Goal: Task Accomplishment & Management: Use online tool/utility

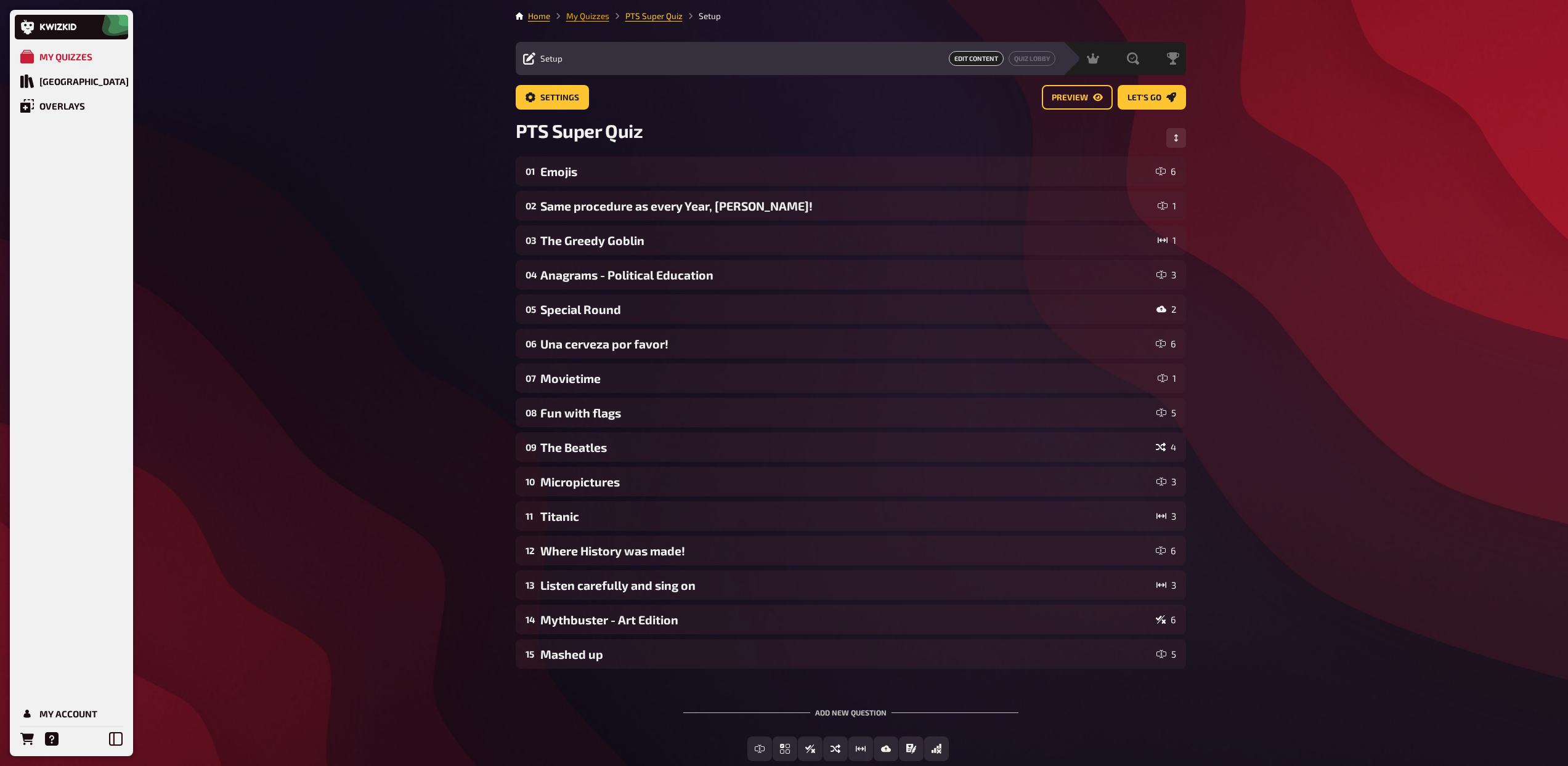
click at [598, 19] on link "My Quizzes" at bounding box center [588, 15] width 43 height 10
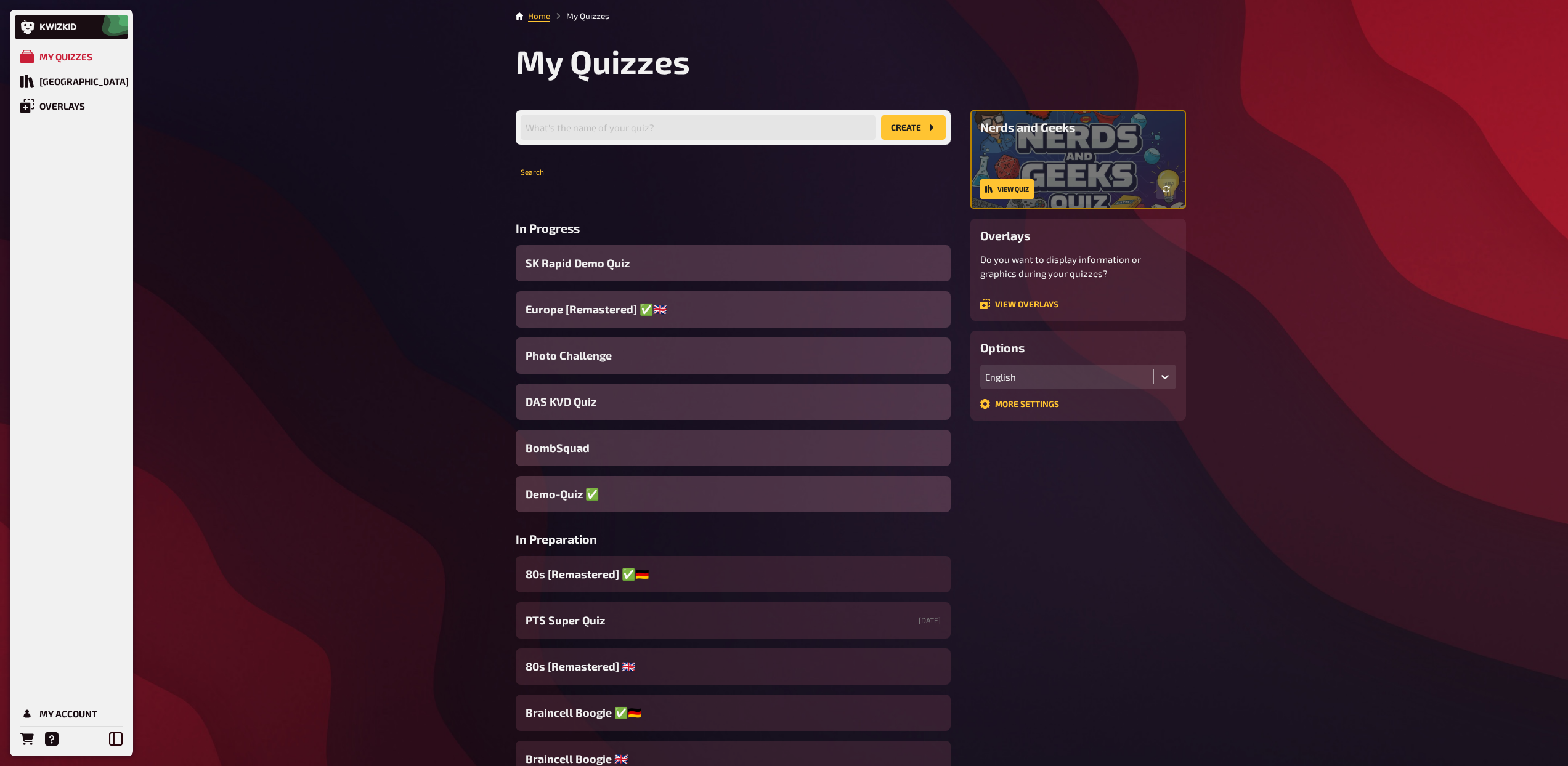
click at [579, 195] on input "text" at bounding box center [733, 189] width 435 height 24
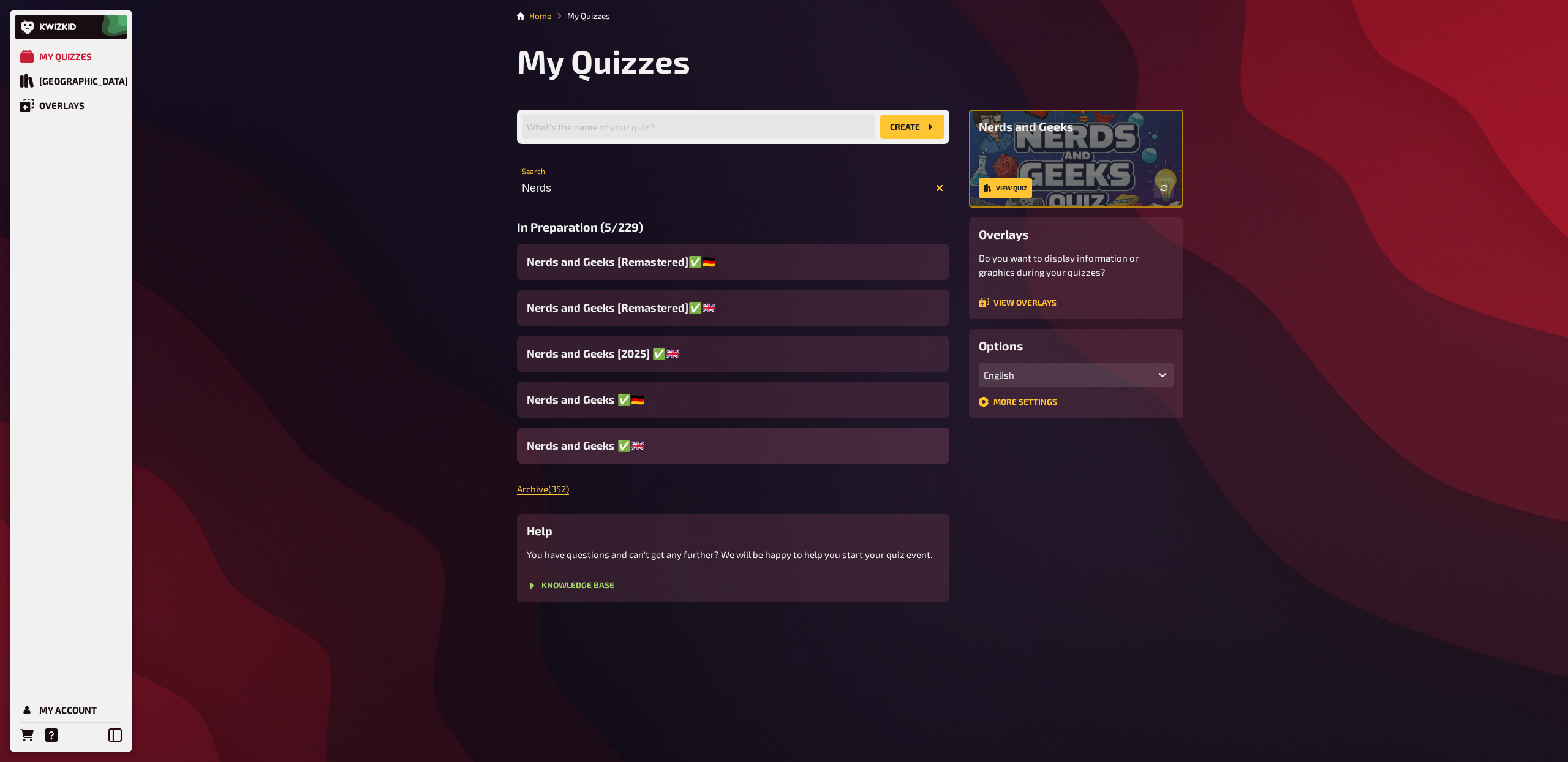
type input "Nerds"
click at [593, 443] on span "Nerds and Geeks ✅​🇬🇧​" at bounding box center [586, 445] width 118 height 17
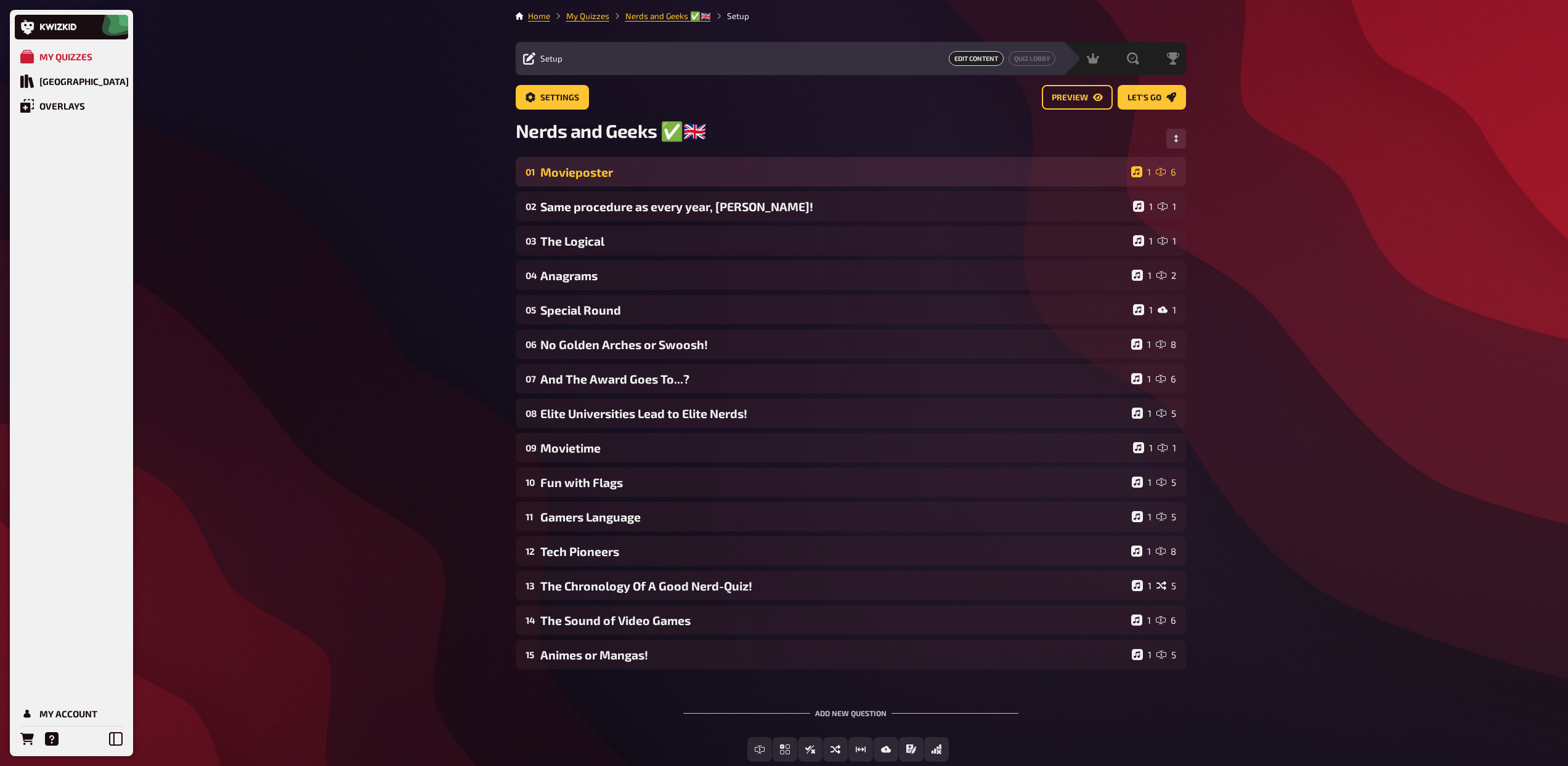
click at [634, 173] on div "Movieposter" at bounding box center [833, 172] width 586 height 14
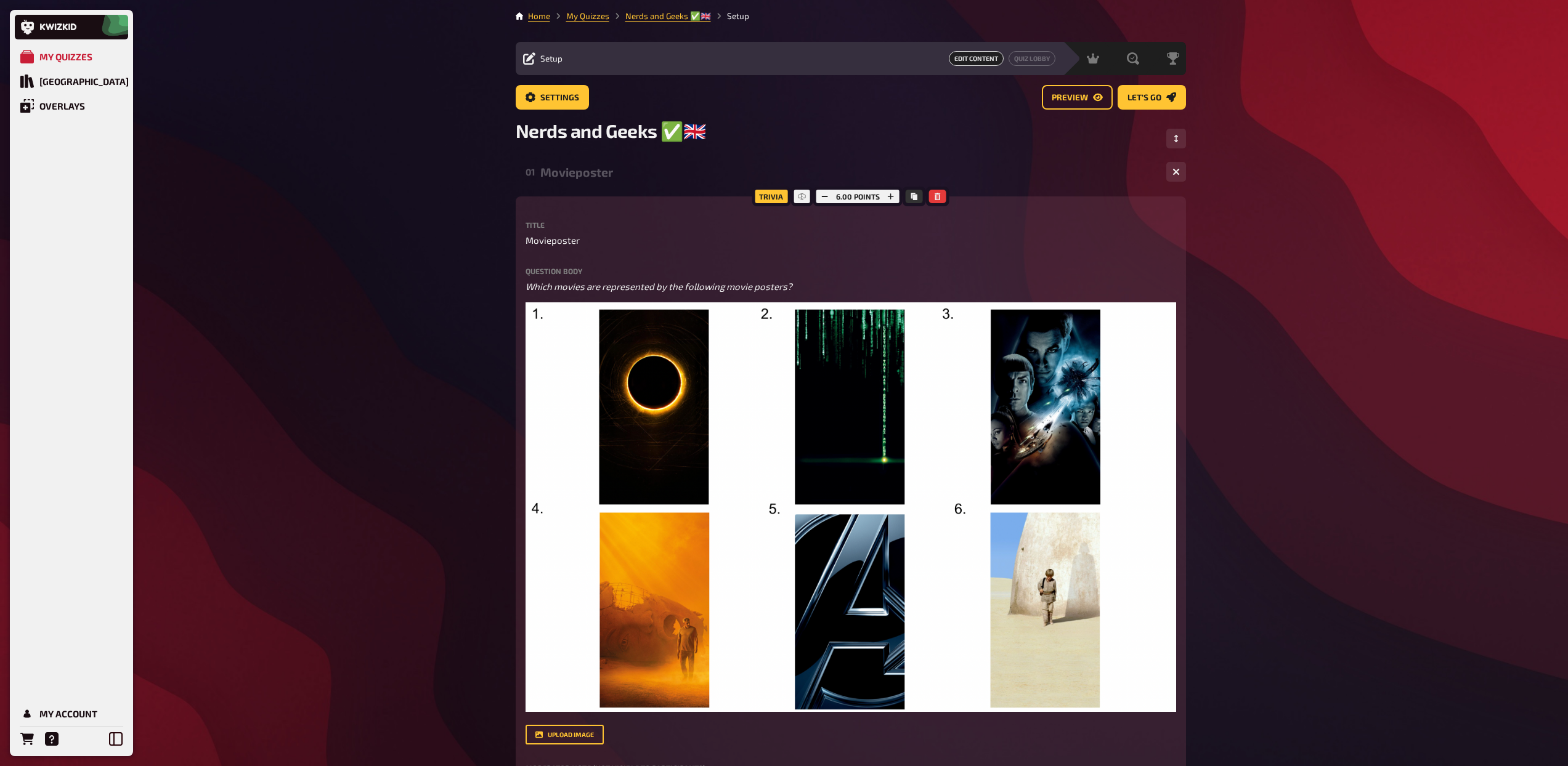
click at [614, 175] on div "Movieposter" at bounding box center [848, 172] width 616 height 14
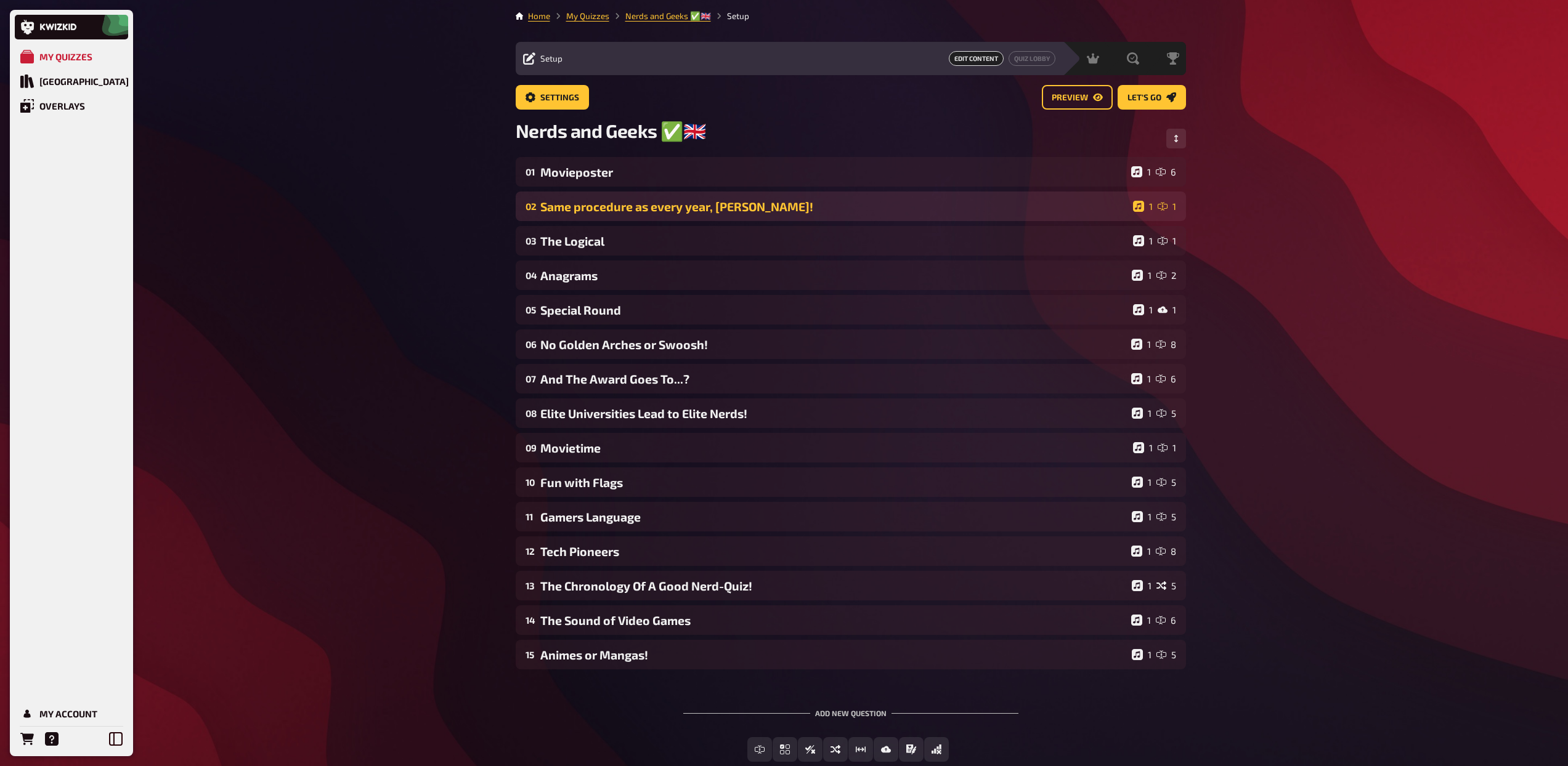
click at [605, 209] on div "Same procedure as every year, [PERSON_NAME]!" at bounding box center [834, 207] width 588 height 14
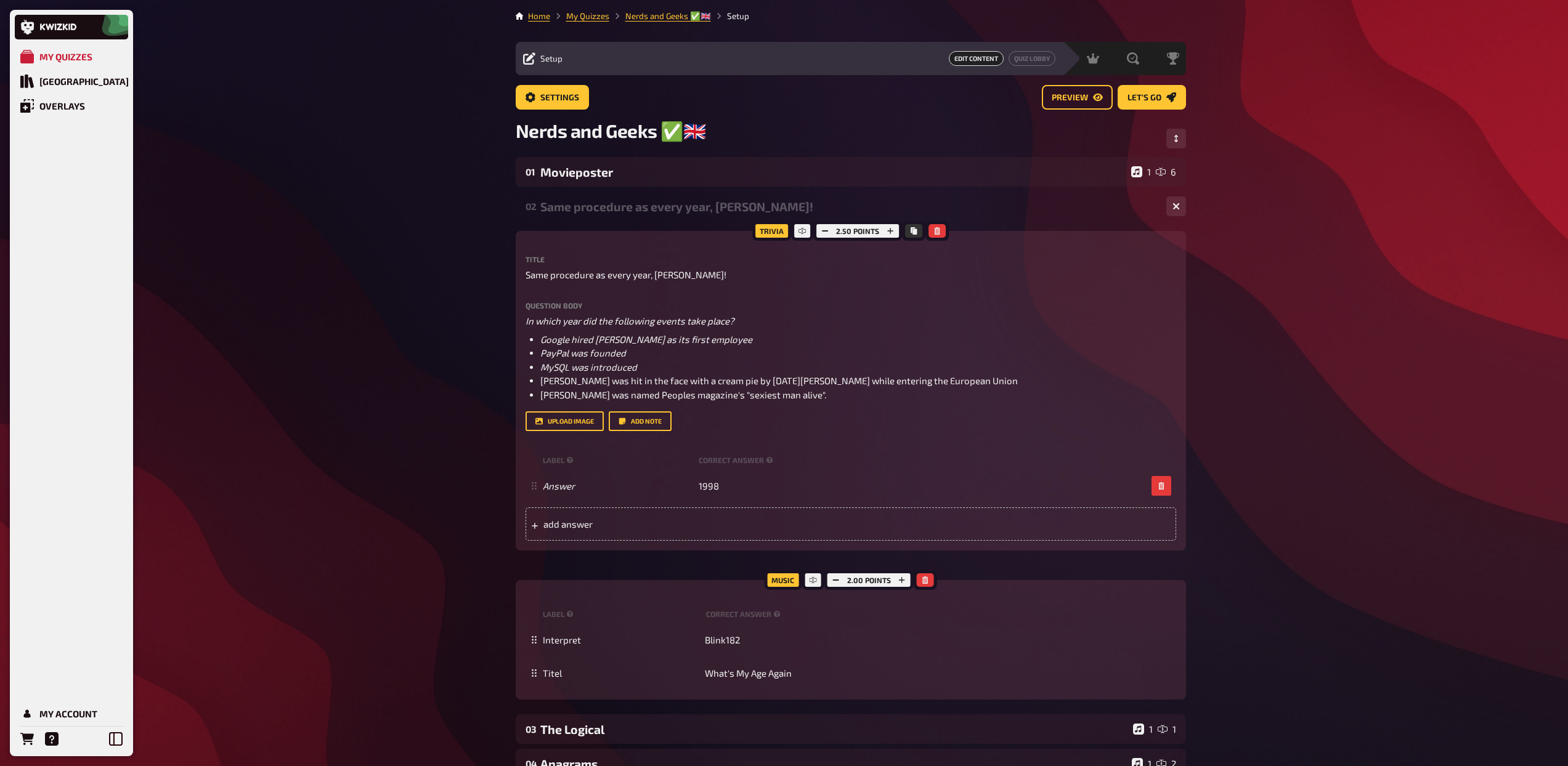
click at [607, 208] on div "Same procedure as every year, [PERSON_NAME]!" at bounding box center [848, 207] width 616 height 14
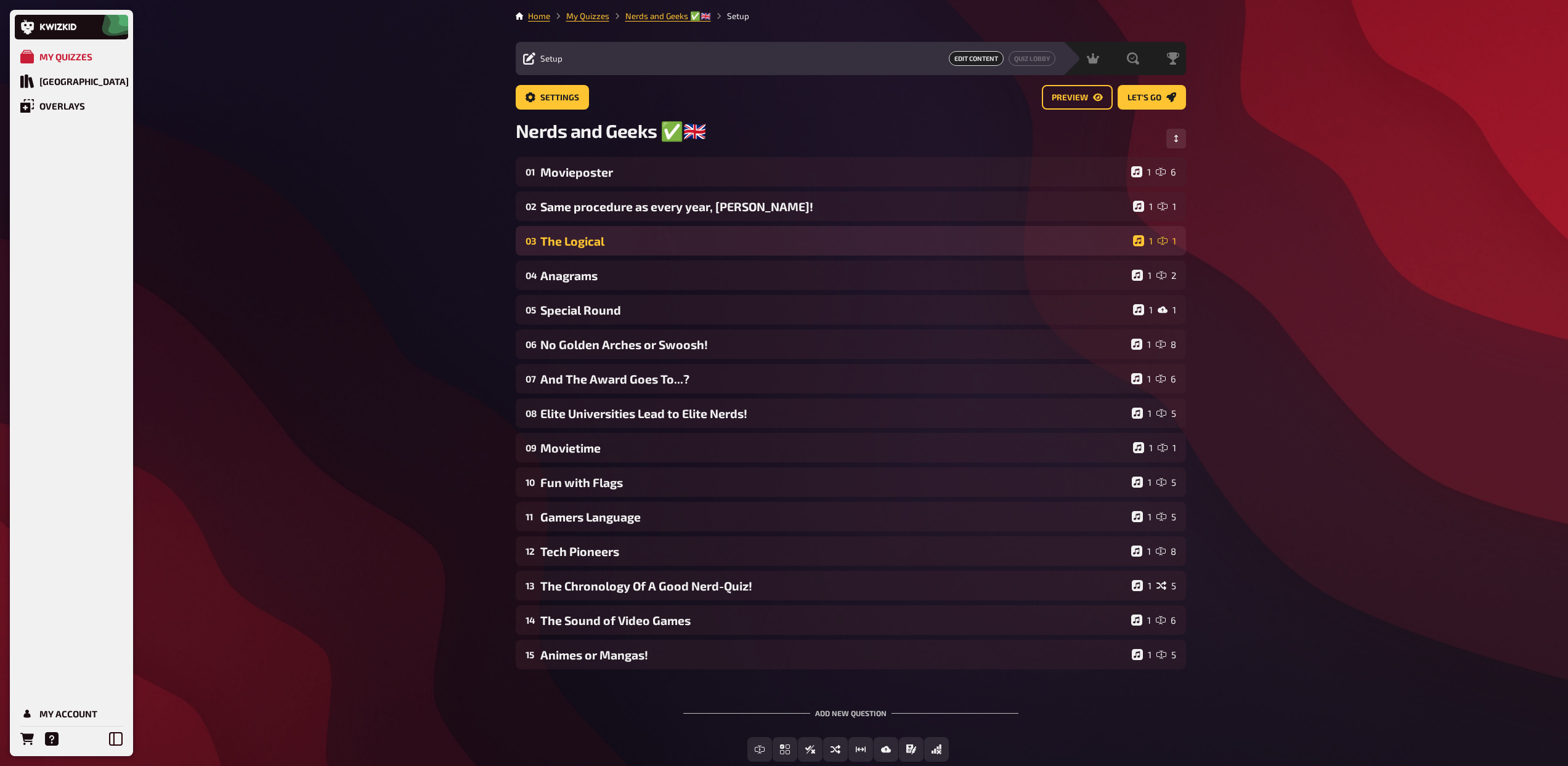
click at [602, 234] on div "The Logical" at bounding box center [834, 242] width 588 height 14
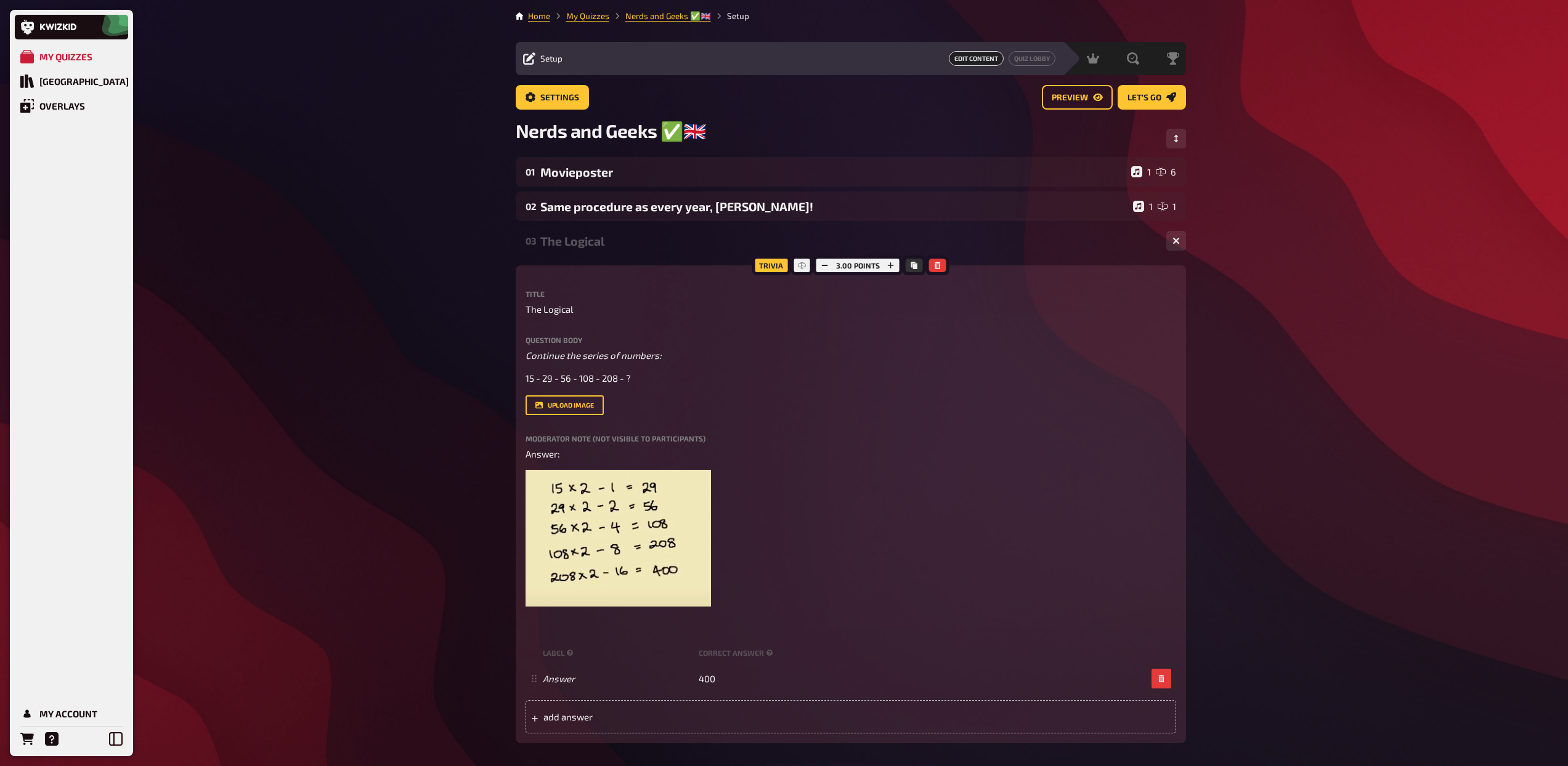
click at [599, 245] on div "The Logical" at bounding box center [848, 242] width 616 height 14
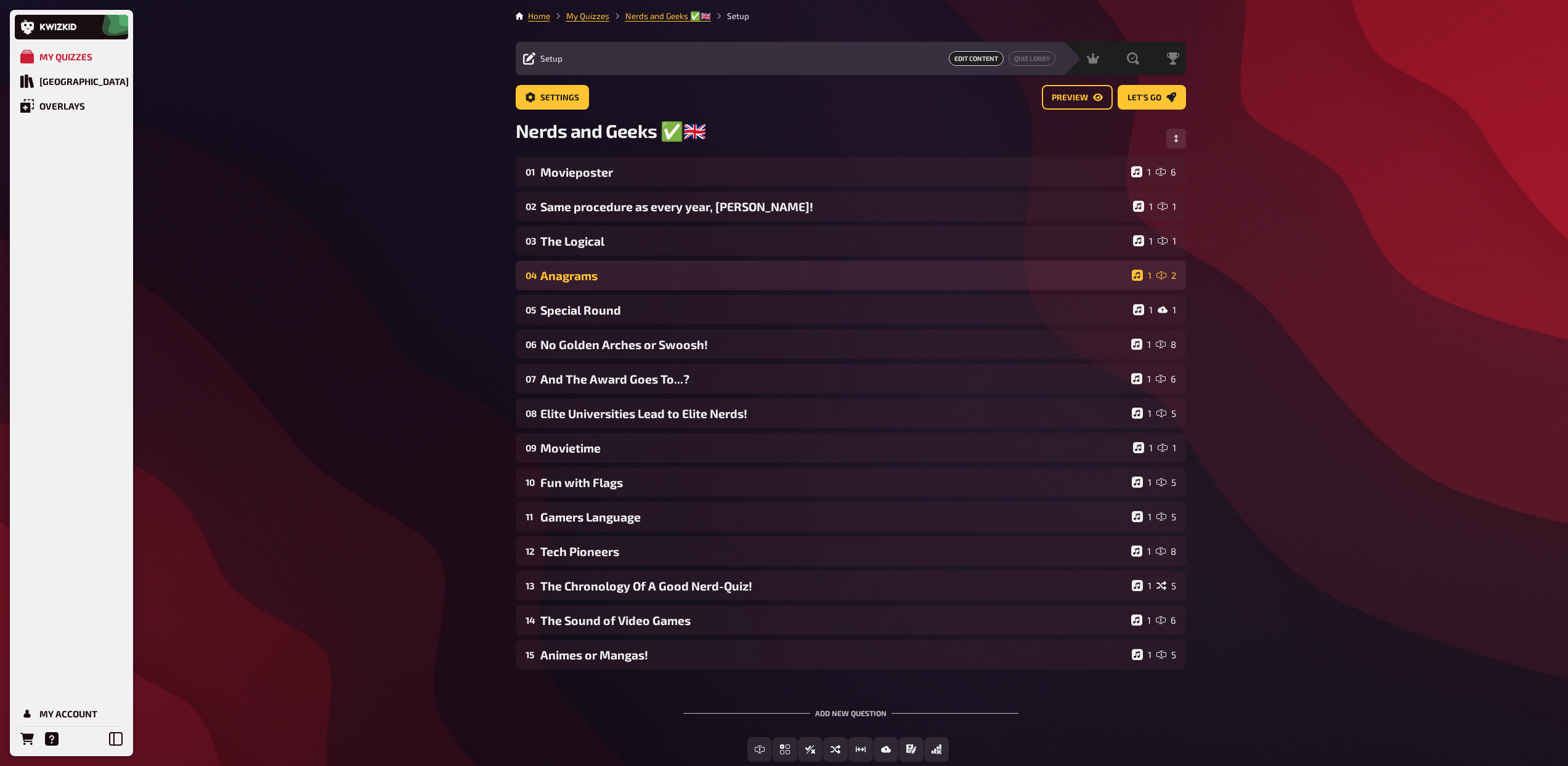
click at [592, 278] on div "Anagrams" at bounding box center [833, 276] width 587 height 14
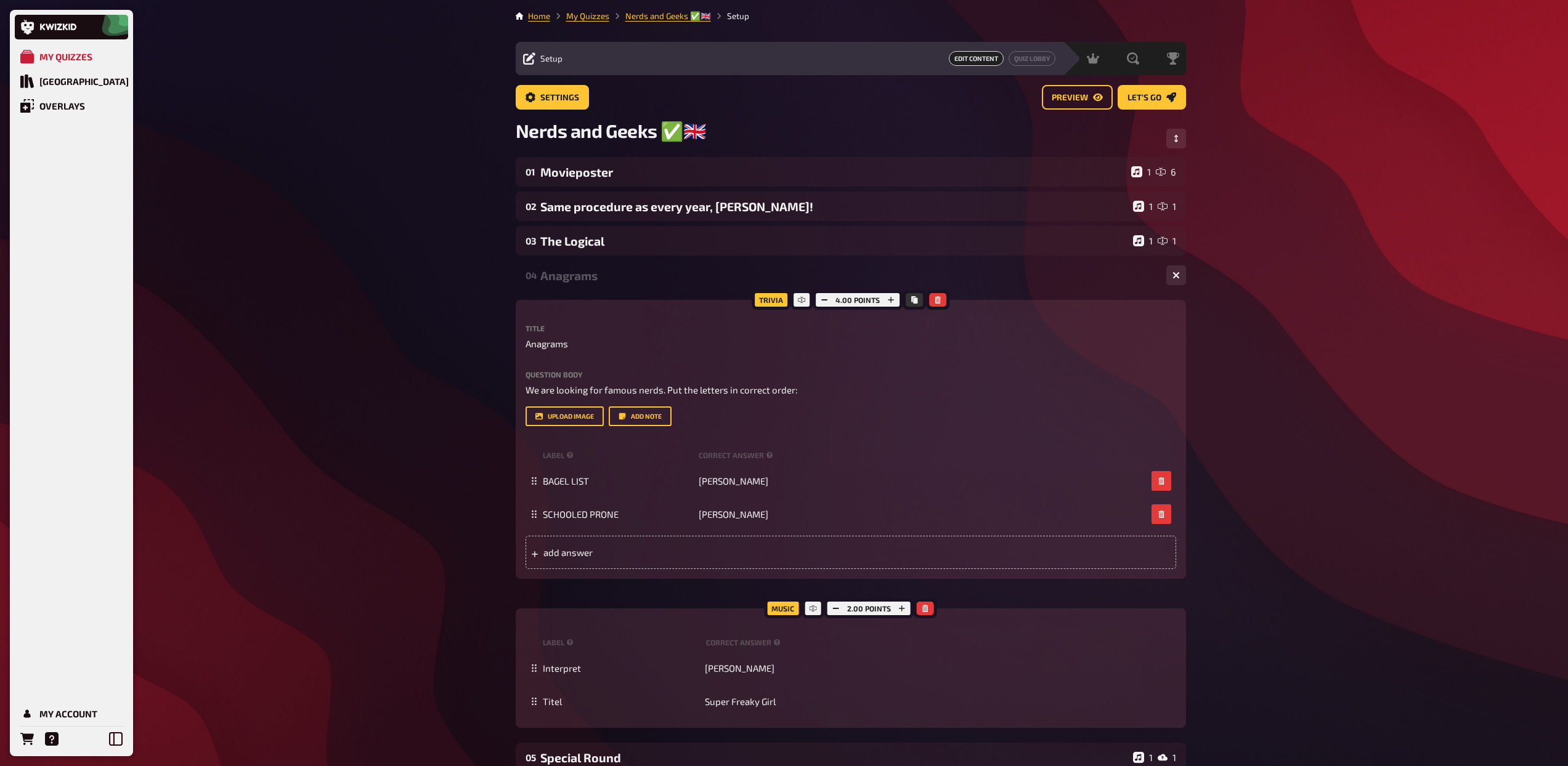
click at [586, 281] on div "Anagrams" at bounding box center [848, 276] width 616 height 14
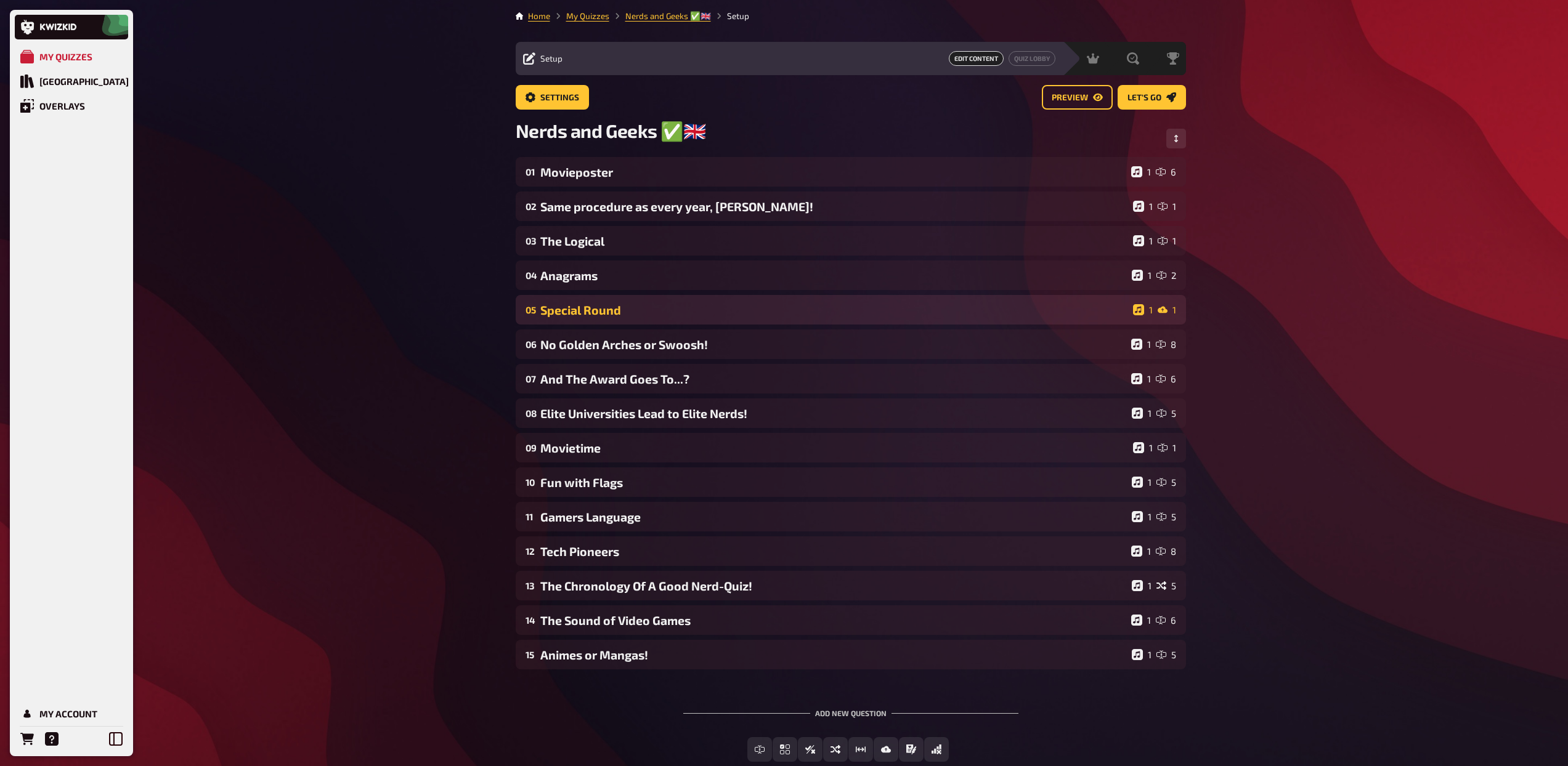
click at [589, 308] on div "Special Round" at bounding box center [834, 310] width 588 height 14
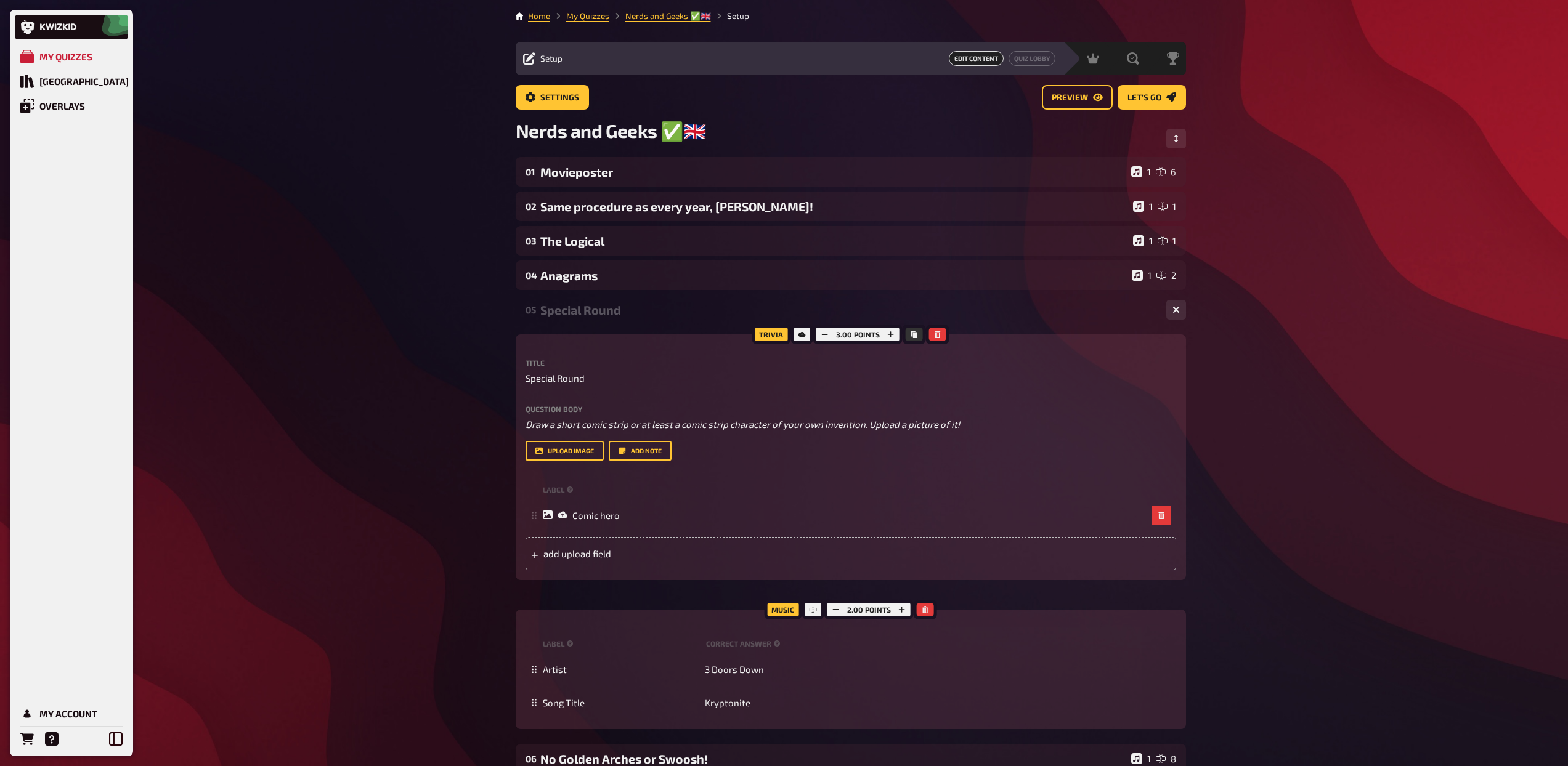
click at [589, 308] on div "Special Round" at bounding box center [848, 310] width 616 height 14
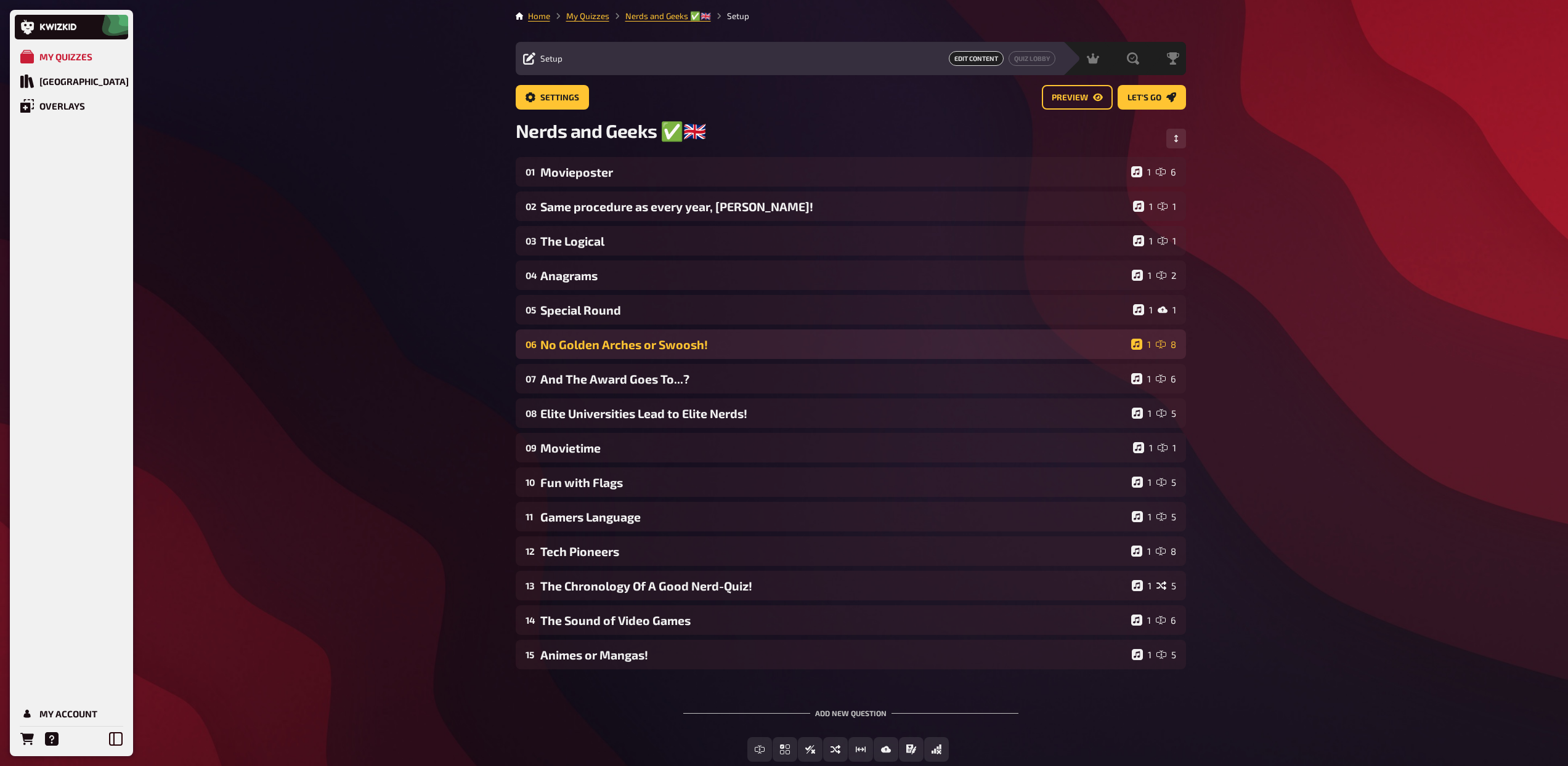
click at [589, 341] on div "No Golden Arches or Swoosh!" at bounding box center [833, 345] width 586 height 14
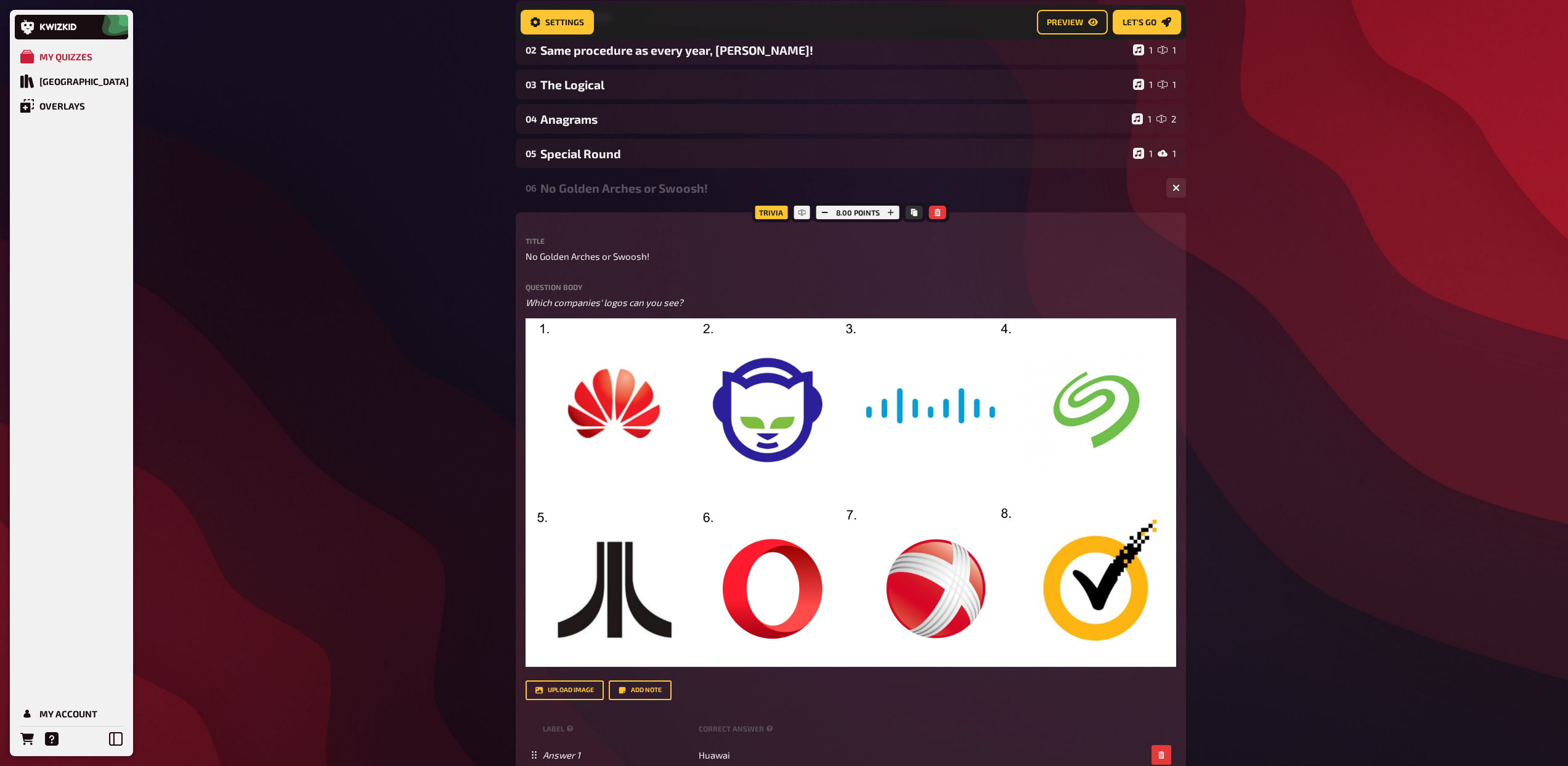
scroll to position [163, 0]
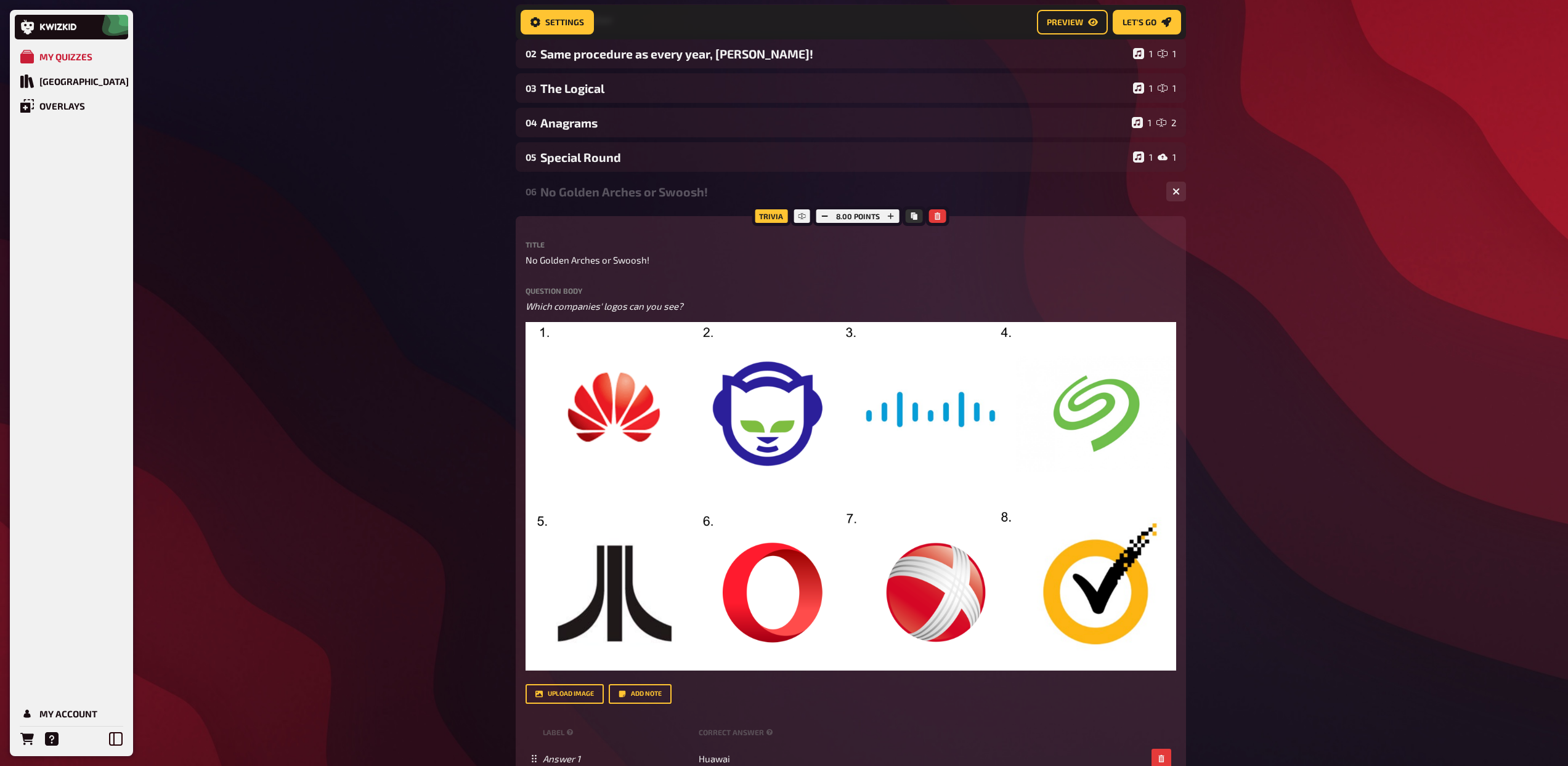
click at [605, 202] on div "06 No Golden Arches or Swoosh! 1 8" at bounding box center [851, 191] width 670 height 30
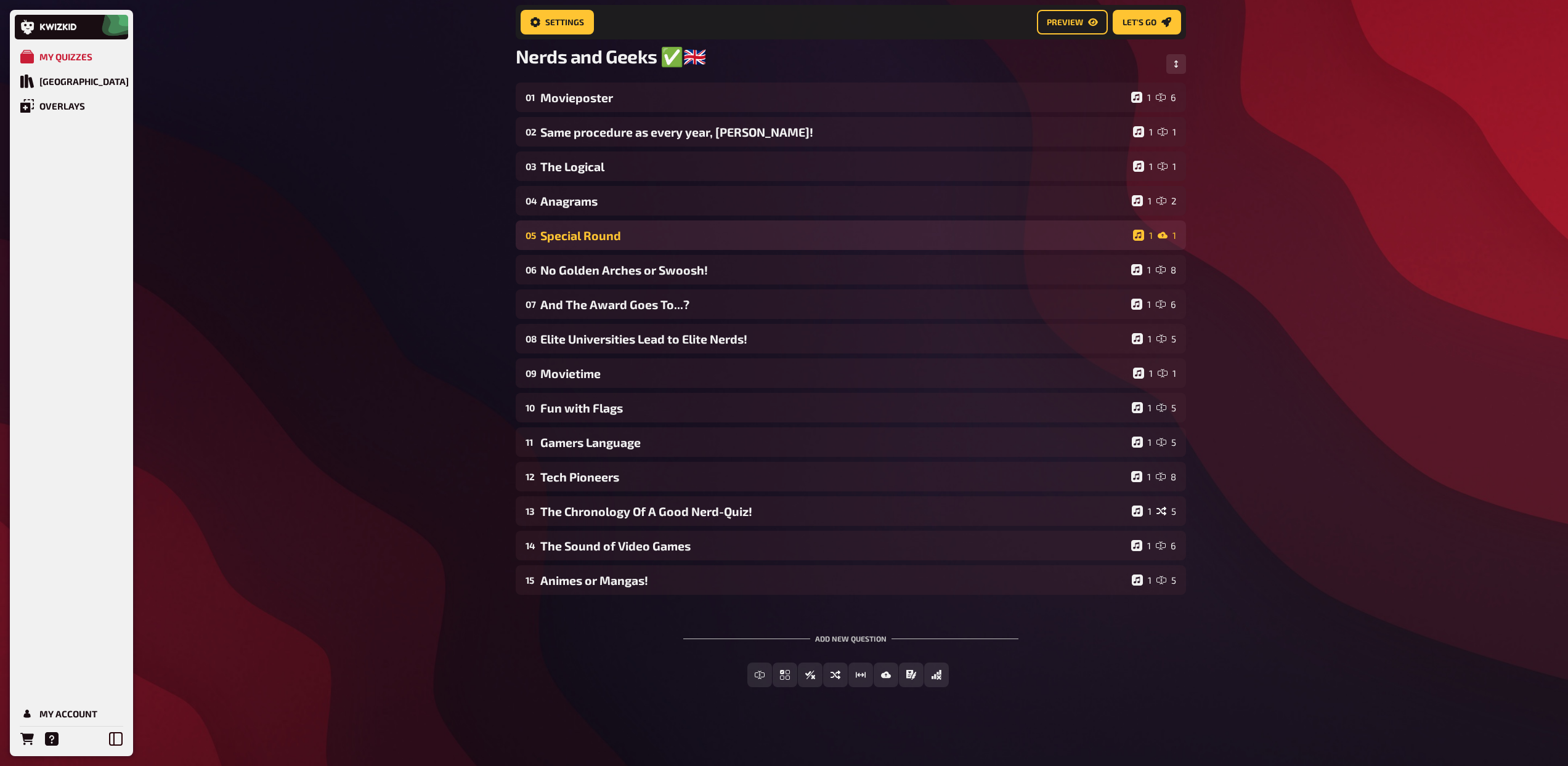
scroll to position [85, 0]
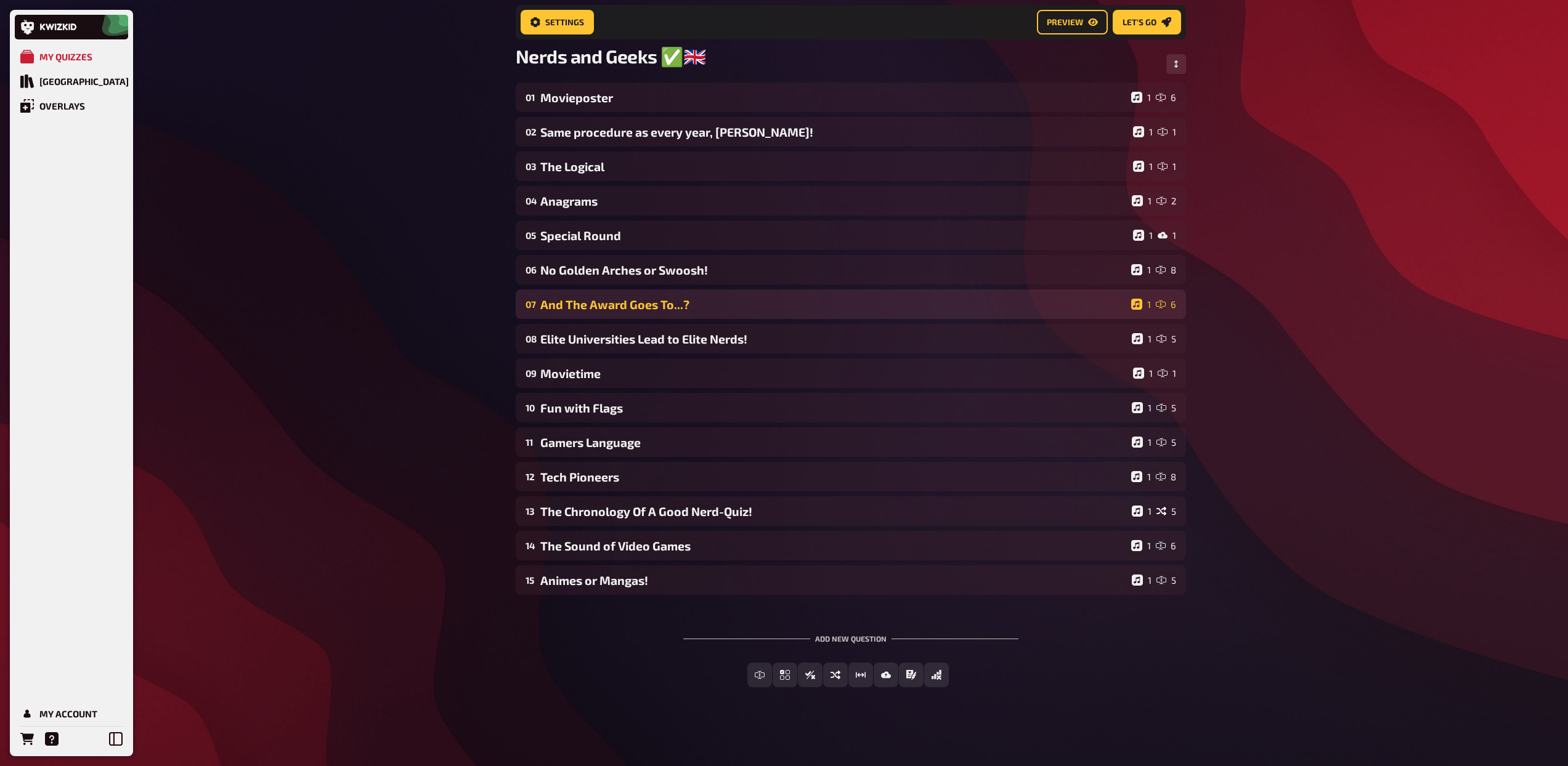
click at [601, 307] on div "And The Award Goes To...?" at bounding box center [833, 304] width 586 height 14
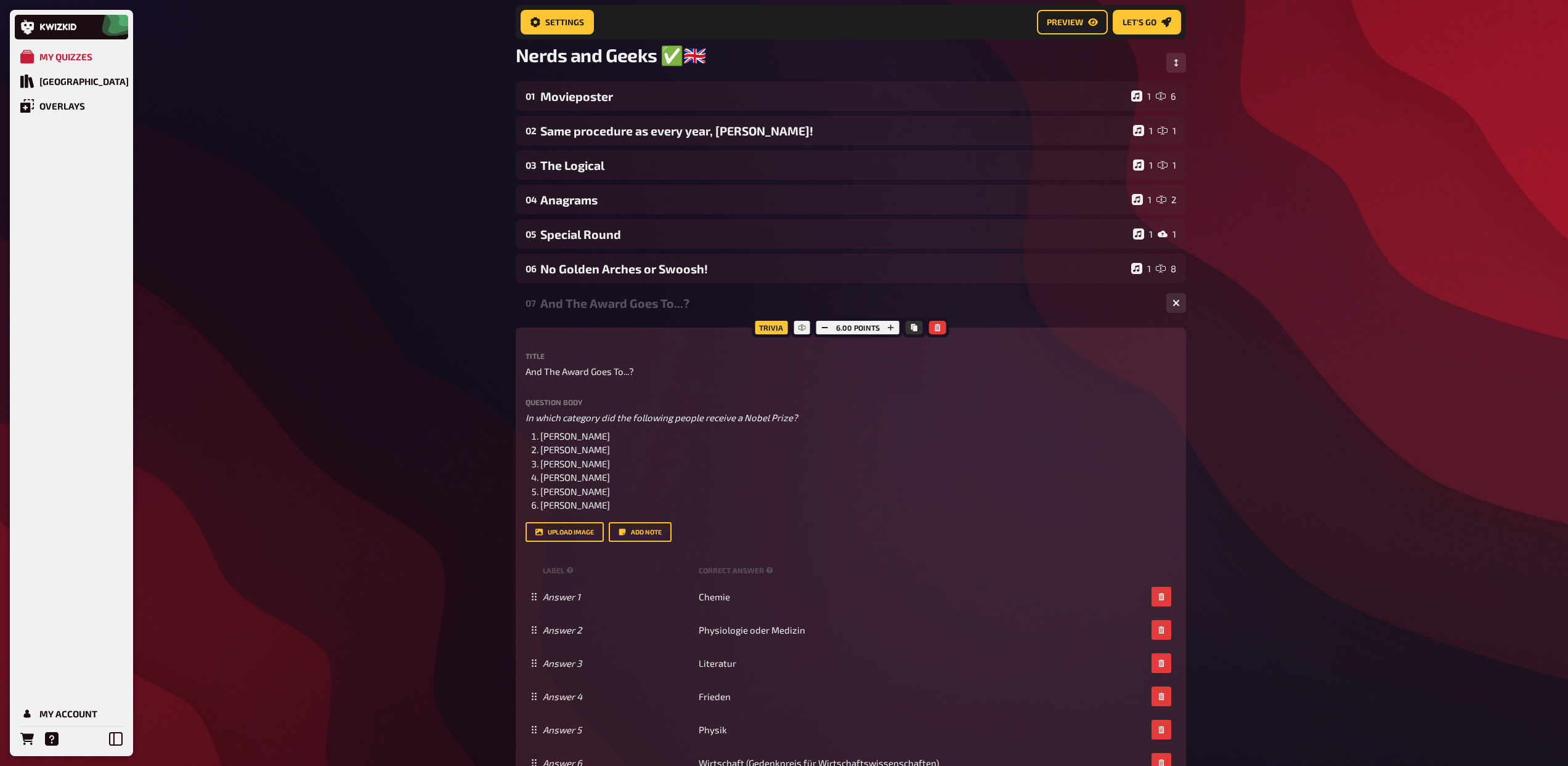
scroll to position [163, 0]
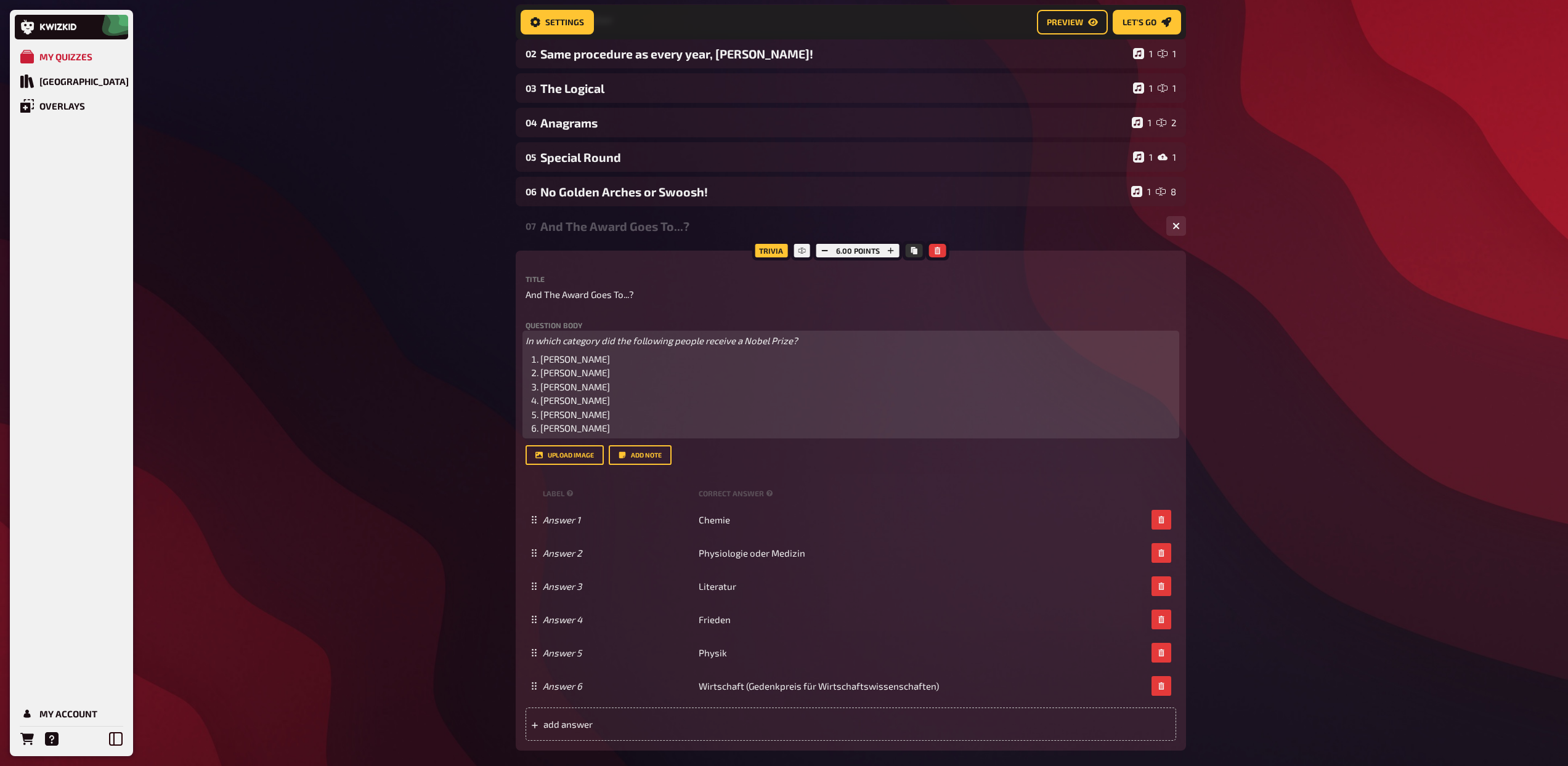
click at [564, 372] on span "[PERSON_NAME]" at bounding box center [574, 373] width 69 height 11
drag, startPoint x: 631, startPoint y: 361, endPoint x: 541, endPoint y: 363, distance: 90.0
click at [541, 363] on li "[PERSON_NAME]" at bounding box center [857, 359] width 635 height 14
copy span "[PERSON_NAME]"
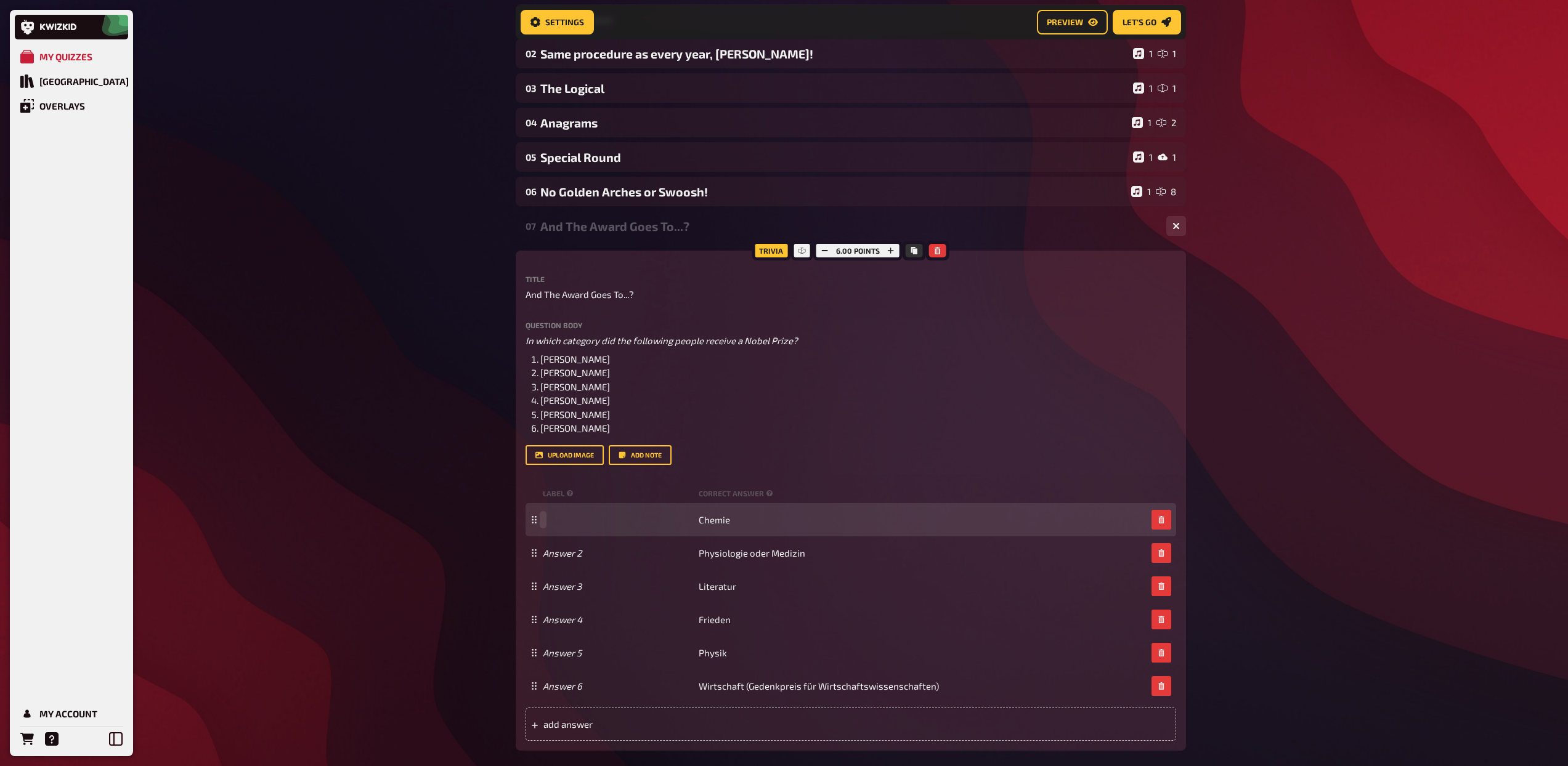
paste span
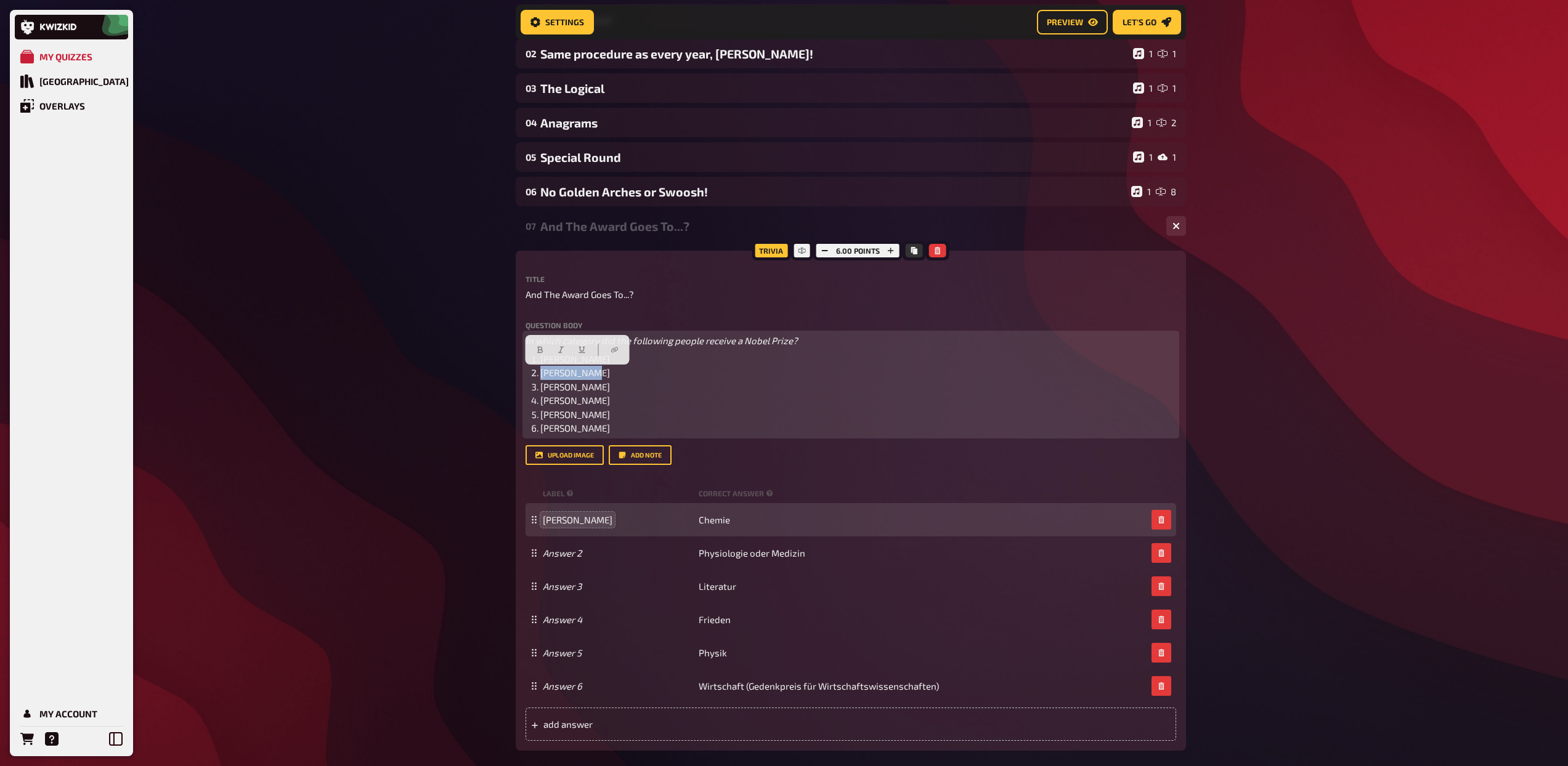
drag, startPoint x: 610, startPoint y: 371, endPoint x: 528, endPoint y: 372, distance: 82.0
click at [528, 372] on ol "[PERSON_NAME] [PERSON_NAME] [PERSON_NAME] [PERSON_NAME] [PERSON_NAME] [PERSON_N…" at bounding box center [851, 393] width 651 height 84
copy span "[PERSON_NAME]"
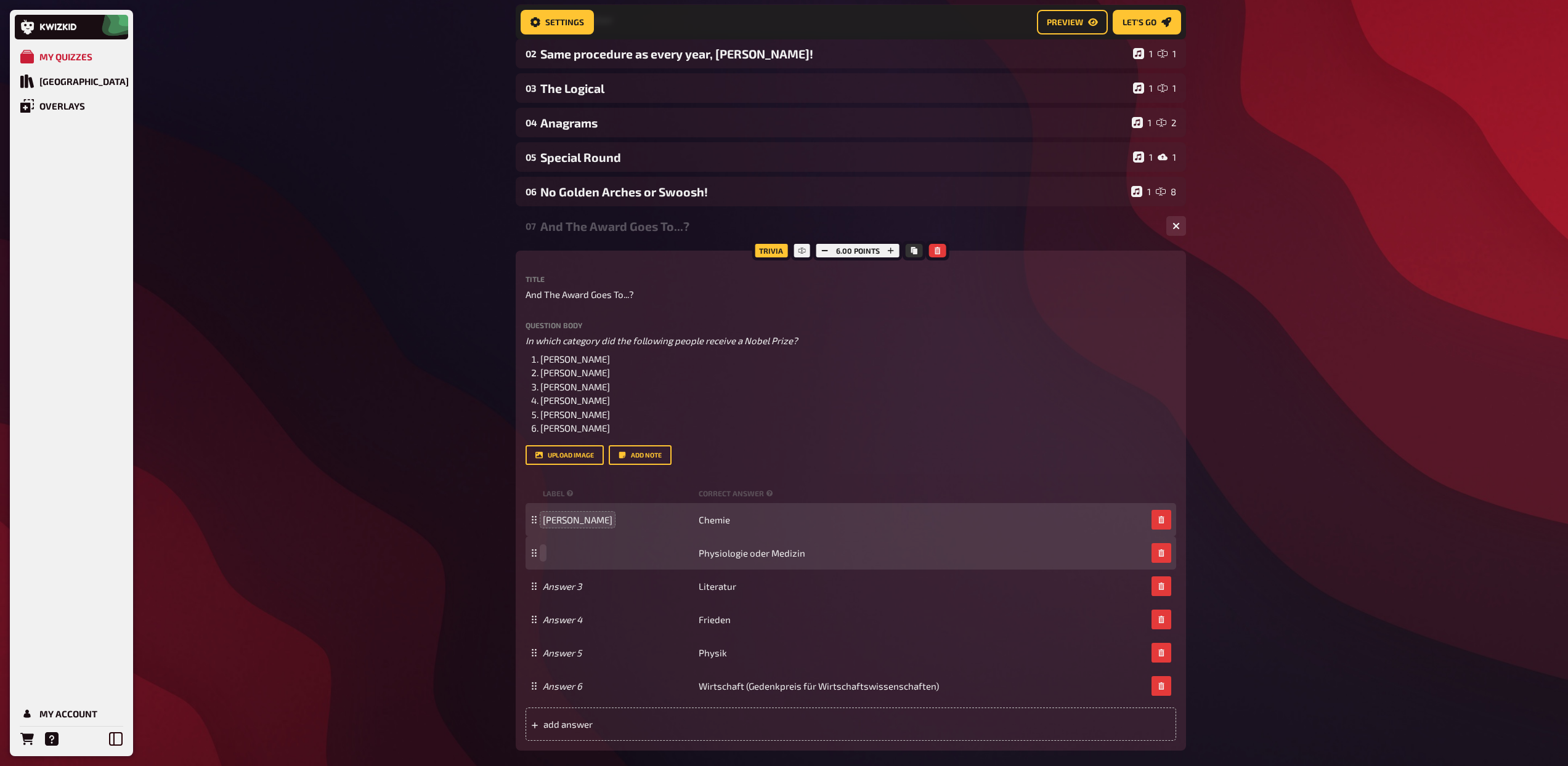
paste span
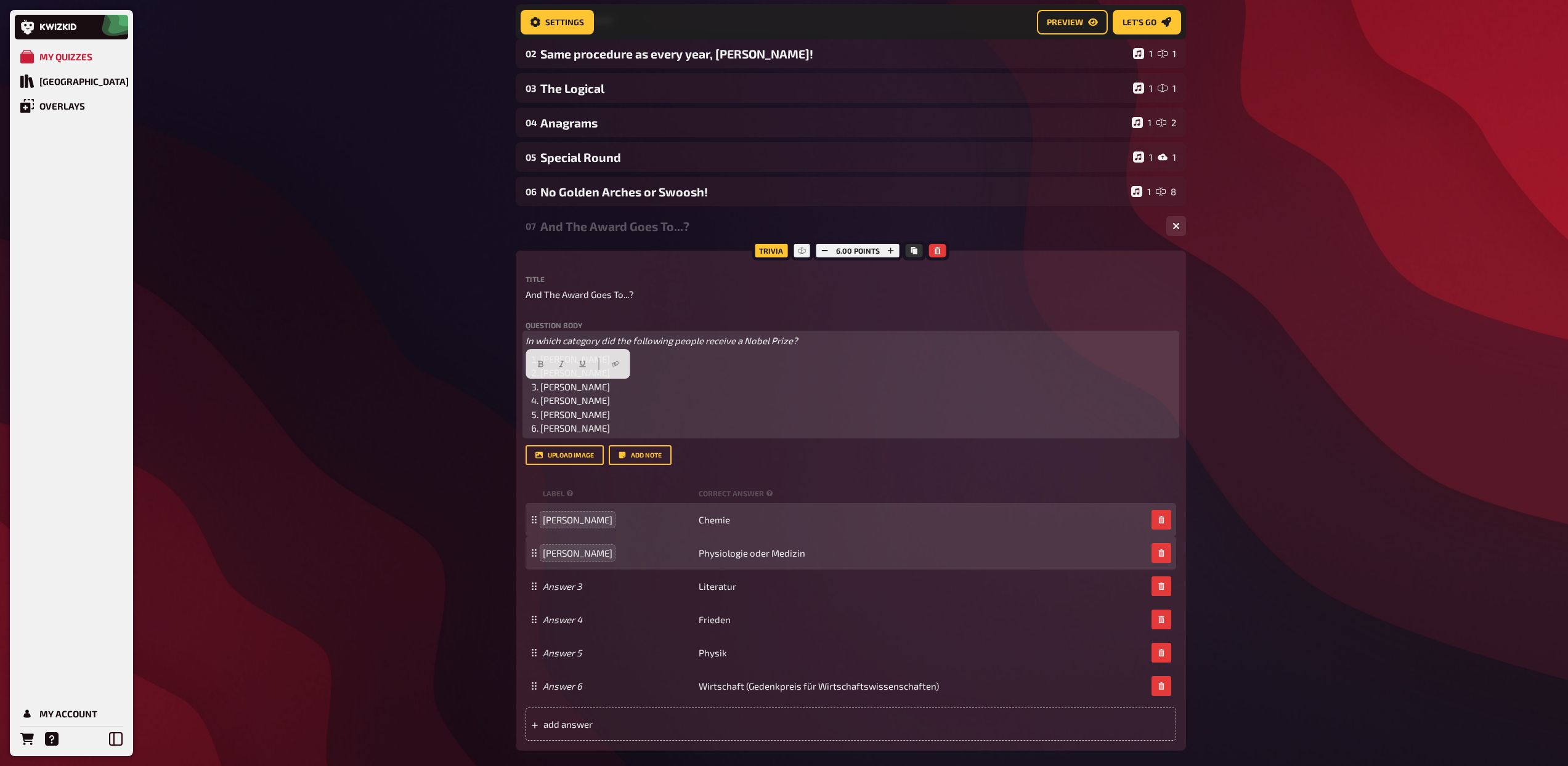
drag, startPoint x: 620, startPoint y: 392, endPoint x: 541, endPoint y: 389, distance: 79.1
click at [541, 389] on li "[PERSON_NAME]" at bounding box center [857, 387] width 635 height 14
copy span "[PERSON_NAME]"
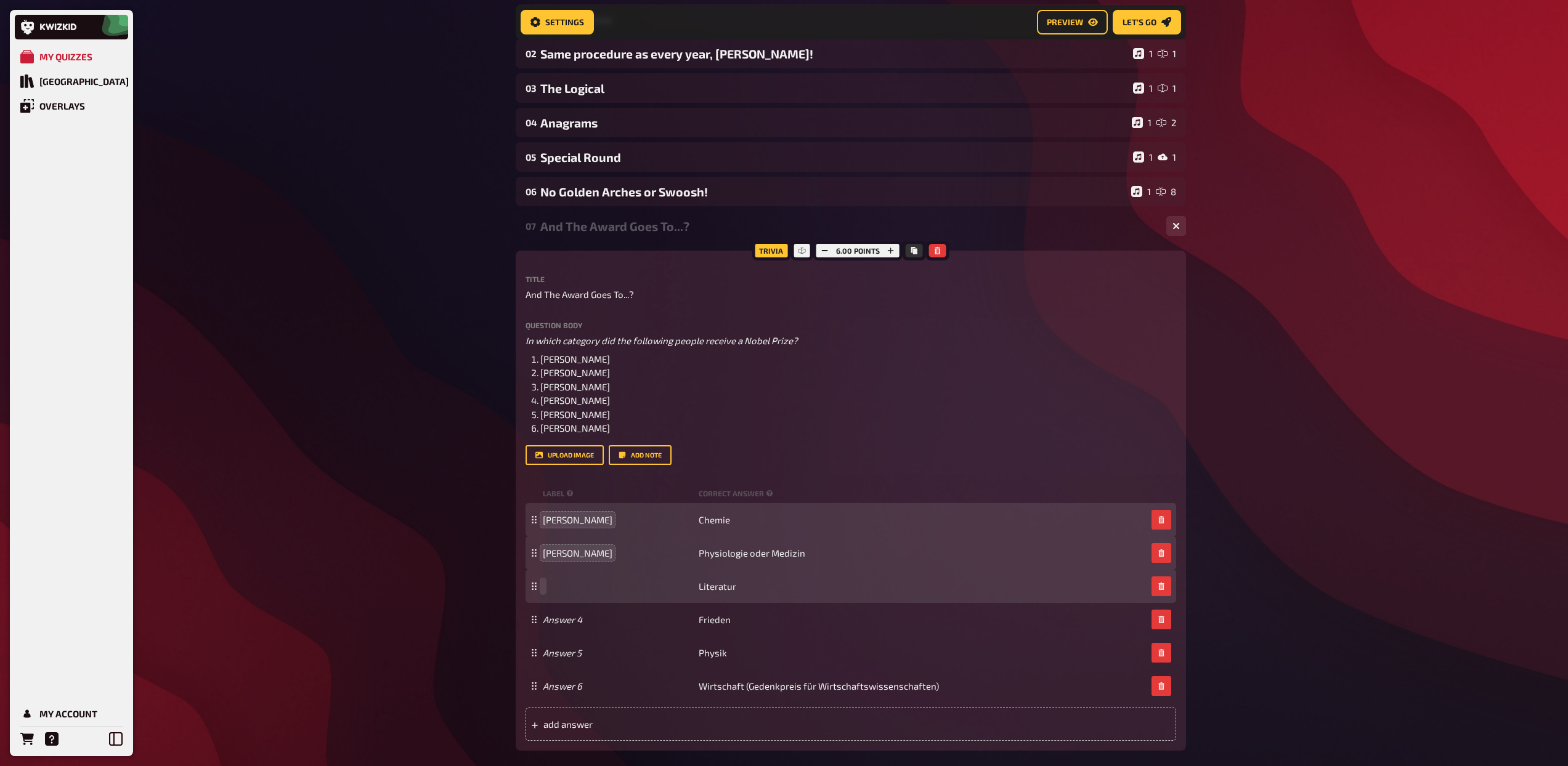
paste span
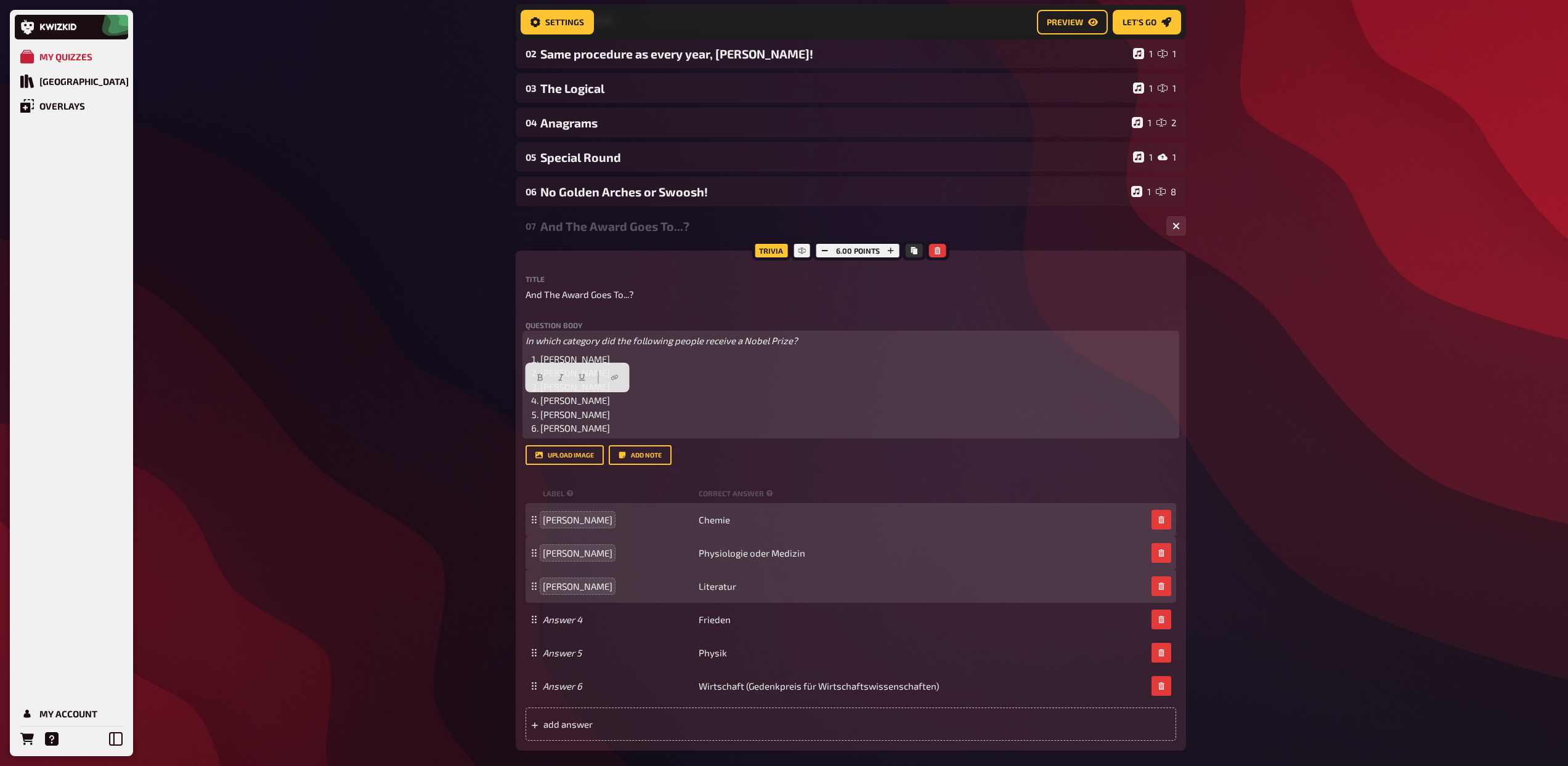
drag, startPoint x: 624, startPoint y: 406, endPoint x: 540, endPoint y: 401, distance: 84.1
click at [540, 401] on li "[PERSON_NAME]" at bounding box center [857, 401] width 635 height 14
copy span "[PERSON_NAME]"
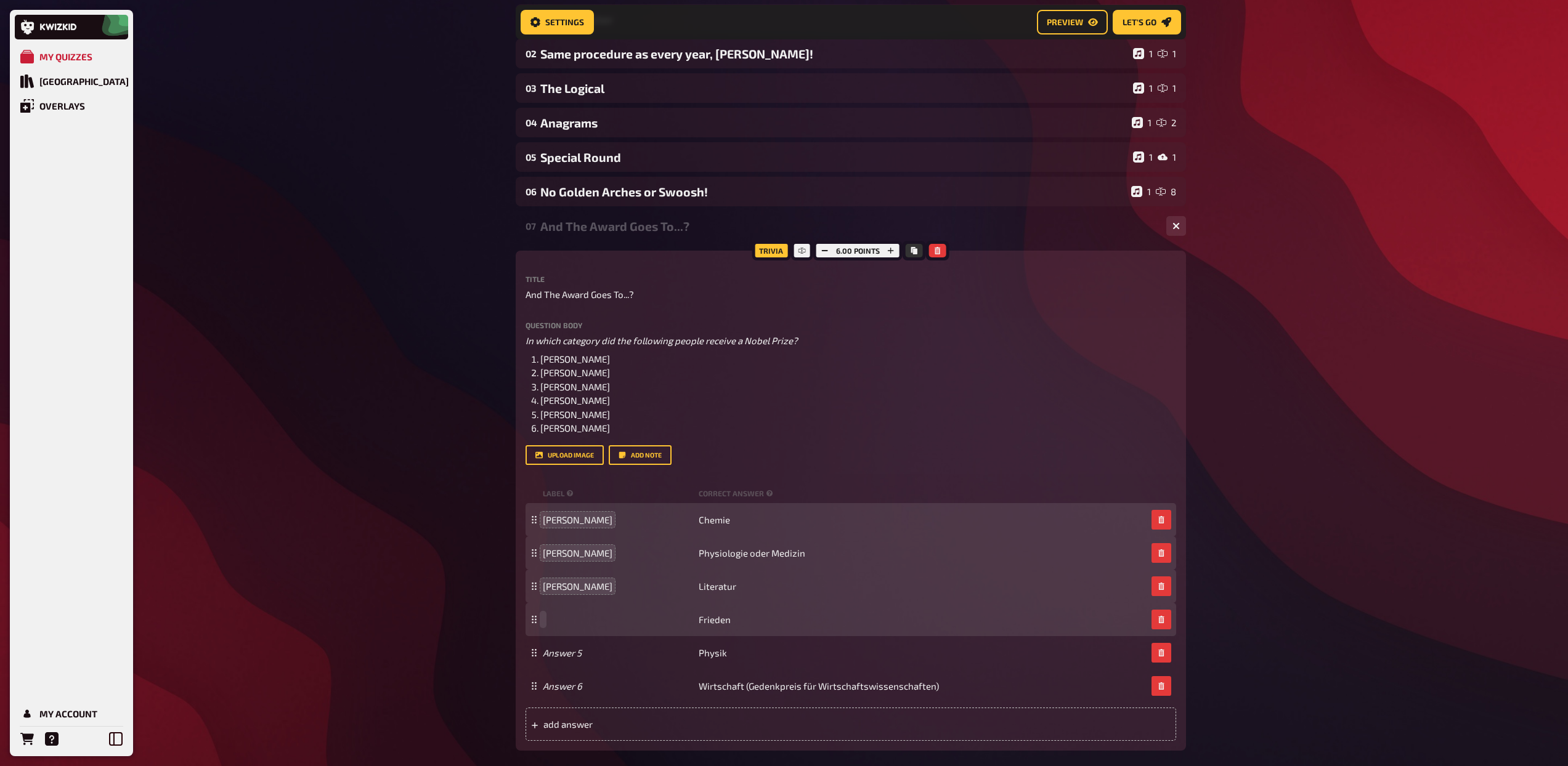
paste span
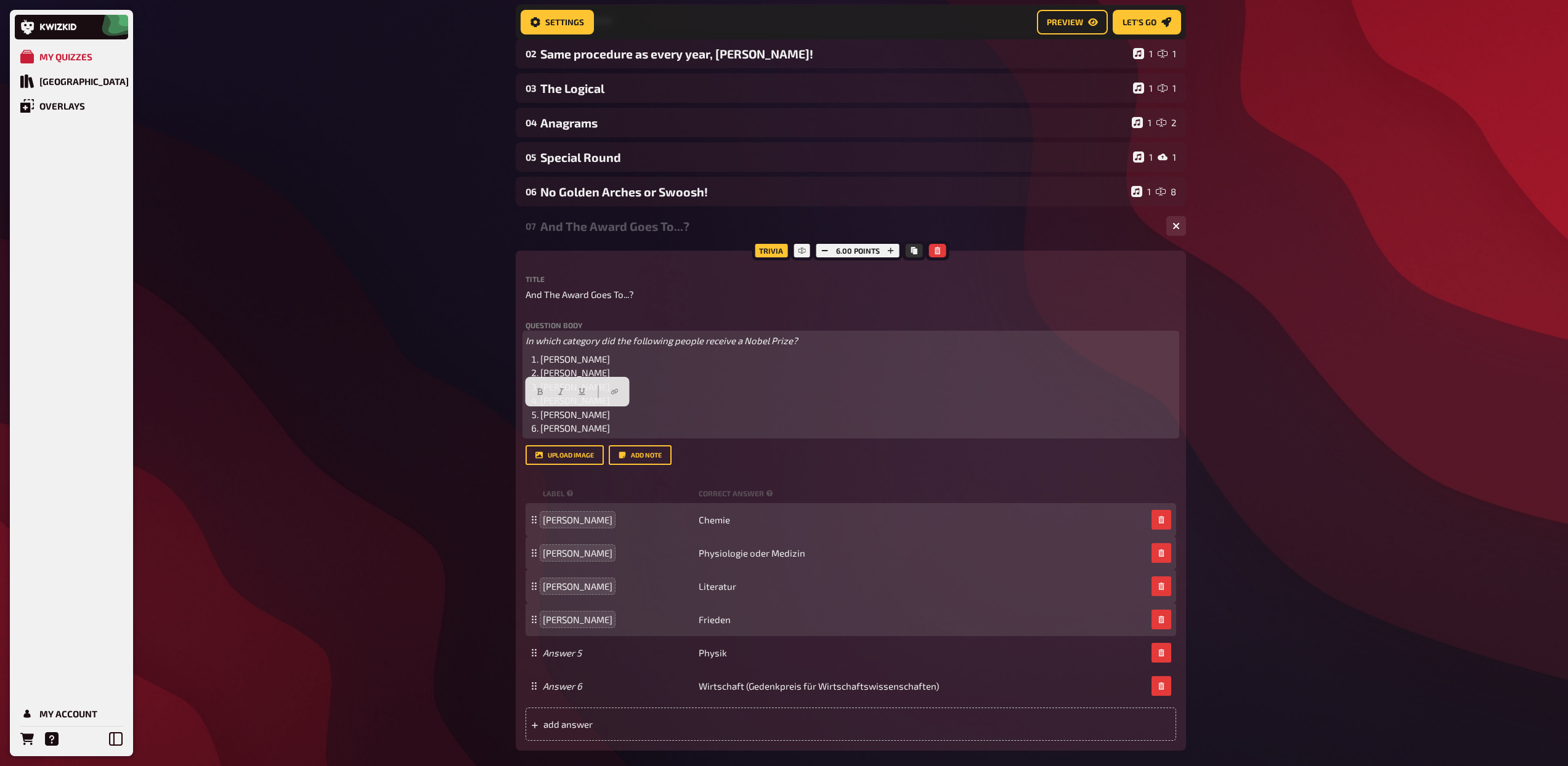
drag, startPoint x: 615, startPoint y: 416, endPoint x: 532, endPoint y: 417, distance: 83.0
click at [540, 417] on li "[PERSON_NAME]" at bounding box center [857, 415] width 635 height 14
copy span "[PERSON_NAME]"
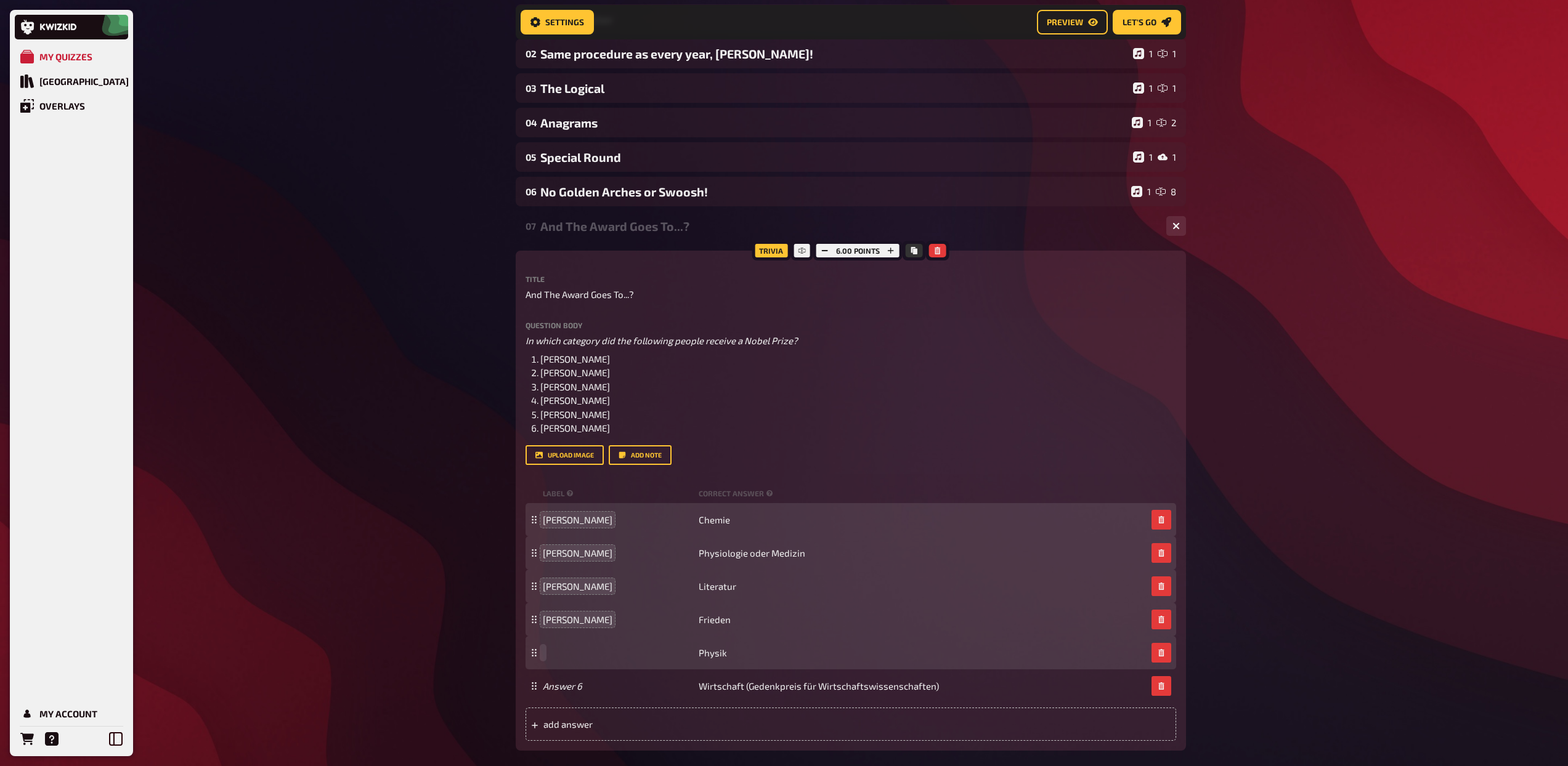
paste span
click at [723, 655] on span "Physik" at bounding box center [713, 653] width 29 height 11
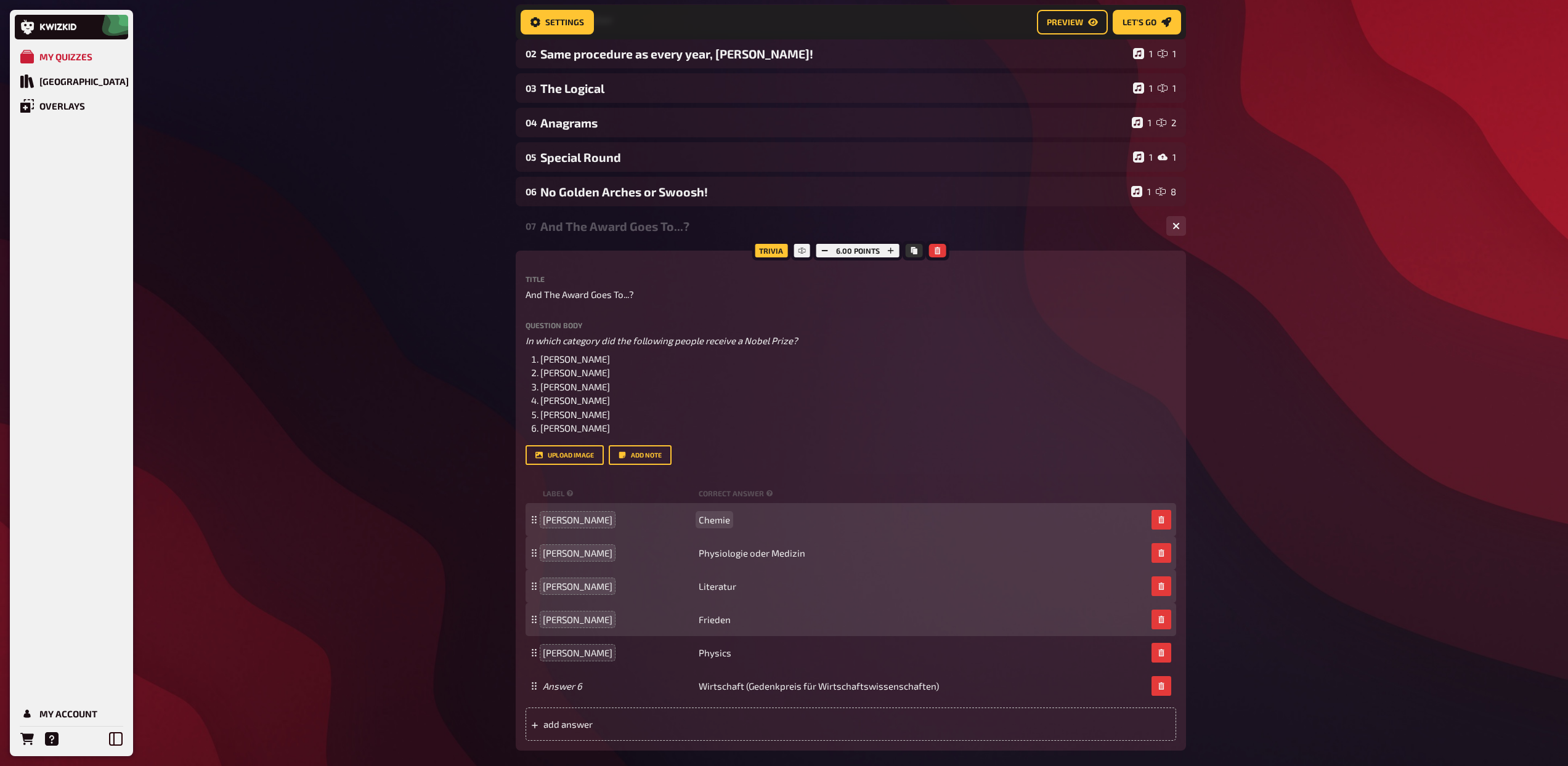
click at [728, 518] on span "Chemie" at bounding box center [713, 519] width 31 height 11
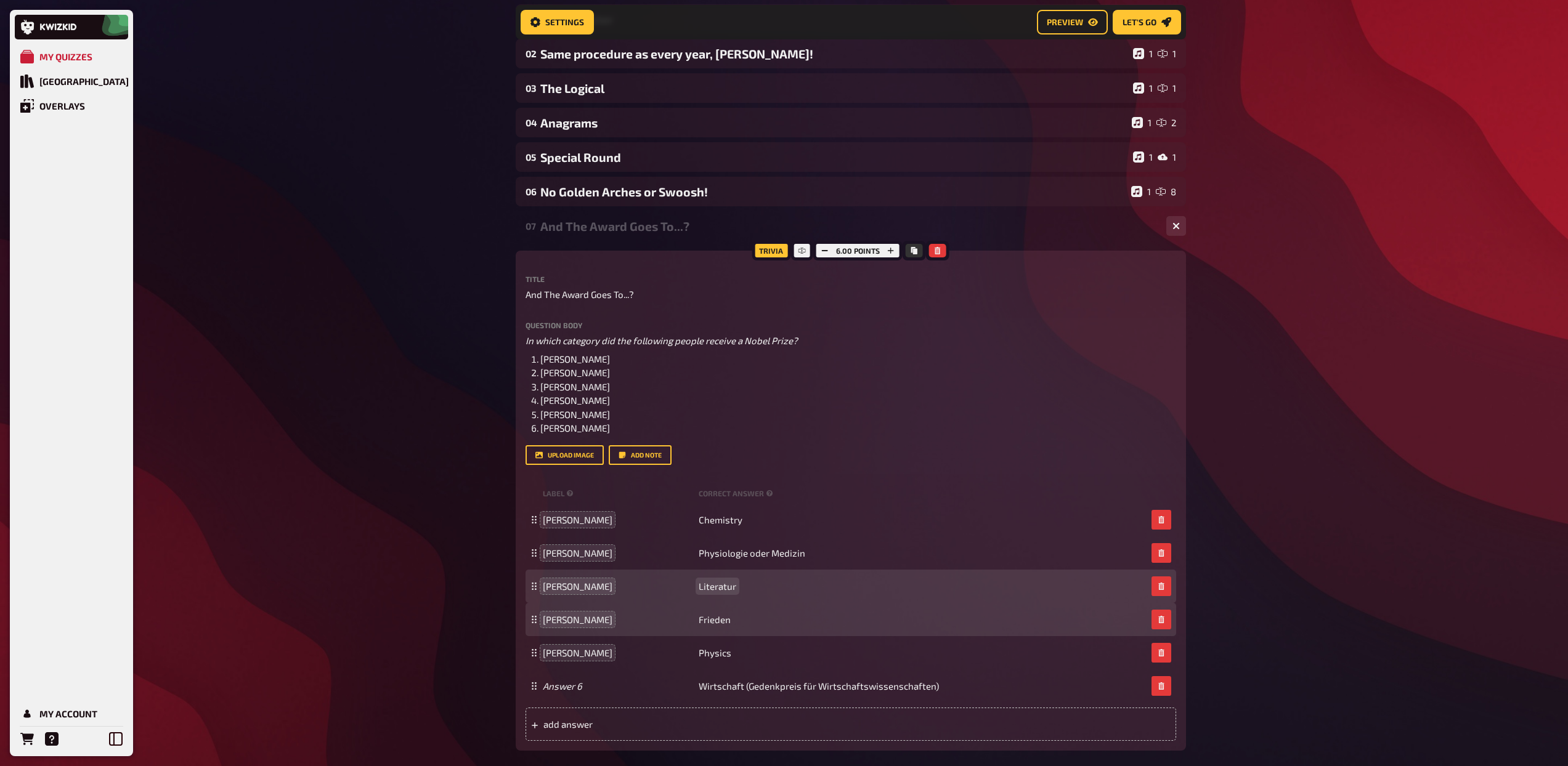
click at [734, 588] on span "Literatur" at bounding box center [717, 586] width 38 height 11
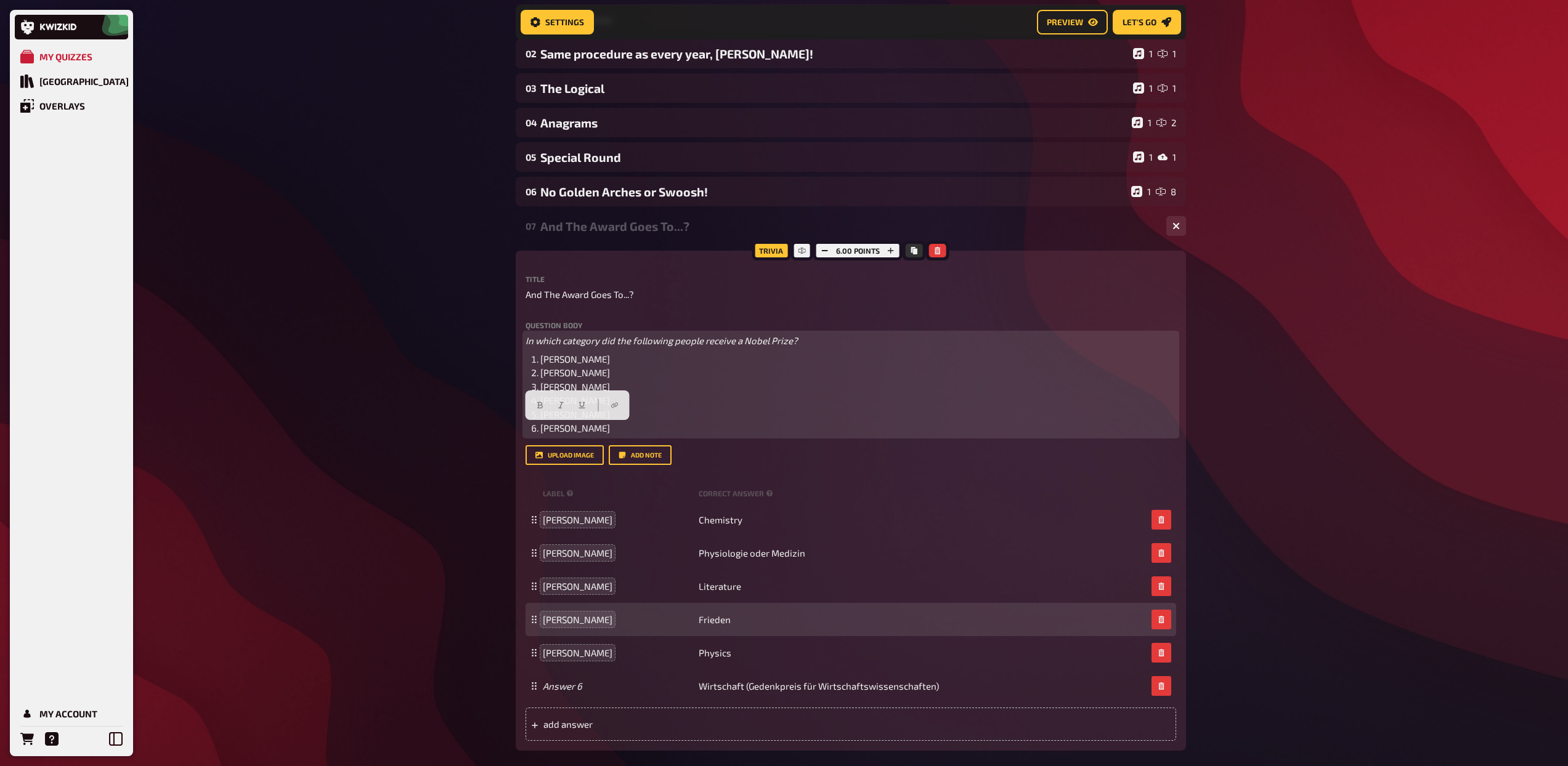
drag, startPoint x: 620, startPoint y: 432, endPoint x: 536, endPoint y: 427, distance: 84.1
click at [540, 427] on li "[PERSON_NAME]" at bounding box center [857, 428] width 635 height 14
copy span "[PERSON_NAME]"
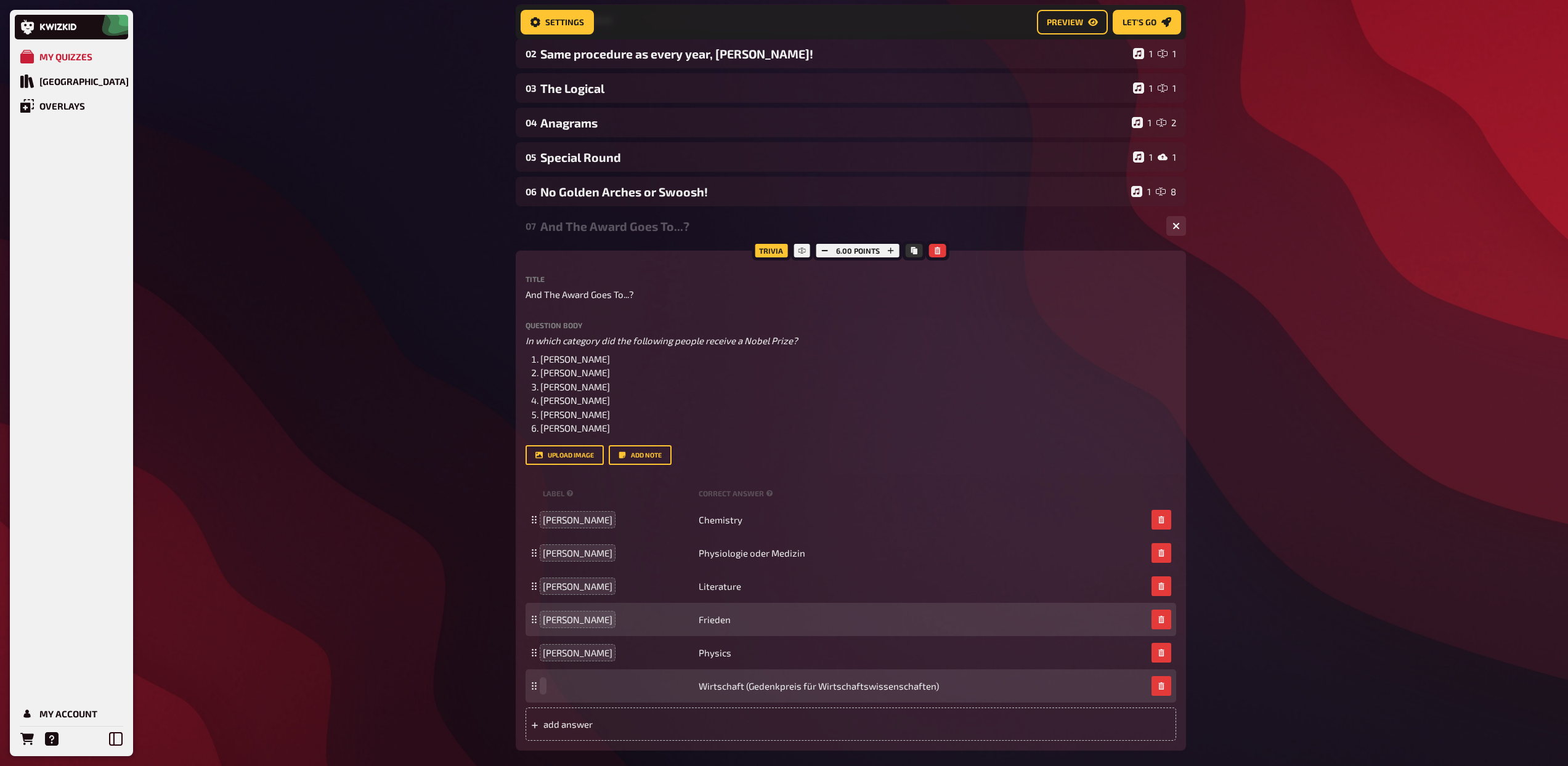
paste span
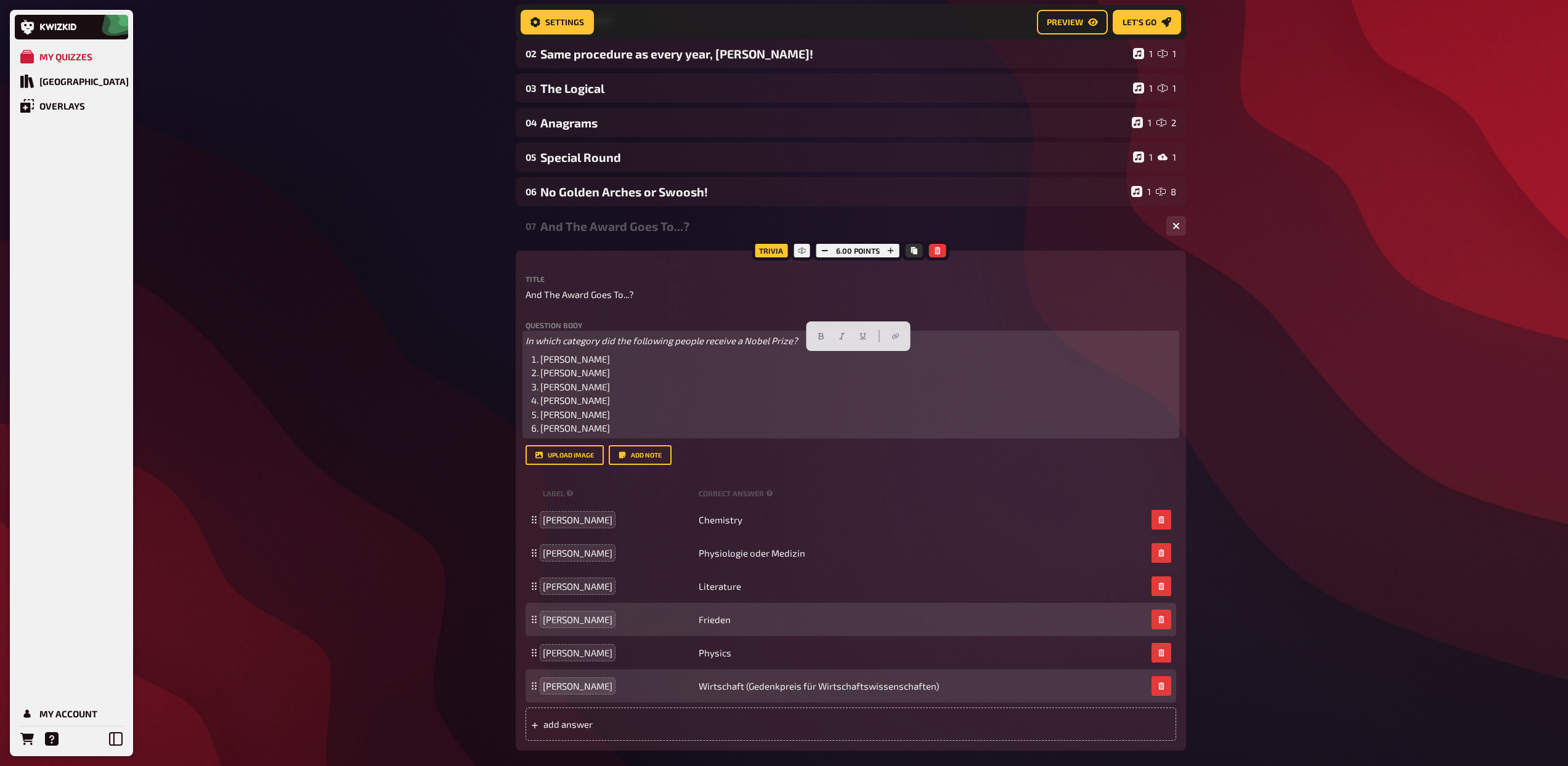
drag, startPoint x: 625, startPoint y: 430, endPoint x: 527, endPoint y: 361, distance: 119.9
click at [527, 361] on ol "[PERSON_NAME] [PERSON_NAME] [PERSON_NAME] [PERSON_NAME] [PERSON_NAME] [PERSON_N…" at bounding box center [851, 393] width 651 height 84
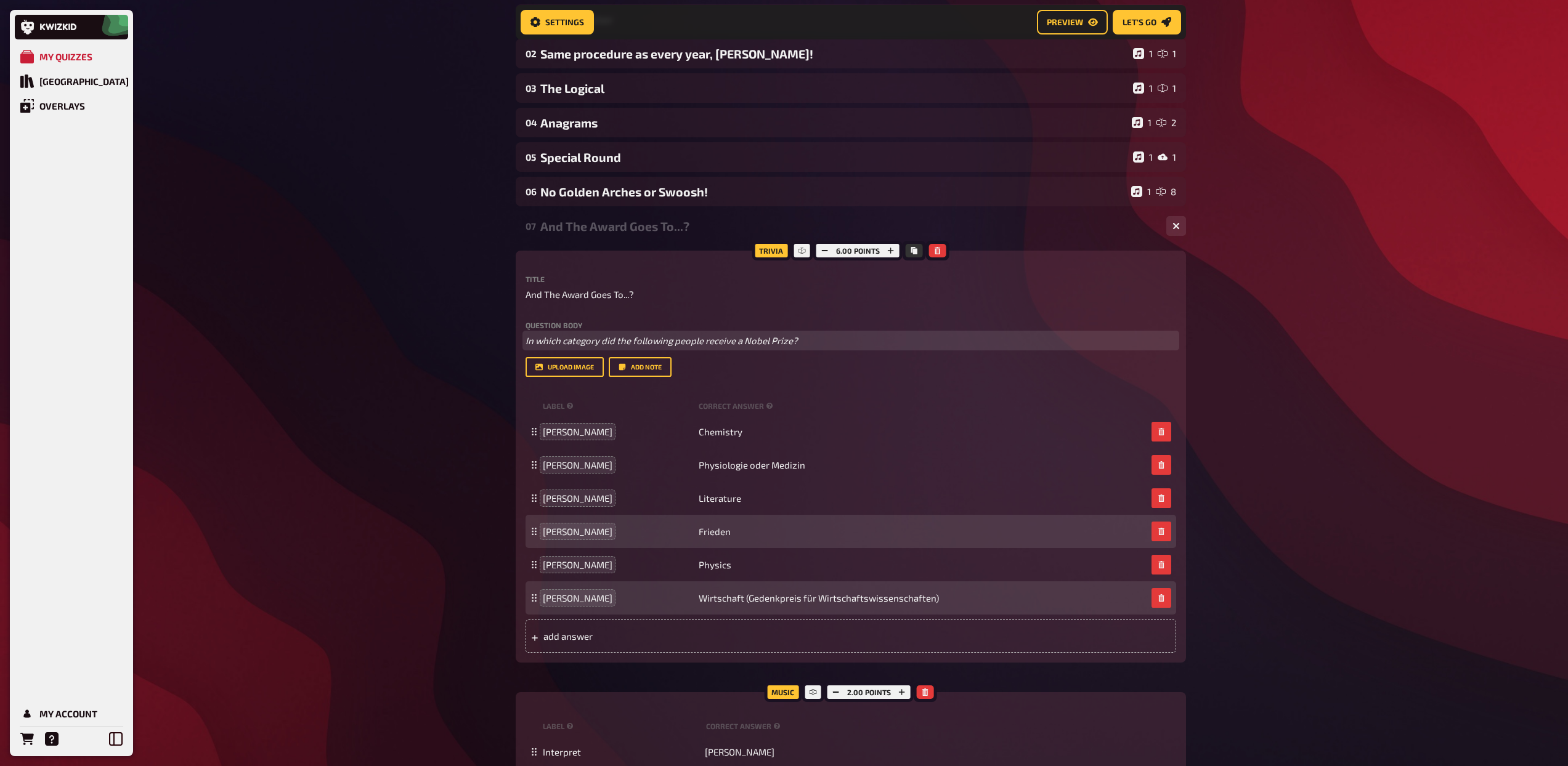
click at [590, 339] on span "In which category did the following people receive a Nobel Prize?" at bounding box center [661, 340] width 272 height 11
click at [642, 314] on icon "button" at bounding box center [643, 318] width 7 height 7
click at [620, 314] on icon "button" at bounding box center [623, 318] width 5 height 7
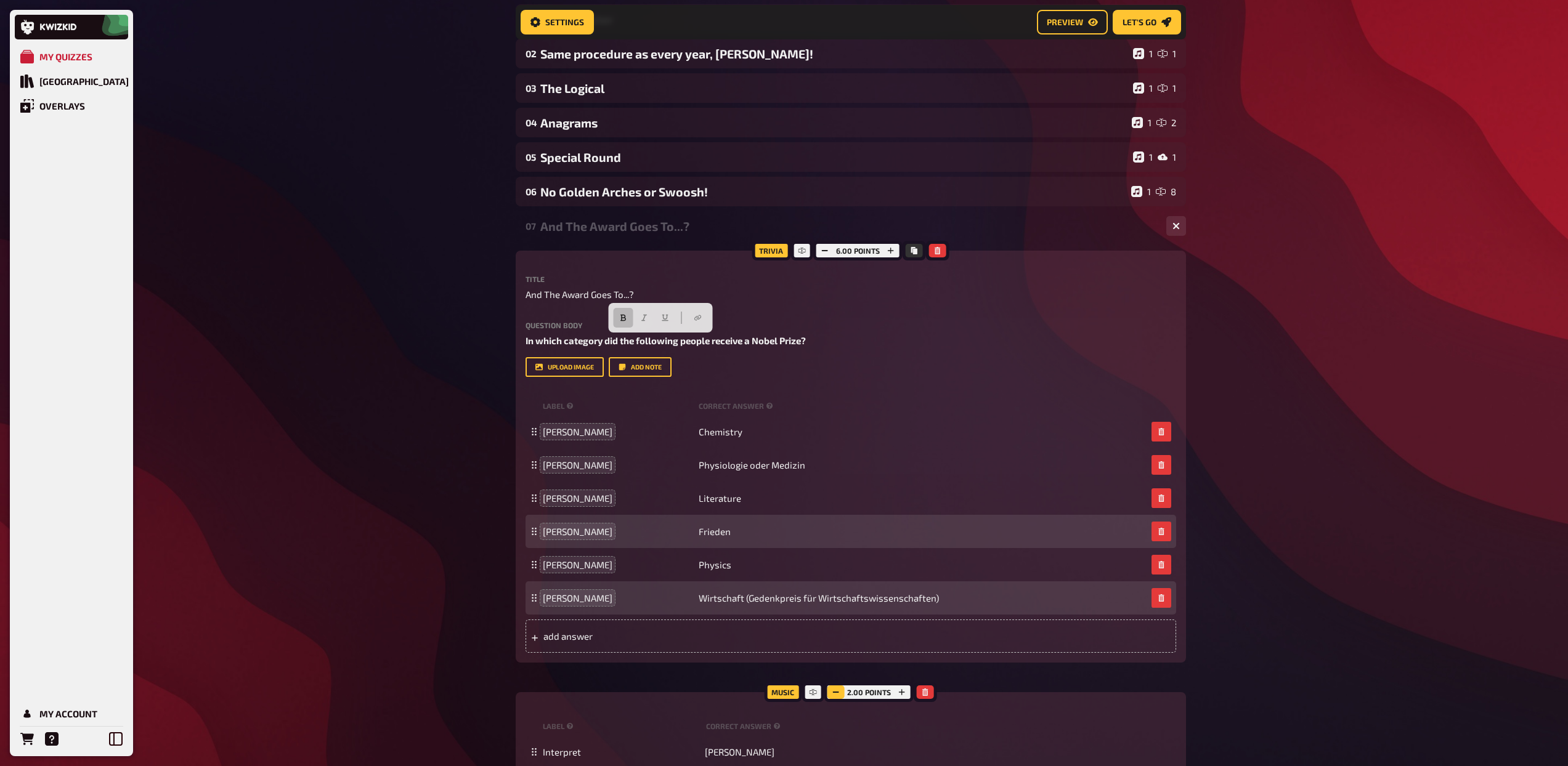
click at [833, 691] on icon "button" at bounding box center [836, 691] width 7 height 7
click at [626, 230] on div "And The Award Goes To...?" at bounding box center [848, 226] width 616 height 14
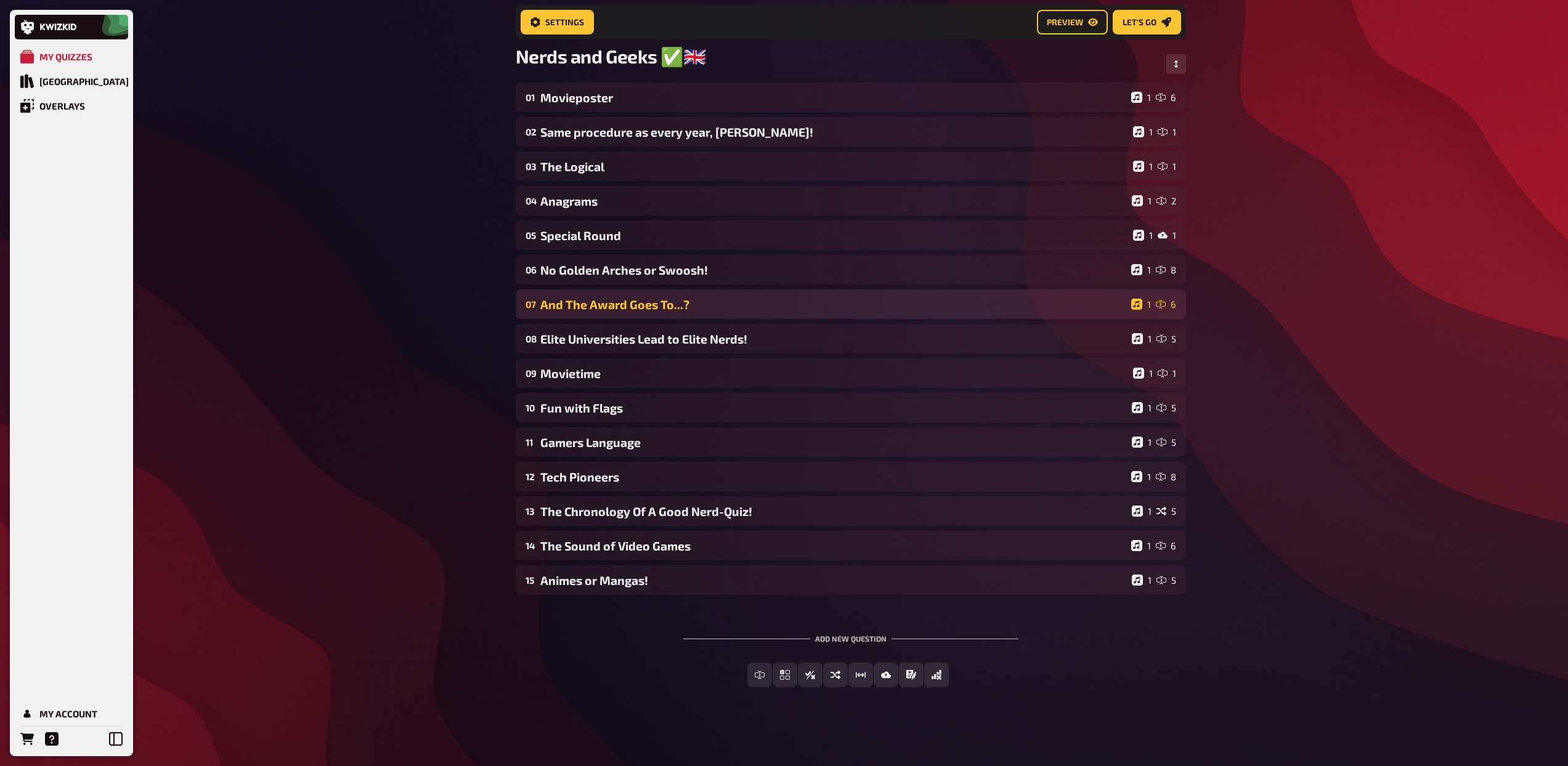
scroll to position [85, 0]
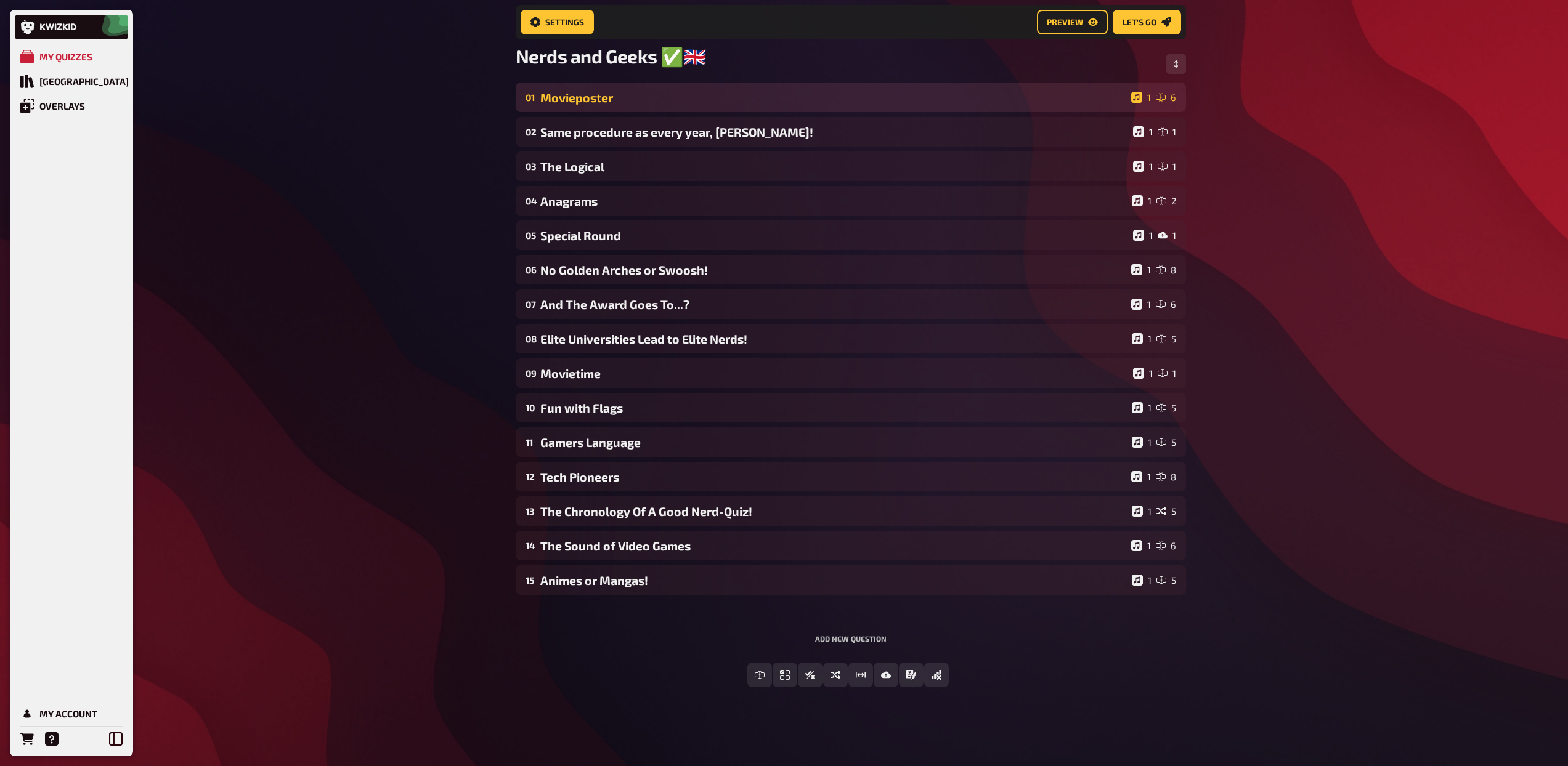
click at [588, 98] on div "Movieposter" at bounding box center [833, 98] width 586 height 14
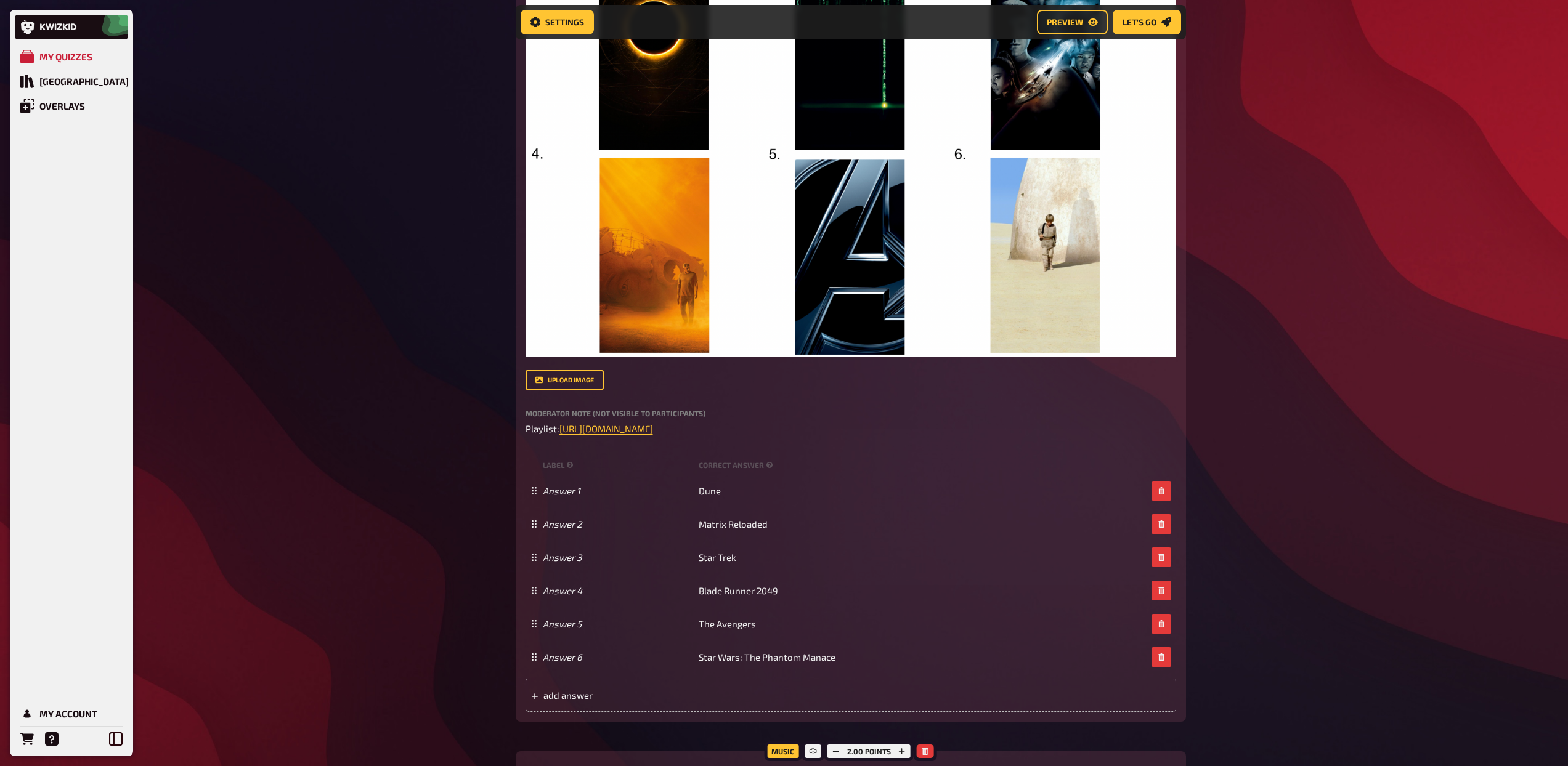
scroll to position [559, 0]
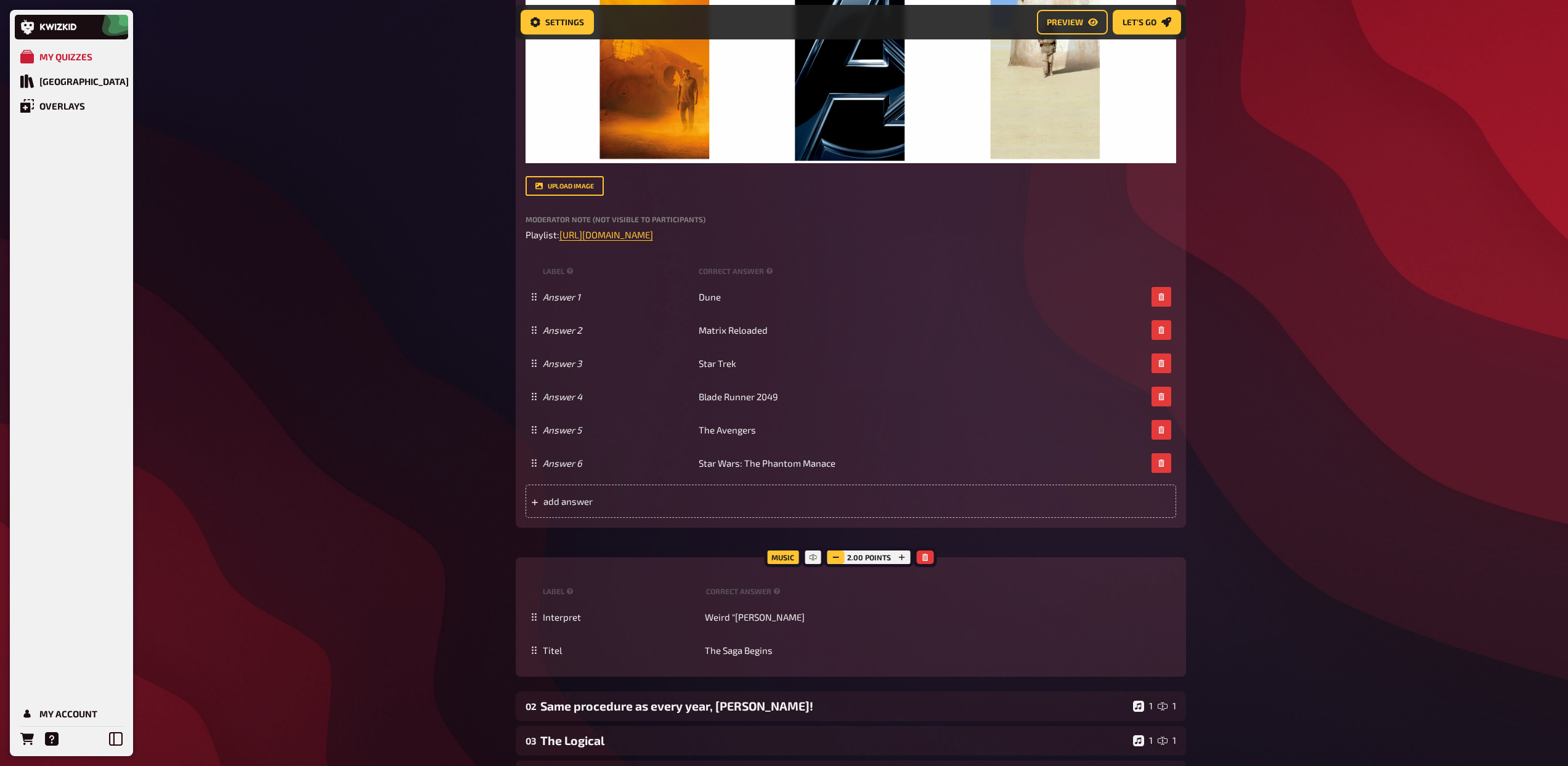
click at [834, 562] on button "button" at bounding box center [836, 557] width 17 height 13
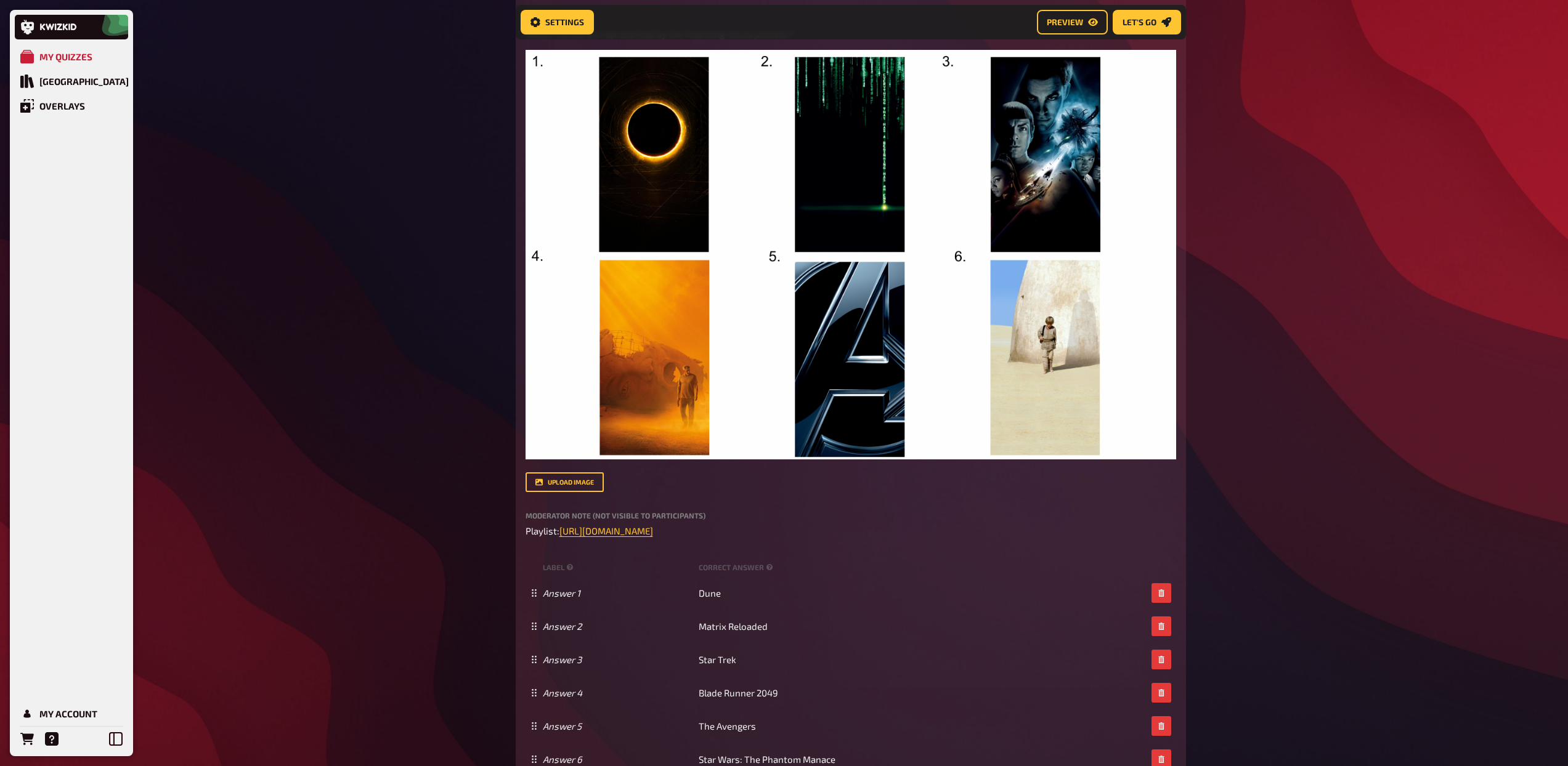
scroll to position [0, 0]
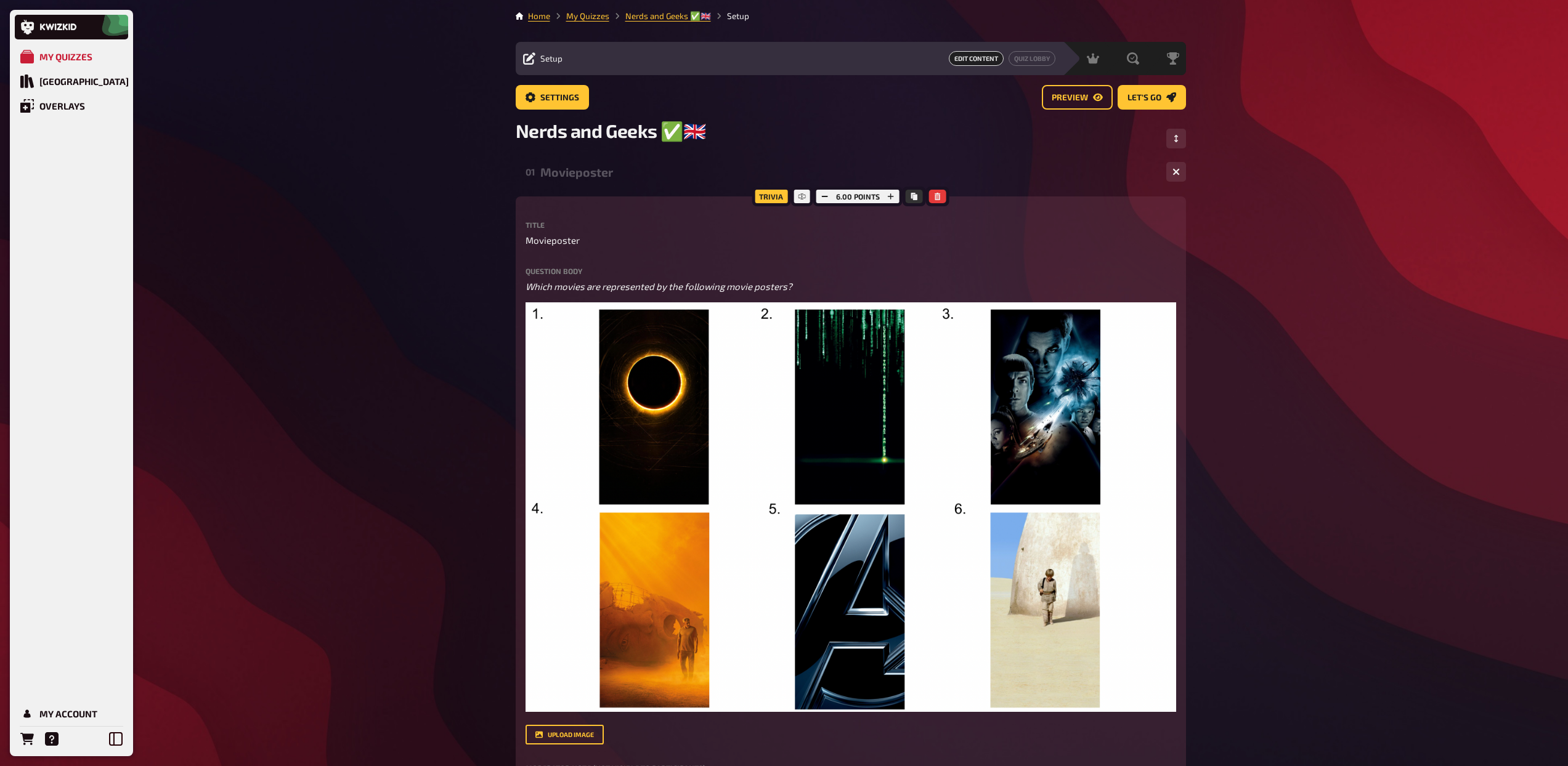
click at [595, 165] on div "Movieposter" at bounding box center [848, 172] width 616 height 14
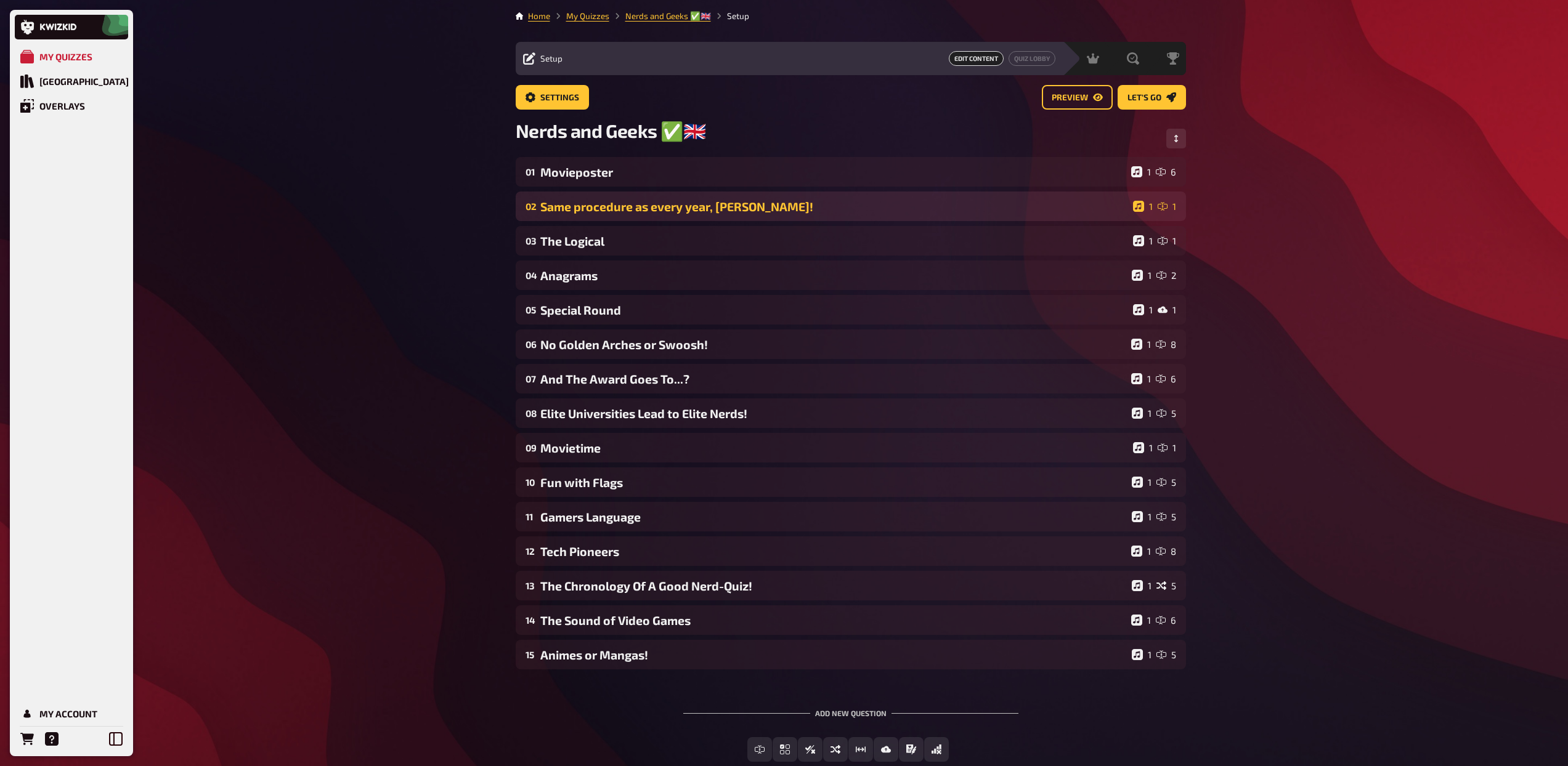
click at [604, 210] on div "Same procedure as every year, [PERSON_NAME]!" at bounding box center [834, 207] width 588 height 14
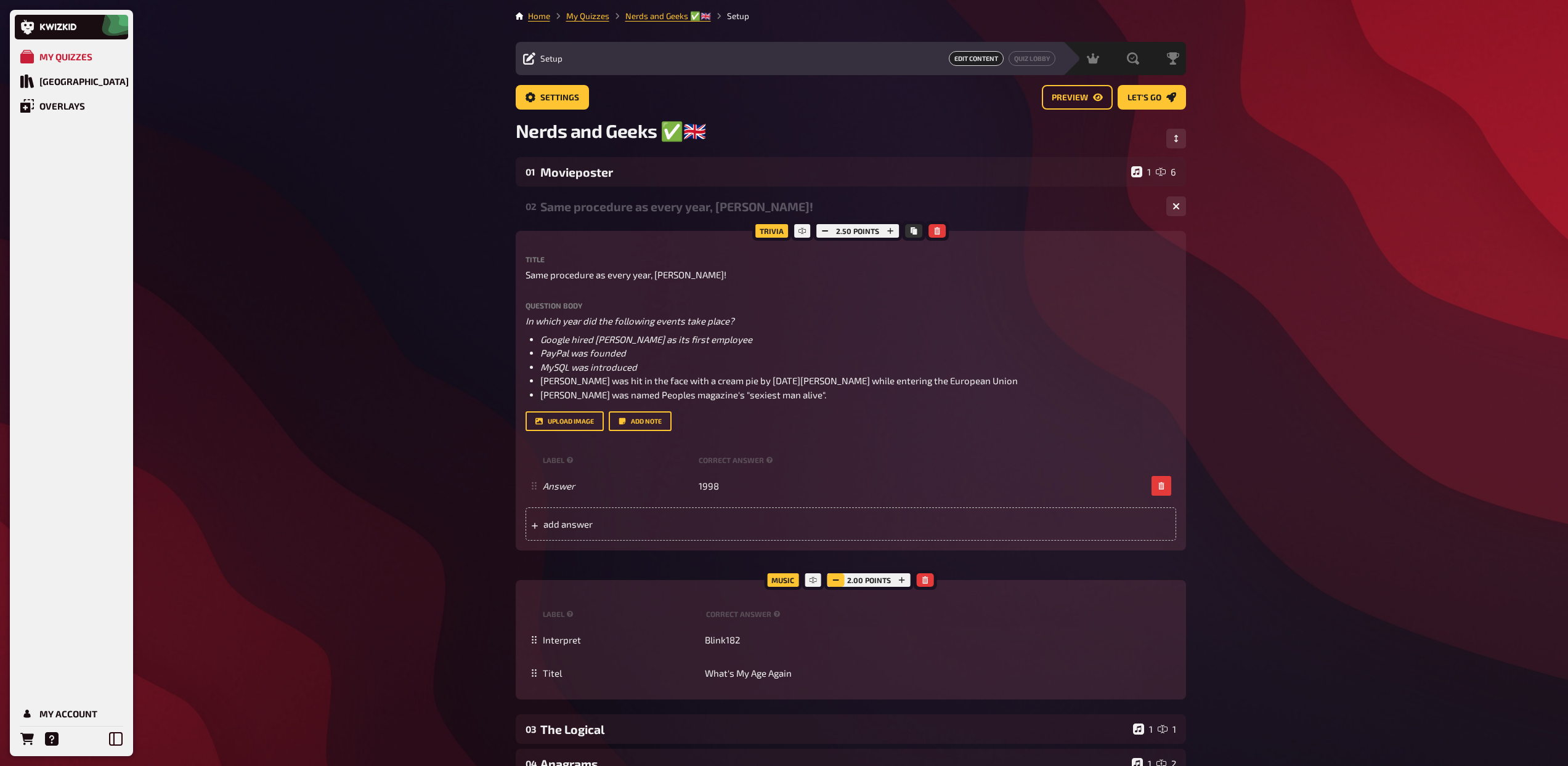
click at [838, 583] on icon "button" at bounding box center [836, 580] width 7 height 7
click at [661, 207] on div "Same procedure as every year, [PERSON_NAME]!" at bounding box center [848, 207] width 616 height 14
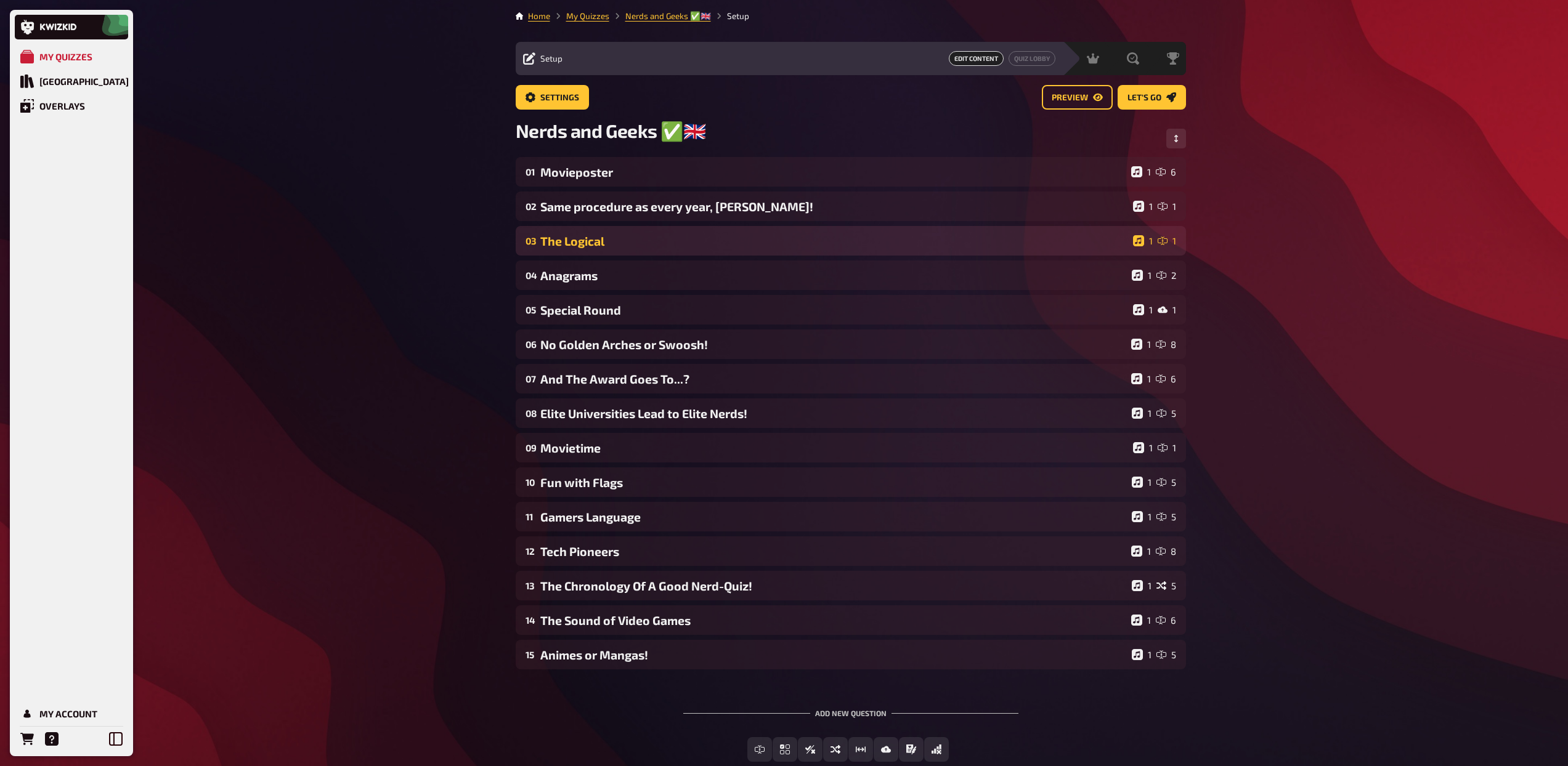
click at [732, 244] on div "The Logical" at bounding box center [834, 242] width 588 height 14
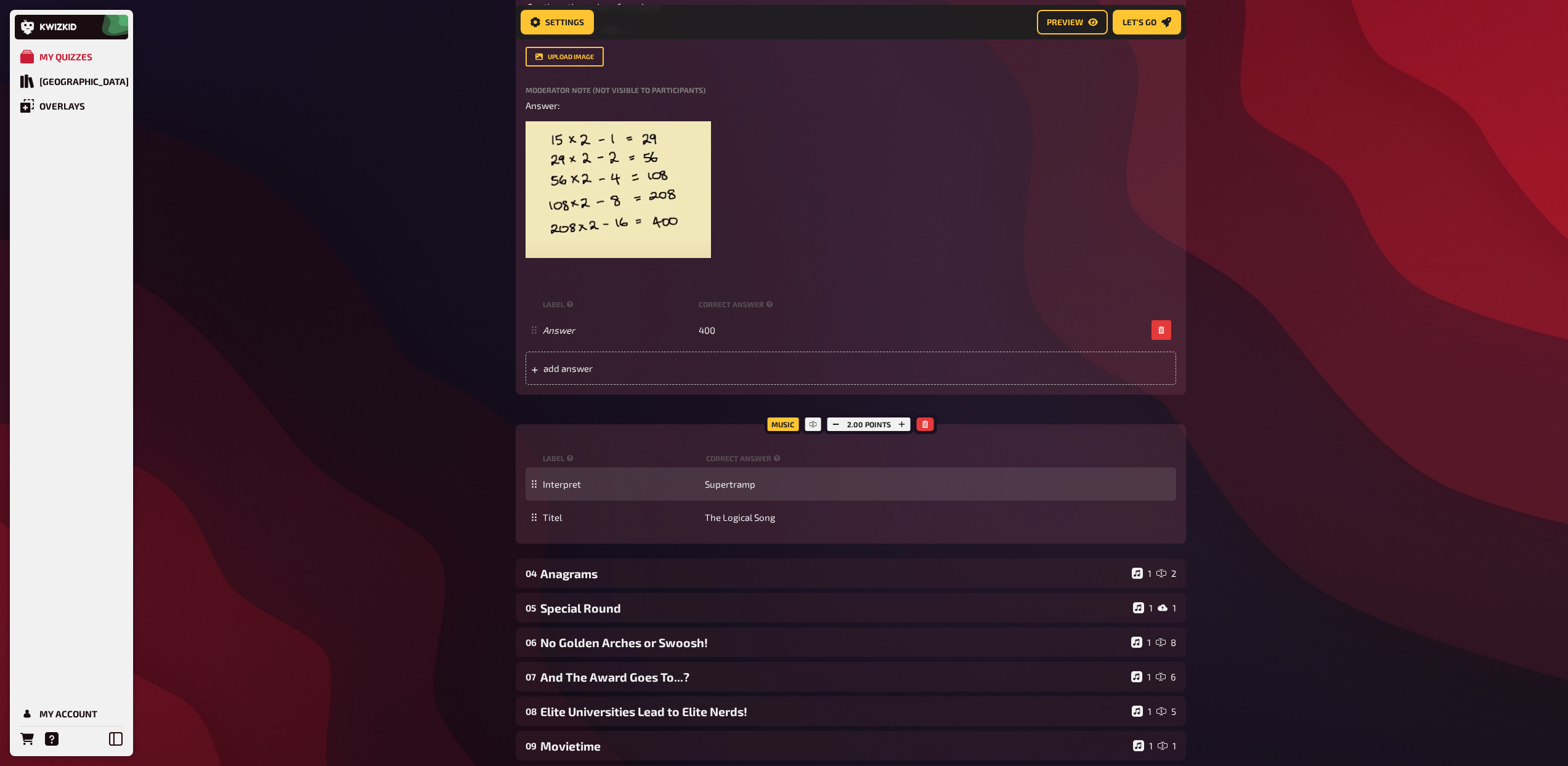
scroll to position [364, 0]
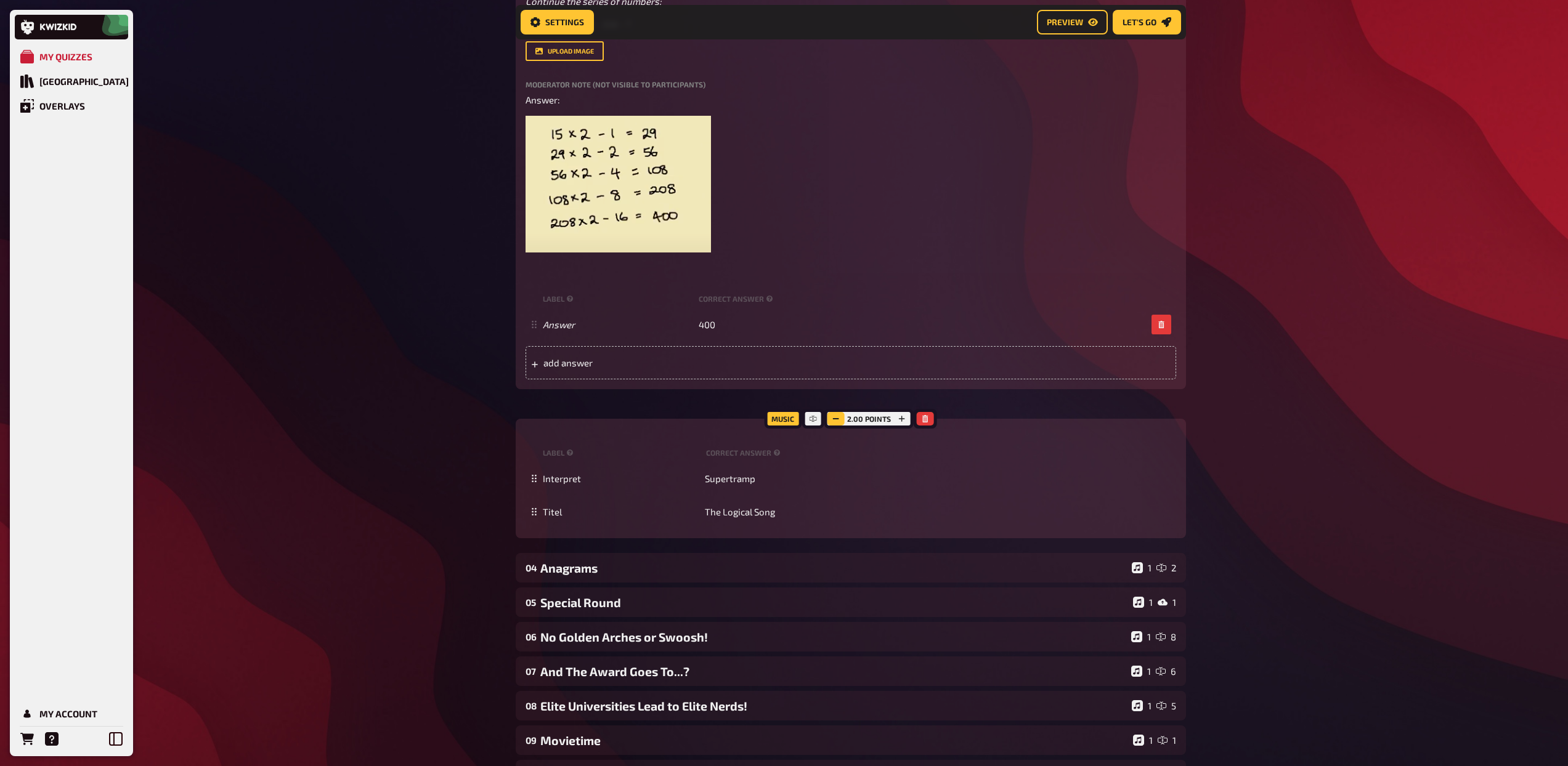
click at [834, 418] on icon "button" at bounding box center [836, 418] width 7 height 7
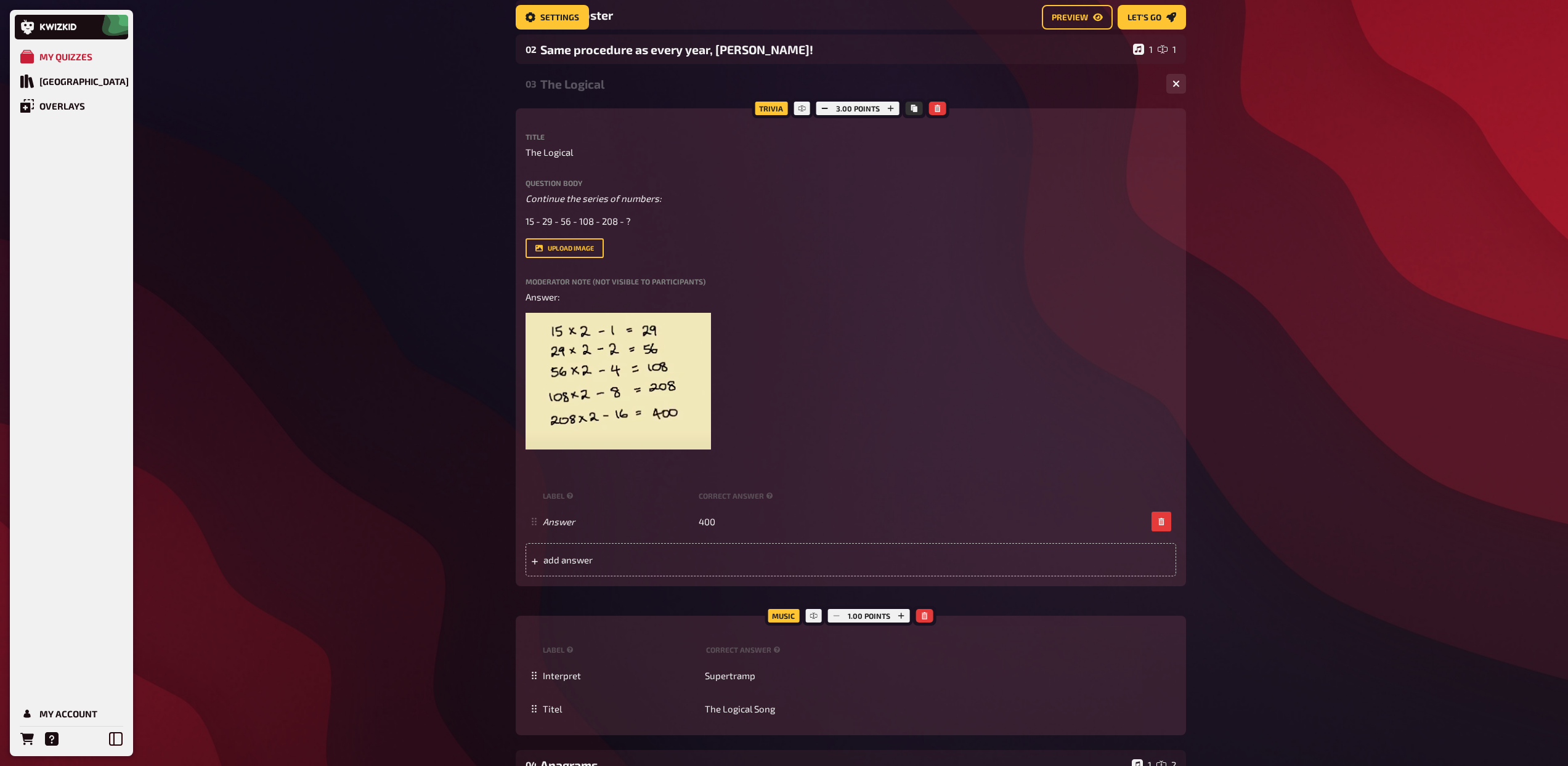
scroll to position [0, 0]
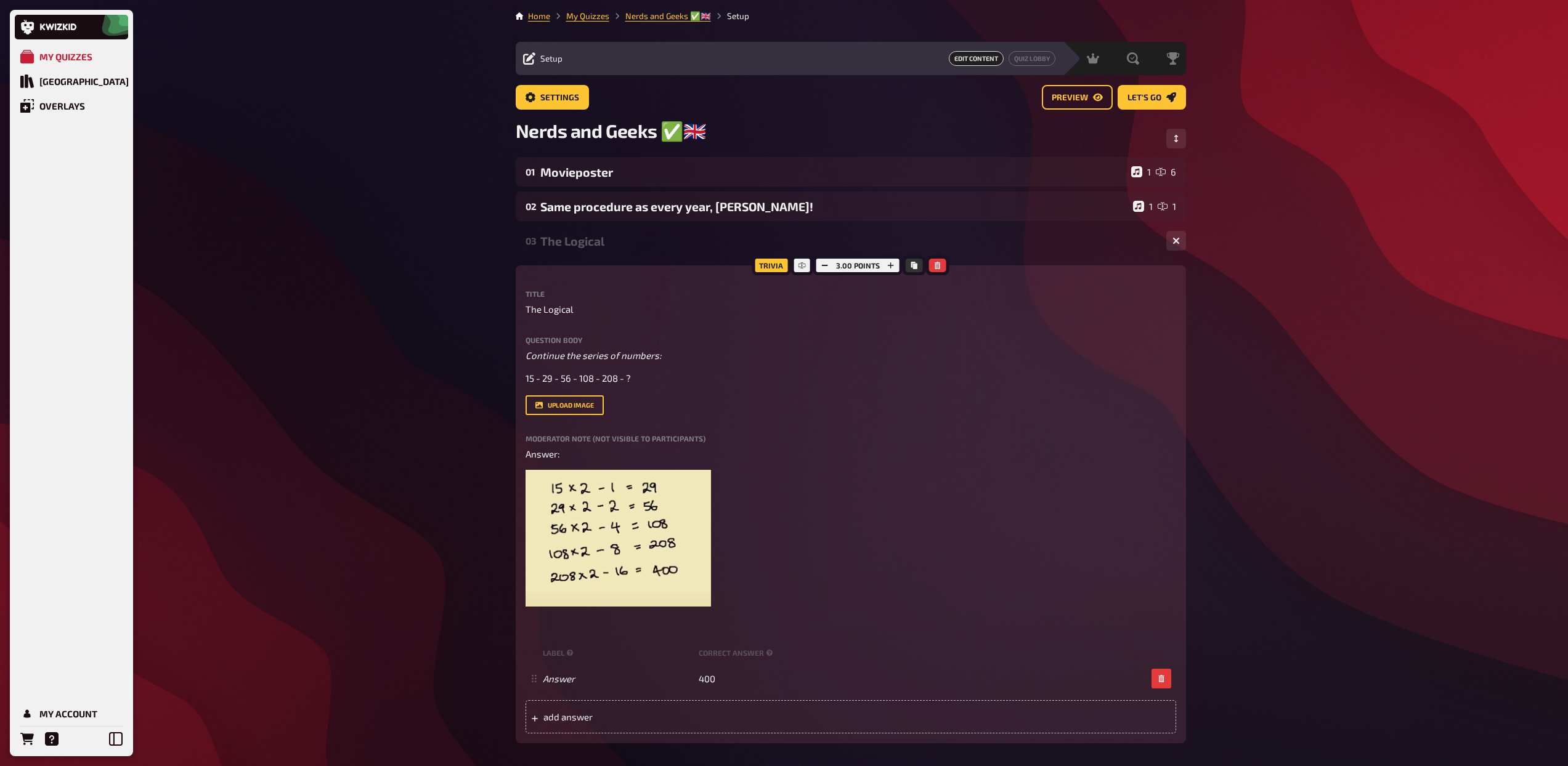
click at [661, 243] on div "The Logical" at bounding box center [848, 242] width 616 height 14
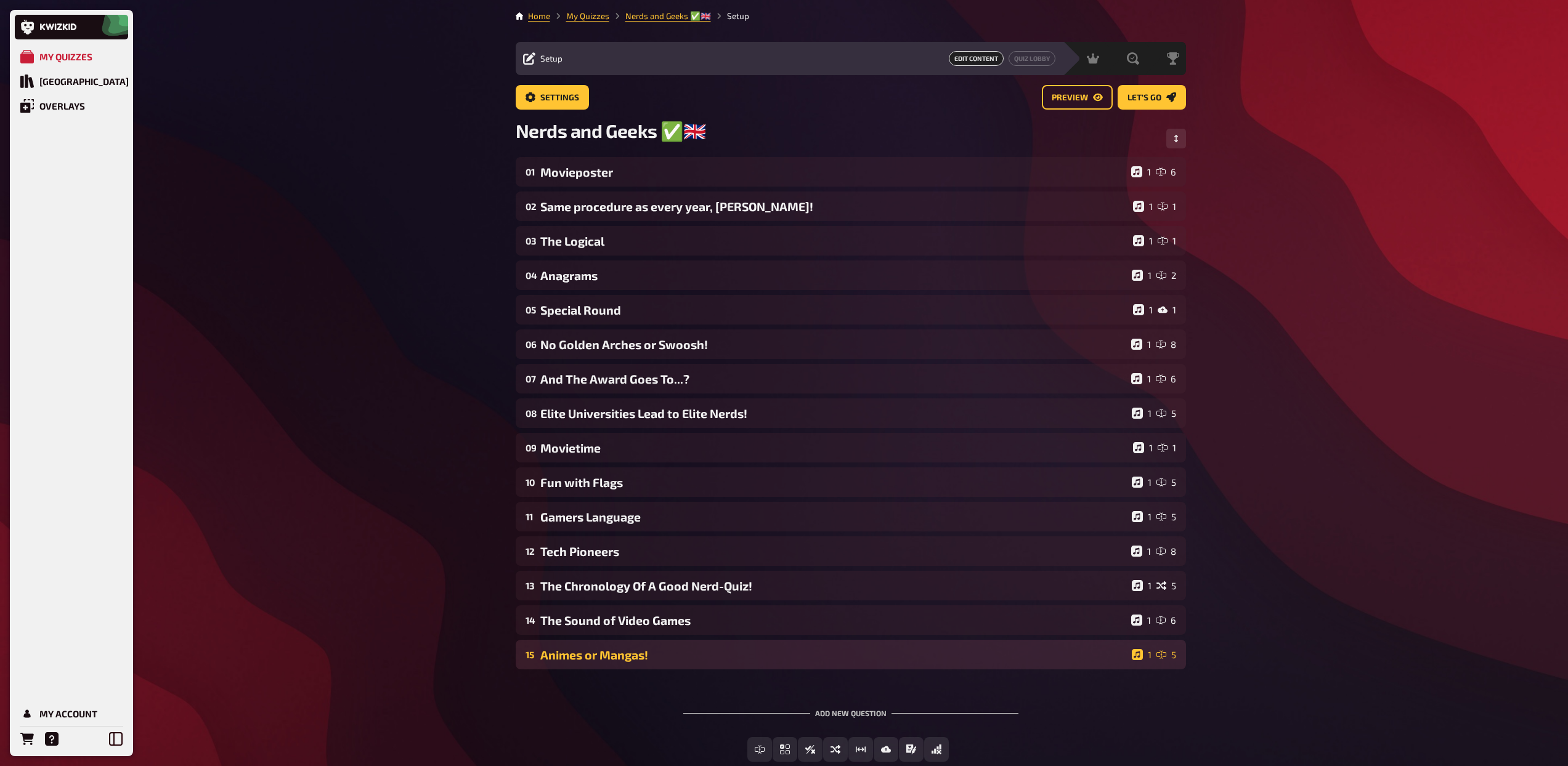
click at [708, 643] on div "15 Animes or Mangas! 1 5" at bounding box center [851, 654] width 670 height 30
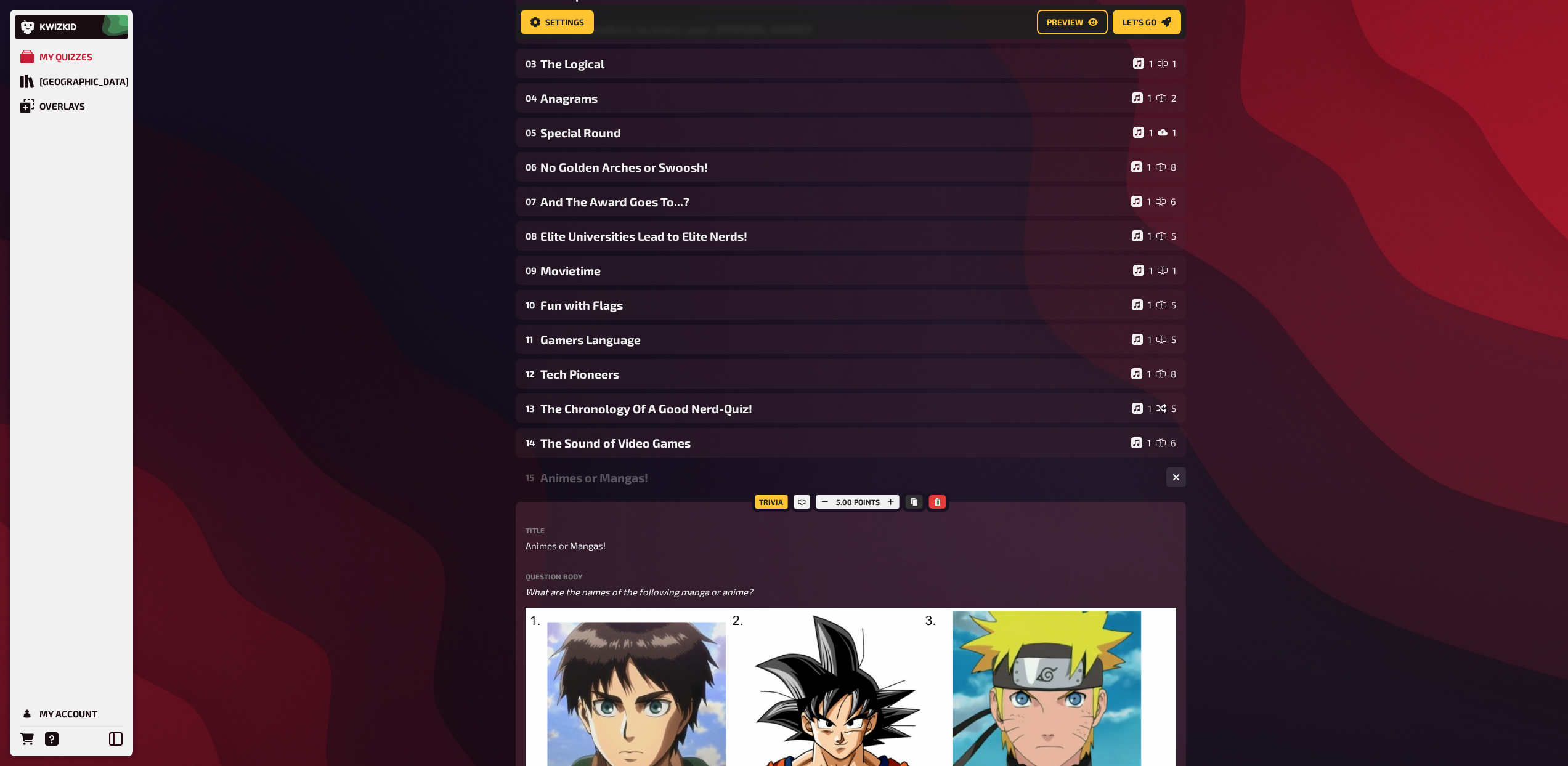
click at [643, 477] on div "Animes or Mangas!" at bounding box center [848, 478] width 616 height 14
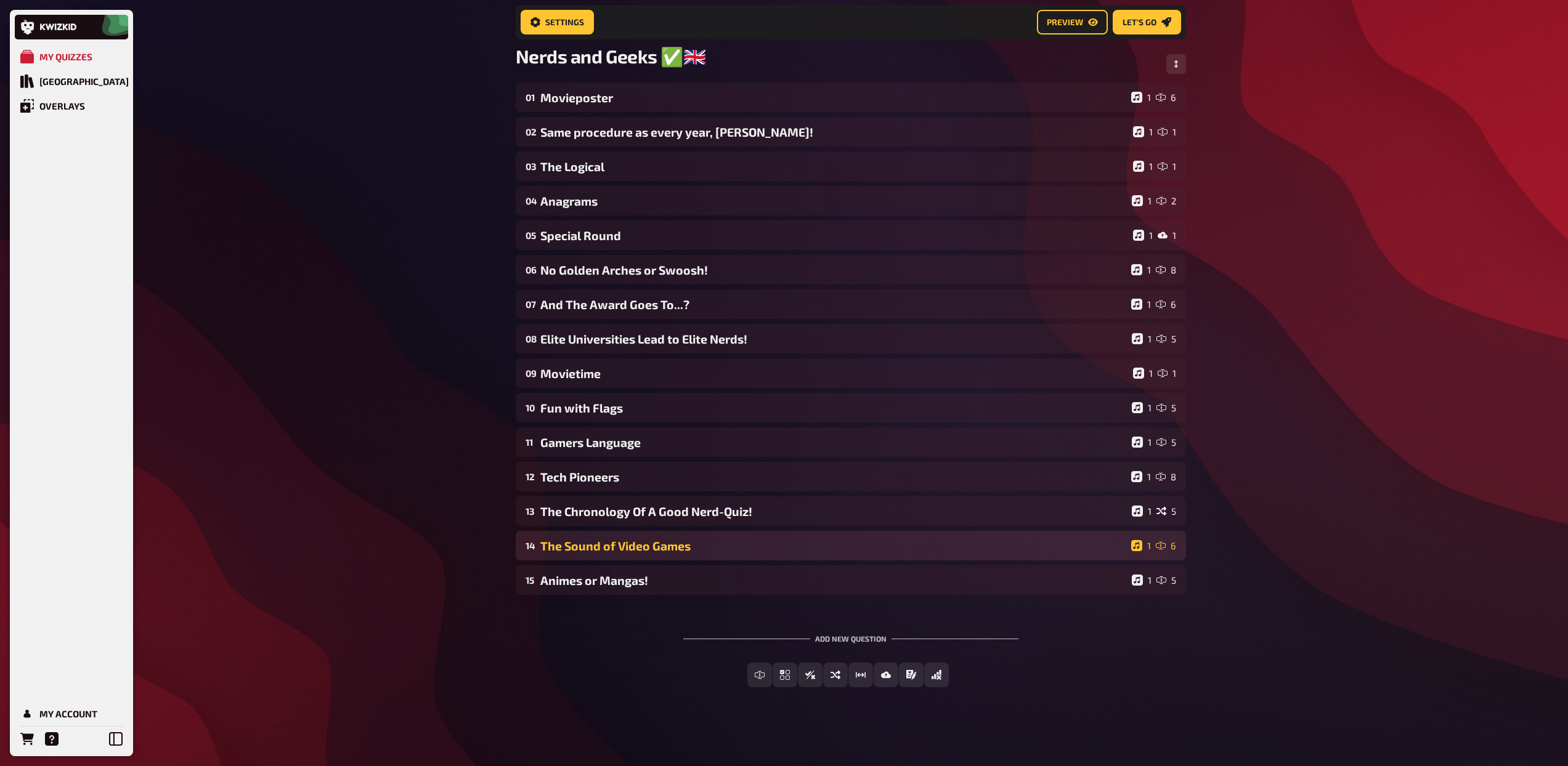
click at [694, 550] on div "The Sound of Video Games" at bounding box center [833, 546] width 586 height 14
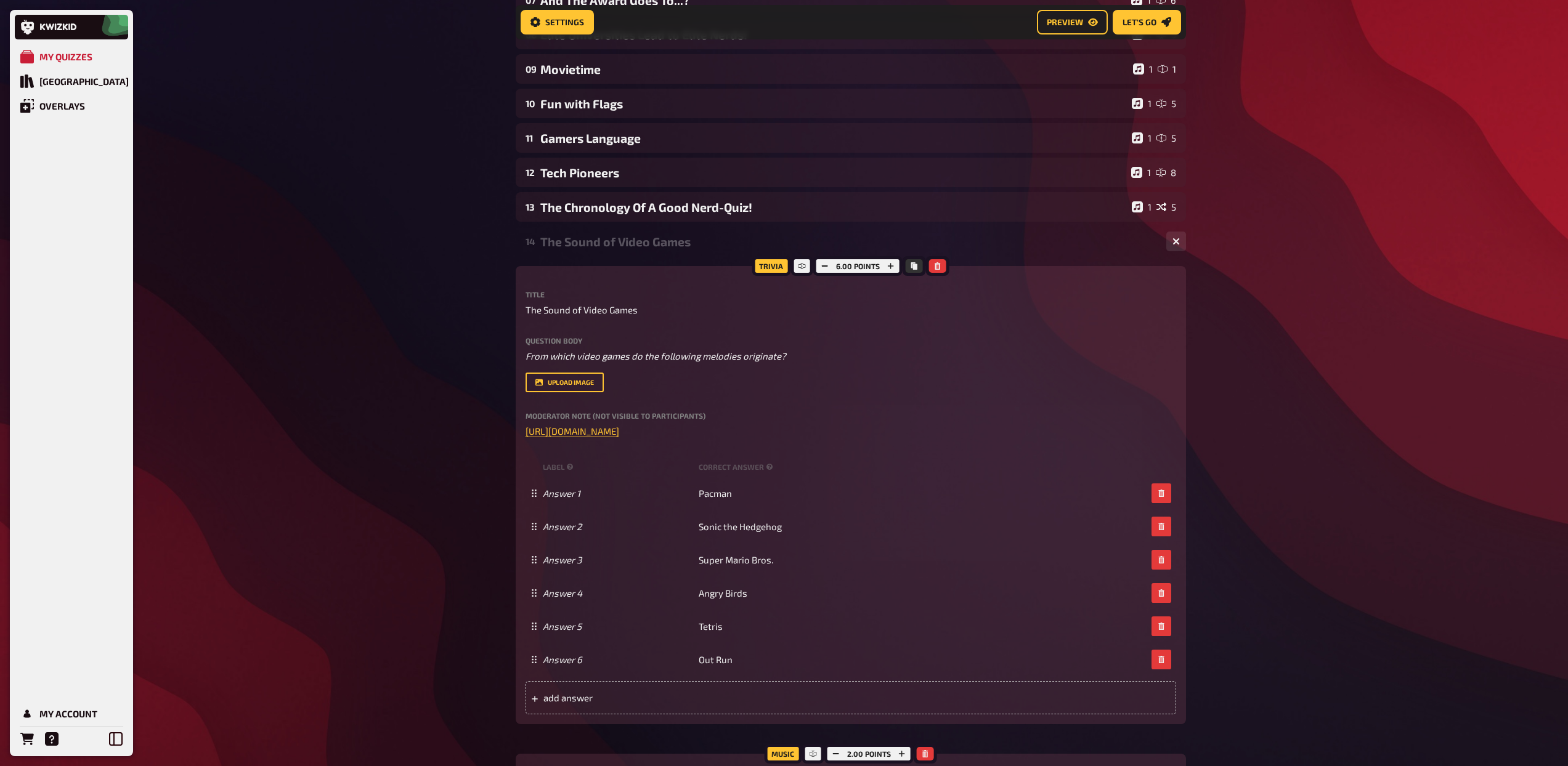
scroll to position [528, 0]
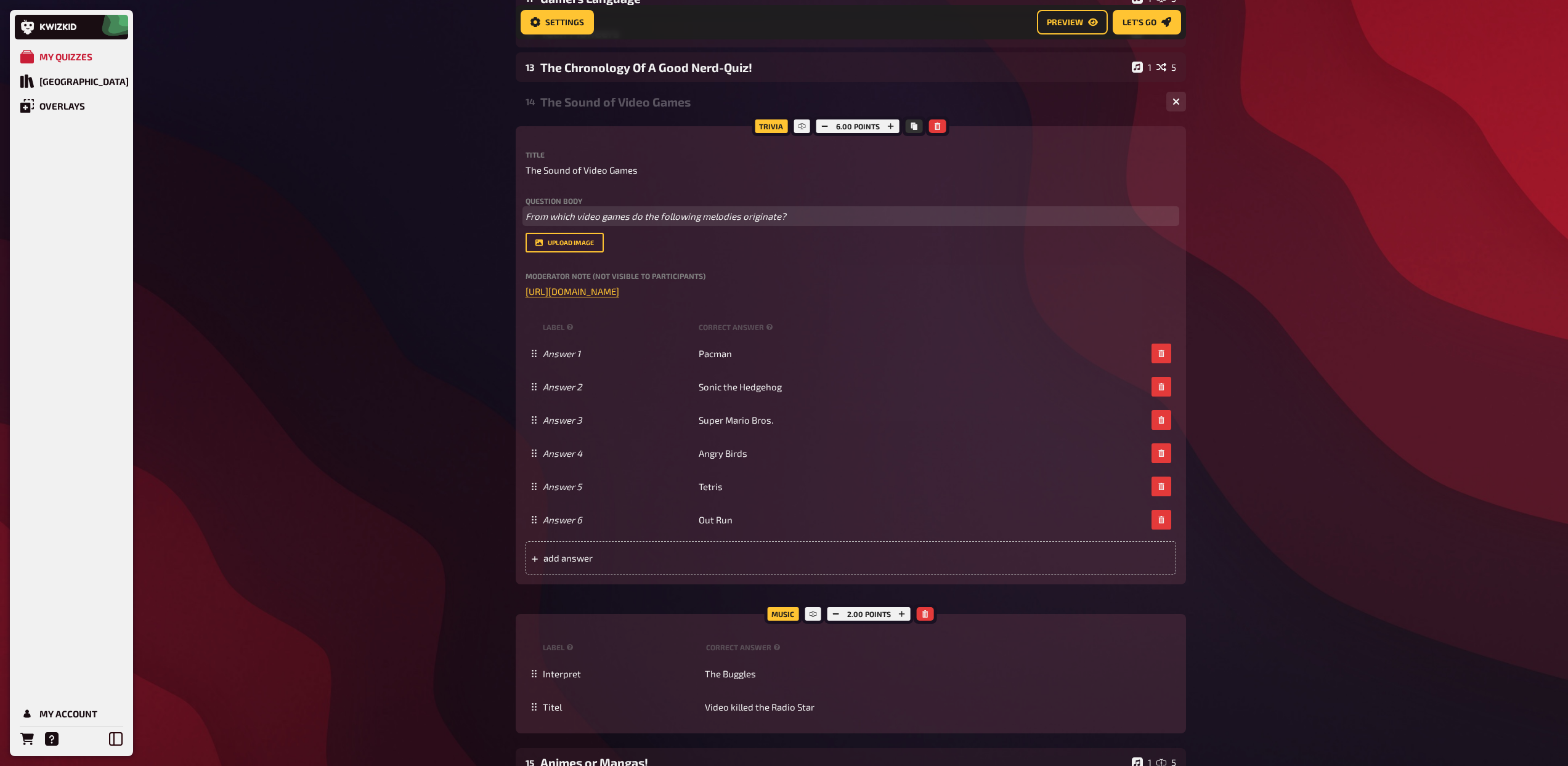
click at [671, 219] on span "From which video games do the following melodies originate?" at bounding box center [656, 216] width 261 height 11
click at [642, 192] on button "button" at bounding box center [638, 193] width 20 height 20
click at [616, 192] on icon "button" at bounding box center [616, 193] width 7 height 7
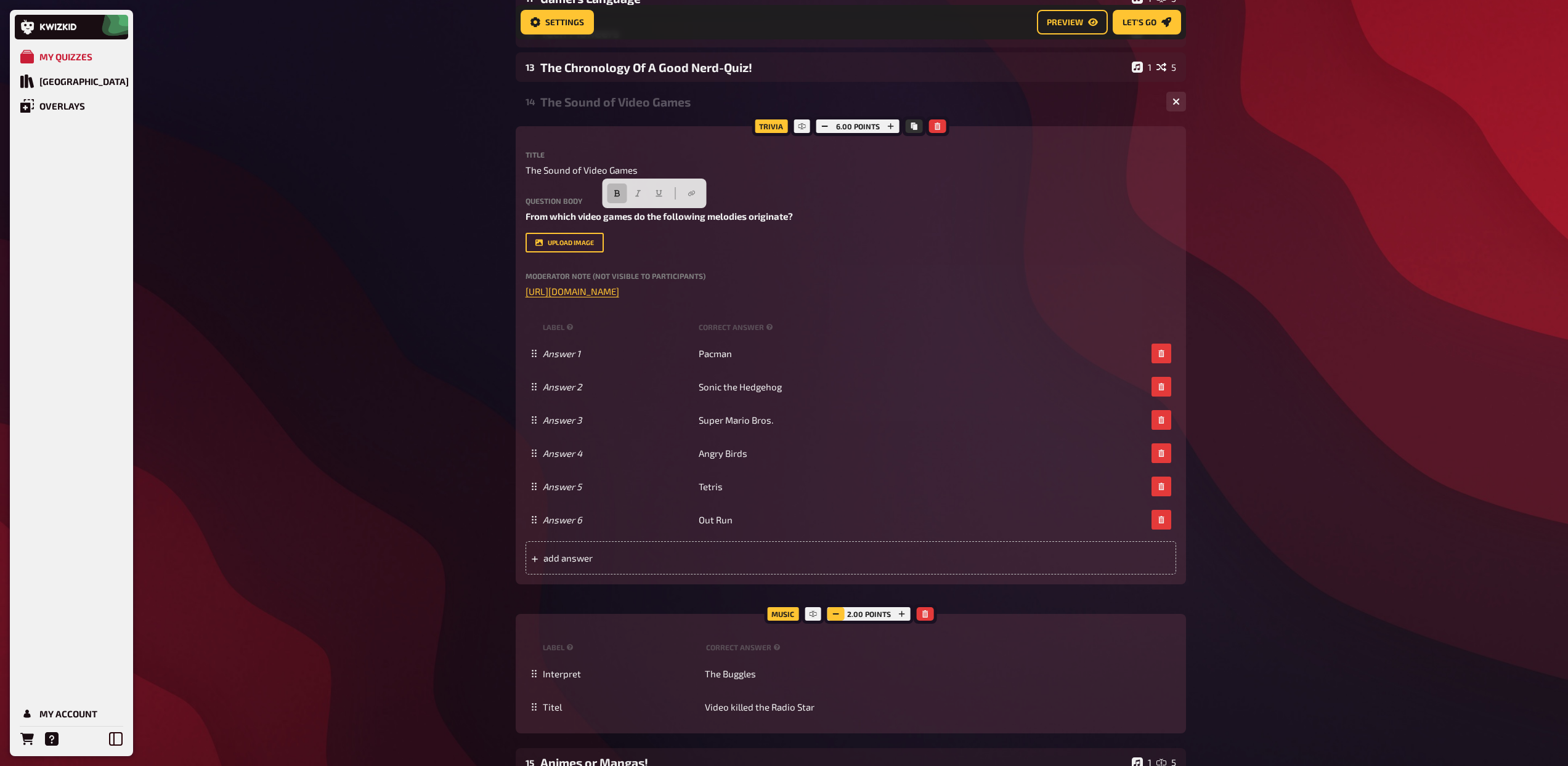
click at [836, 609] on button "button" at bounding box center [836, 613] width 17 height 13
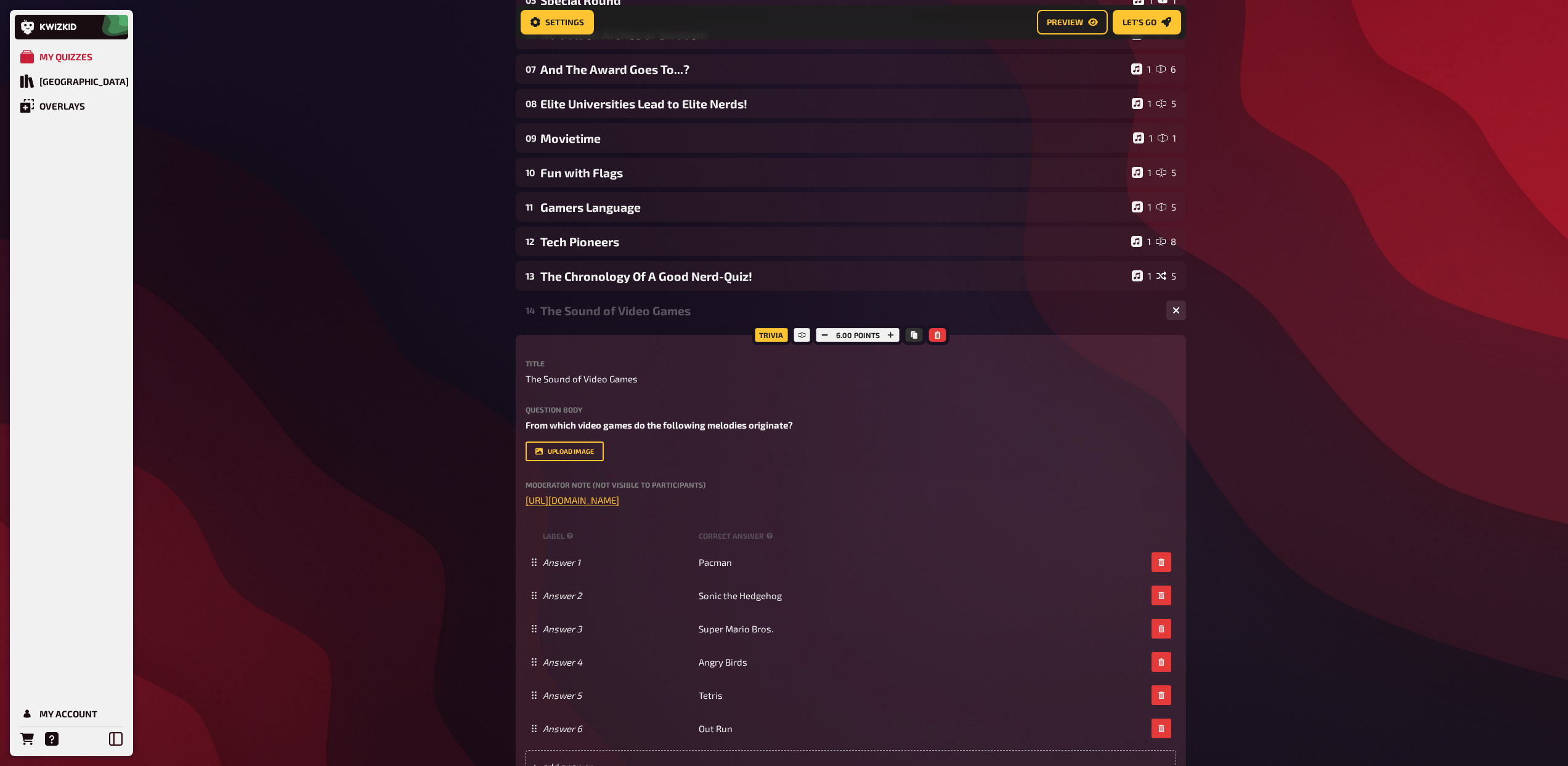
click at [638, 314] on div "The Sound of Video Games" at bounding box center [848, 311] width 616 height 14
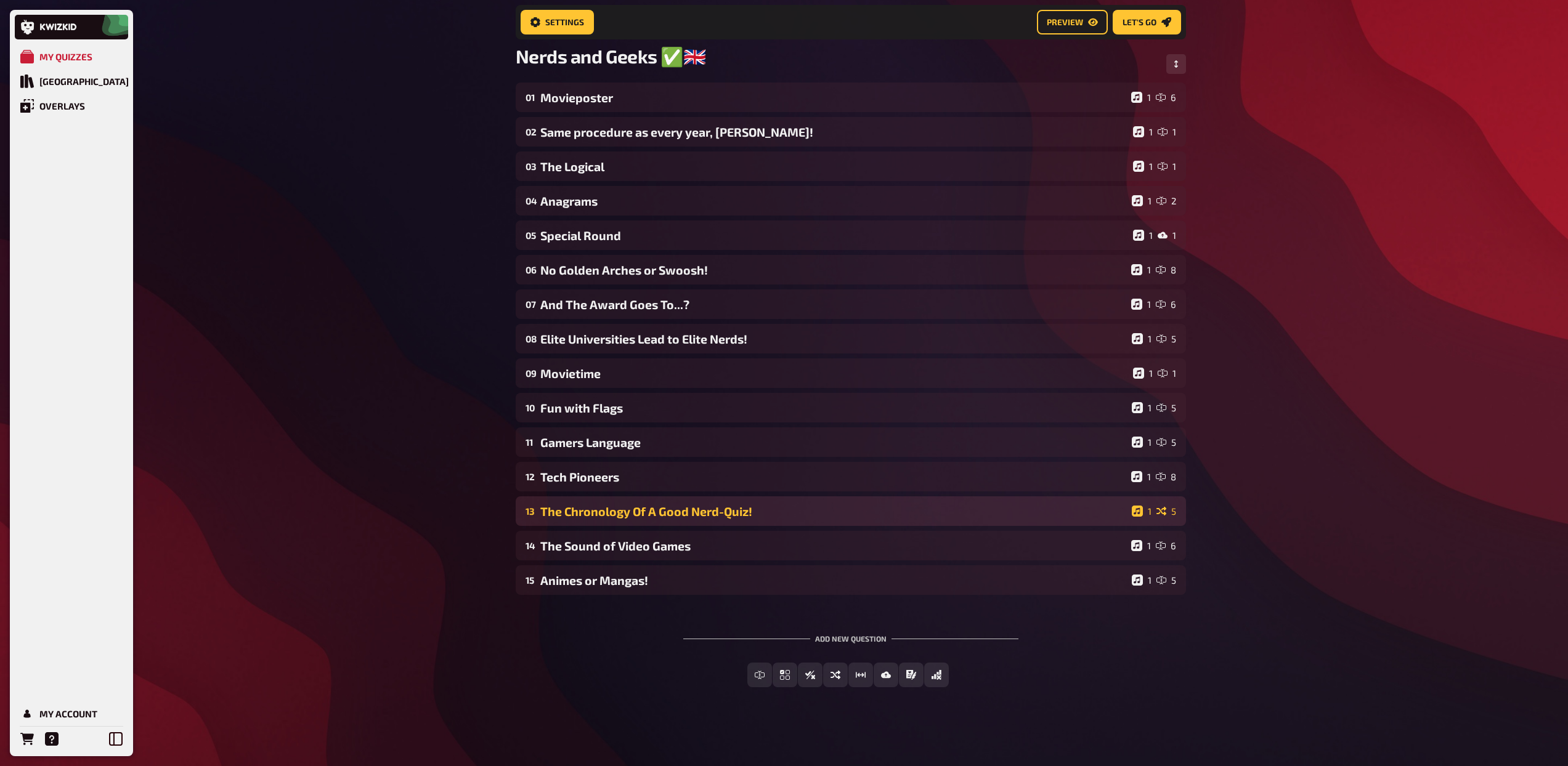
click at [642, 520] on div "13 The Chronology Of A Good Nerd-Quiz! 1 5" at bounding box center [851, 511] width 670 height 30
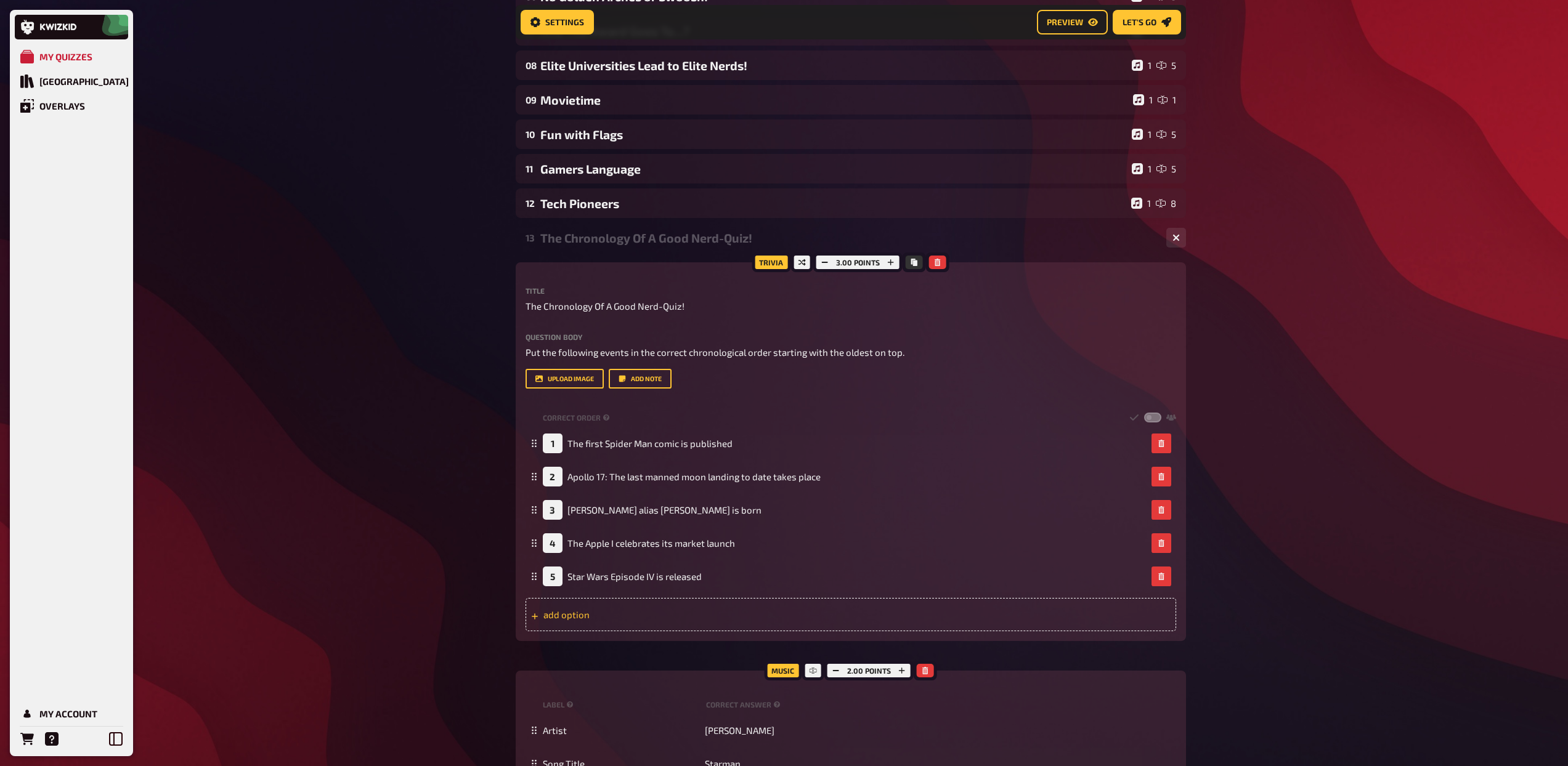
scroll to position [358, 0]
click at [838, 674] on icon "button" at bounding box center [836, 670] width 7 height 7
click at [628, 251] on div "13 The Chronology Of A Good Nerd-Quiz! 1 5" at bounding box center [851, 236] width 670 height 30
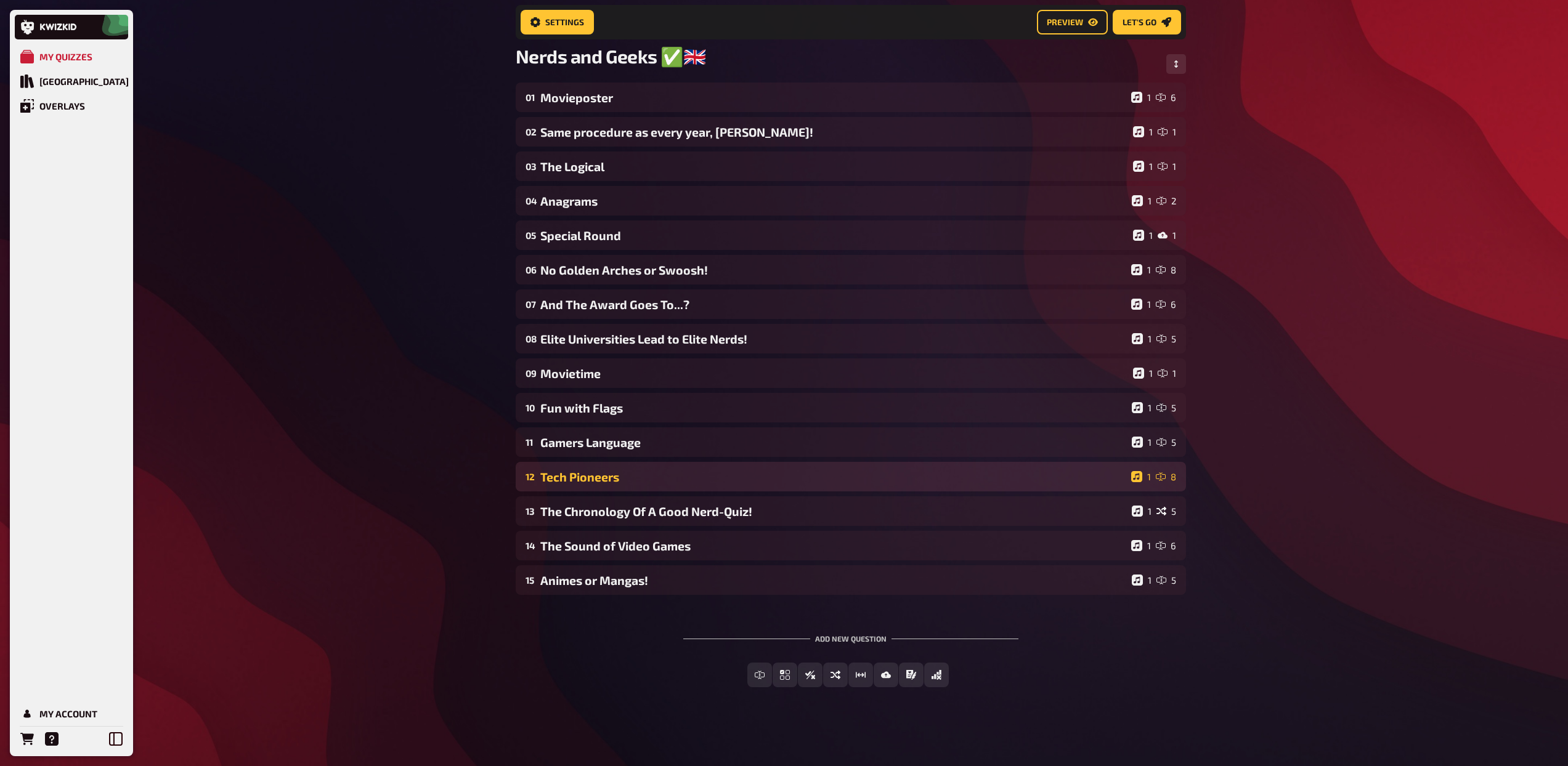
click at [633, 477] on div "Tech Pioneers" at bounding box center [833, 477] width 586 height 14
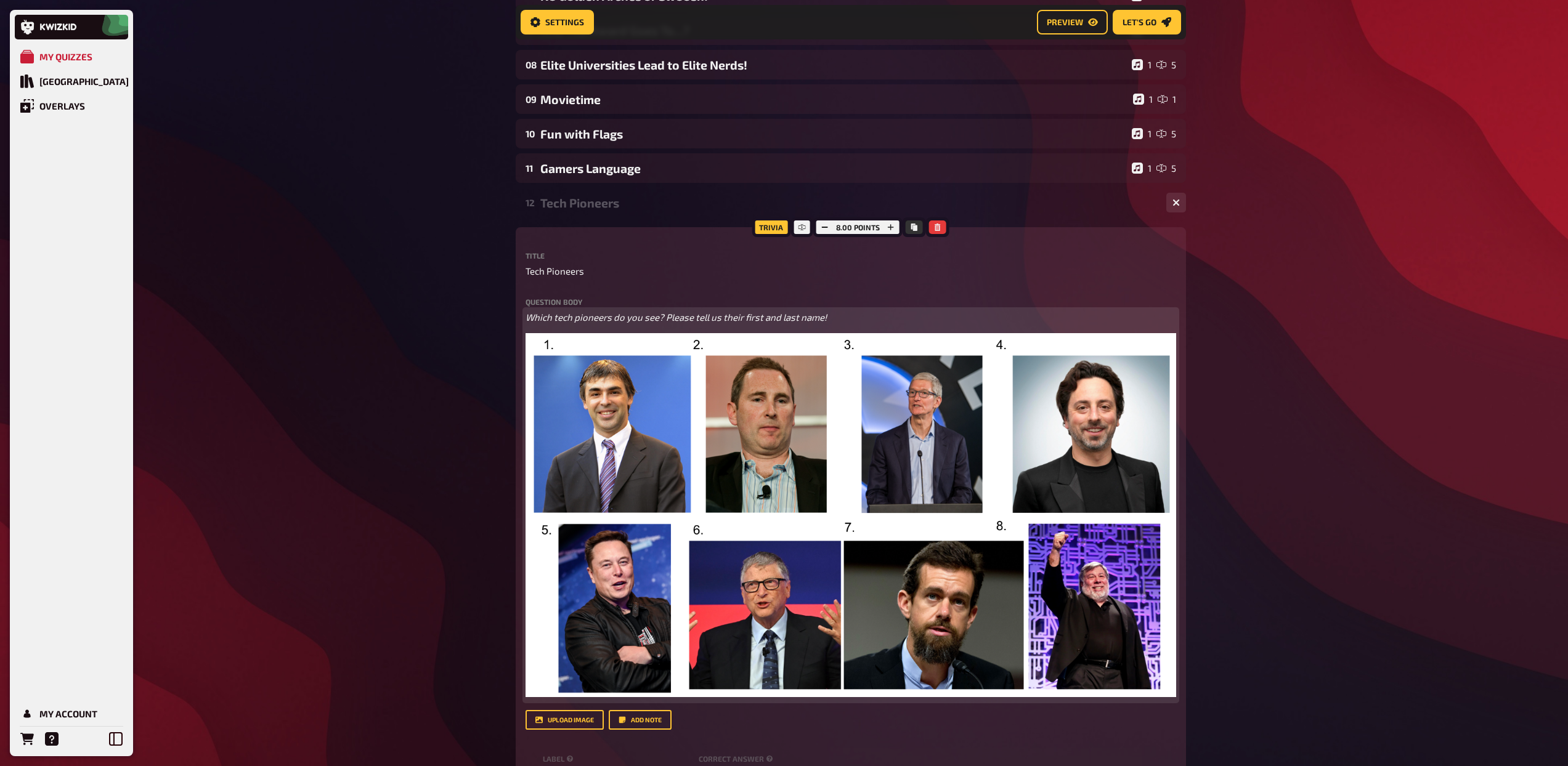
click at [665, 320] on span "Which tech pioneers do you see? Please tell us their first and last name!" at bounding box center [676, 317] width 301 height 11
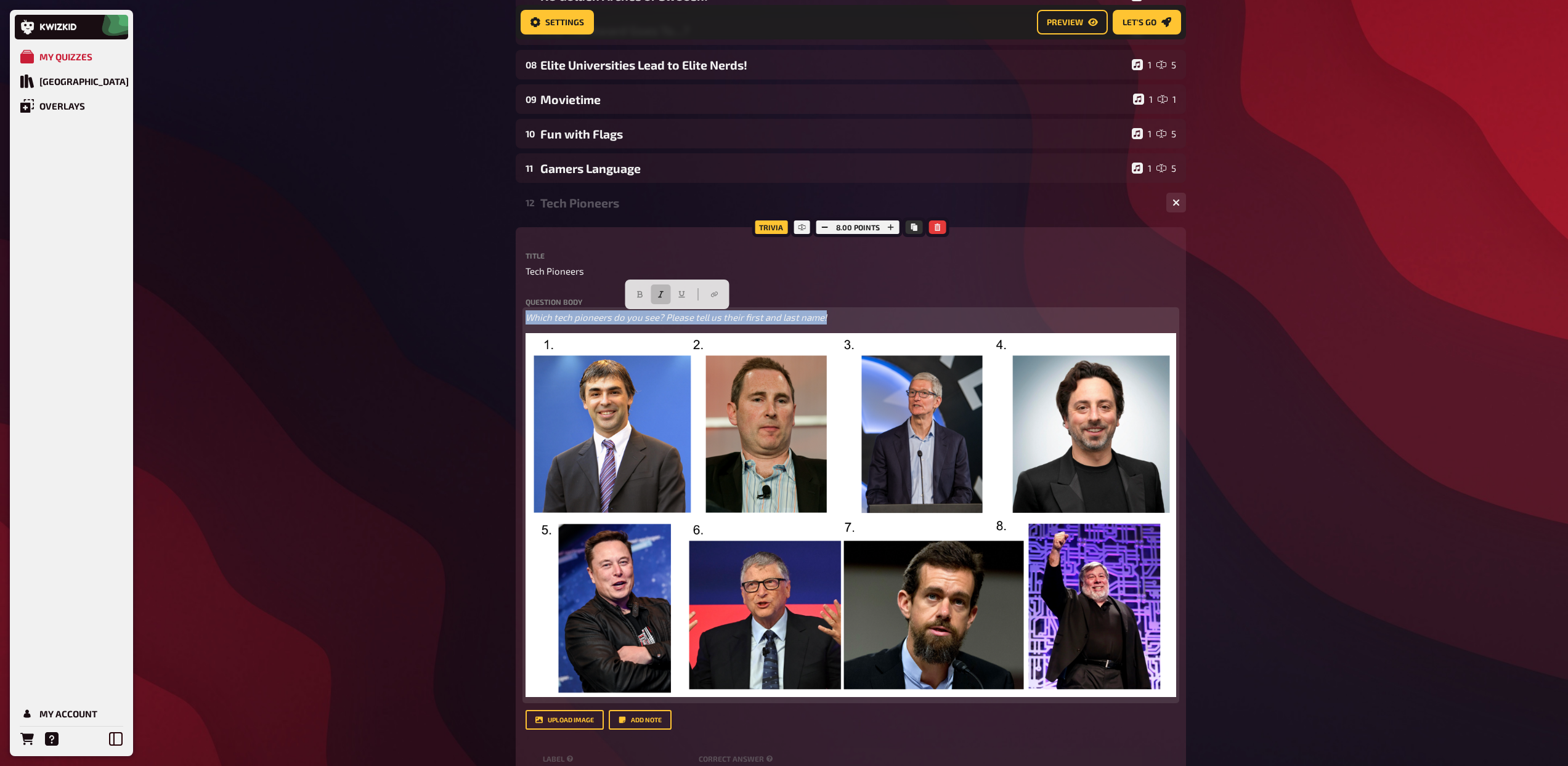
click at [665, 320] on span "Which tech pioneers do you see? Please tell us their first and last name!" at bounding box center [676, 317] width 301 height 11
click at [655, 297] on icon "button" at bounding box center [658, 295] width 7 height 7
click at [636, 295] on icon "button" at bounding box center [637, 295] width 7 height 7
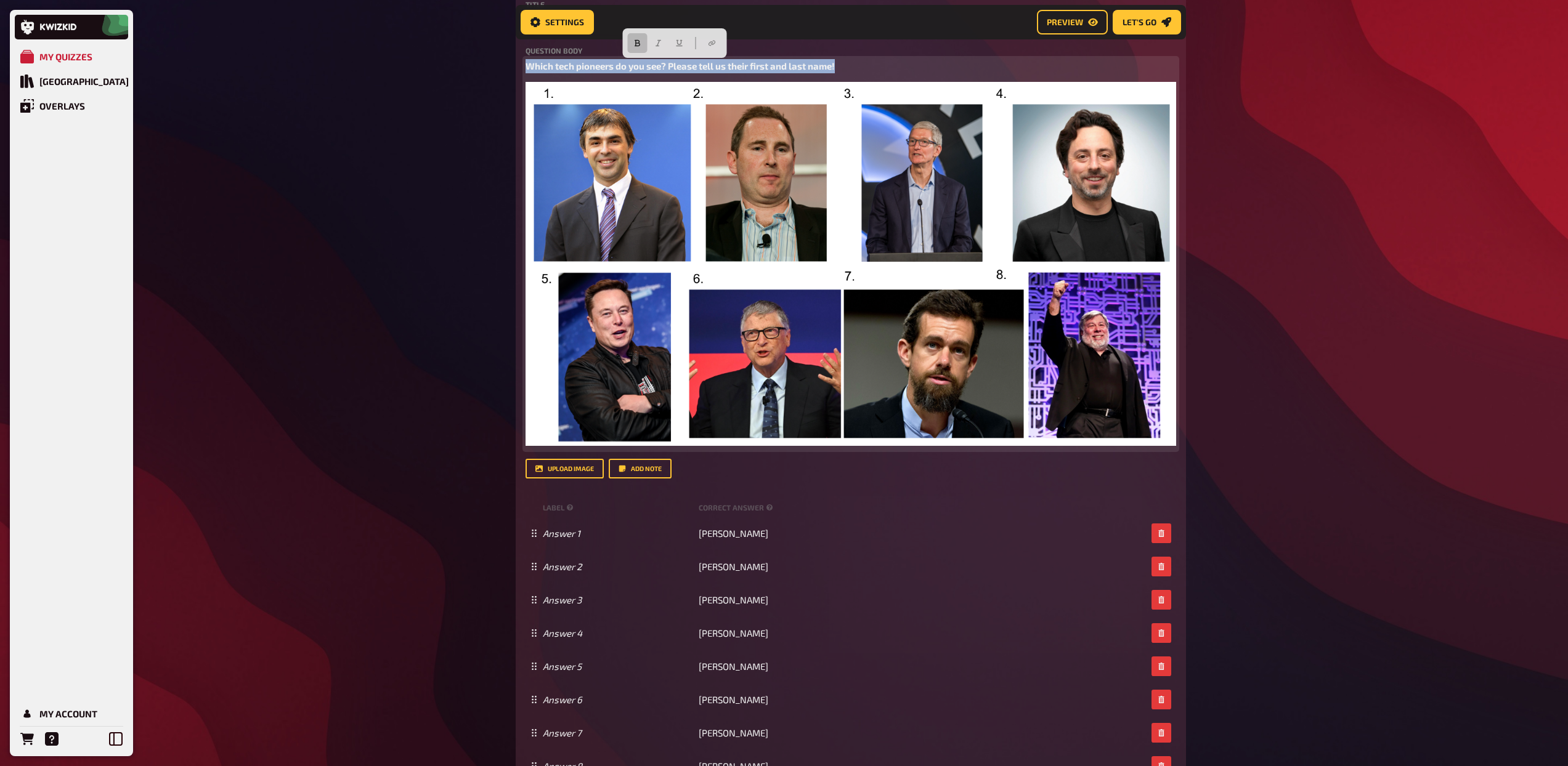
scroll to position [534, 0]
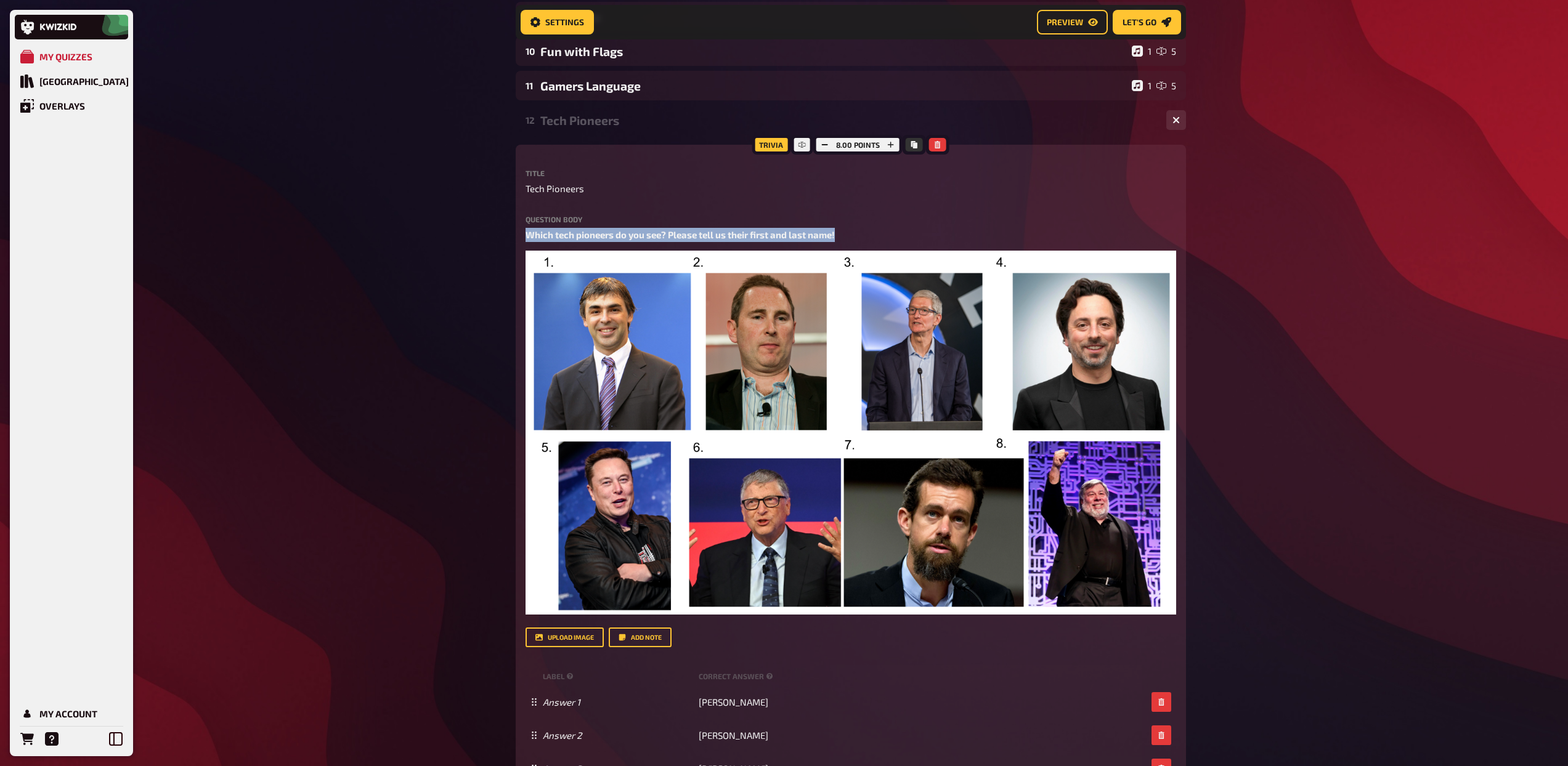
click at [568, 128] on div "Tech Pioneers" at bounding box center [848, 120] width 616 height 14
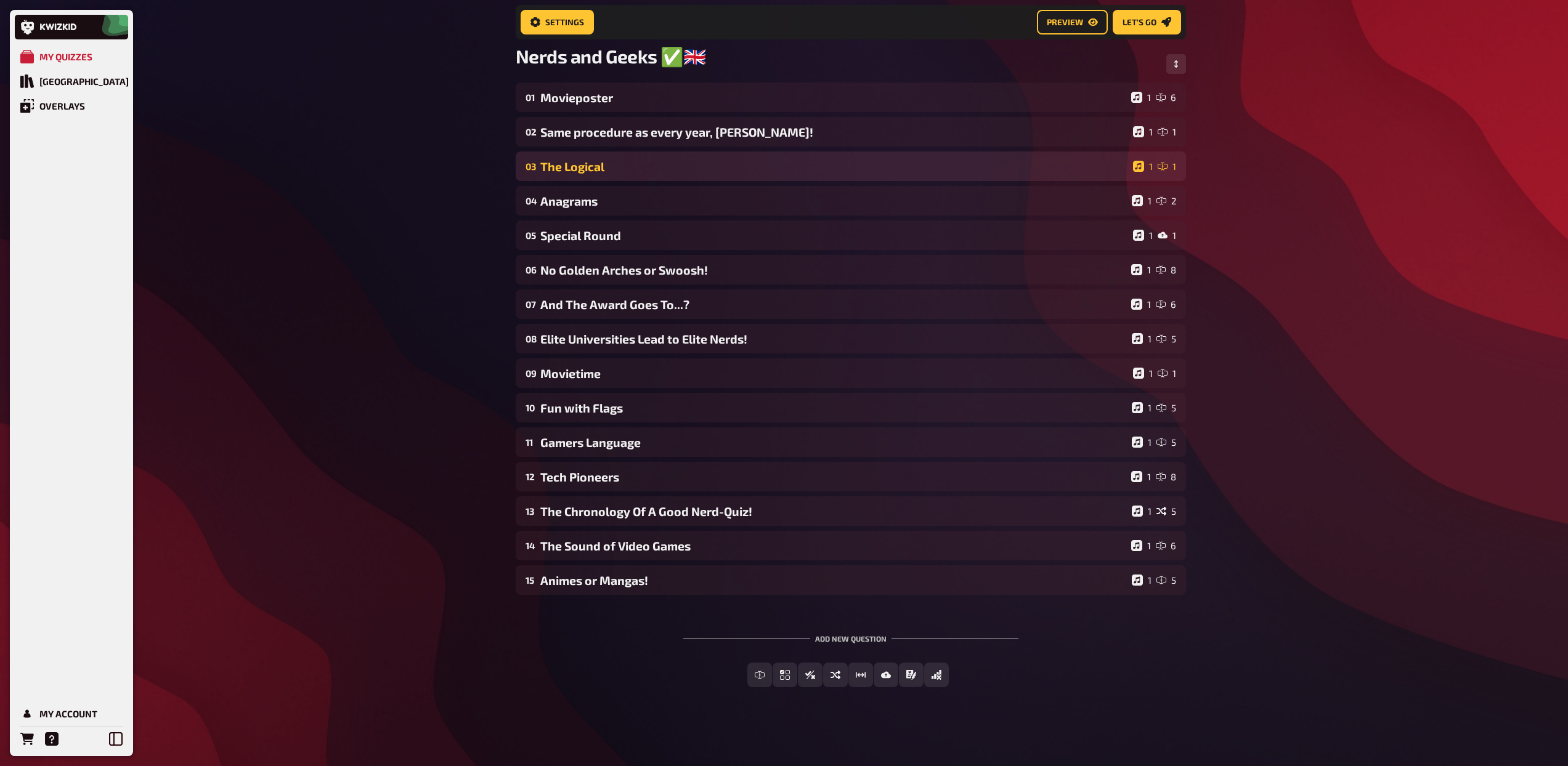
scroll to position [85, 0]
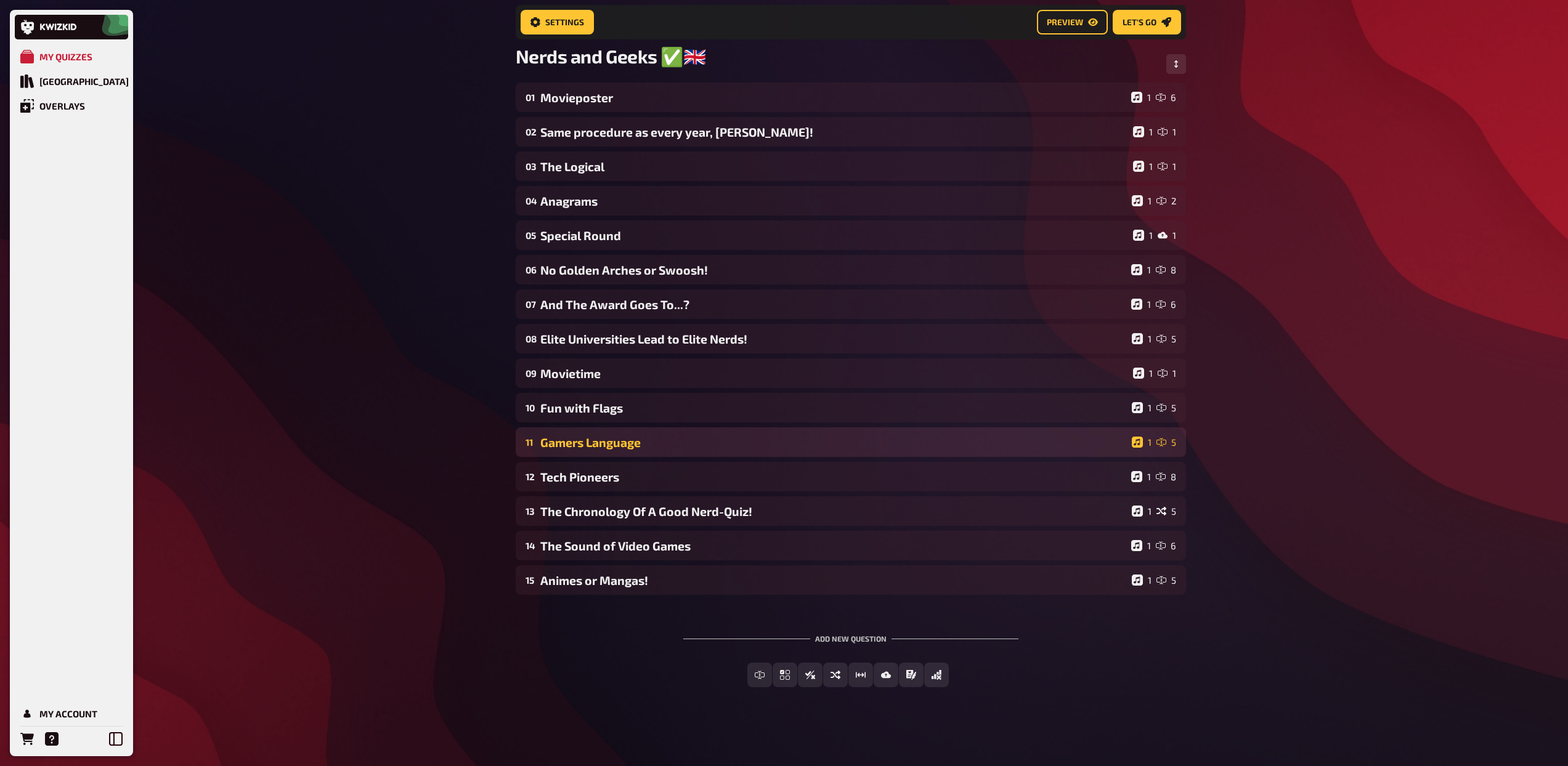
click at [583, 442] on div "Gamers Language" at bounding box center [833, 443] width 587 height 14
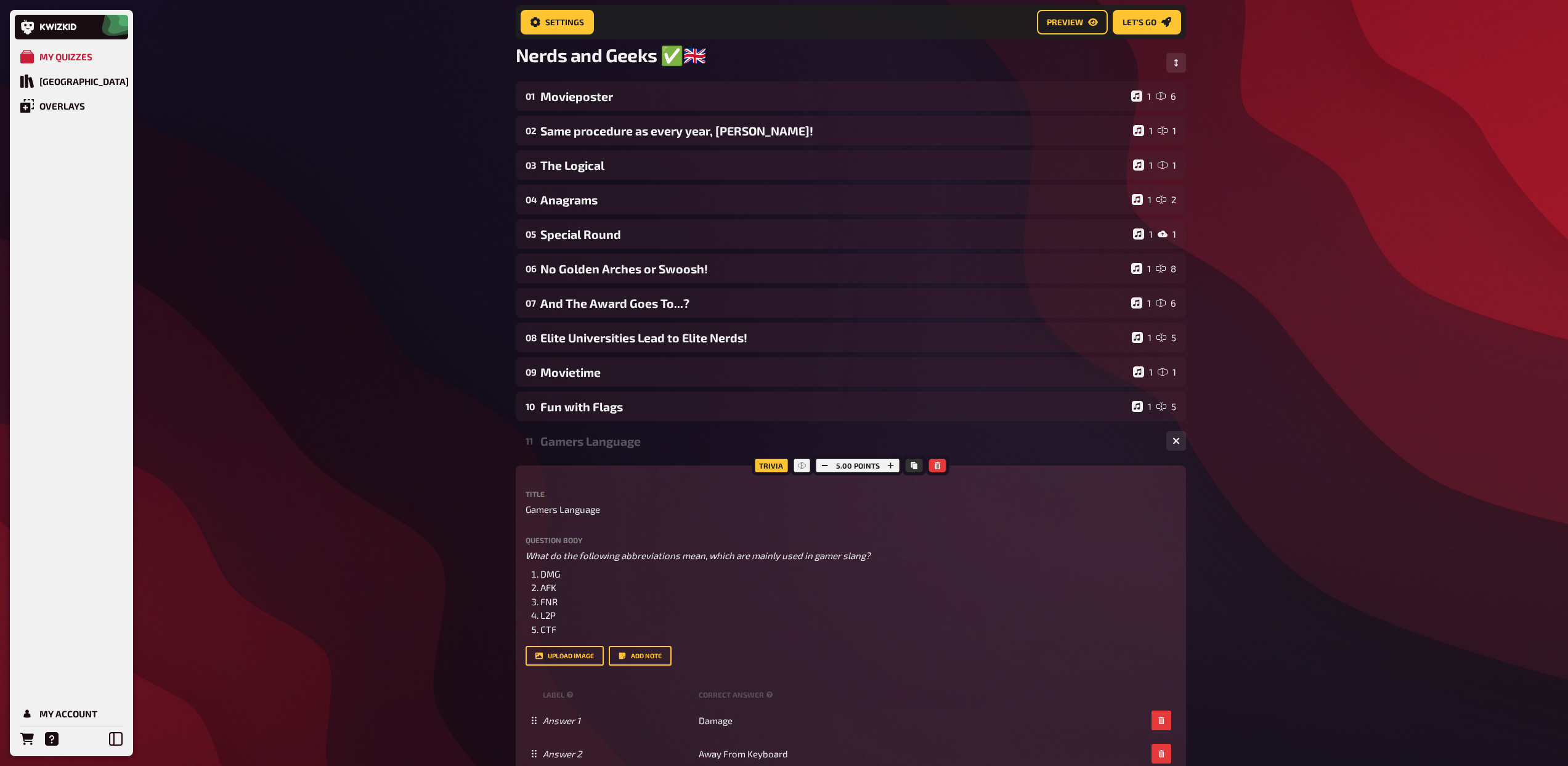
scroll to position [441, 0]
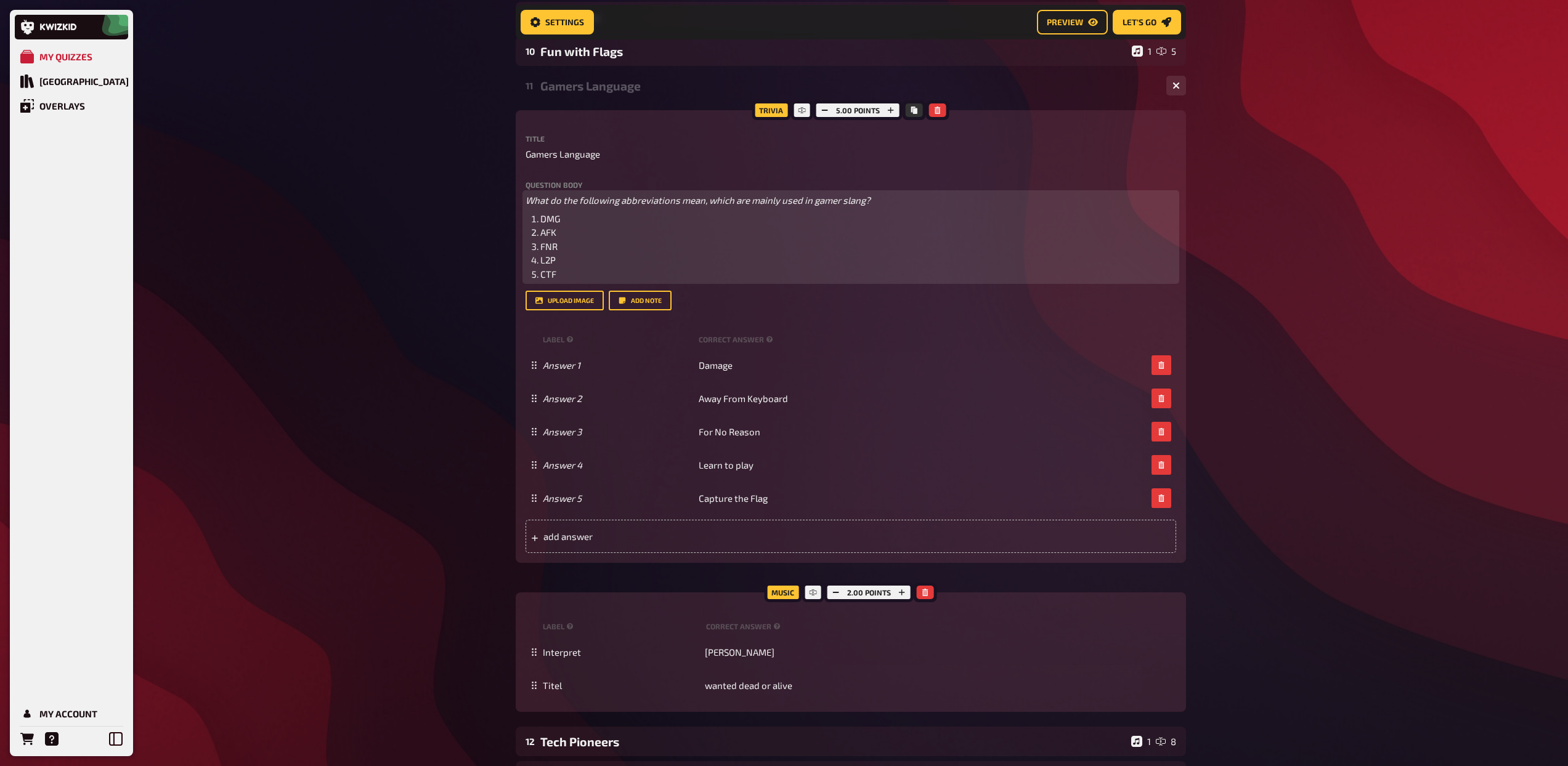
click at [618, 198] on span "What do the following abbreviations mean, which are mainly used in gamer slang?" at bounding box center [698, 200] width 345 height 11
click at [678, 176] on icon "button" at bounding box center [681, 177] width 7 height 7
click at [663, 176] on icon "button" at bounding box center [660, 177] width 7 height 7
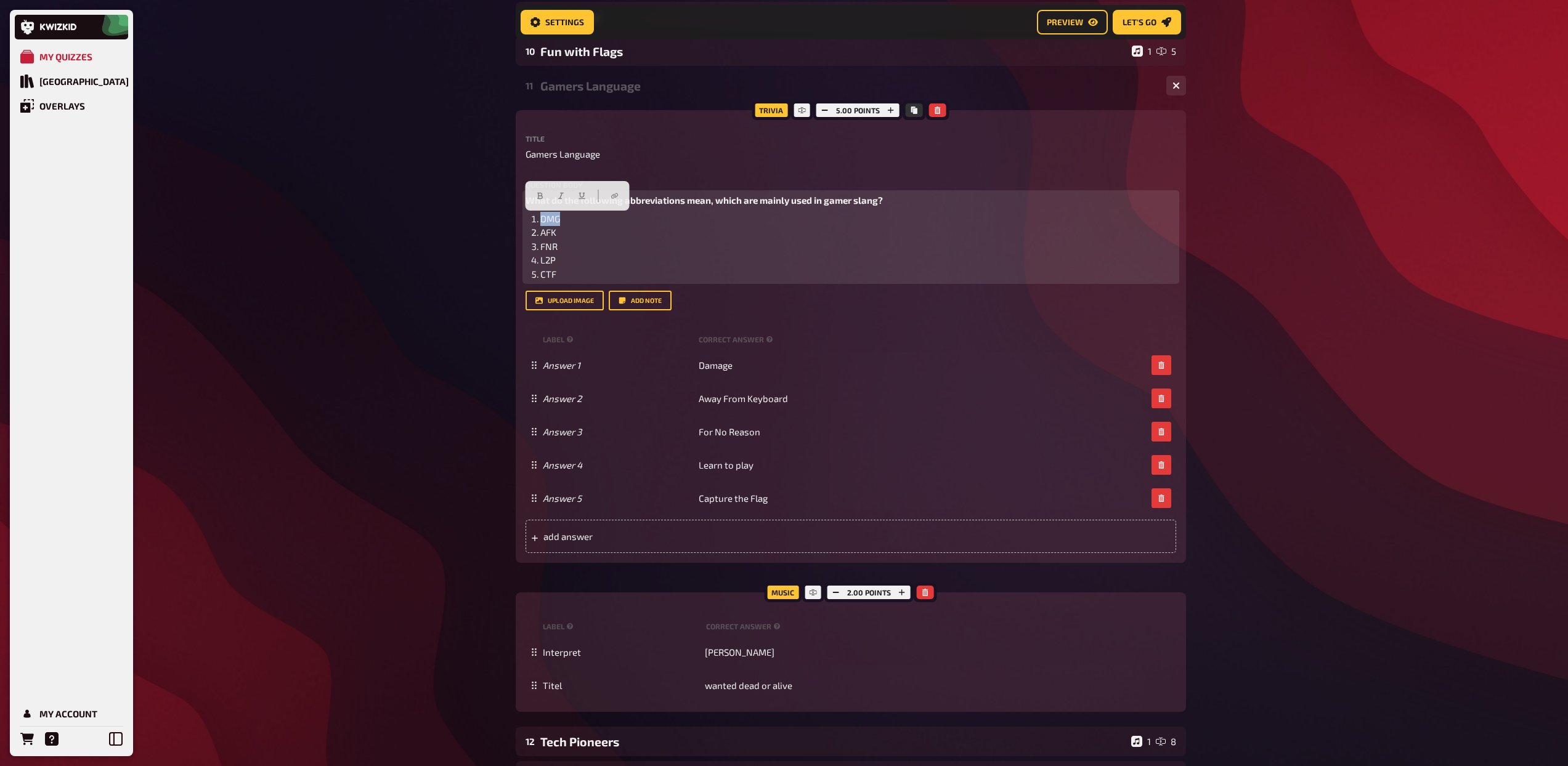
drag, startPoint x: 573, startPoint y: 222, endPoint x: 541, endPoint y: 217, distance: 32.4
click at [541, 217] on li "DMG" at bounding box center [857, 219] width 635 height 14
copy span "DMG"
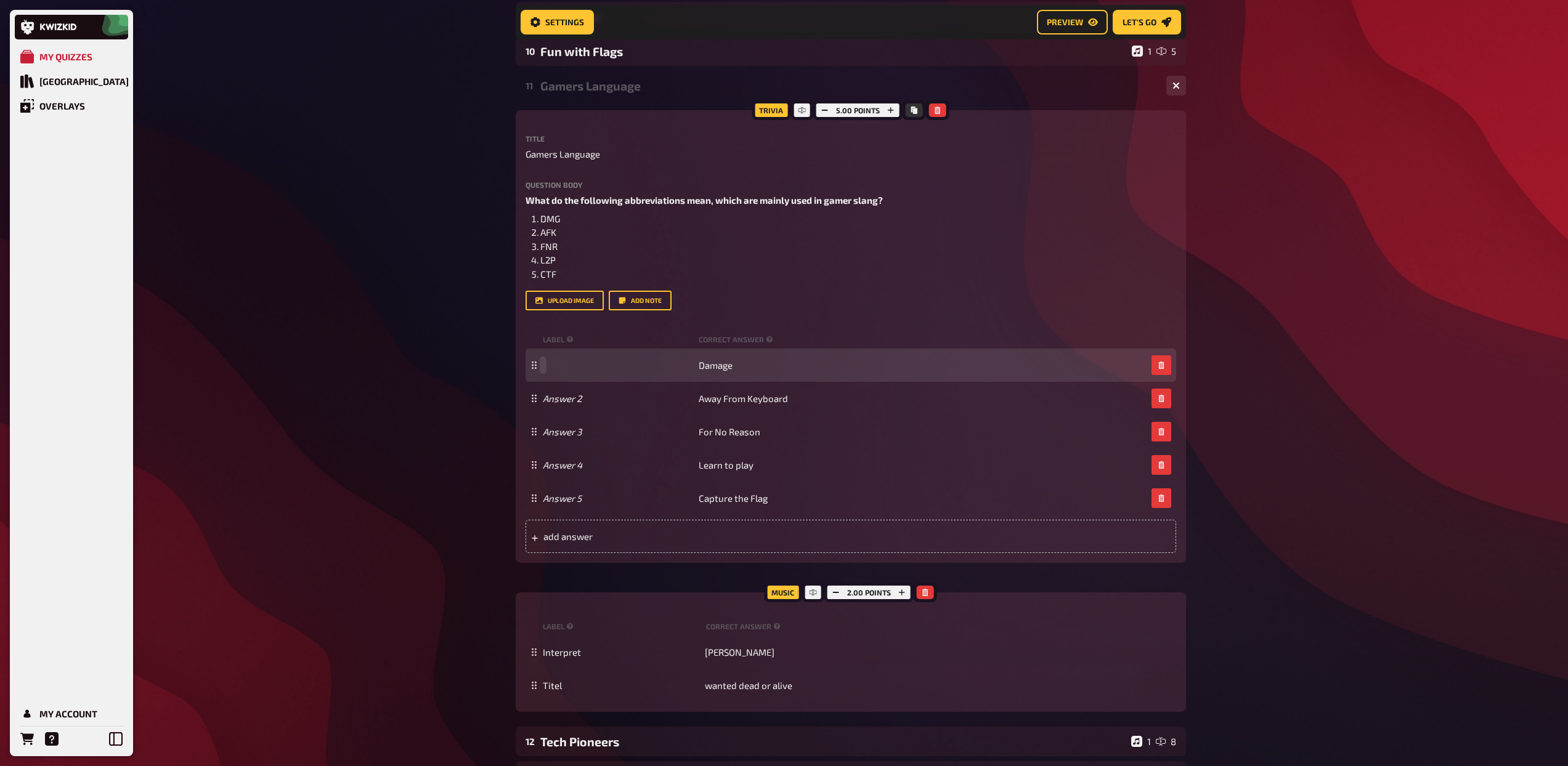
paste span
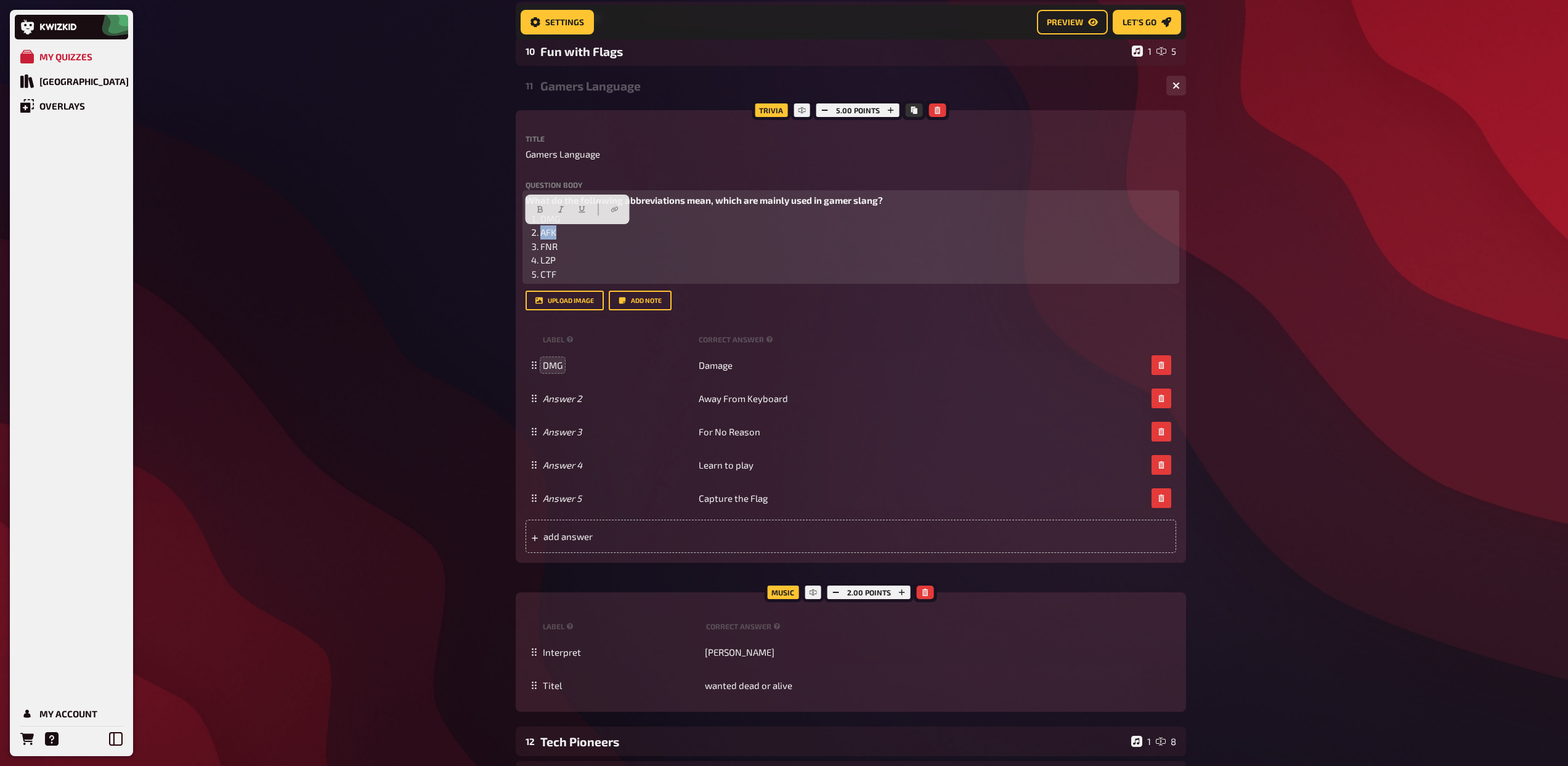
drag, startPoint x: 567, startPoint y: 234, endPoint x: 539, endPoint y: 235, distance: 28.0
click at [540, 235] on li "AFK" at bounding box center [857, 233] width 635 height 14
copy span "AFK"
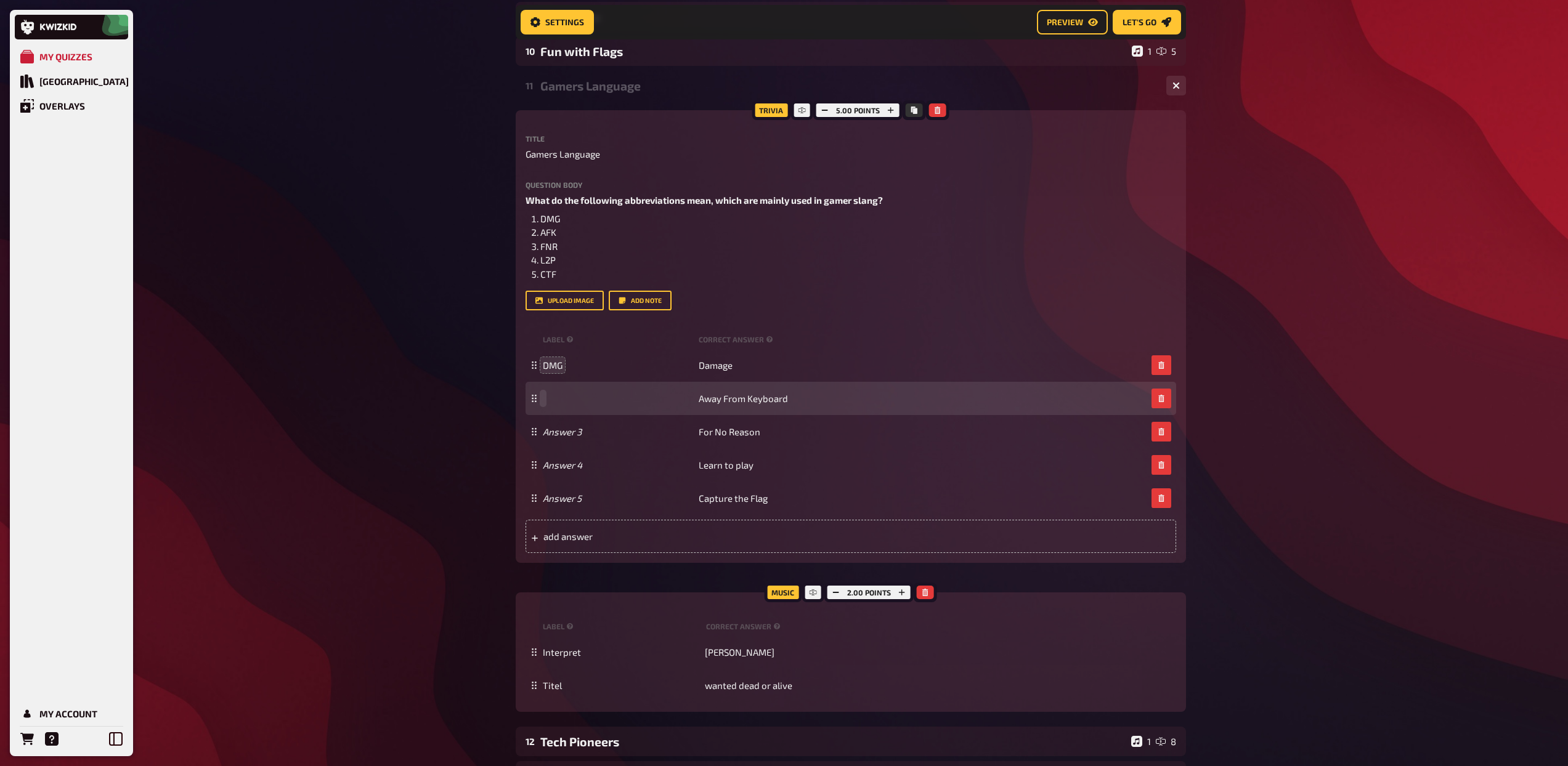
paste span
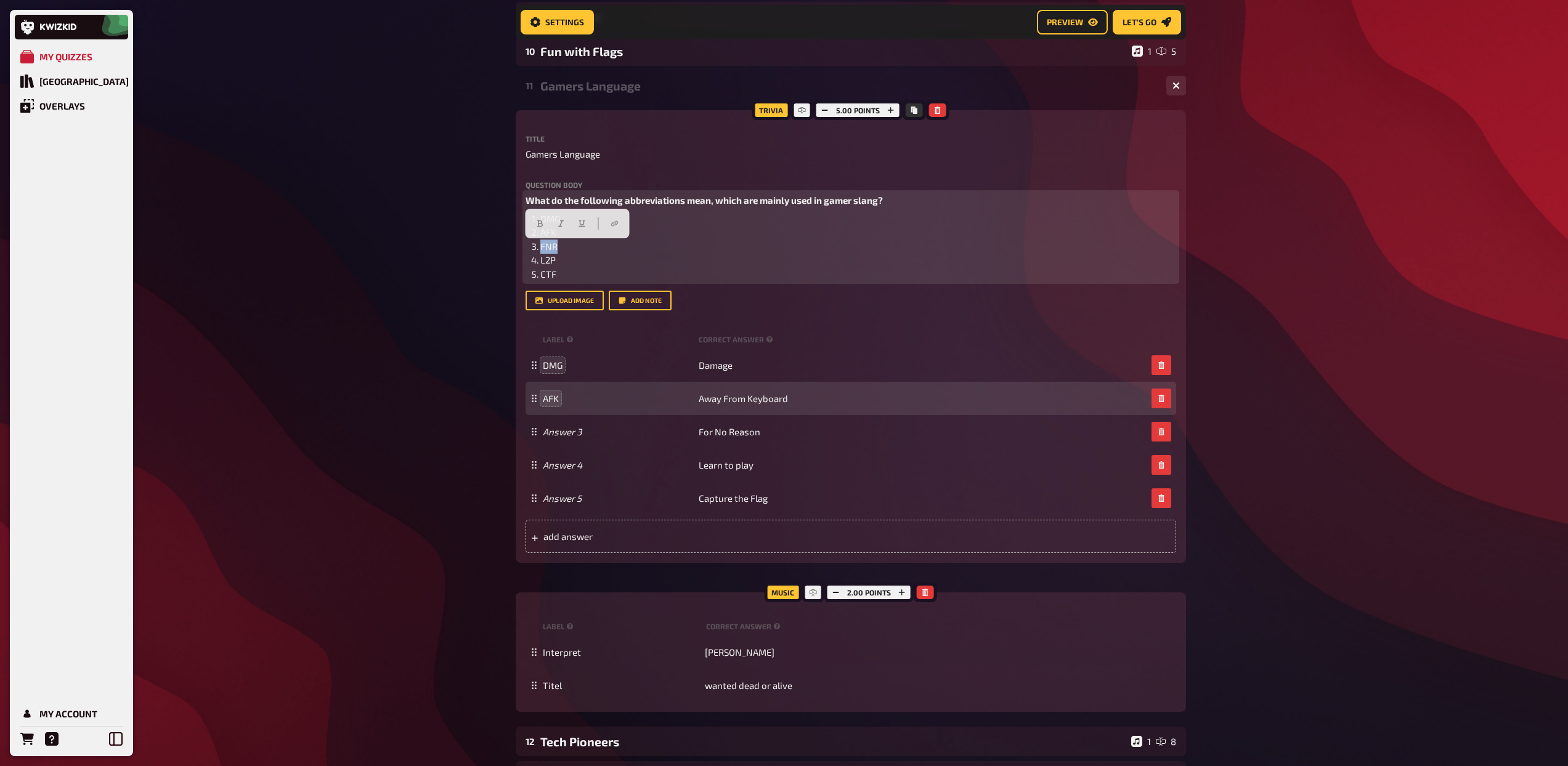
drag, startPoint x: 565, startPoint y: 249, endPoint x: 540, endPoint y: 247, distance: 25.1
click at [540, 247] on li "FNR" at bounding box center [857, 247] width 635 height 14
copy span "FNR"
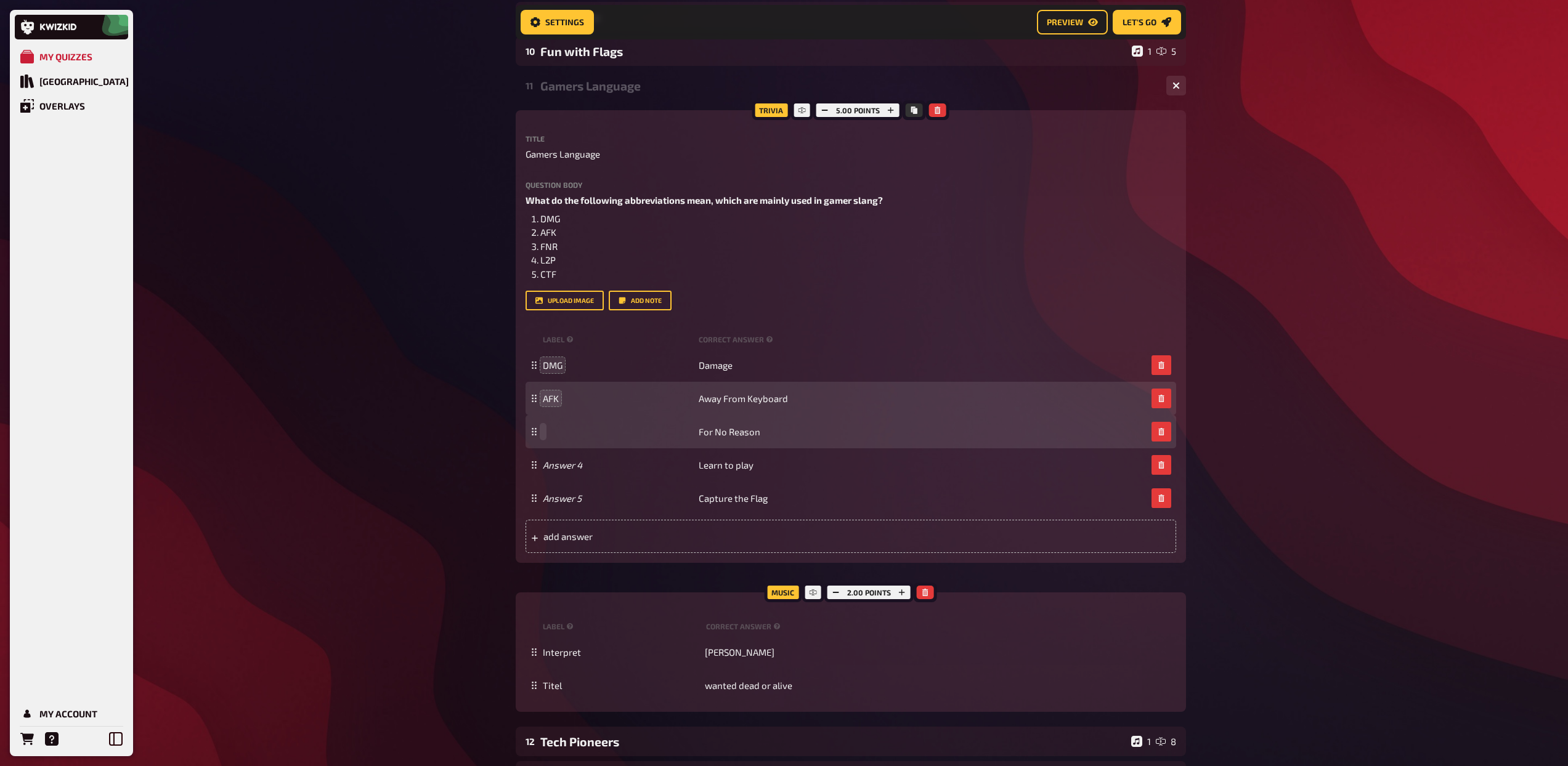
paste span
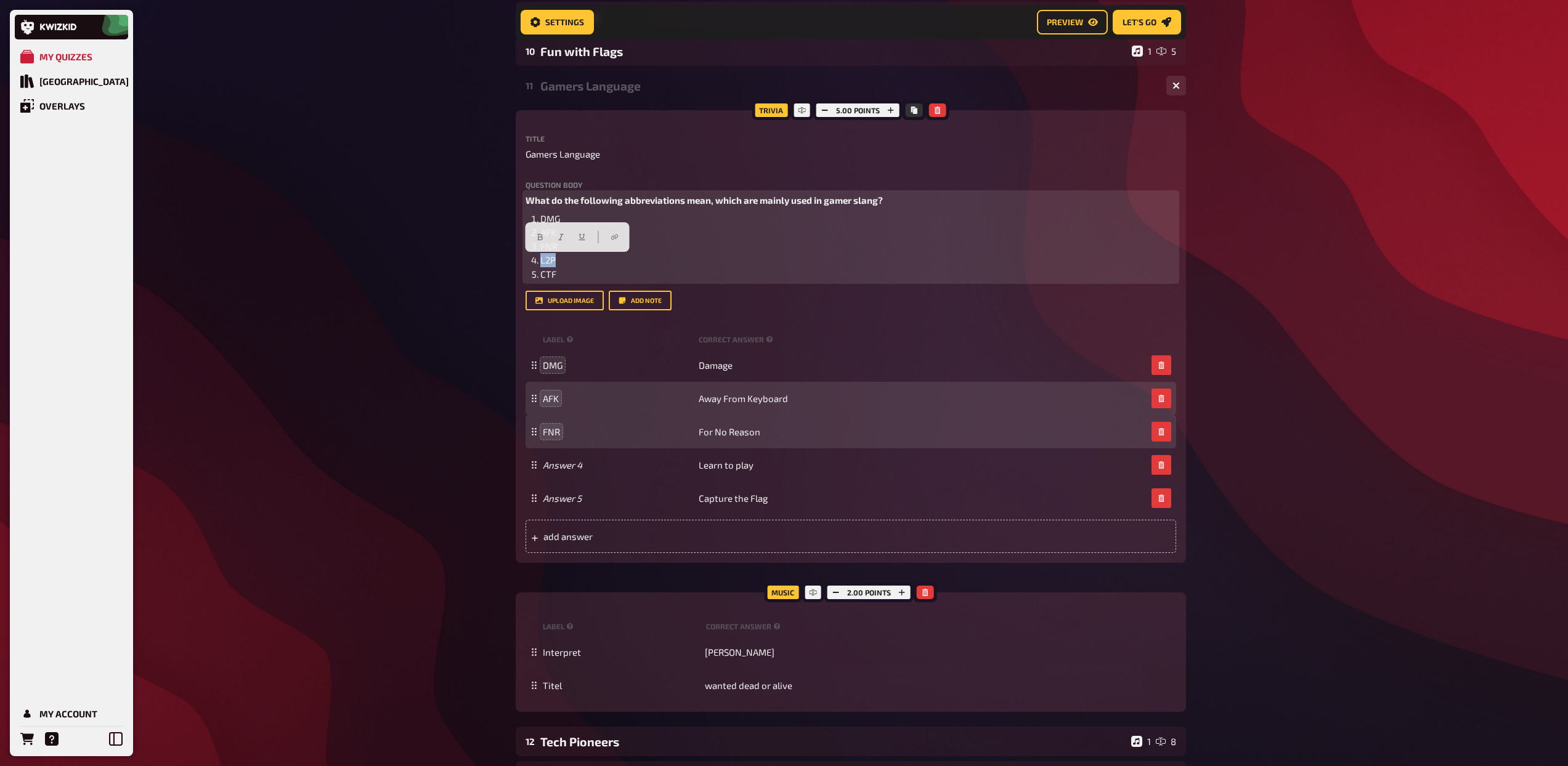
drag, startPoint x: 557, startPoint y: 266, endPoint x: 537, endPoint y: 262, distance: 20.4
click at [540, 262] on li "L2P" at bounding box center [857, 260] width 635 height 14
copy span "L2P"
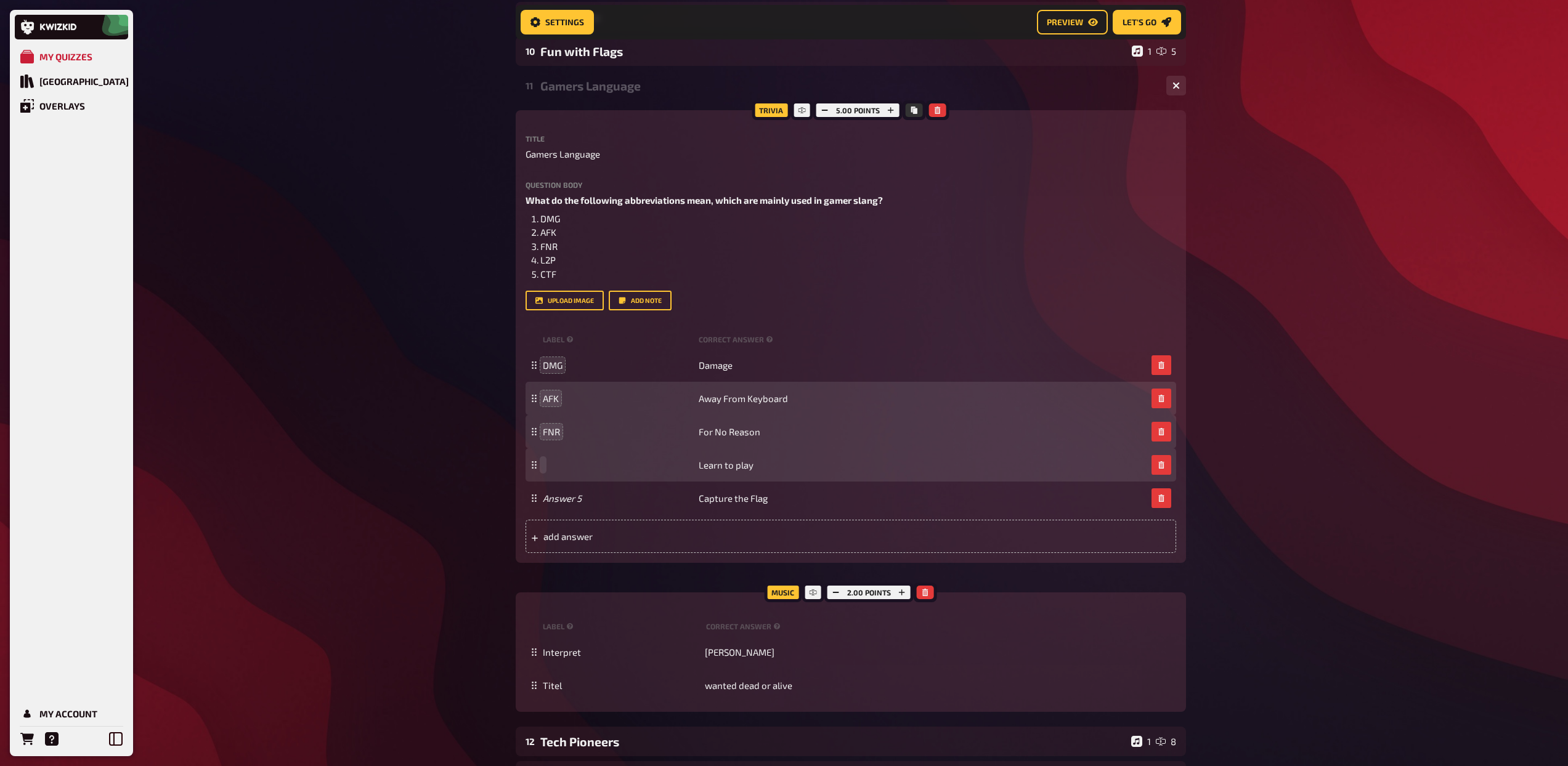
paste span
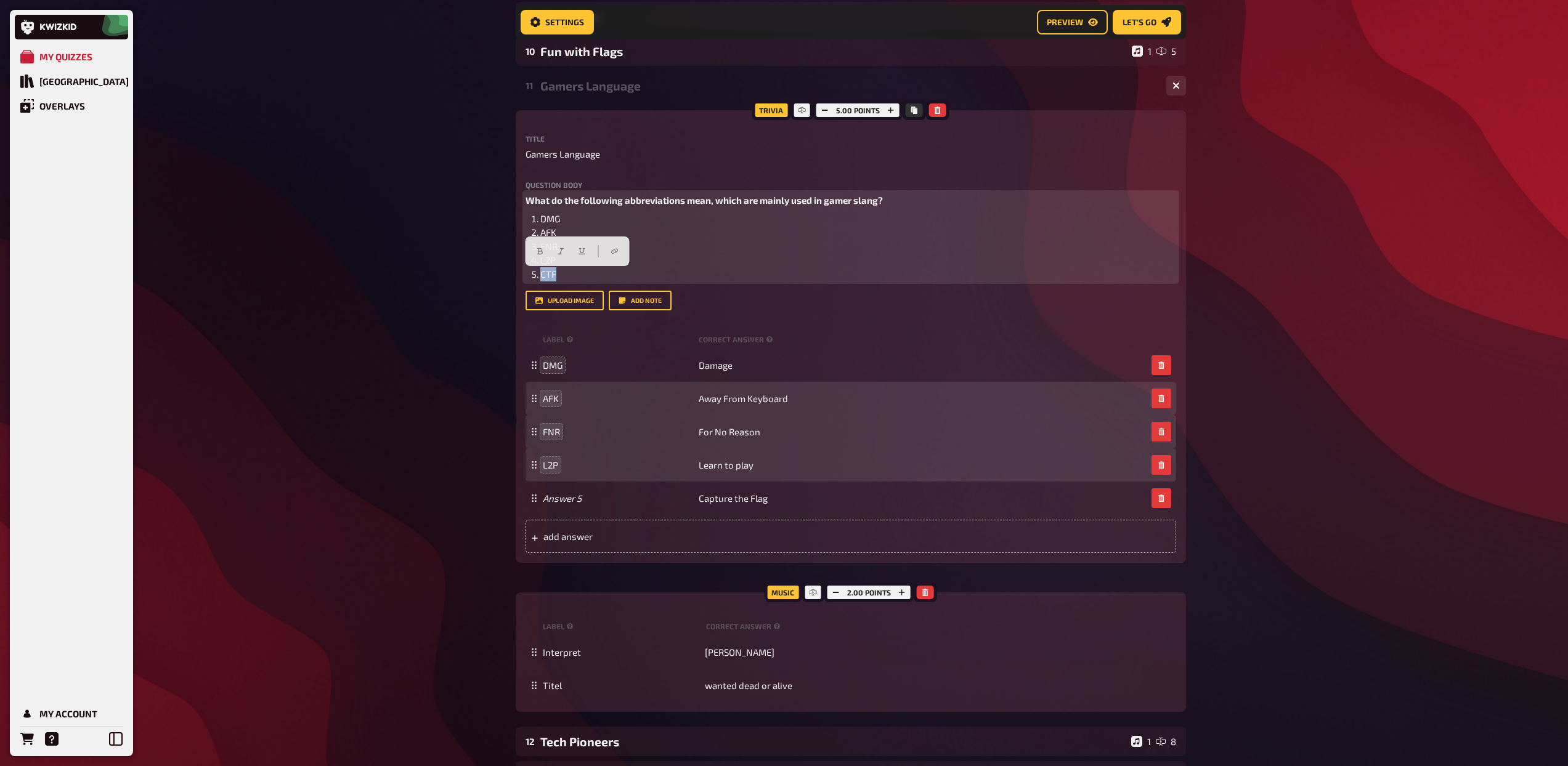
drag, startPoint x: 567, startPoint y: 277, endPoint x: 538, endPoint y: 276, distance: 29.0
click at [540, 276] on li "CTF" at bounding box center [857, 275] width 635 height 14
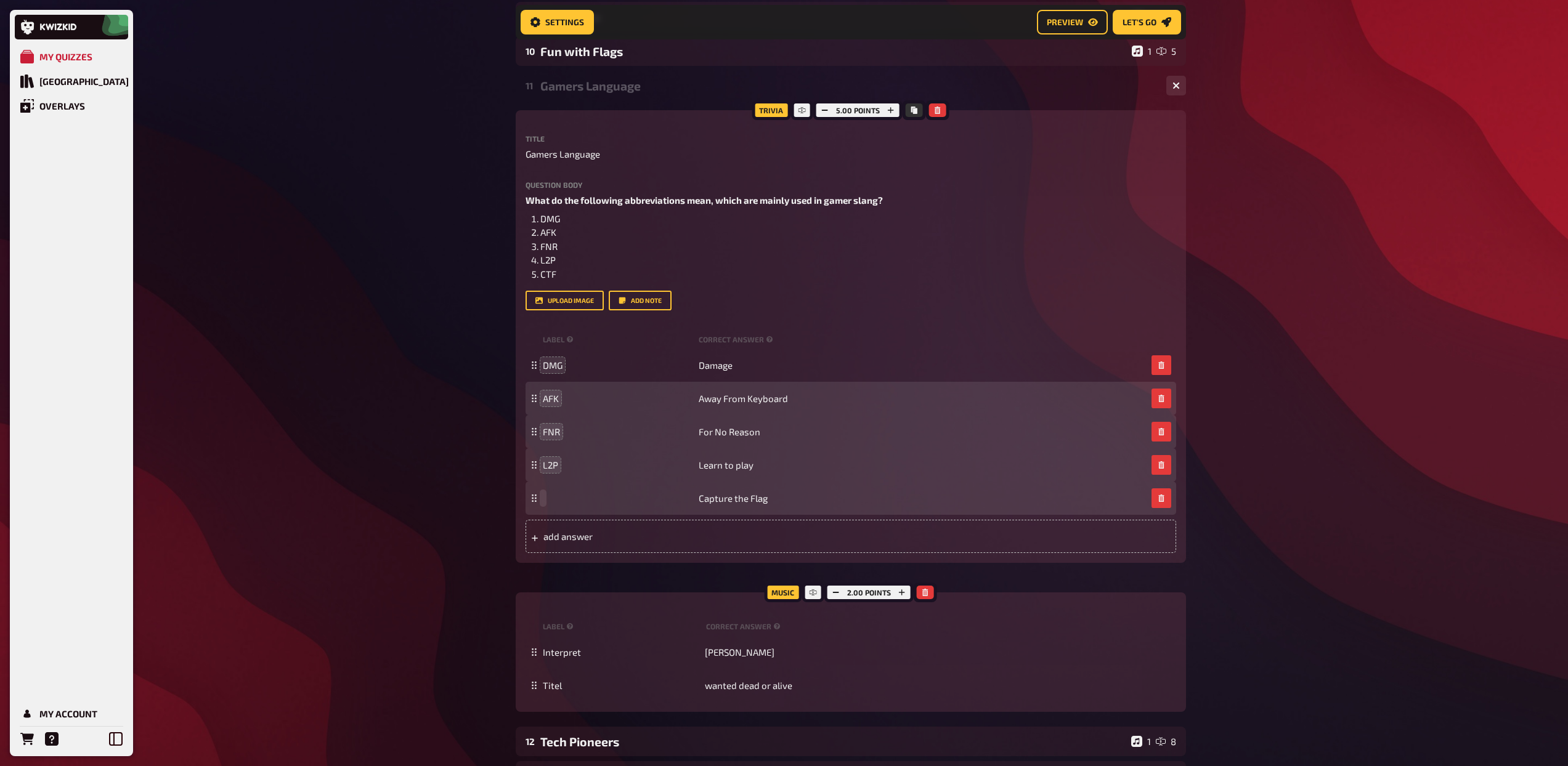
paste span
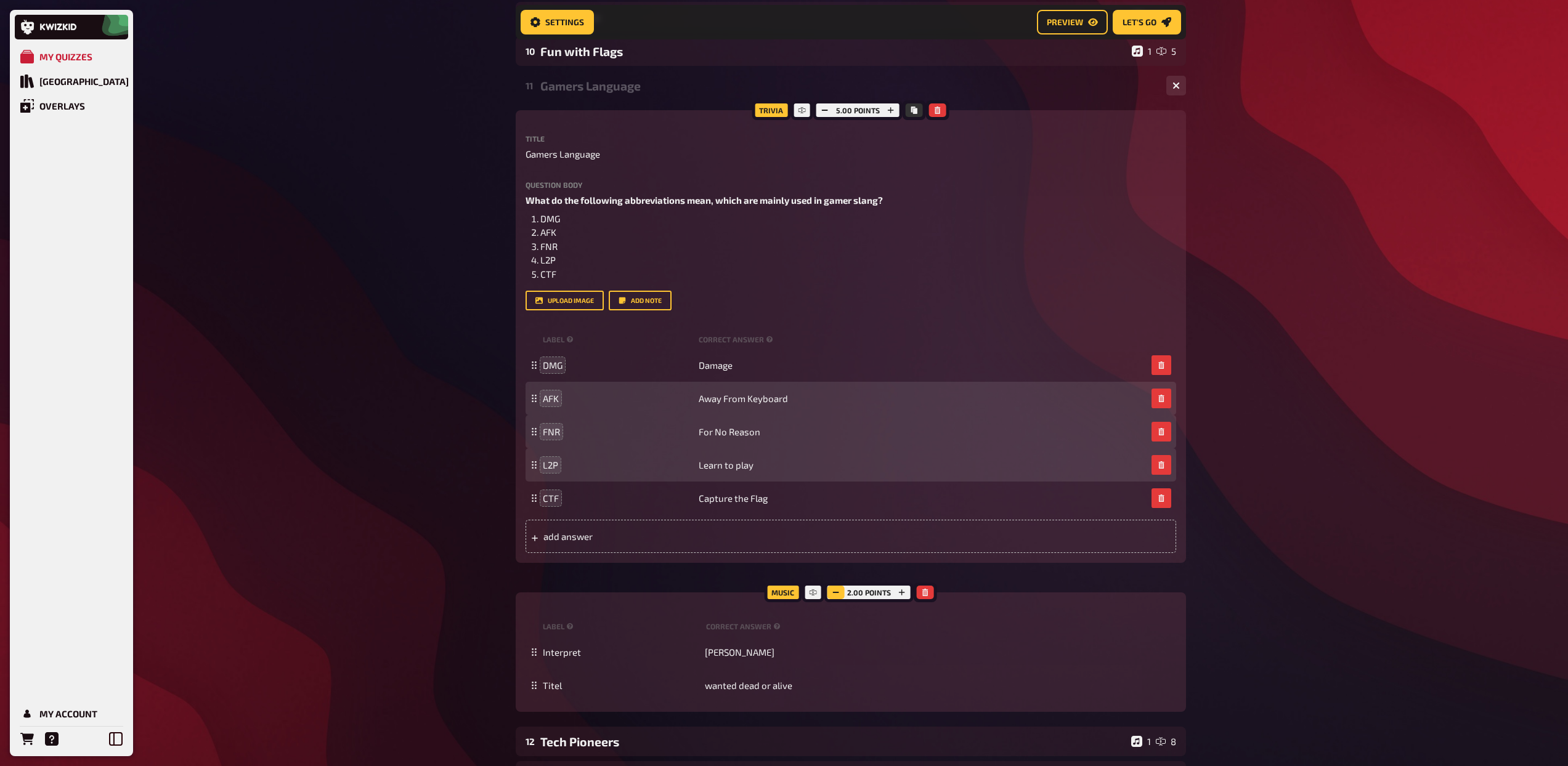
click at [837, 592] on icon "button" at bounding box center [836, 592] width 7 height 7
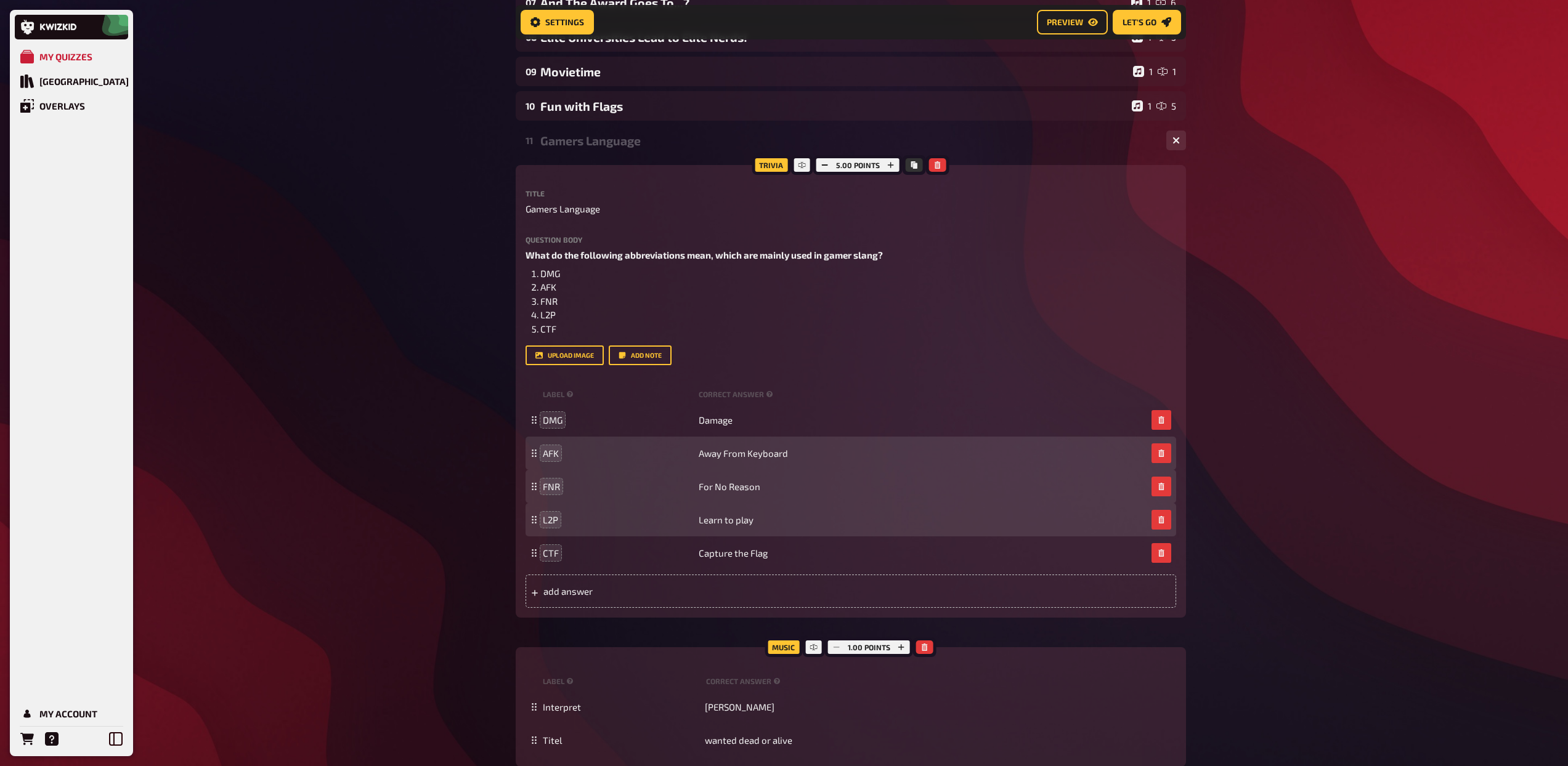
scroll to position [385, 0]
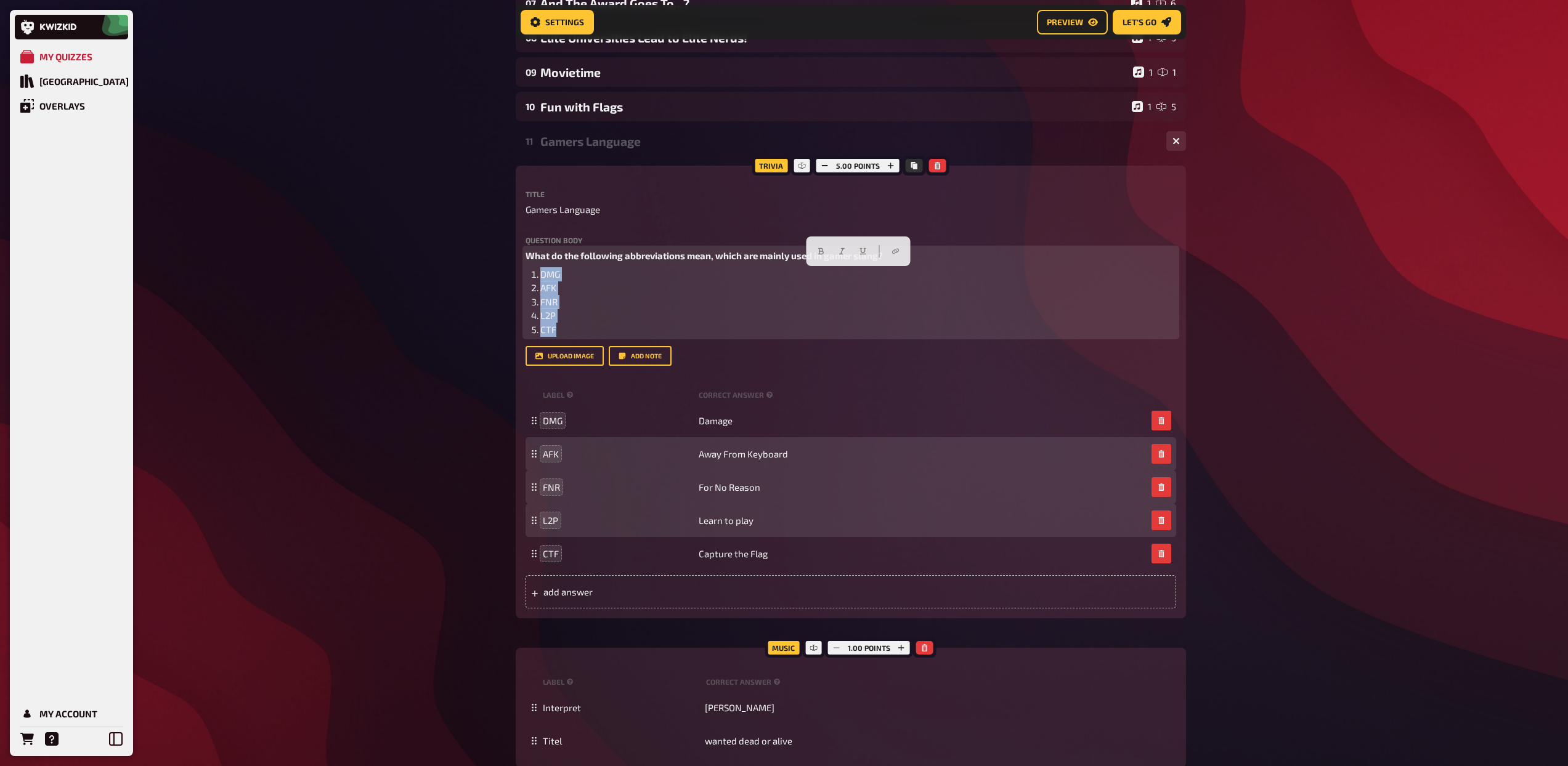
drag, startPoint x: 574, startPoint y: 332, endPoint x: 522, endPoint y: 271, distance: 80.2
click at [522, 271] on div "Trivia 5.00 points Title Gamers Language Question body What do the following ab…" at bounding box center [851, 392] width 670 height 453
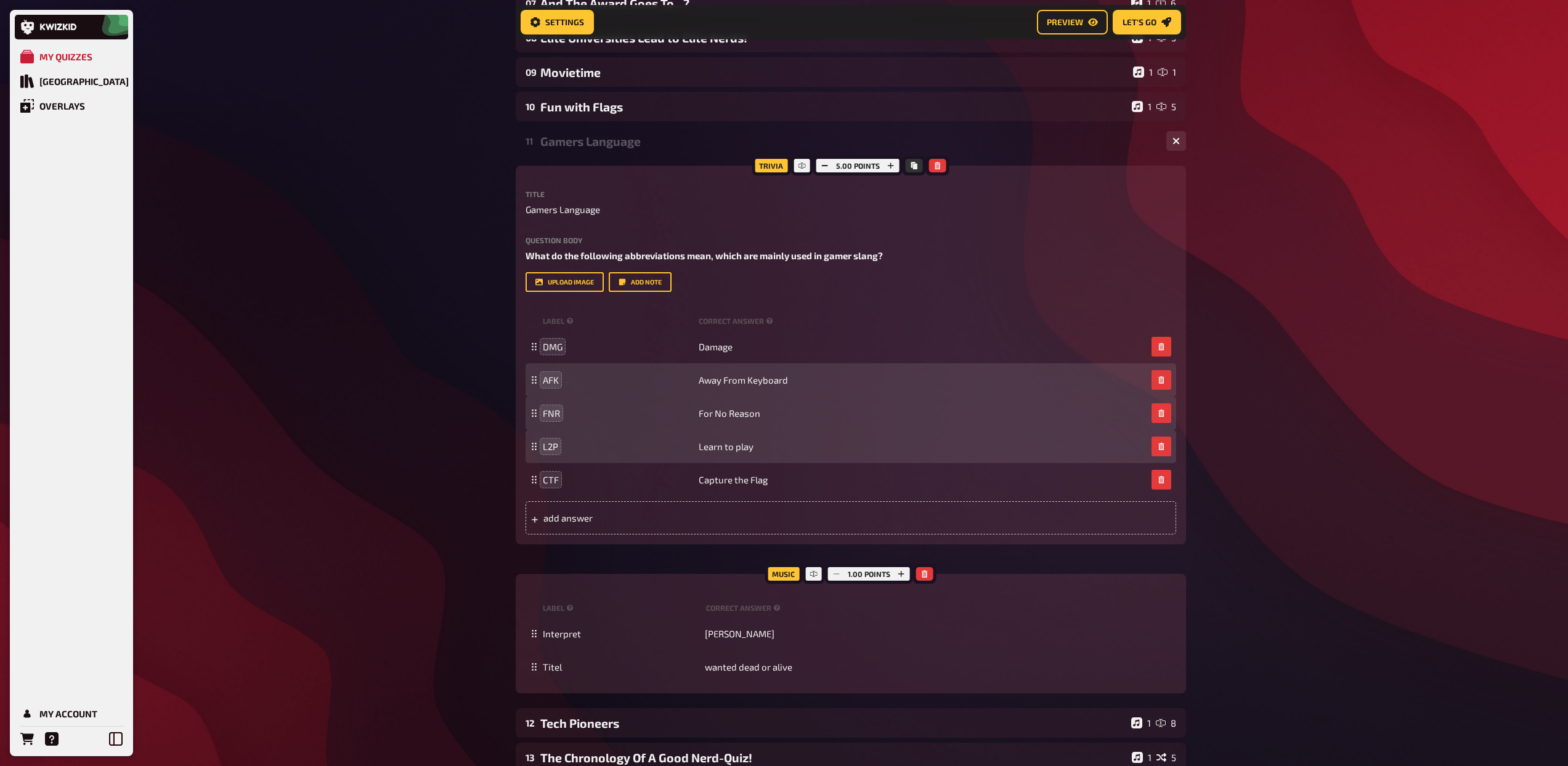
click at [625, 148] on div "Gamers Language" at bounding box center [848, 141] width 616 height 14
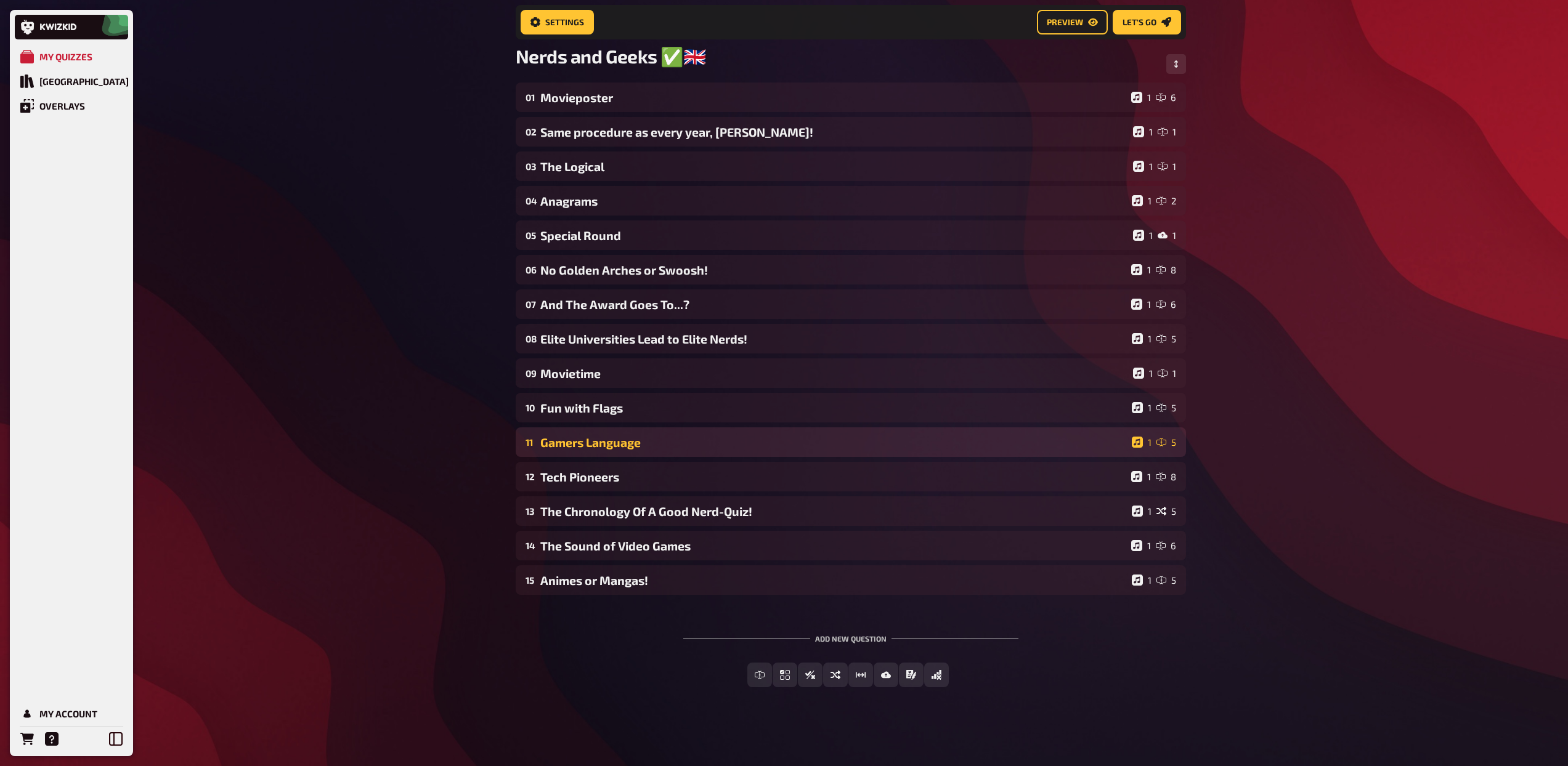
scroll to position [85, 0]
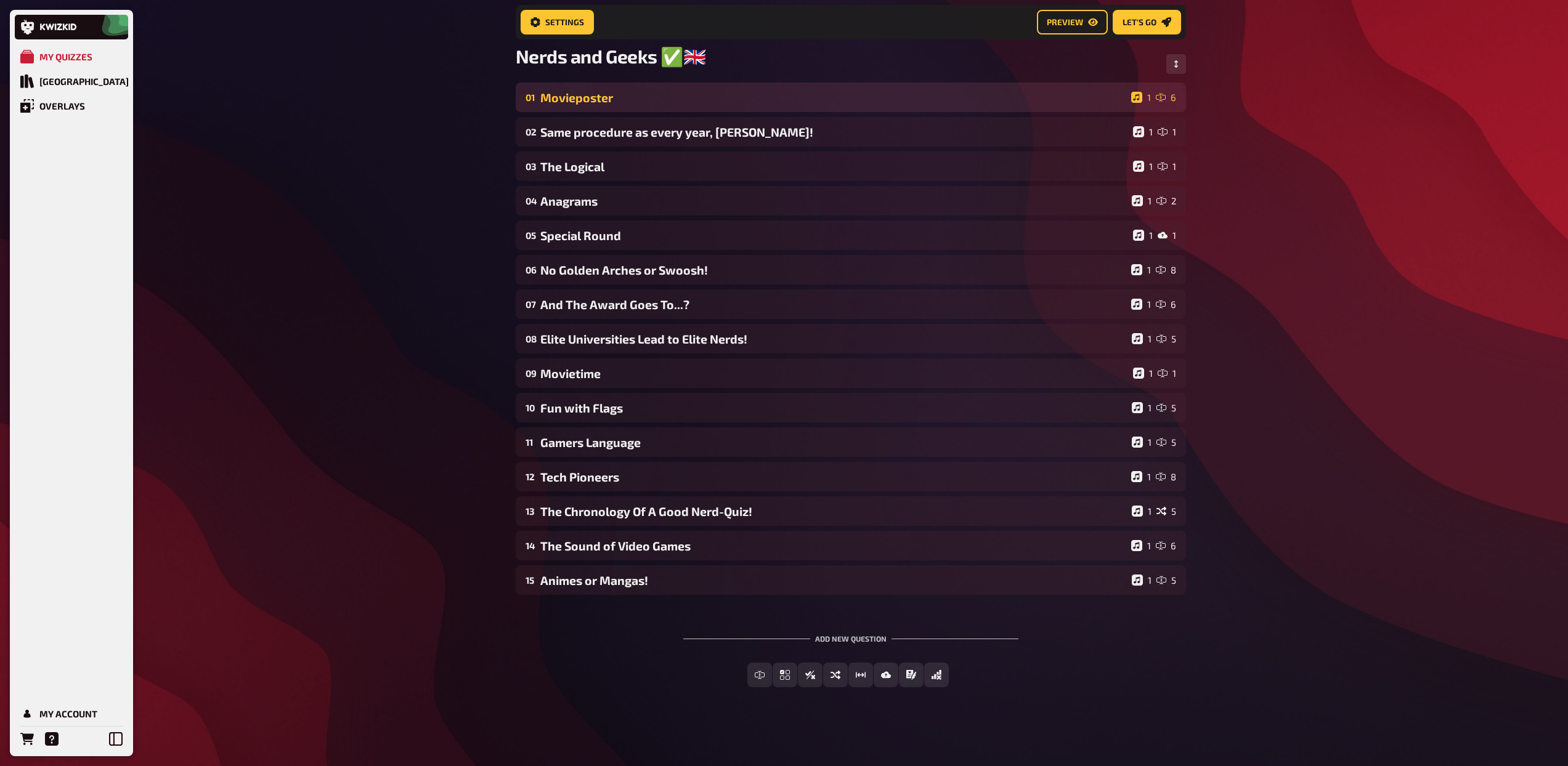
click at [629, 97] on div "Movieposter" at bounding box center [833, 98] width 586 height 14
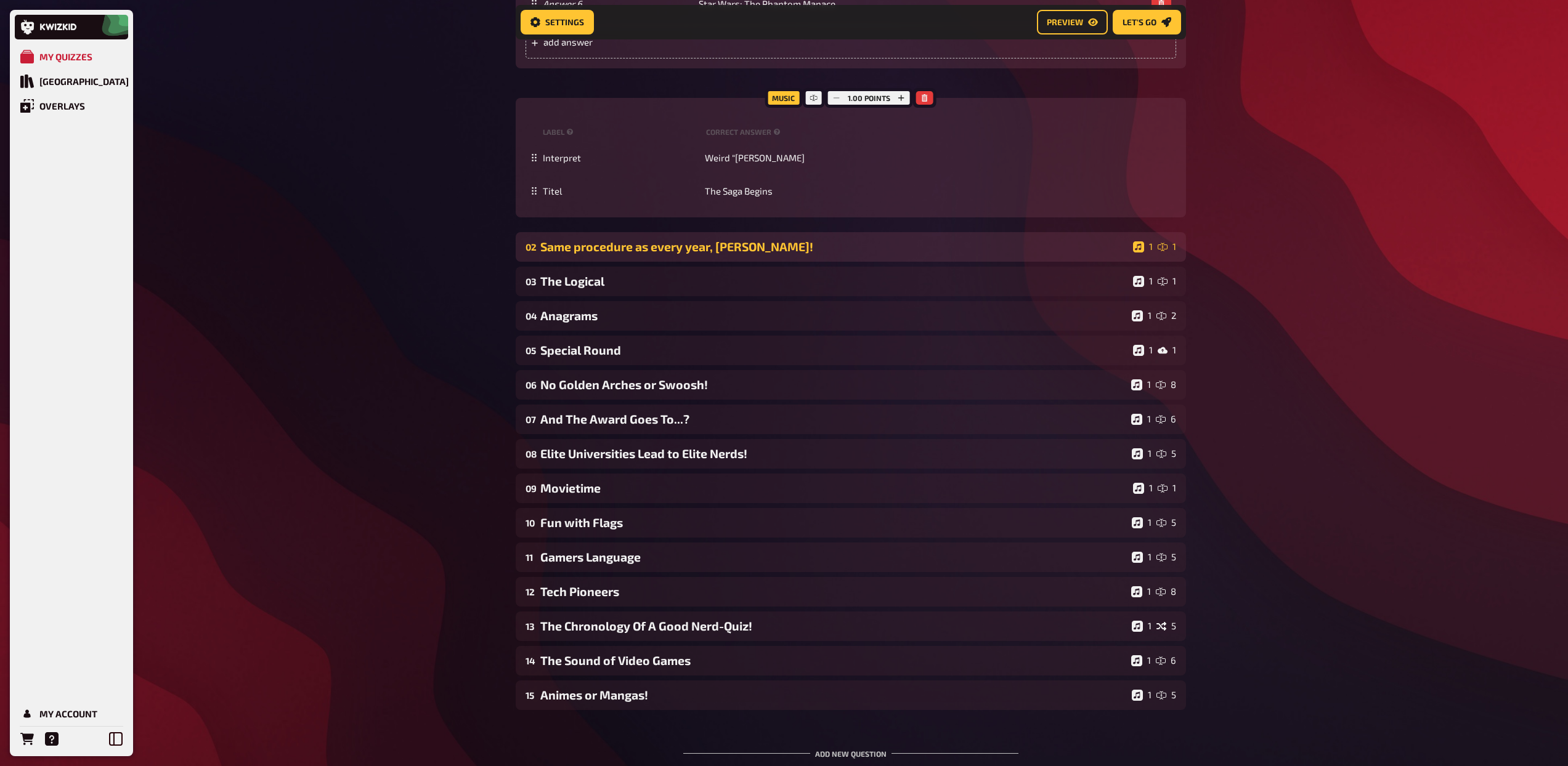
scroll to position [984, 0]
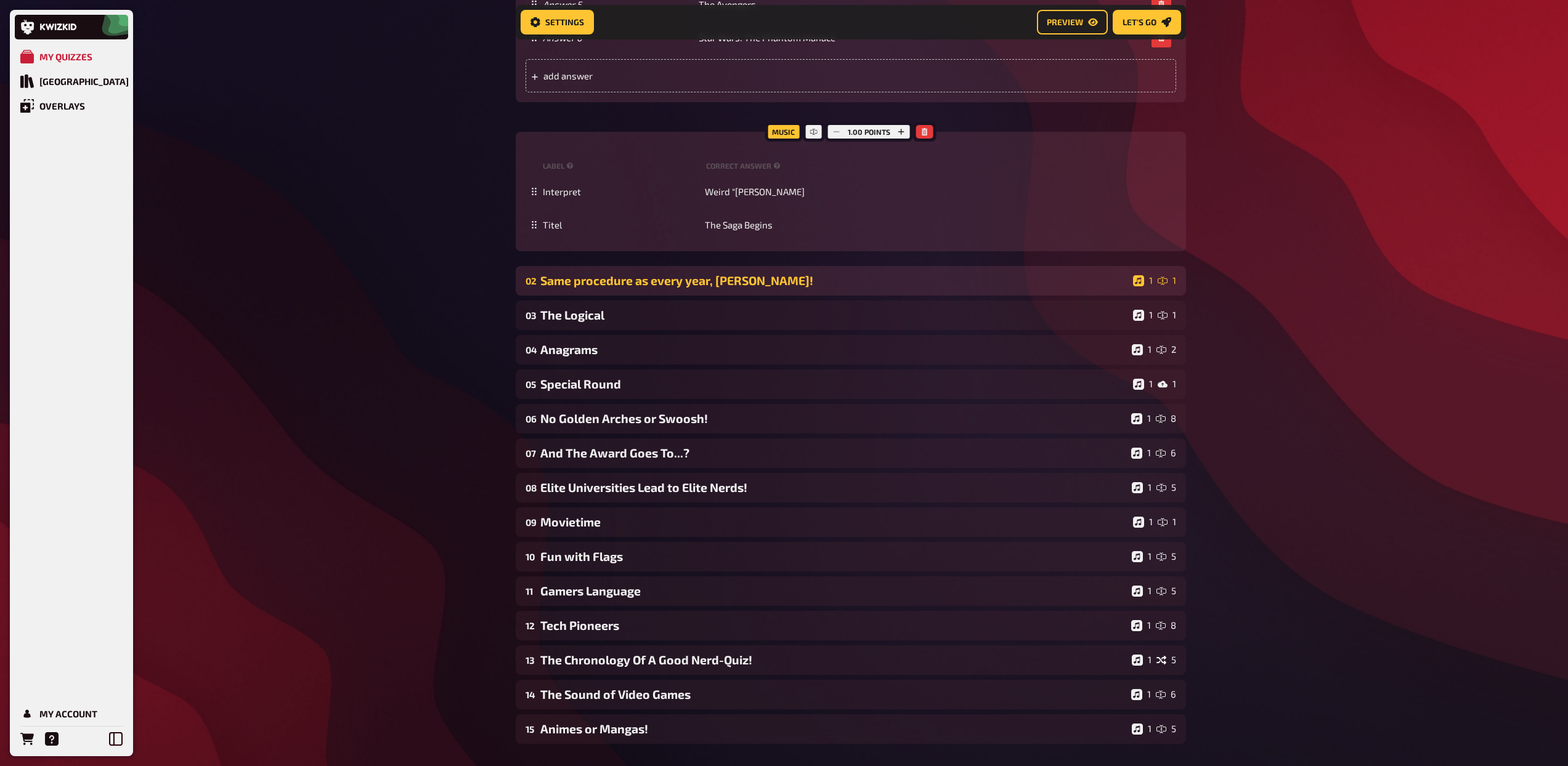
click at [798, 285] on div "Same procedure as every year, [PERSON_NAME]!" at bounding box center [834, 280] width 588 height 14
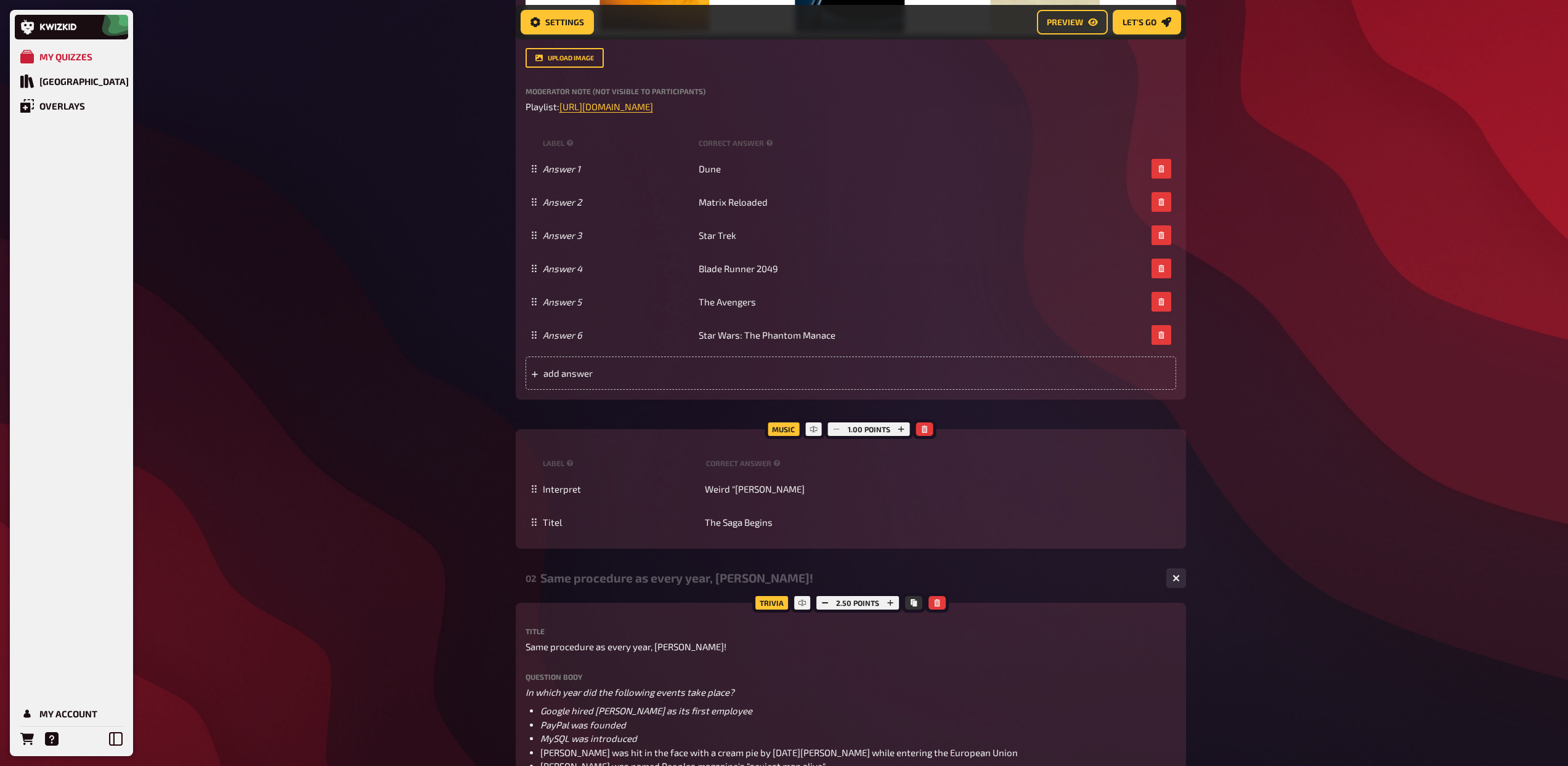
scroll to position [85, 0]
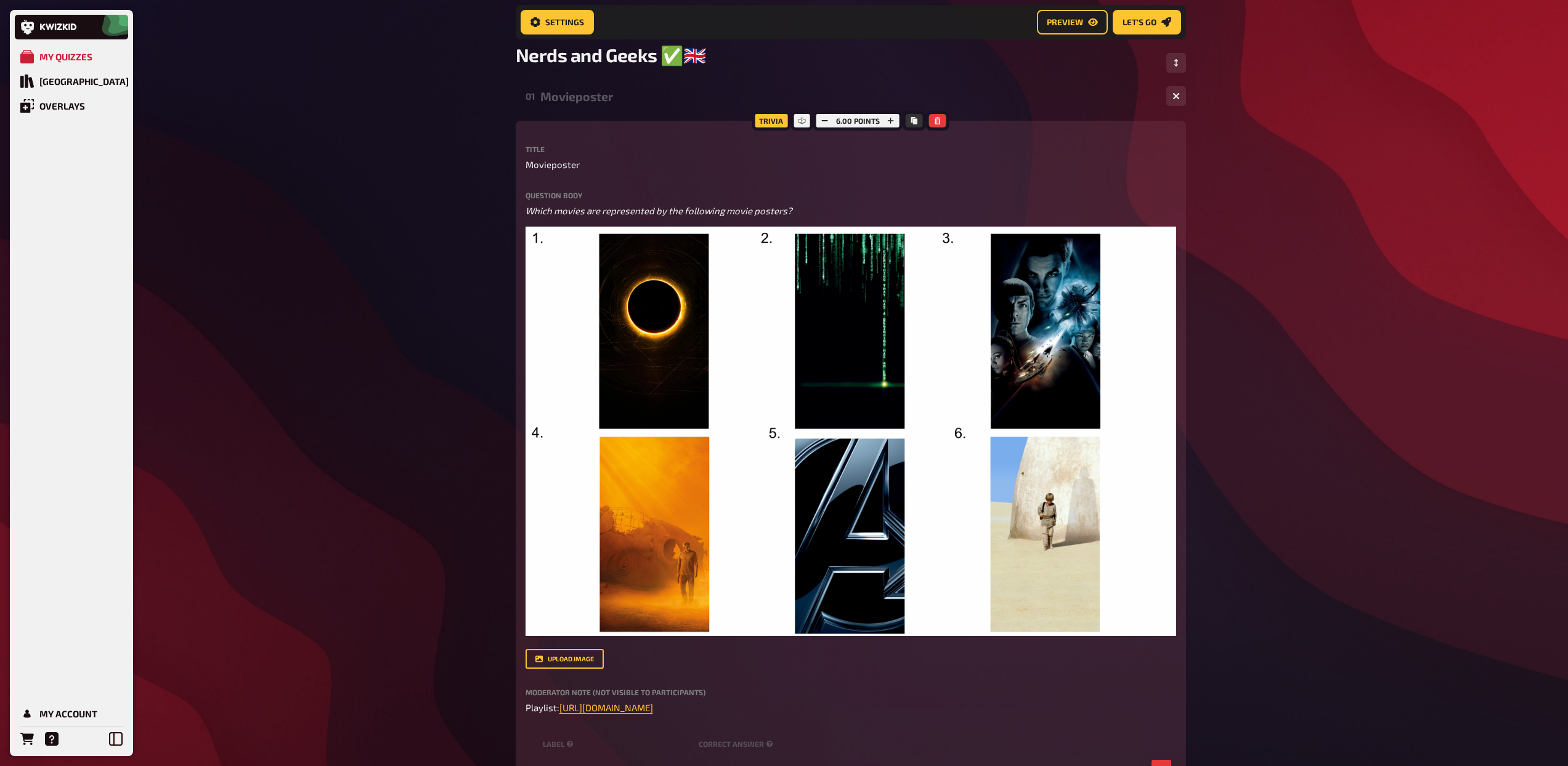
click at [611, 106] on div "01 Movieposter 1 6" at bounding box center [851, 95] width 670 height 30
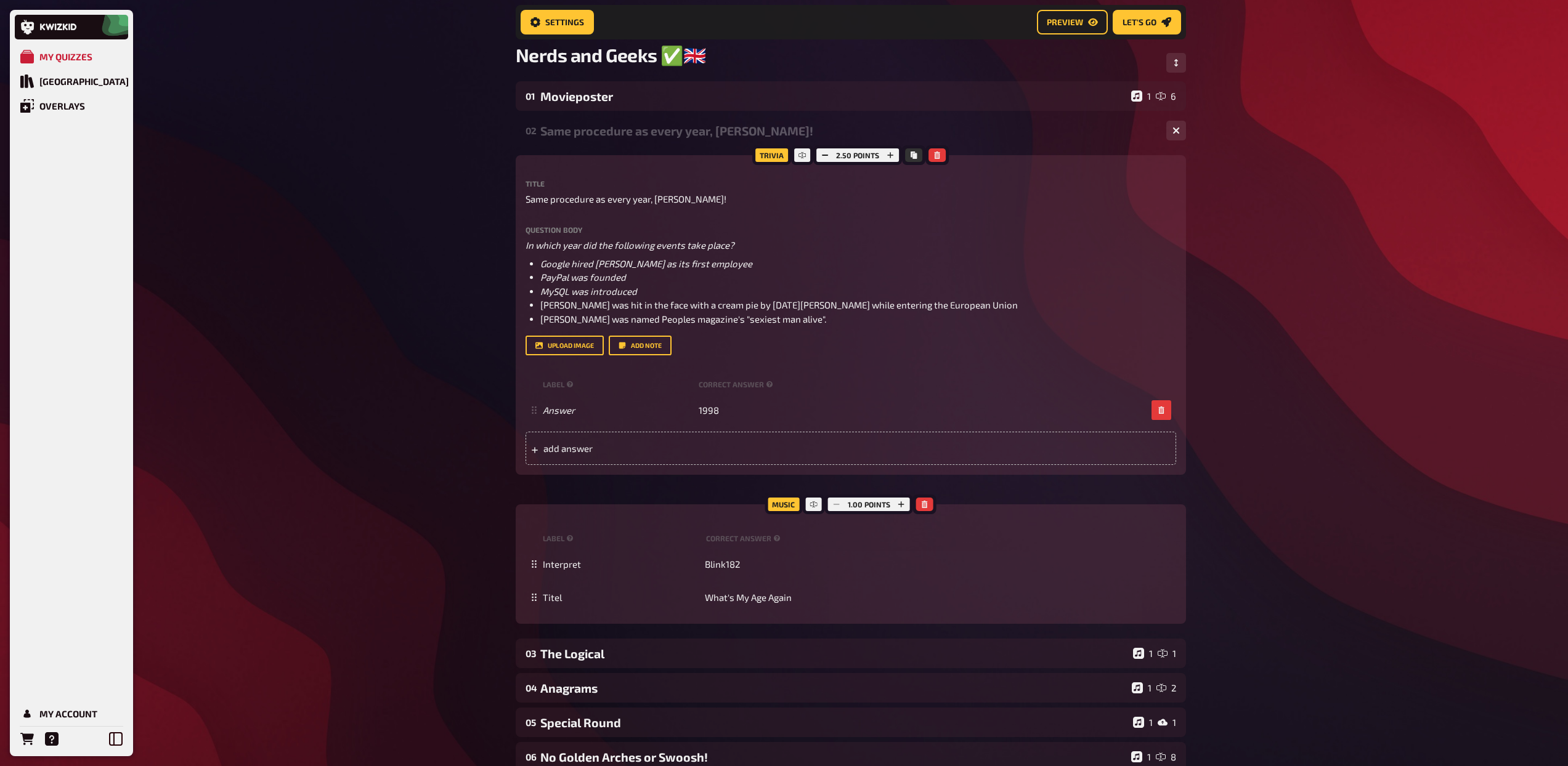
click at [606, 130] on div "Same procedure as every year, [PERSON_NAME]!" at bounding box center [848, 131] width 616 height 14
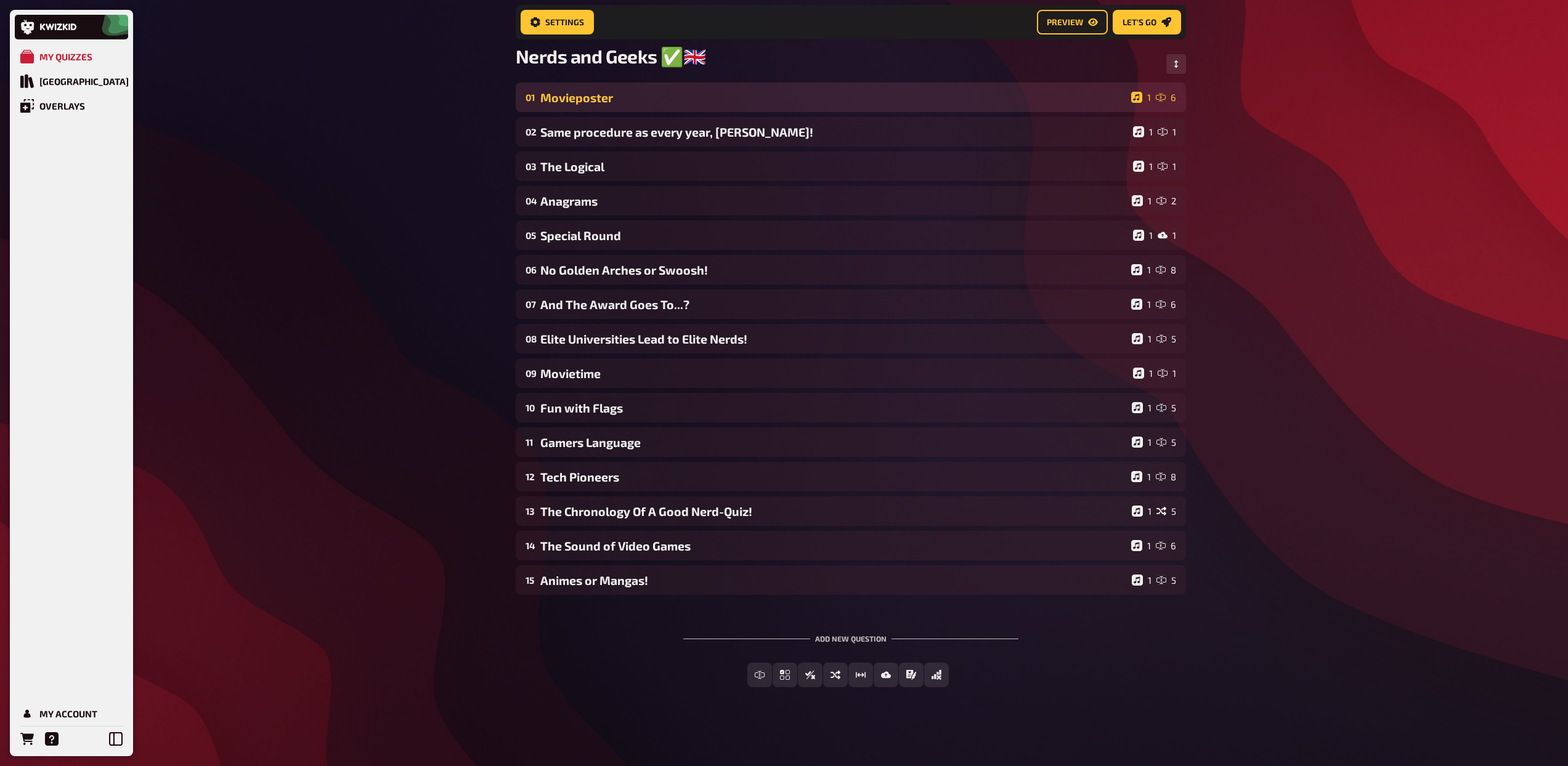
click at [590, 100] on div "Movieposter" at bounding box center [833, 98] width 586 height 14
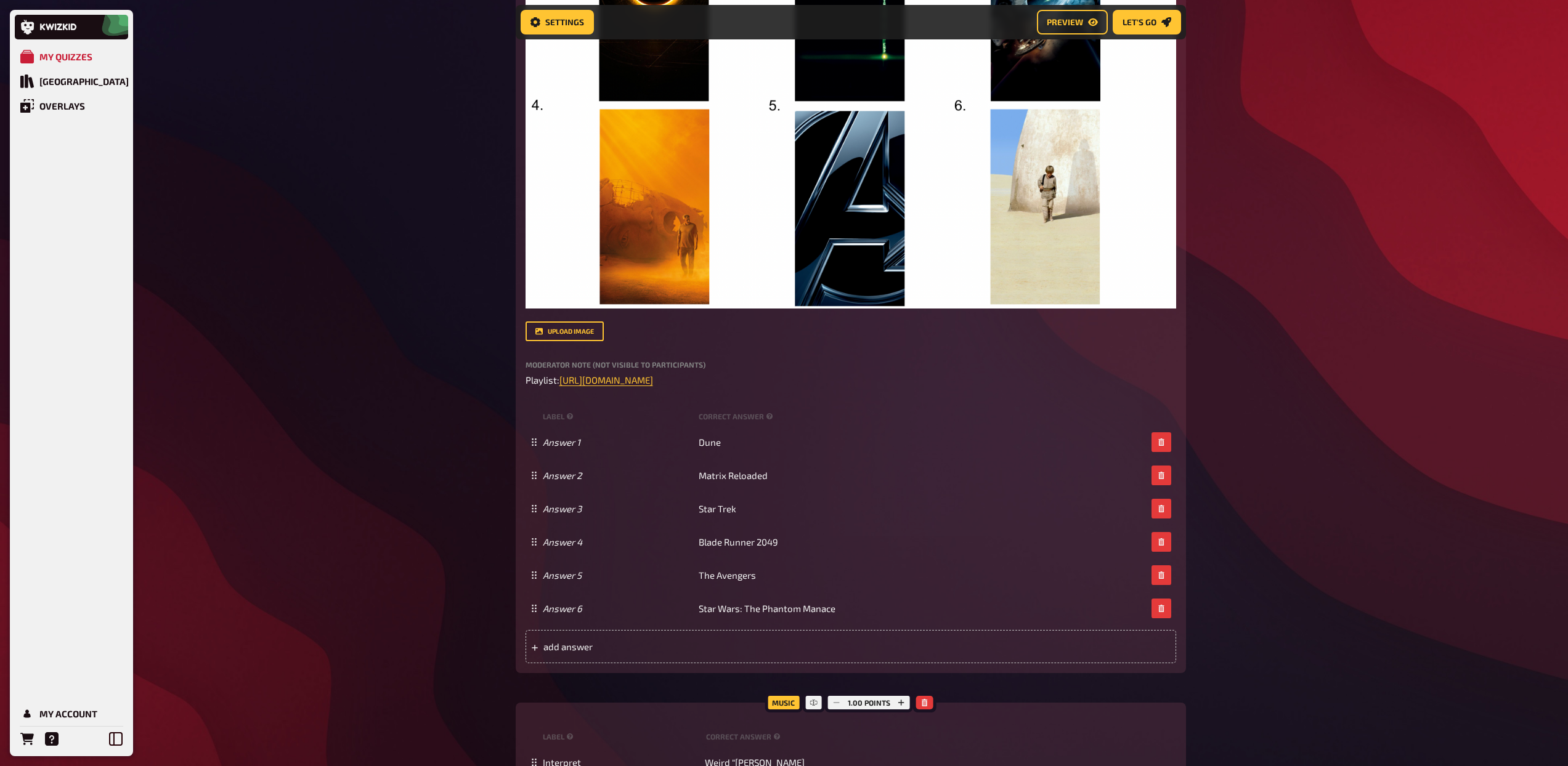
scroll to position [0, 0]
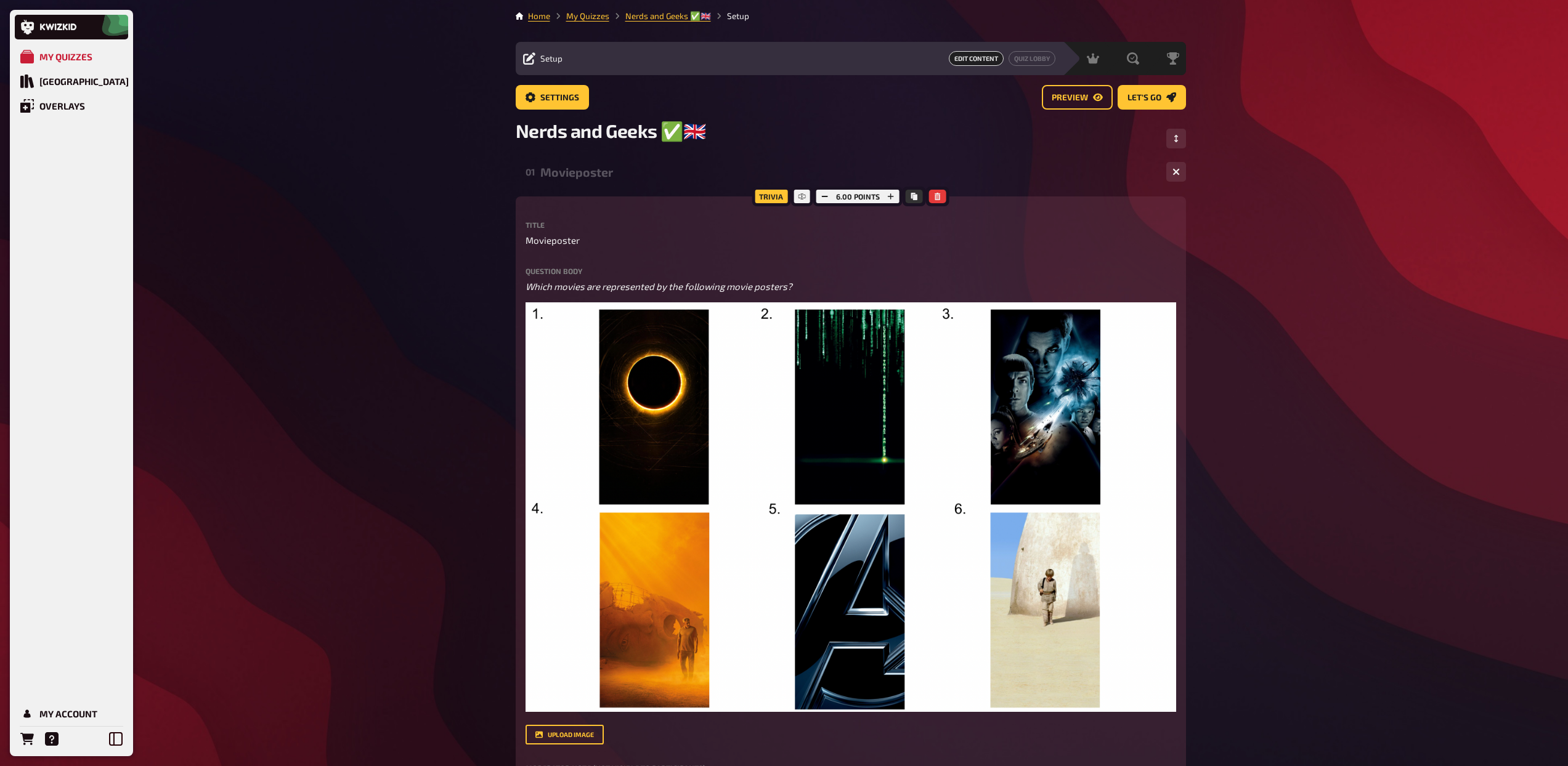
click at [602, 179] on div "Movieposter" at bounding box center [848, 172] width 616 height 14
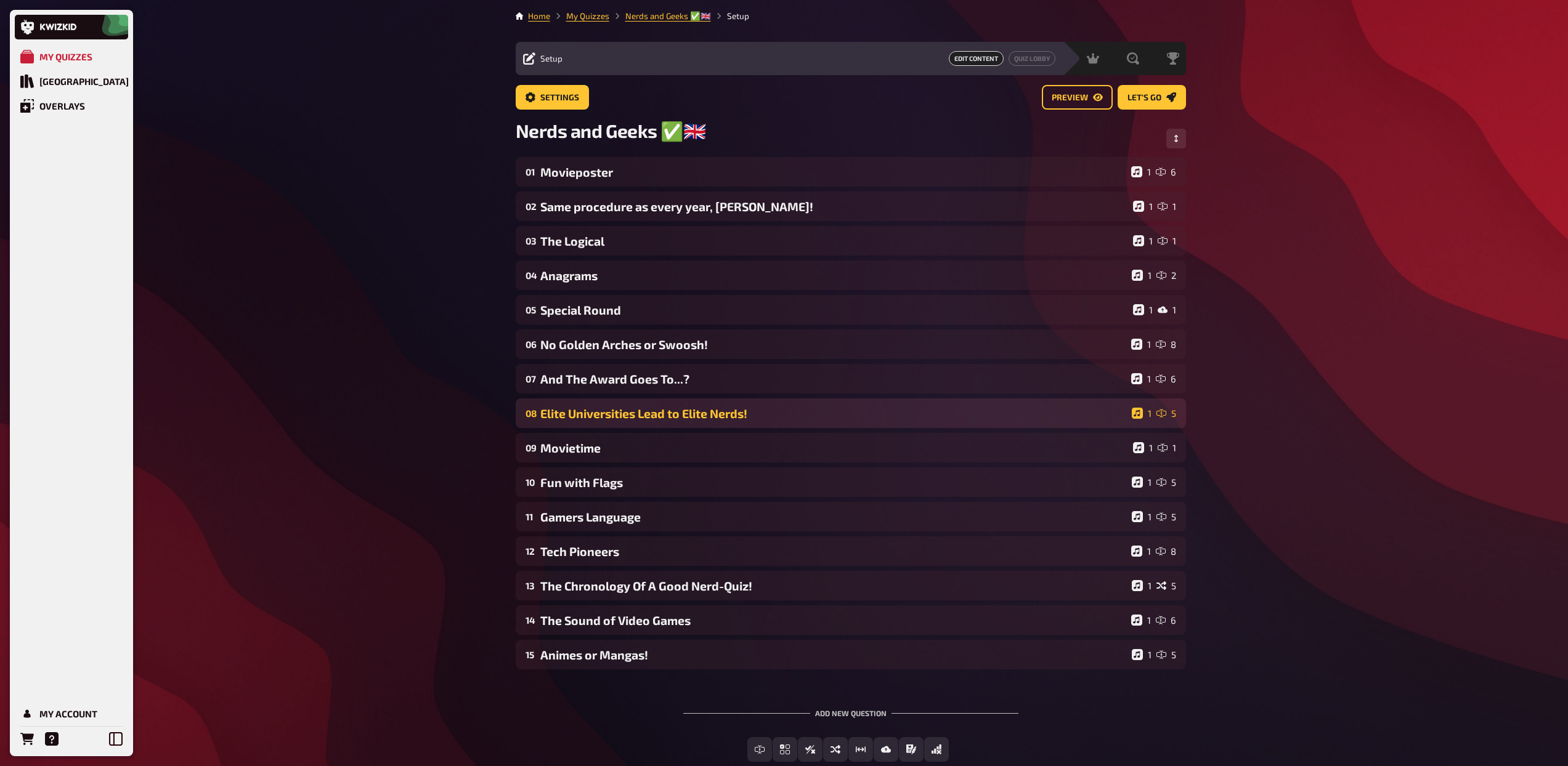
click at [648, 415] on div "Elite Universities Lead to Elite Nerds!" at bounding box center [833, 413] width 587 height 14
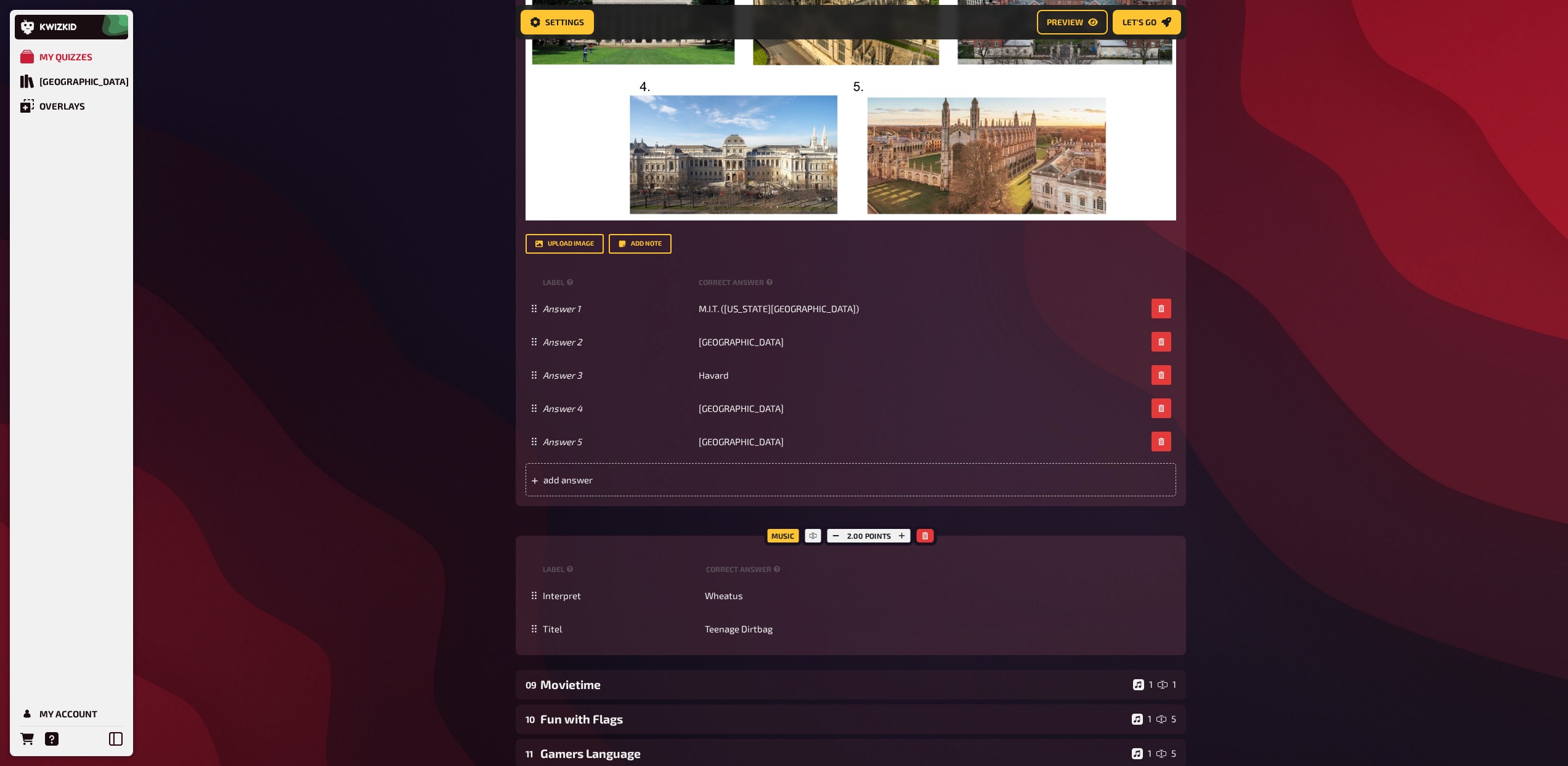
scroll to position [650, 0]
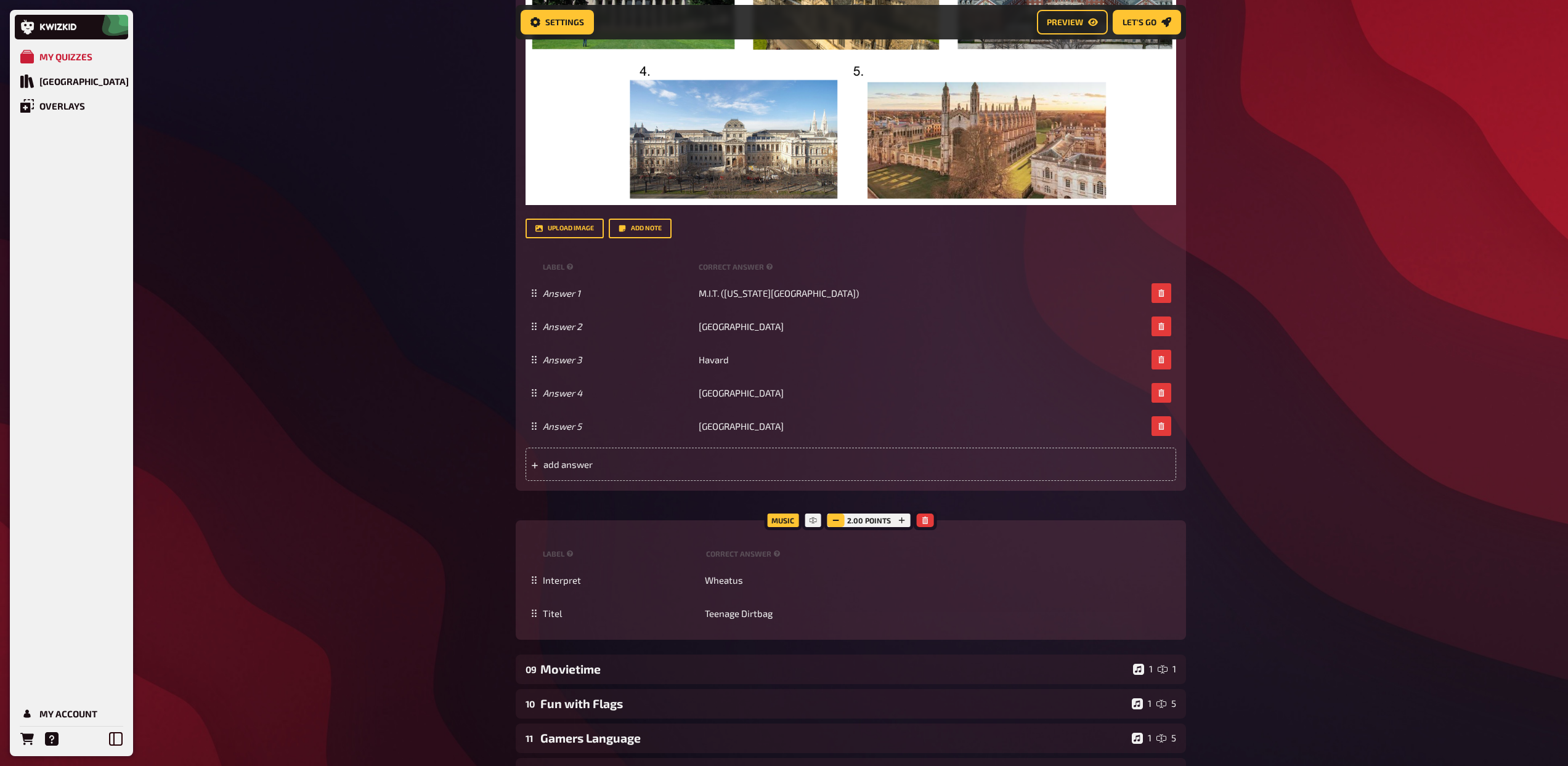
click at [834, 522] on icon "button" at bounding box center [836, 520] width 7 height 7
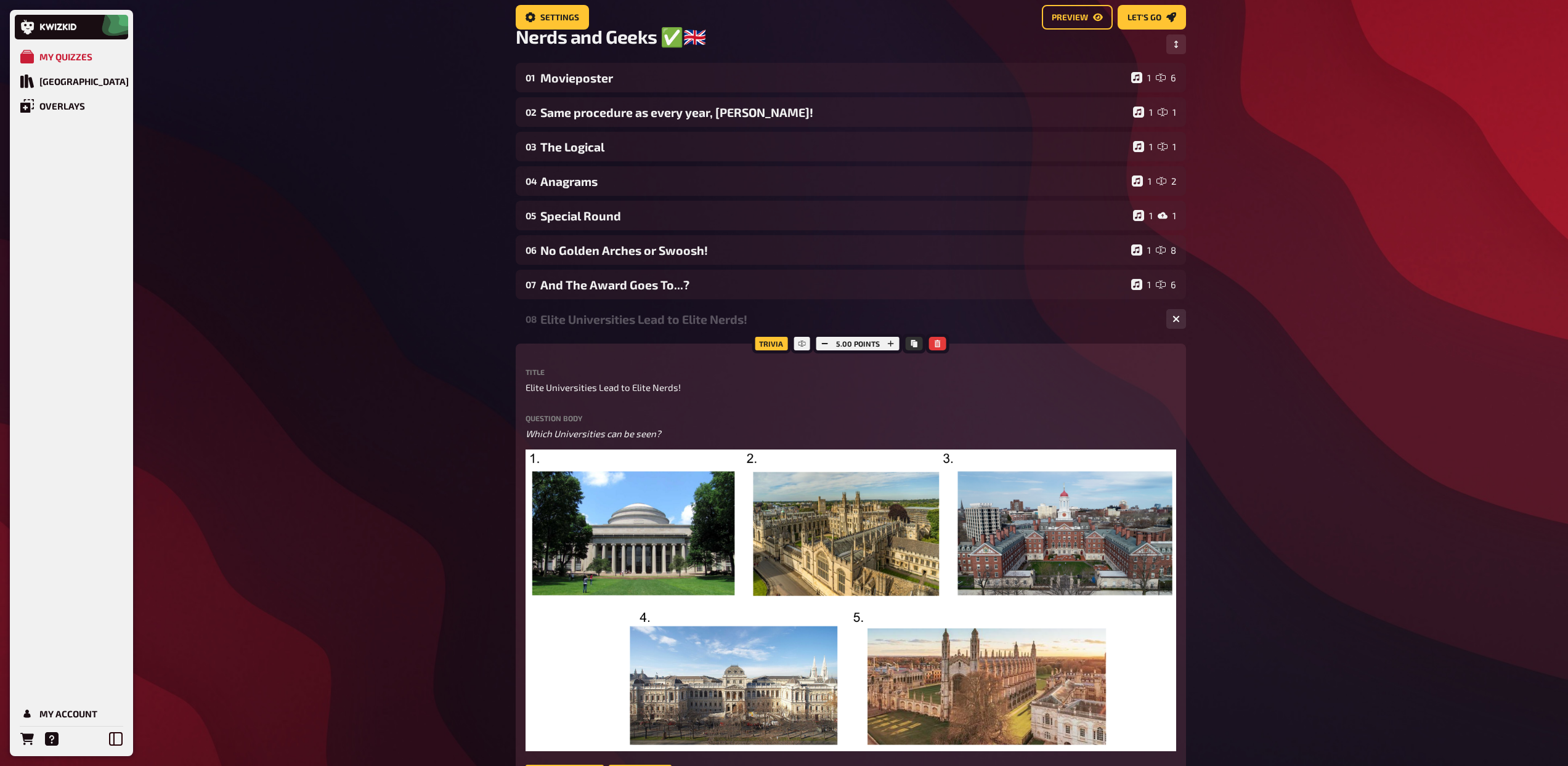
scroll to position [57, 0]
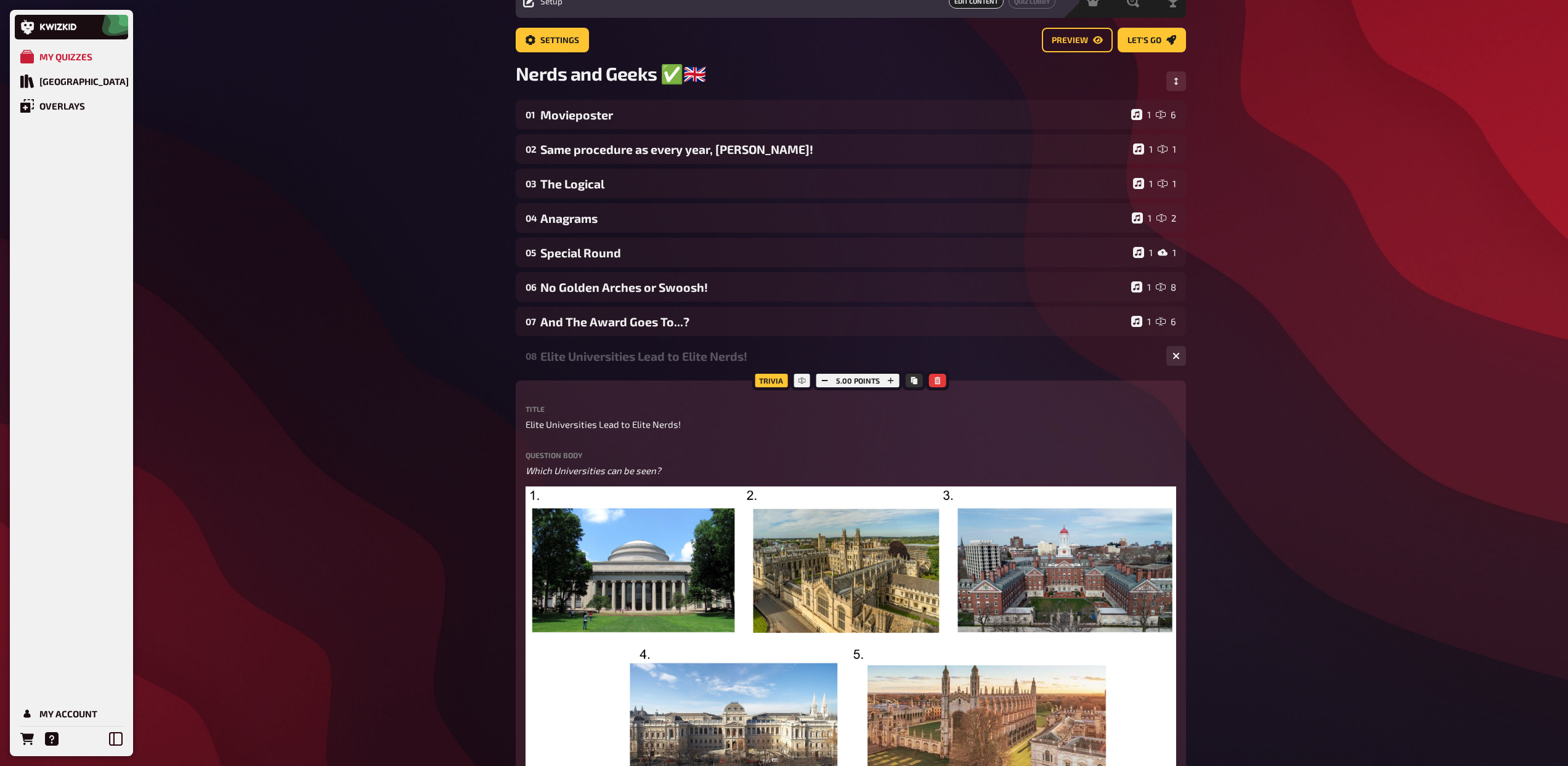
click at [664, 350] on div "Elite Universities Lead to Elite Nerds!" at bounding box center [848, 357] width 616 height 14
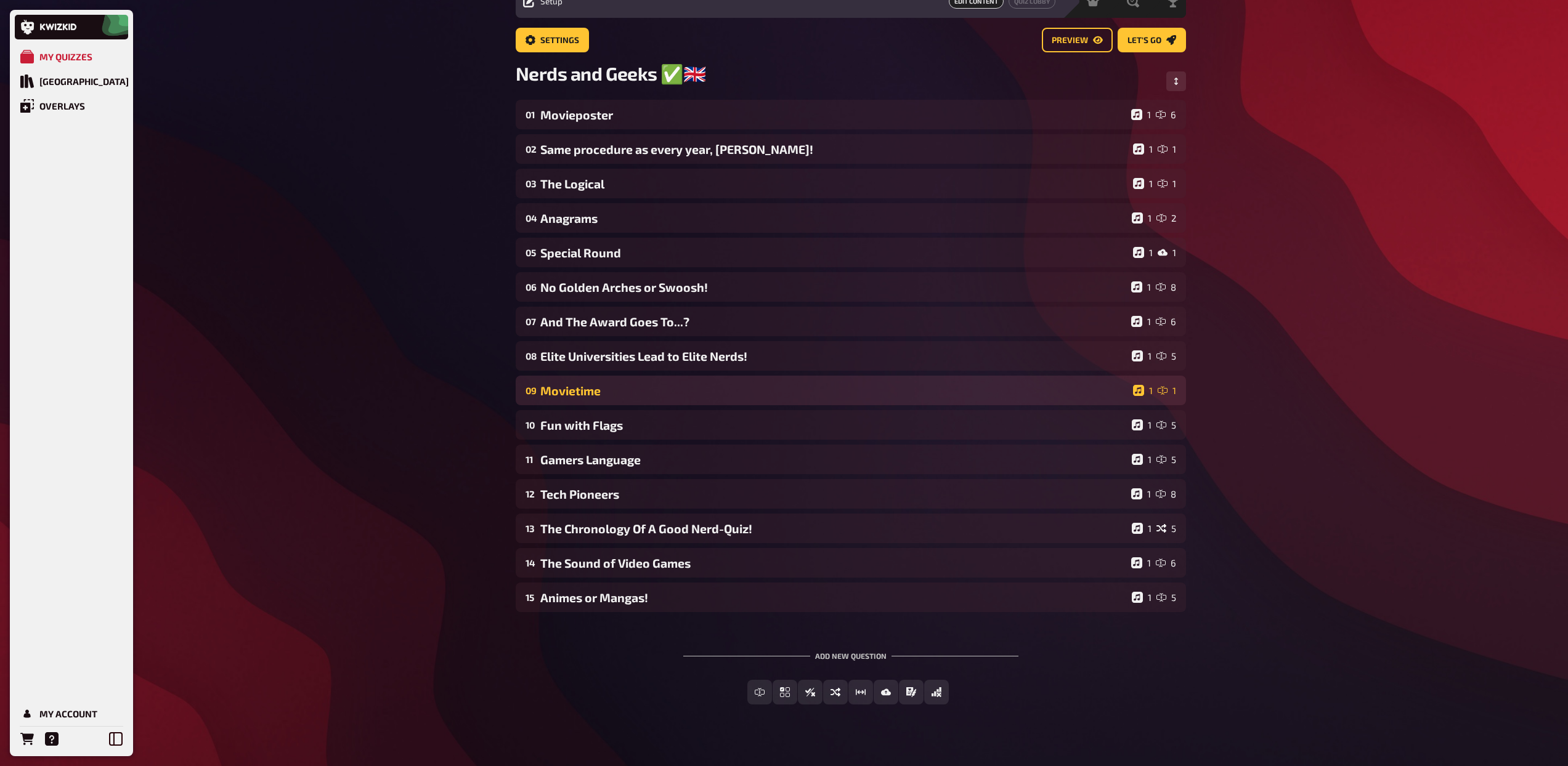
click at [638, 386] on div "Movietime" at bounding box center [834, 391] width 588 height 14
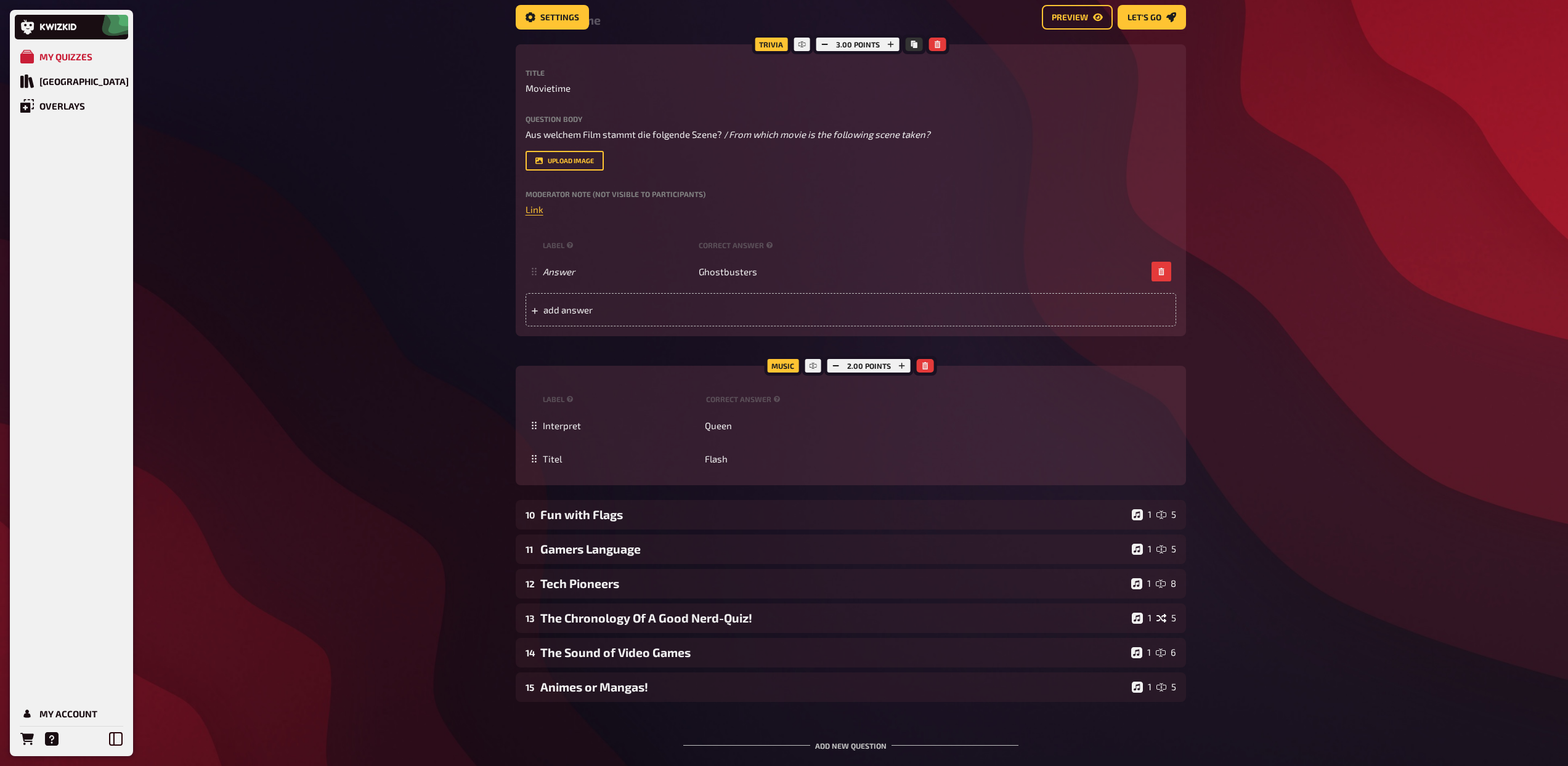
scroll to position [471, 0]
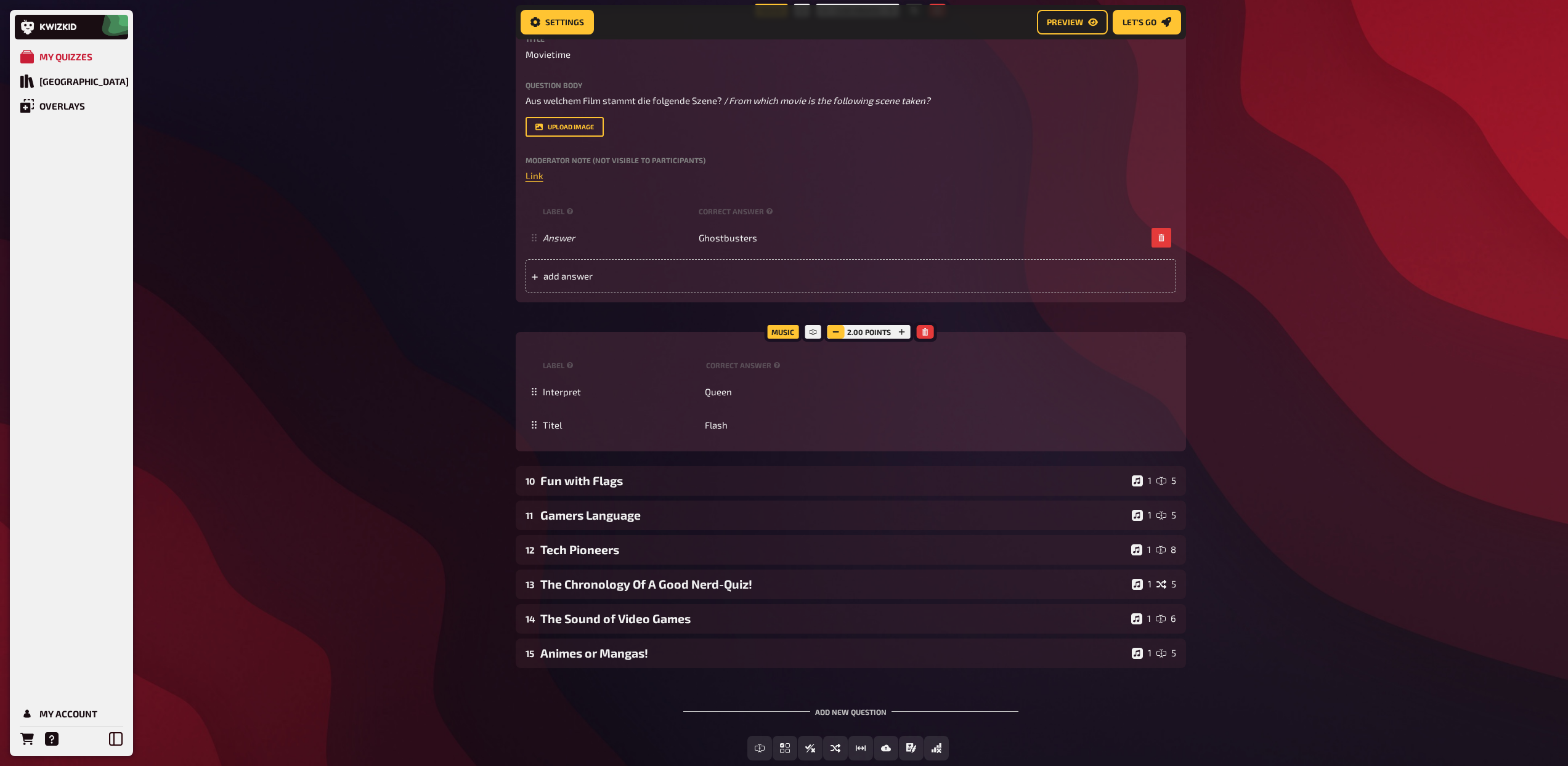
click at [835, 339] on button "button" at bounding box center [836, 331] width 17 height 13
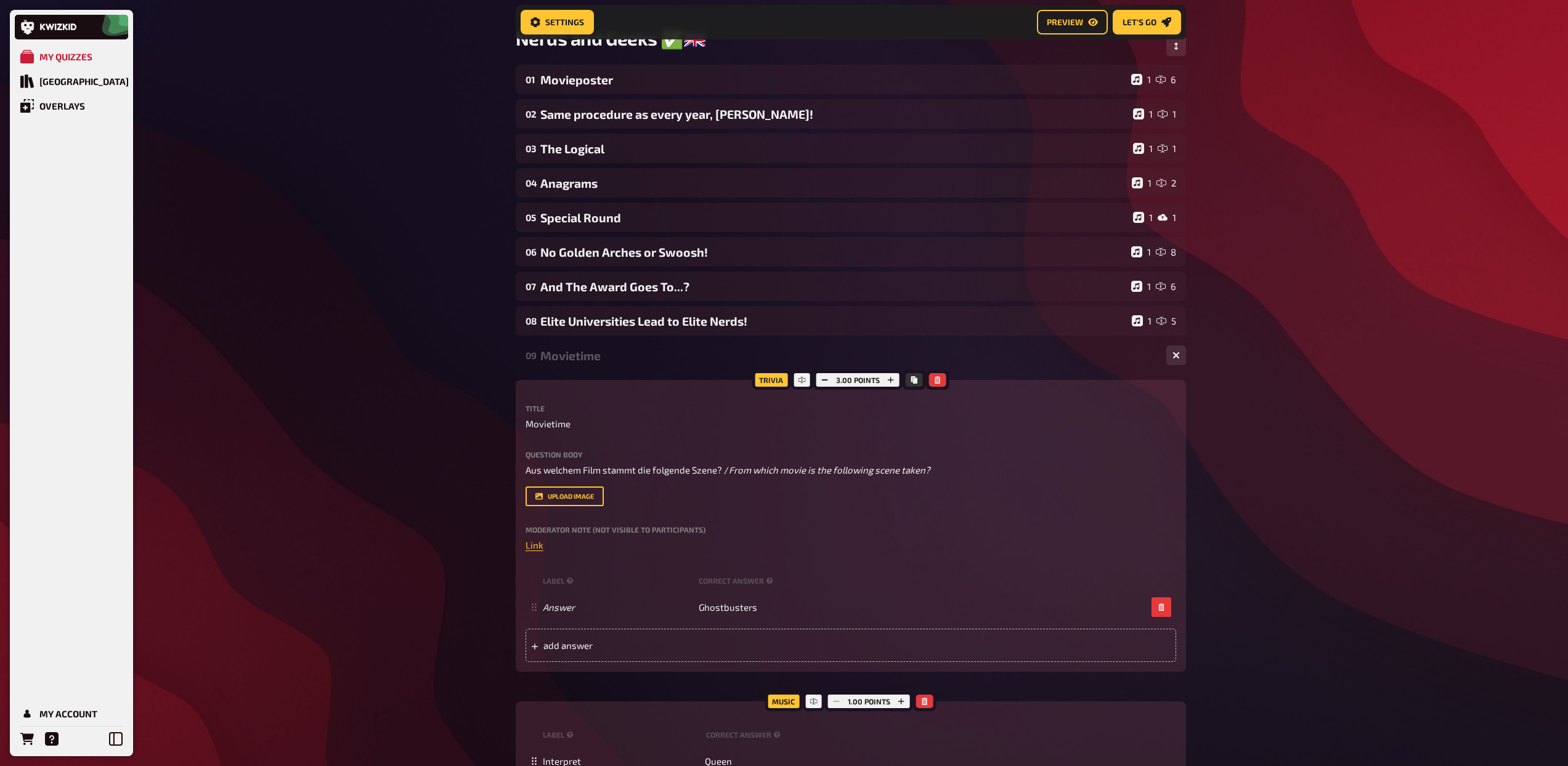
click at [664, 359] on div "Movietime" at bounding box center [848, 356] width 616 height 14
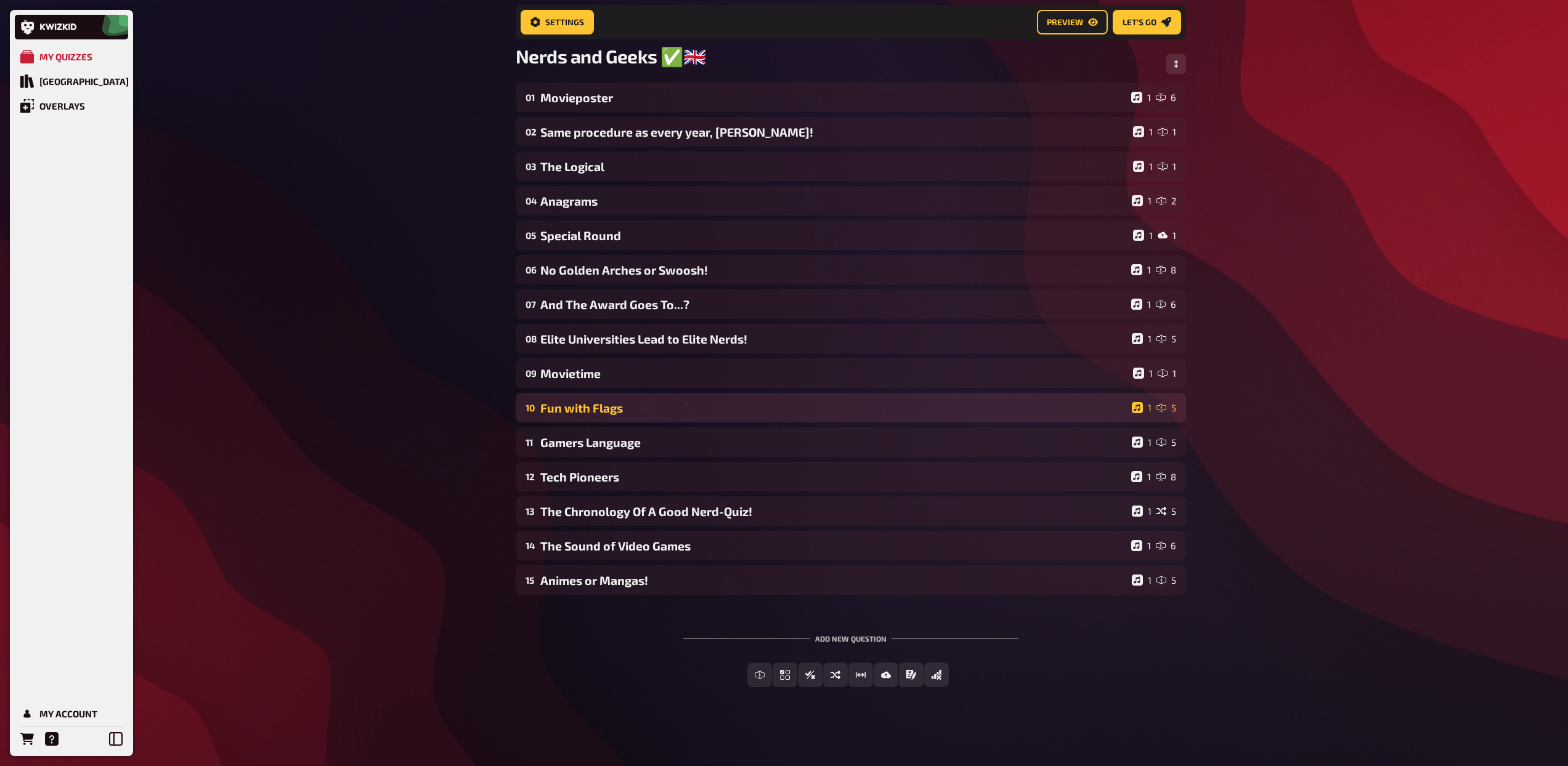
click at [669, 408] on div "Fun with Flags" at bounding box center [833, 408] width 587 height 14
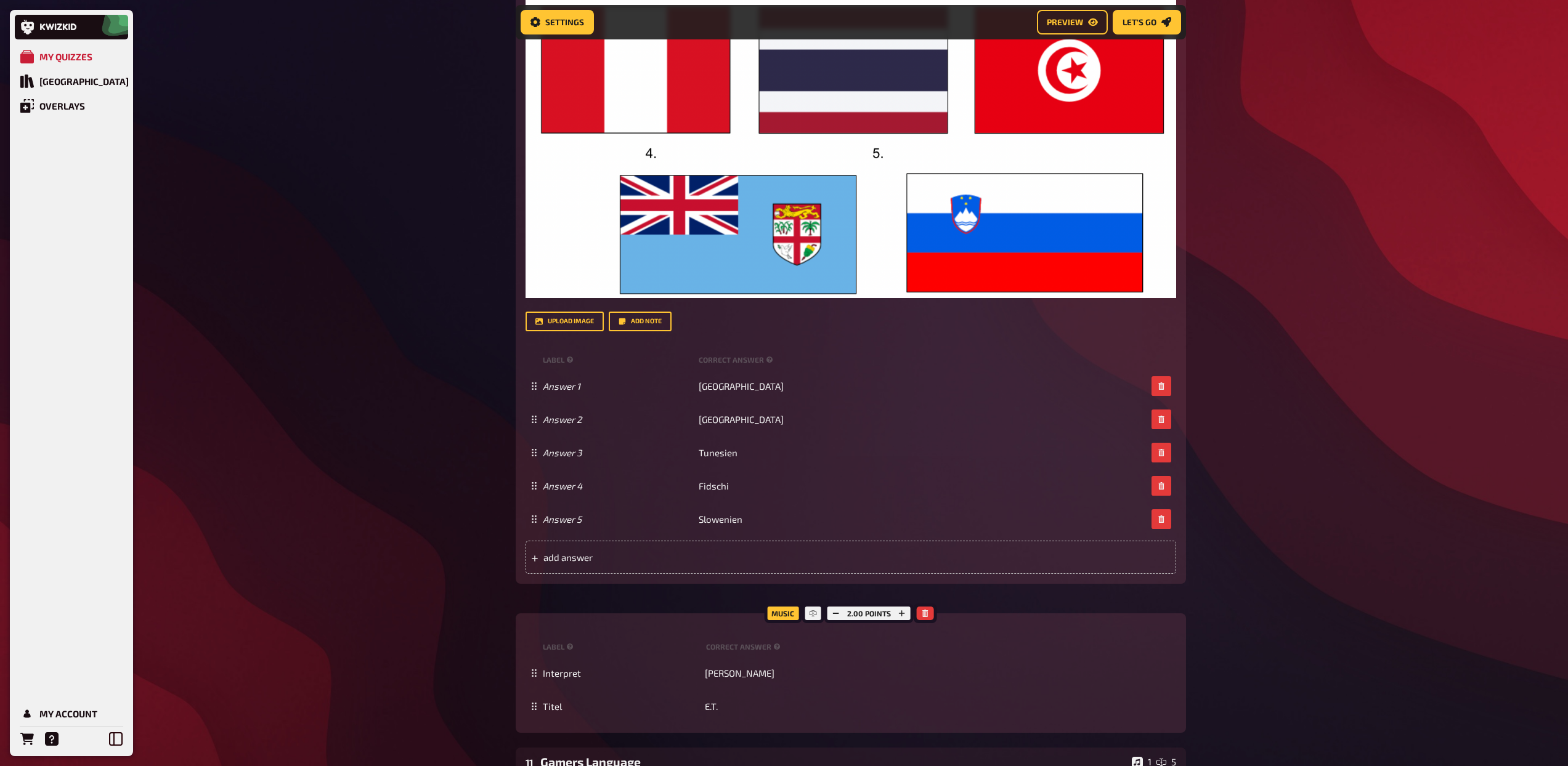
scroll to position [700, 0]
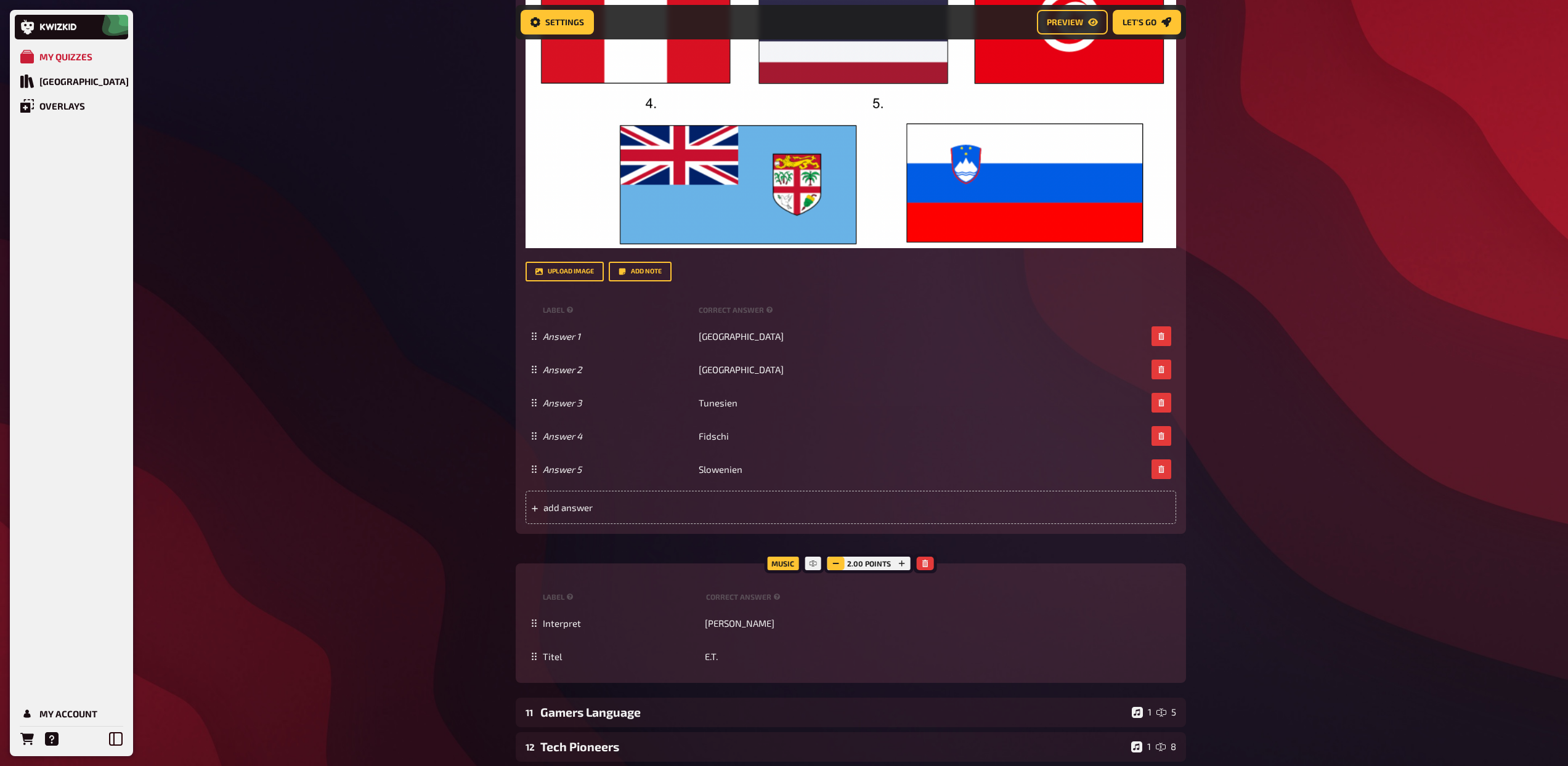
click at [836, 563] on icon "button" at bounding box center [836, 563] width 7 height 7
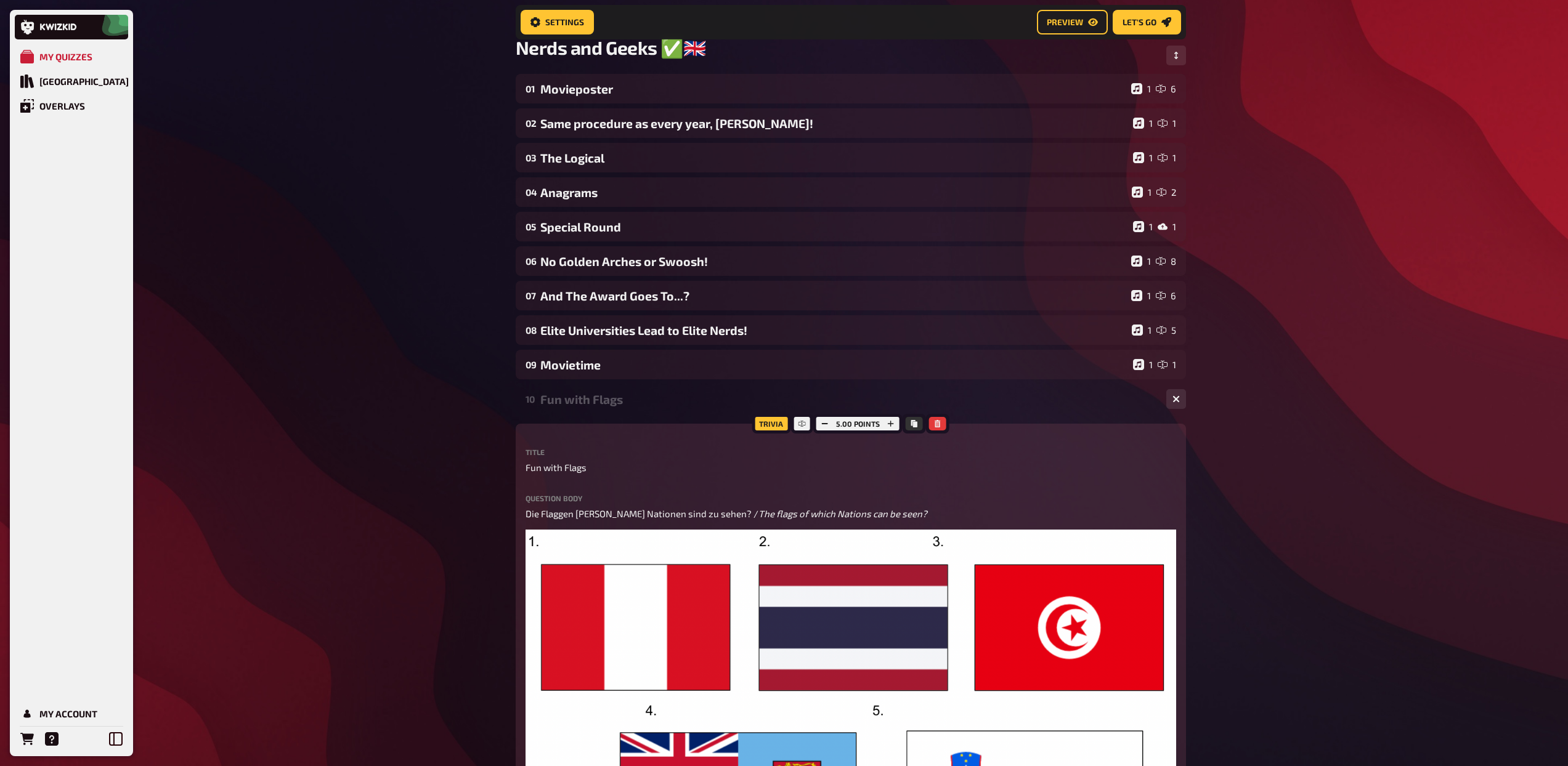
click at [633, 408] on div "10 Fun with Flags 1 5" at bounding box center [851, 399] width 670 height 30
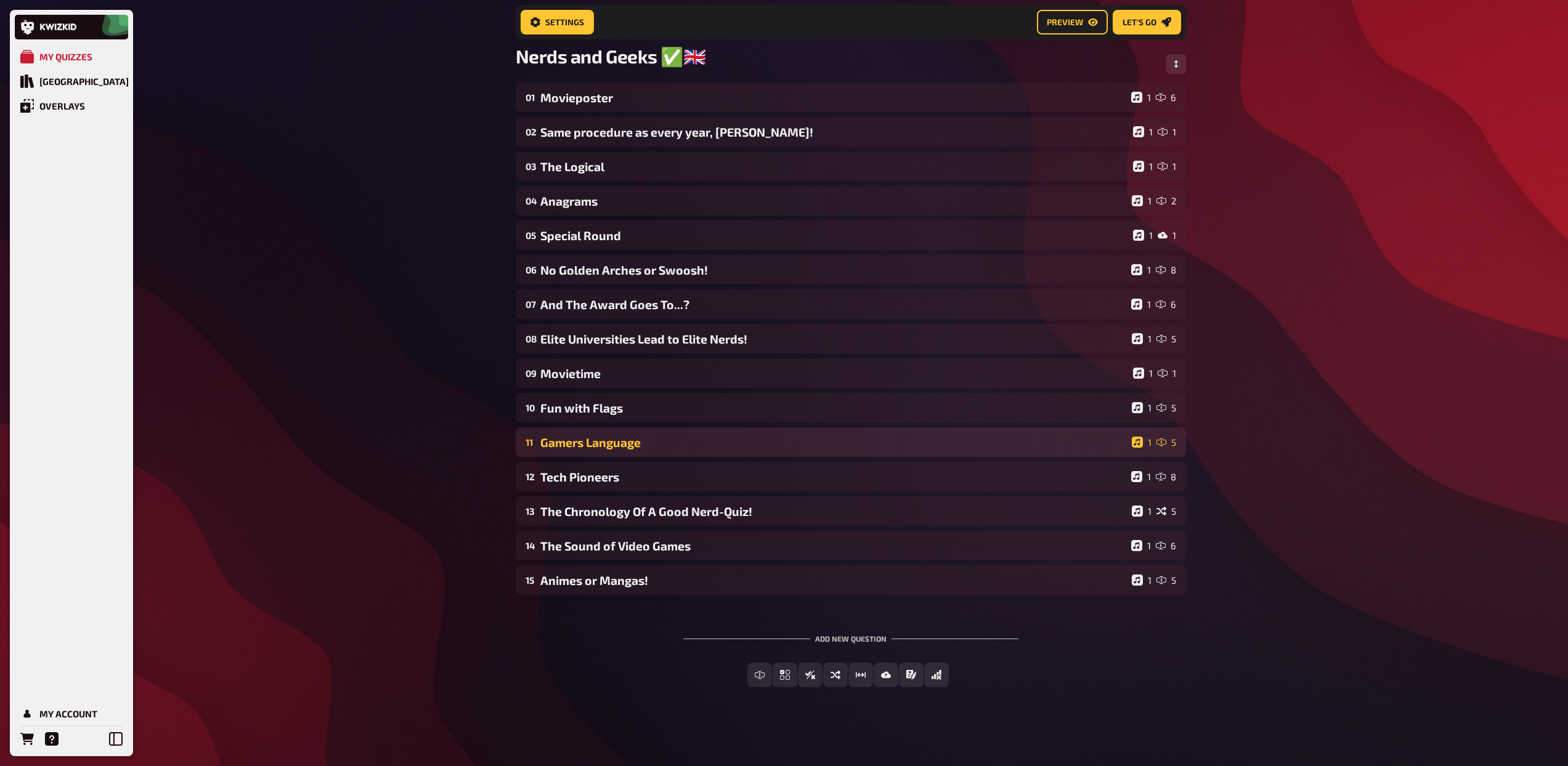
click at [694, 450] on div "11 Gamers Language 1 5" at bounding box center [851, 442] width 670 height 30
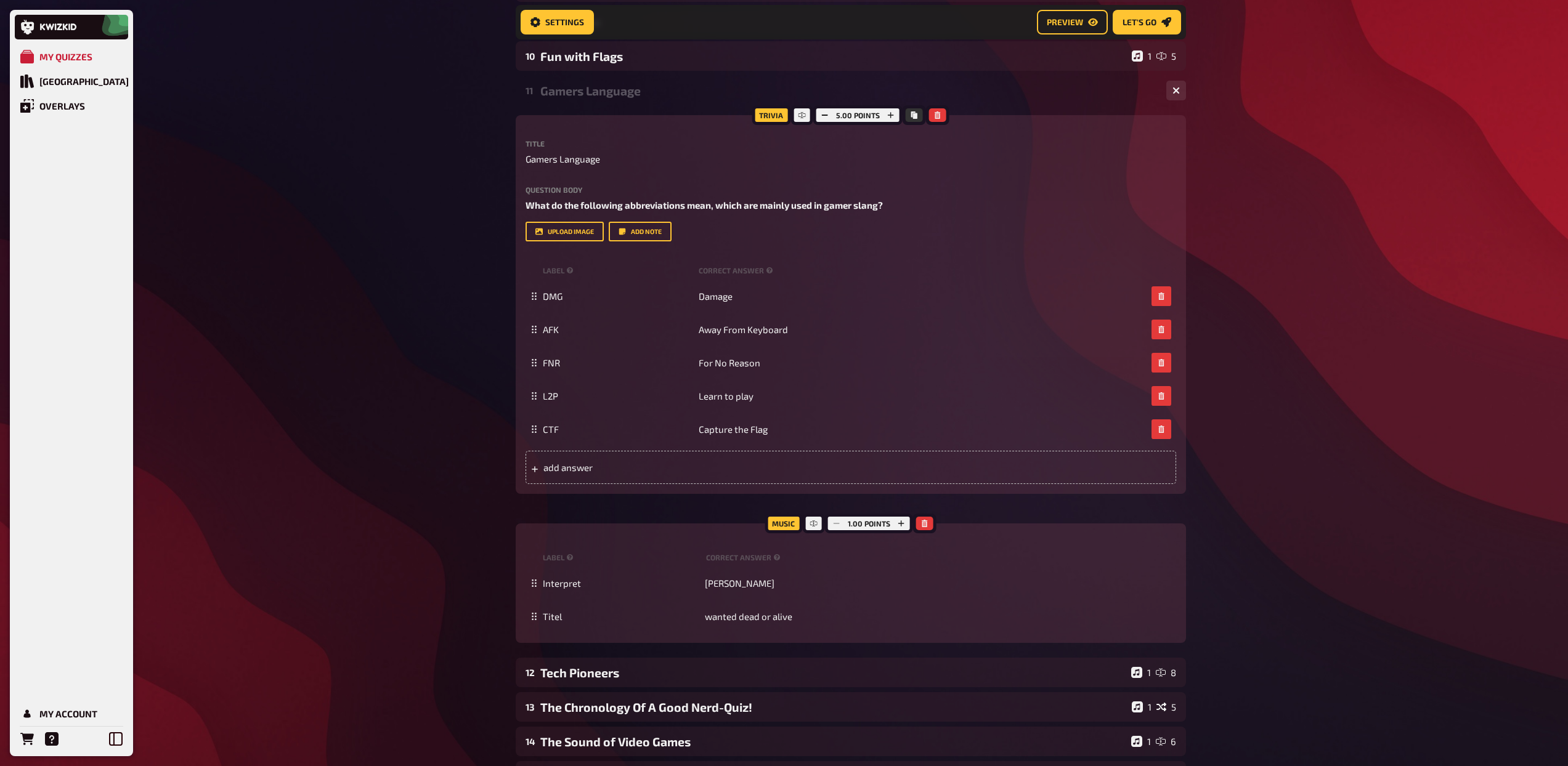
scroll to position [633, 0]
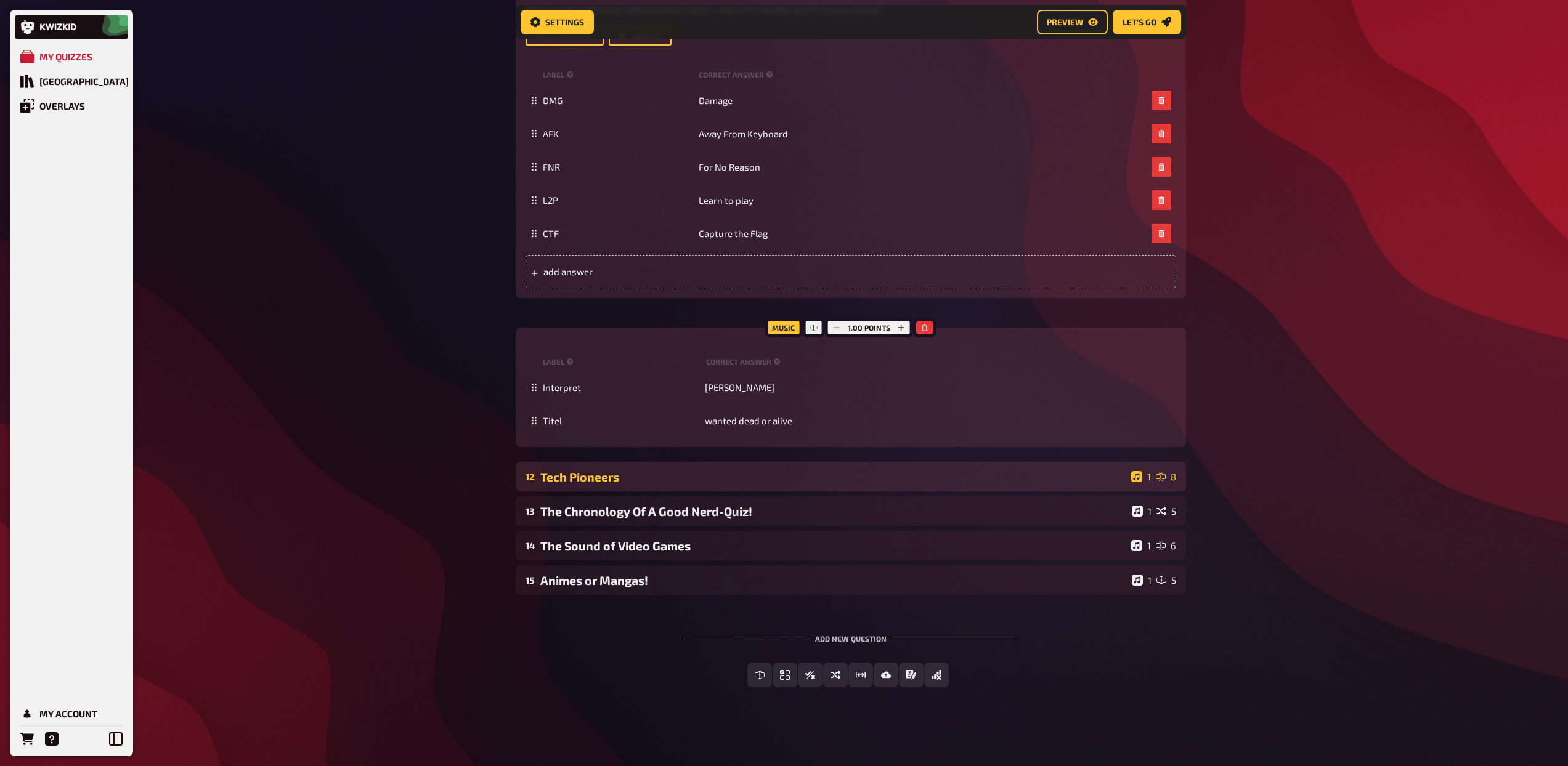
click at [695, 484] on div "12 Tech Pioneers 1 8" at bounding box center [851, 476] width 670 height 30
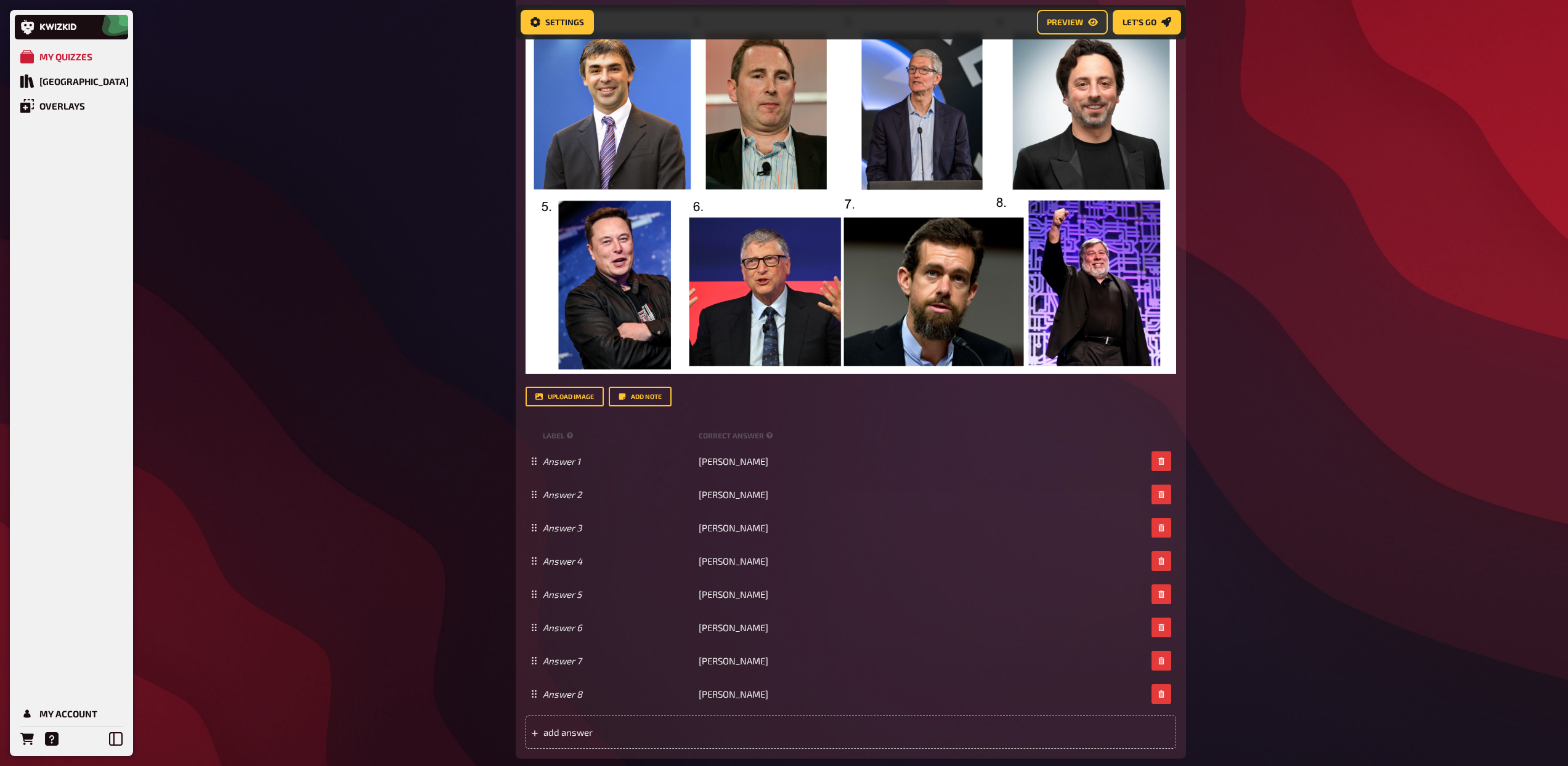
scroll to position [1507, 0]
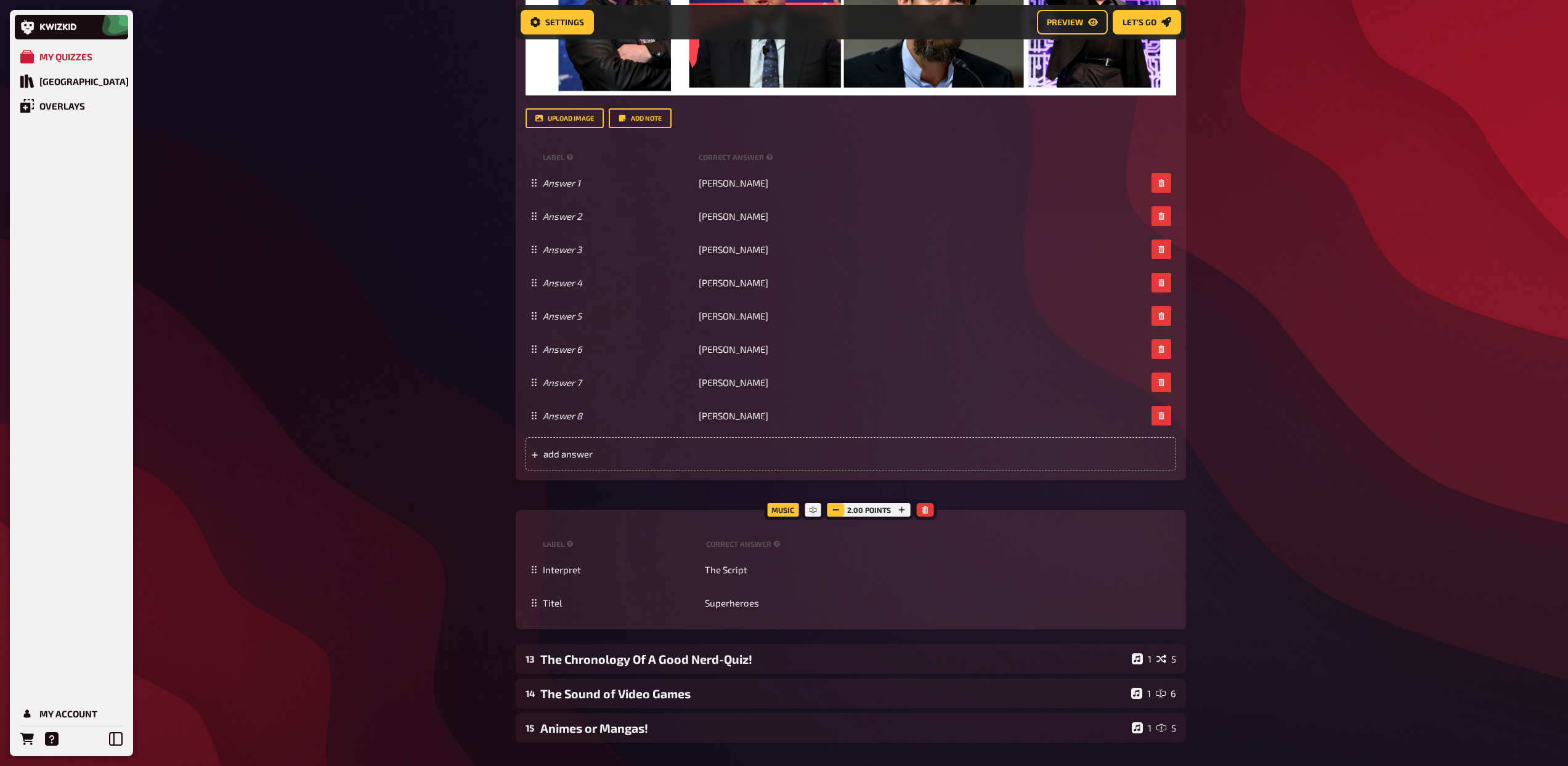
click at [836, 508] on icon "button" at bounding box center [836, 510] width 7 height 7
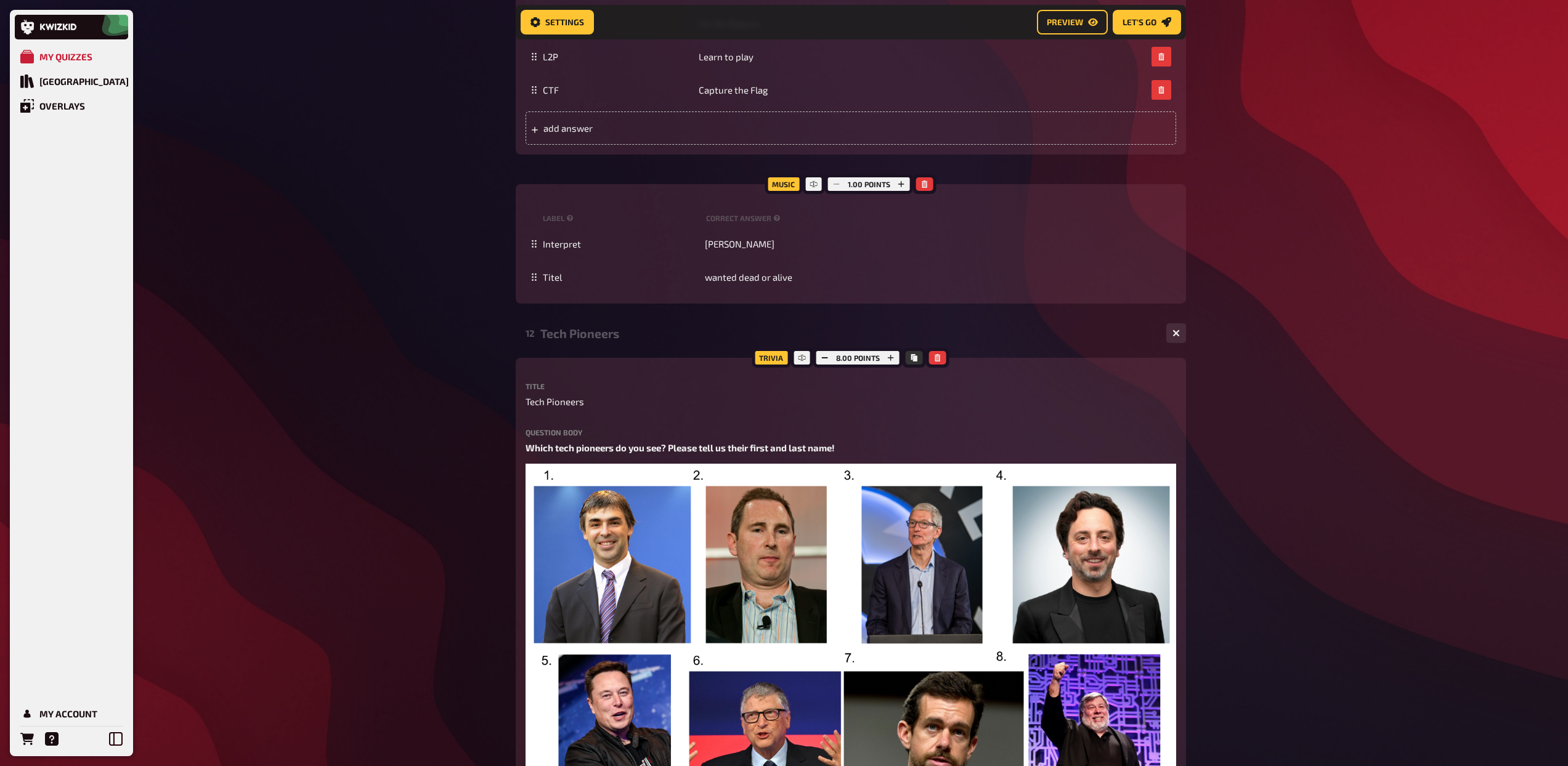
click at [633, 336] on div "Tech Pioneers" at bounding box center [848, 333] width 616 height 14
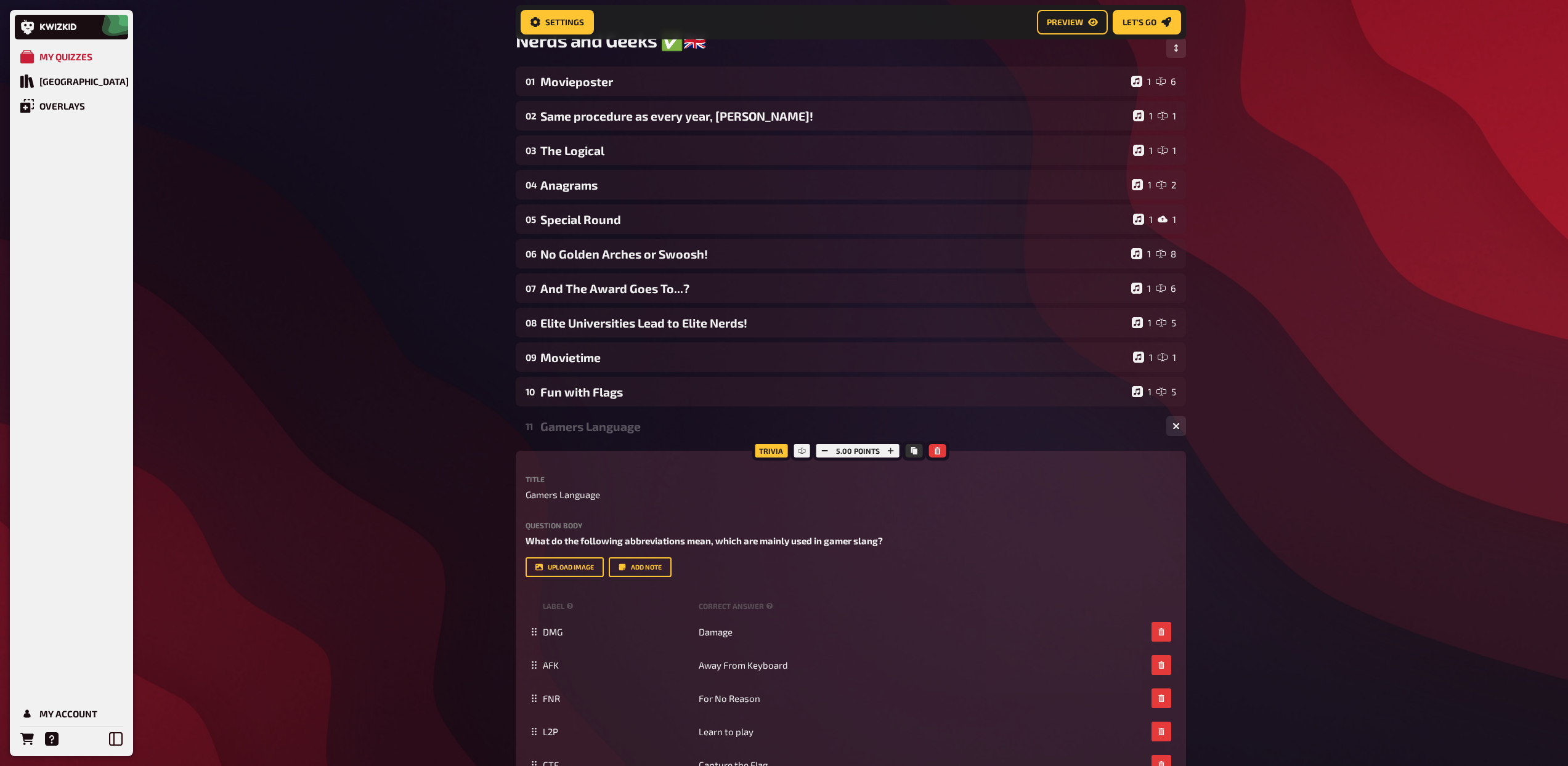
click at [648, 431] on div "Gamers Language" at bounding box center [848, 427] width 616 height 14
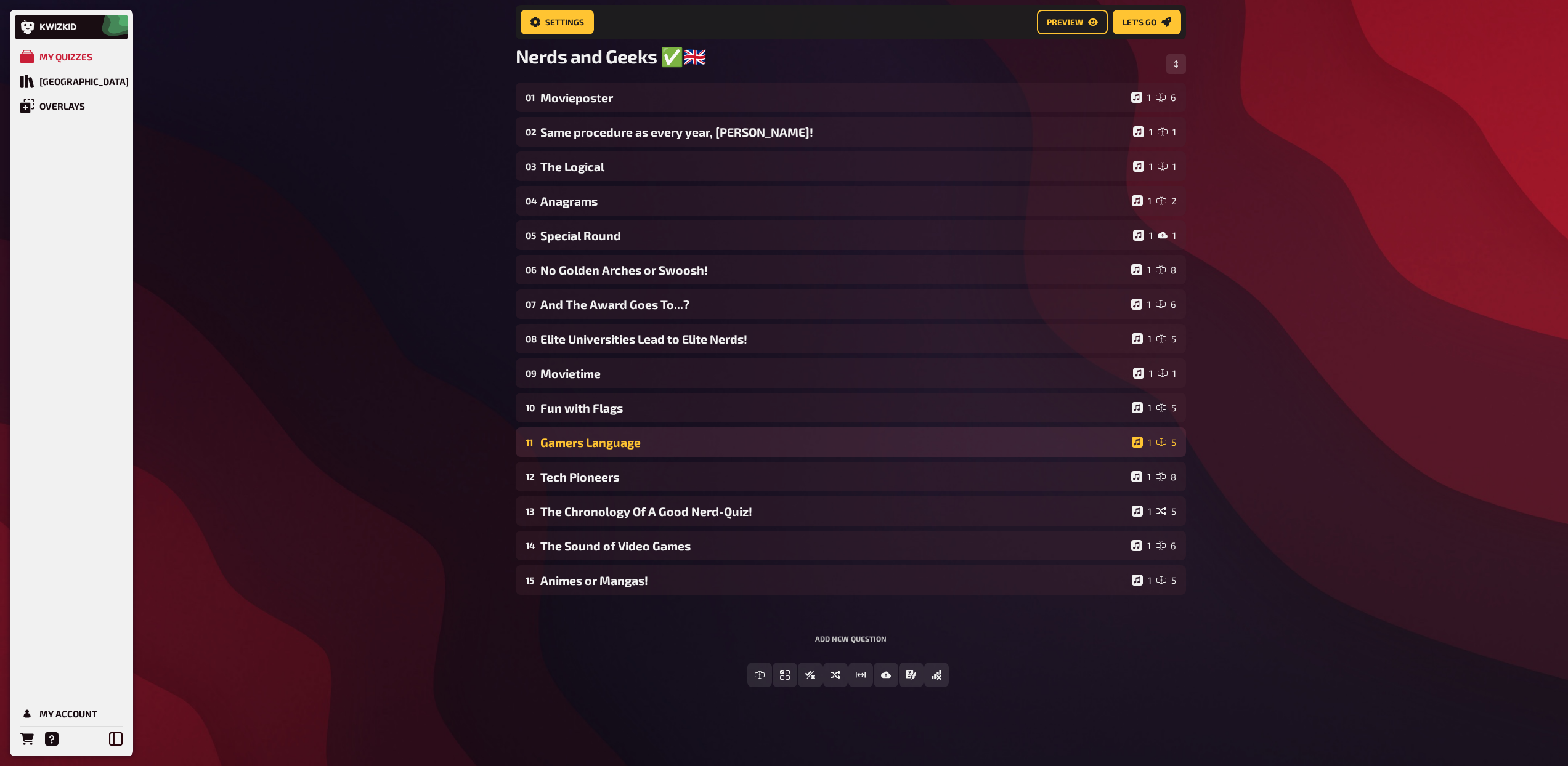
scroll to position [85, 0]
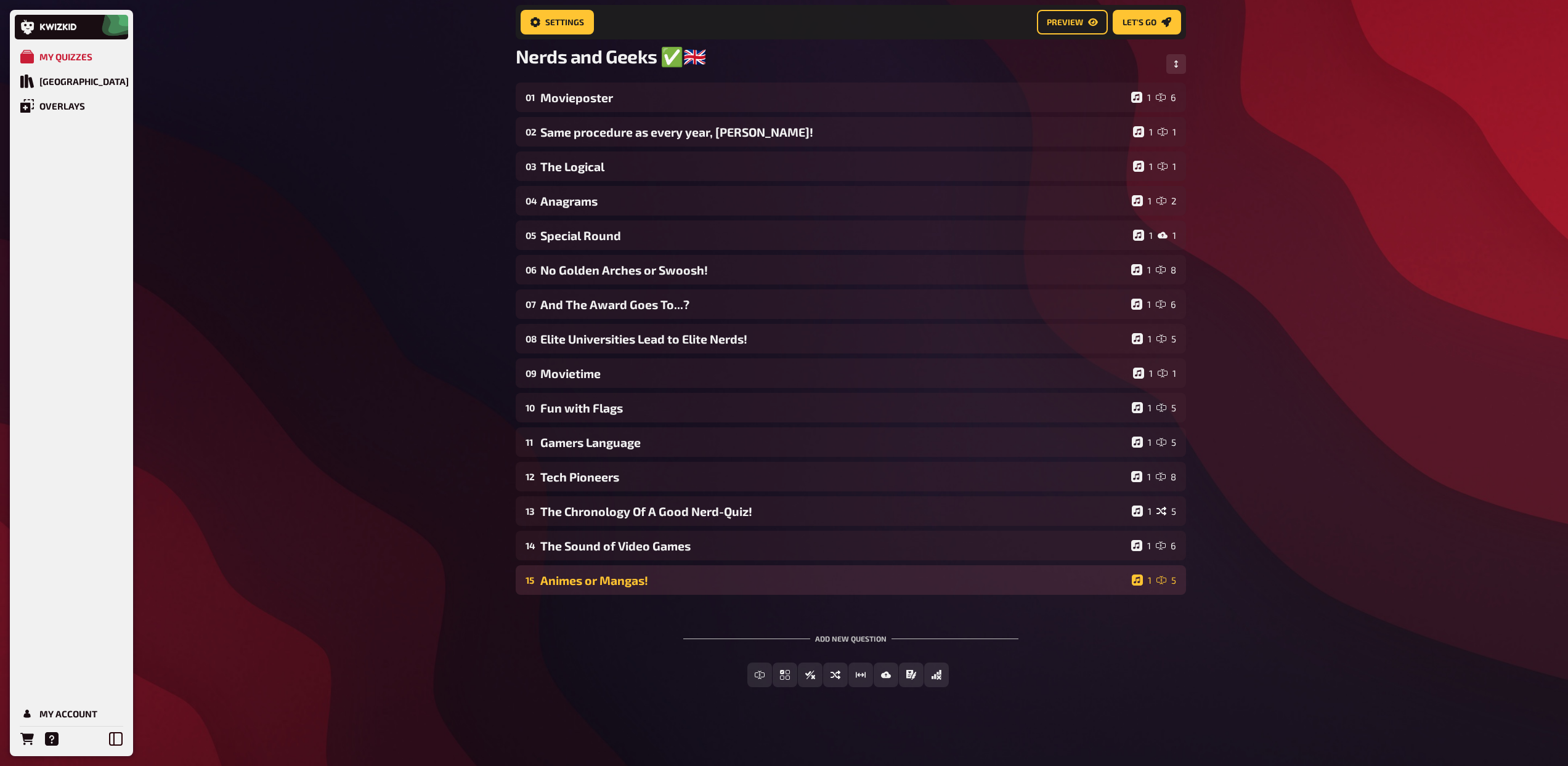
click at [642, 585] on div "Animes or Mangas!" at bounding box center [833, 580] width 587 height 14
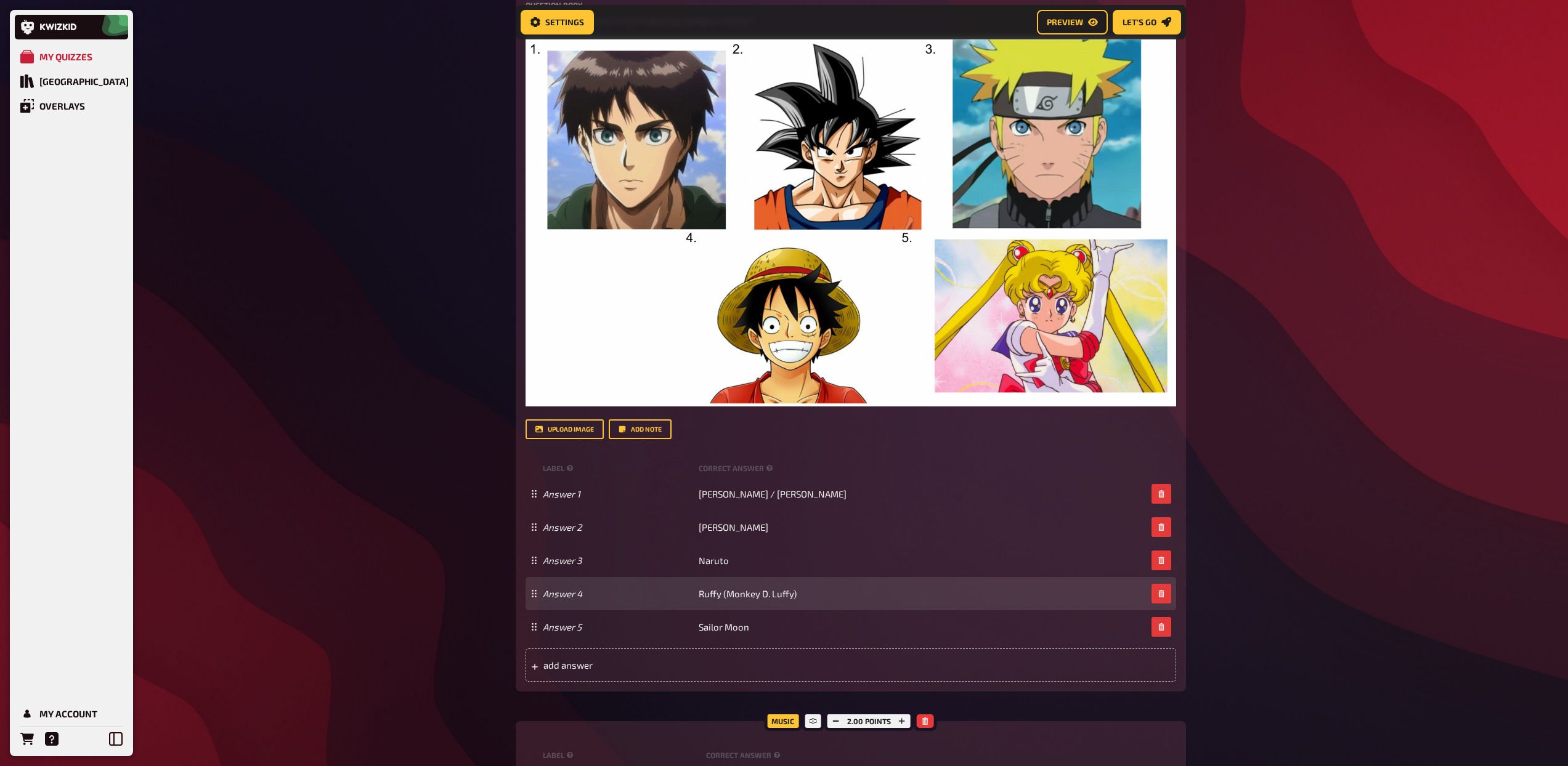
scroll to position [734, 0]
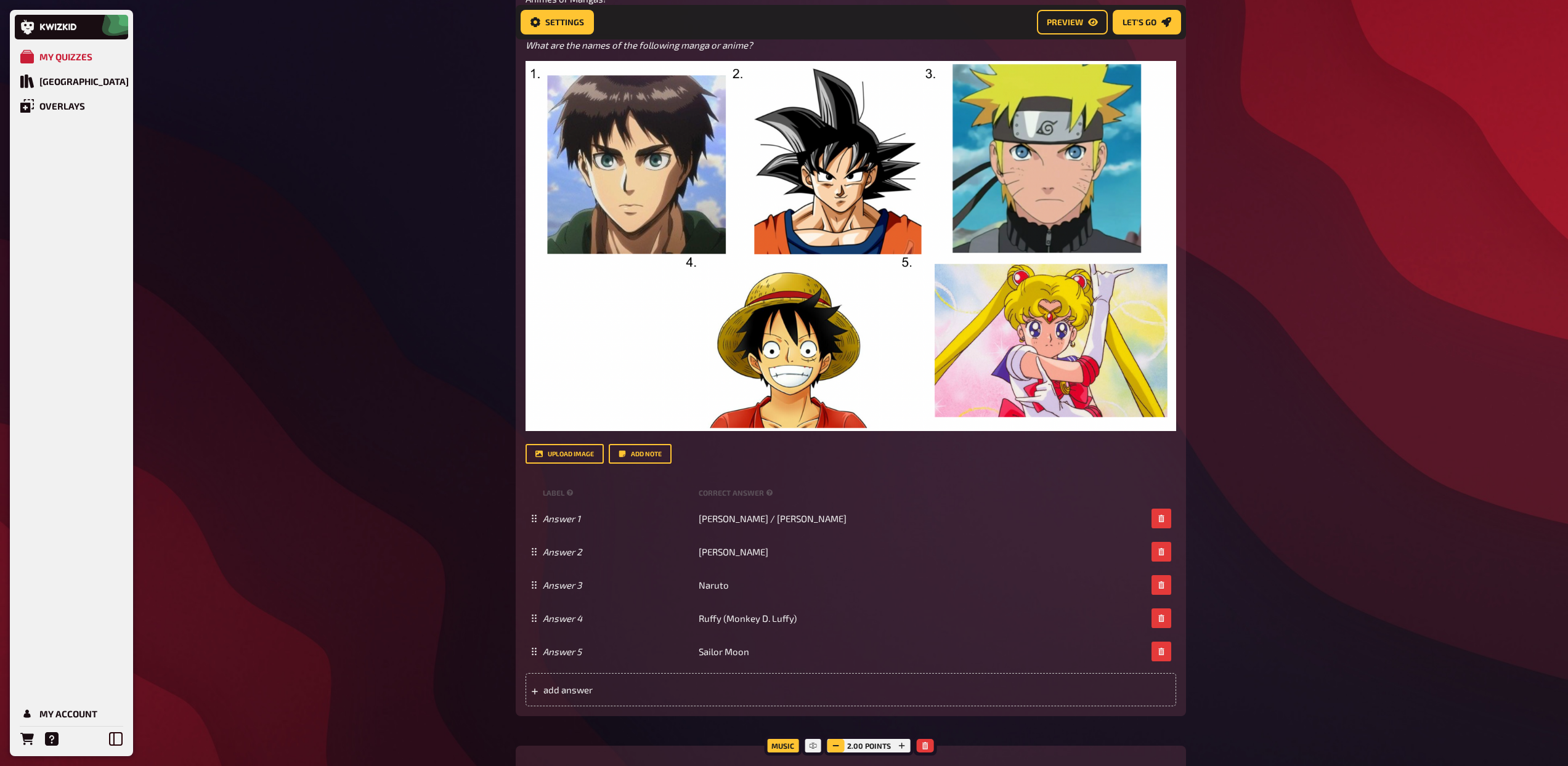
click at [837, 746] on rect "button" at bounding box center [836, 745] width 6 height 1
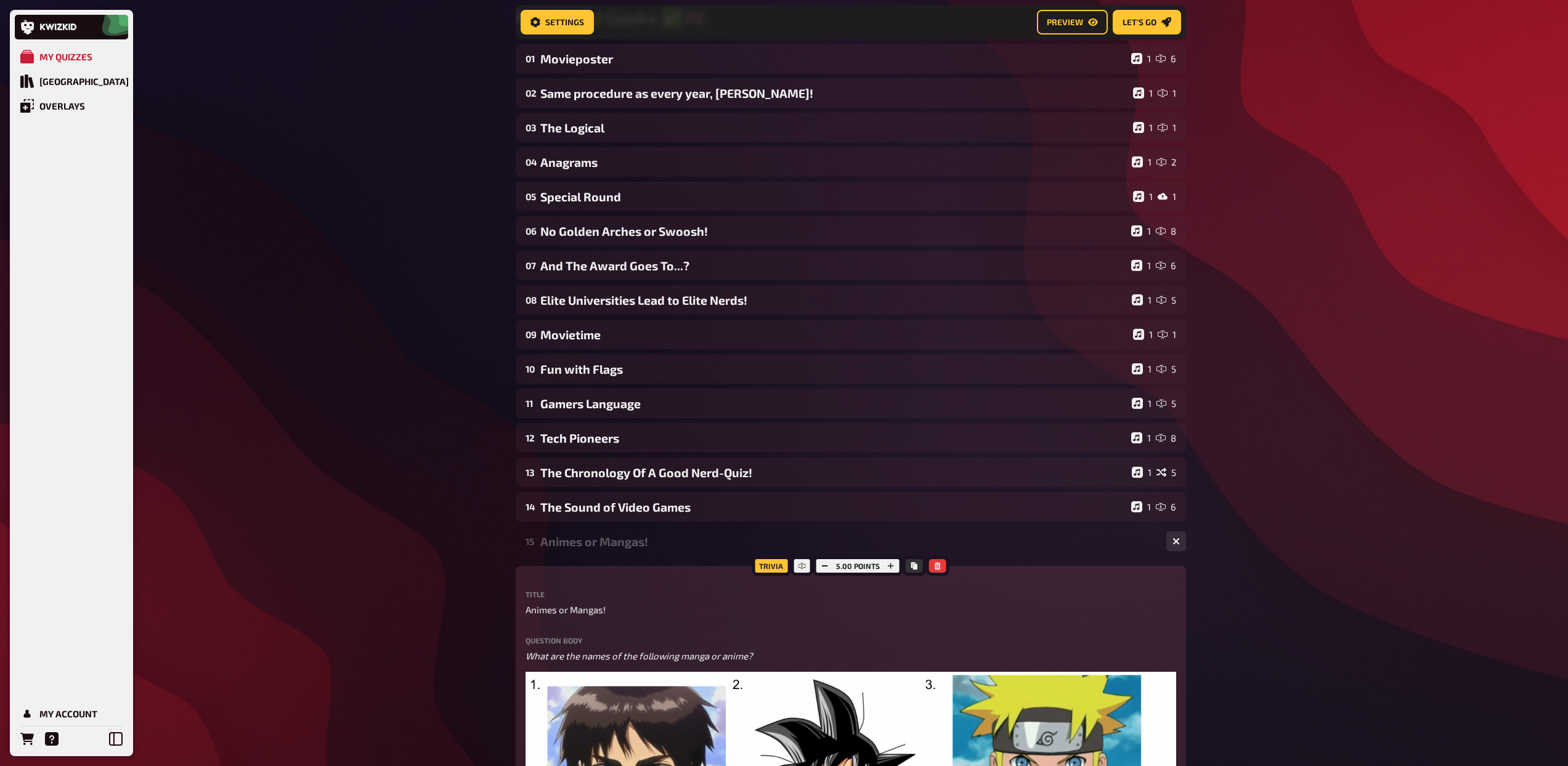
click at [624, 550] on div "15 Animes or Mangas! 1 5" at bounding box center [851, 541] width 670 height 30
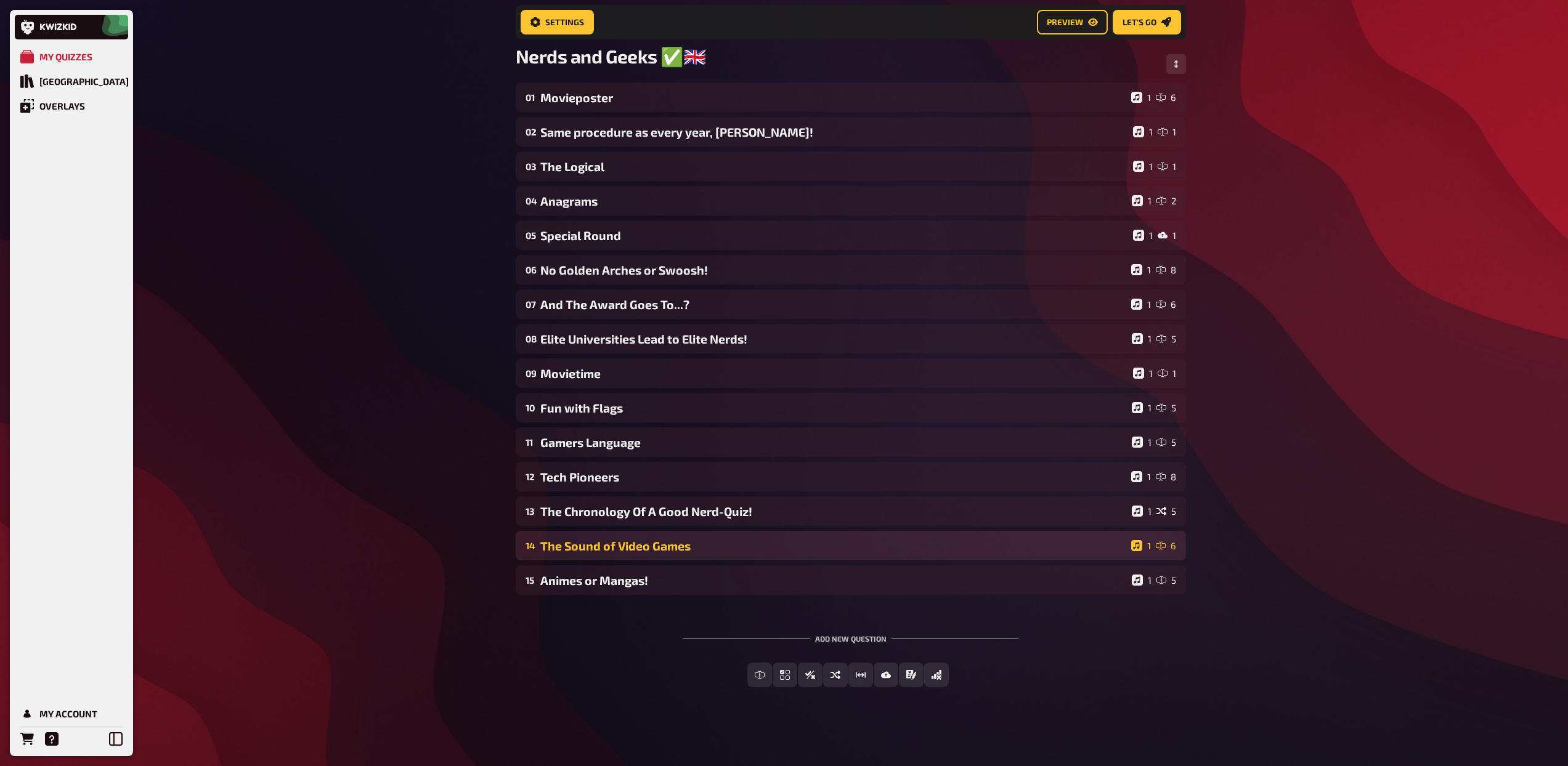
click at [678, 548] on div "The Sound of Video Games" at bounding box center [833, 546] width 586 height 14
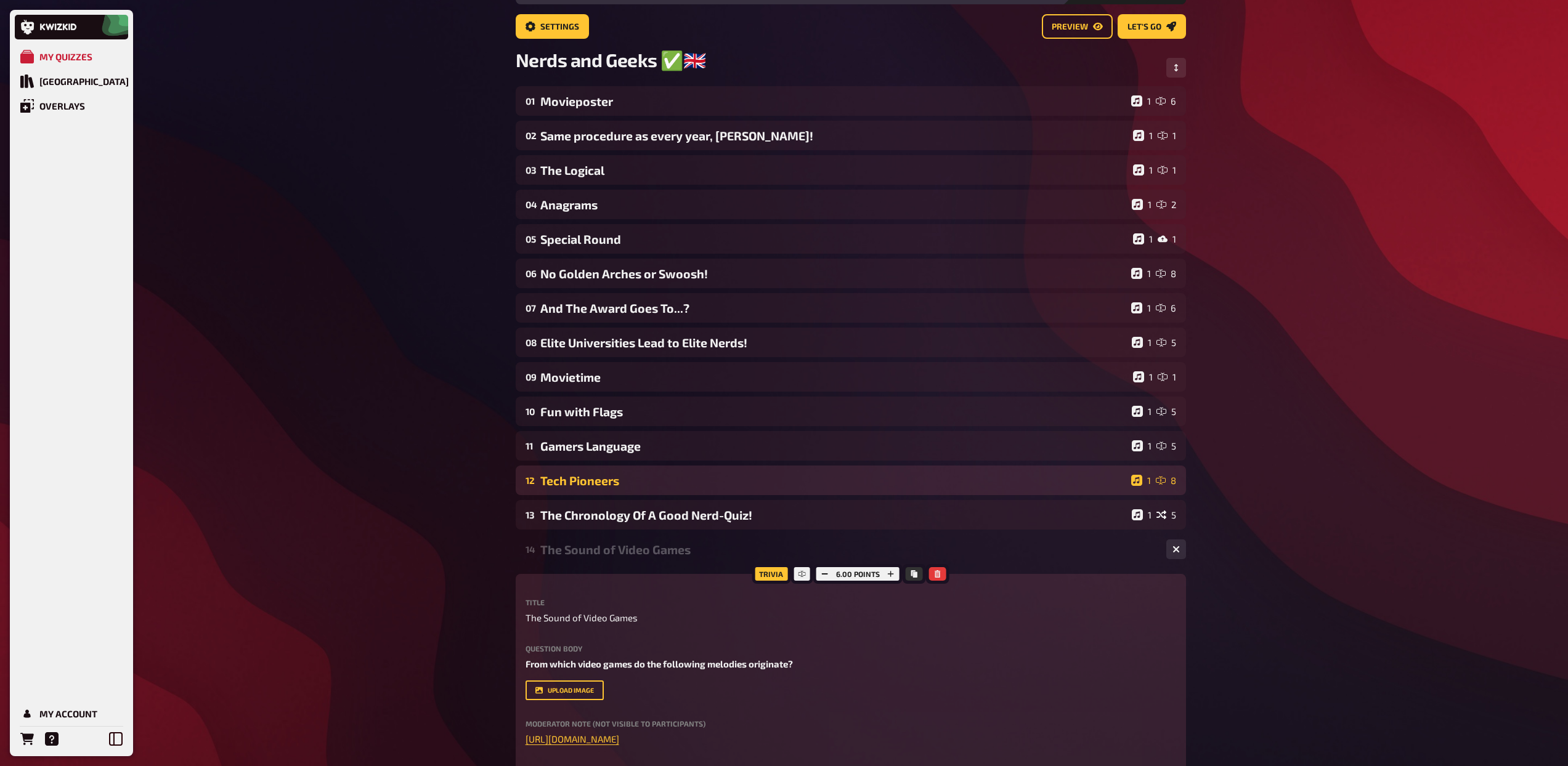
scroll to position [69, 0]
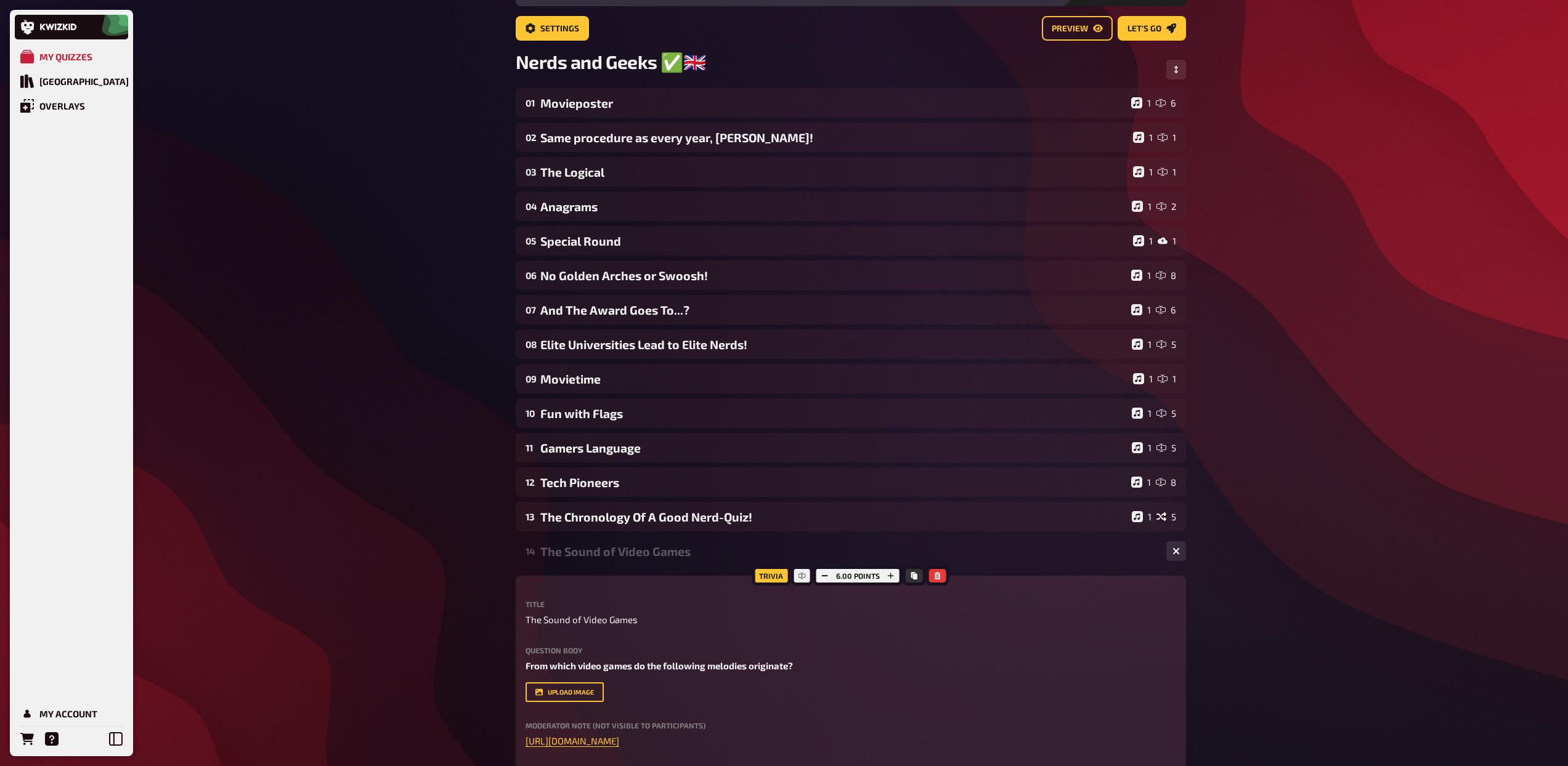
click at [622, 552] on div "The Sound of Video Games" at bounding box center [848, 551] width 616 height 14
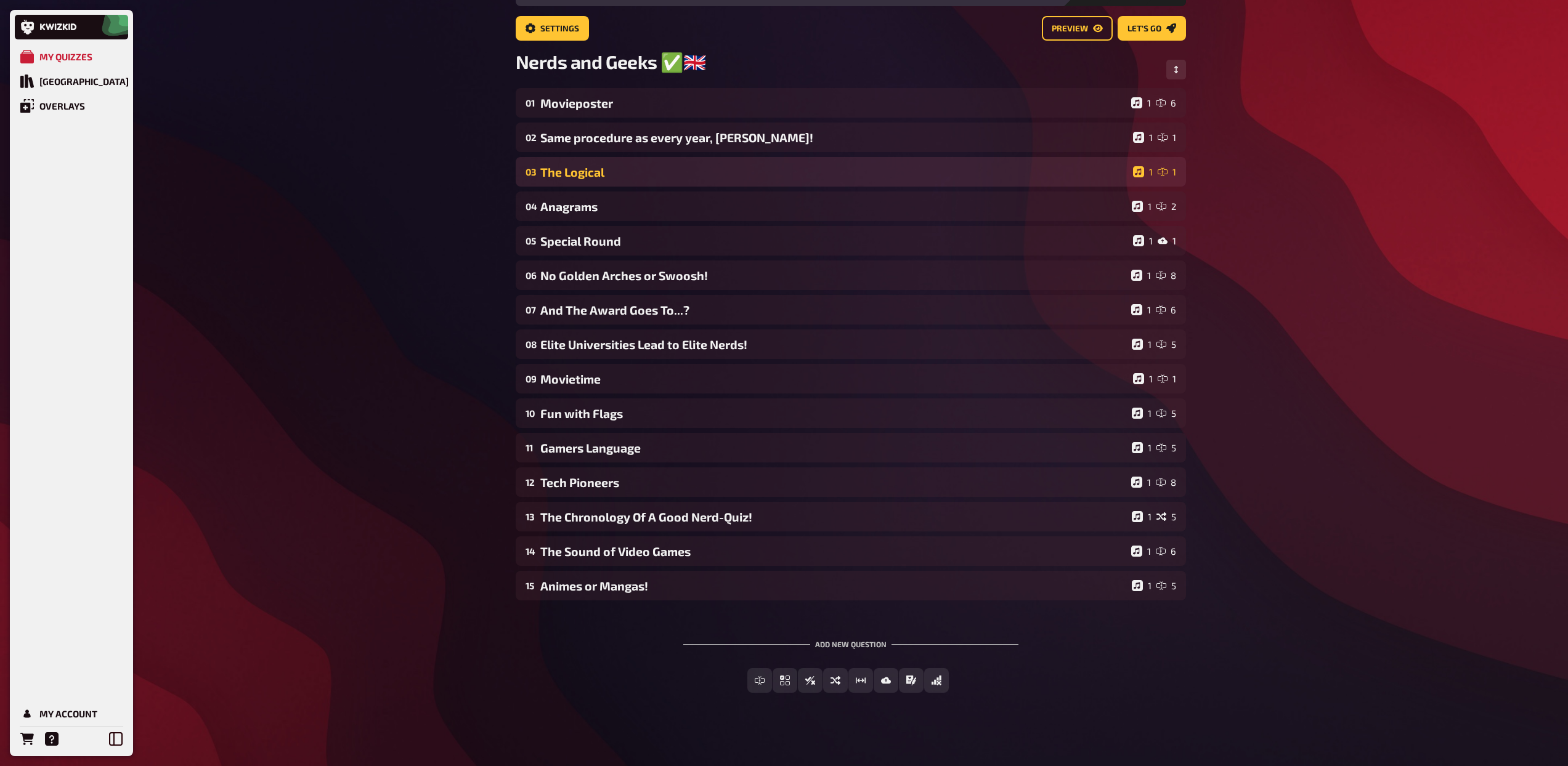
click at [738, 177] on div "The Logical" at bounding box center [834, 172] width 588 height 14
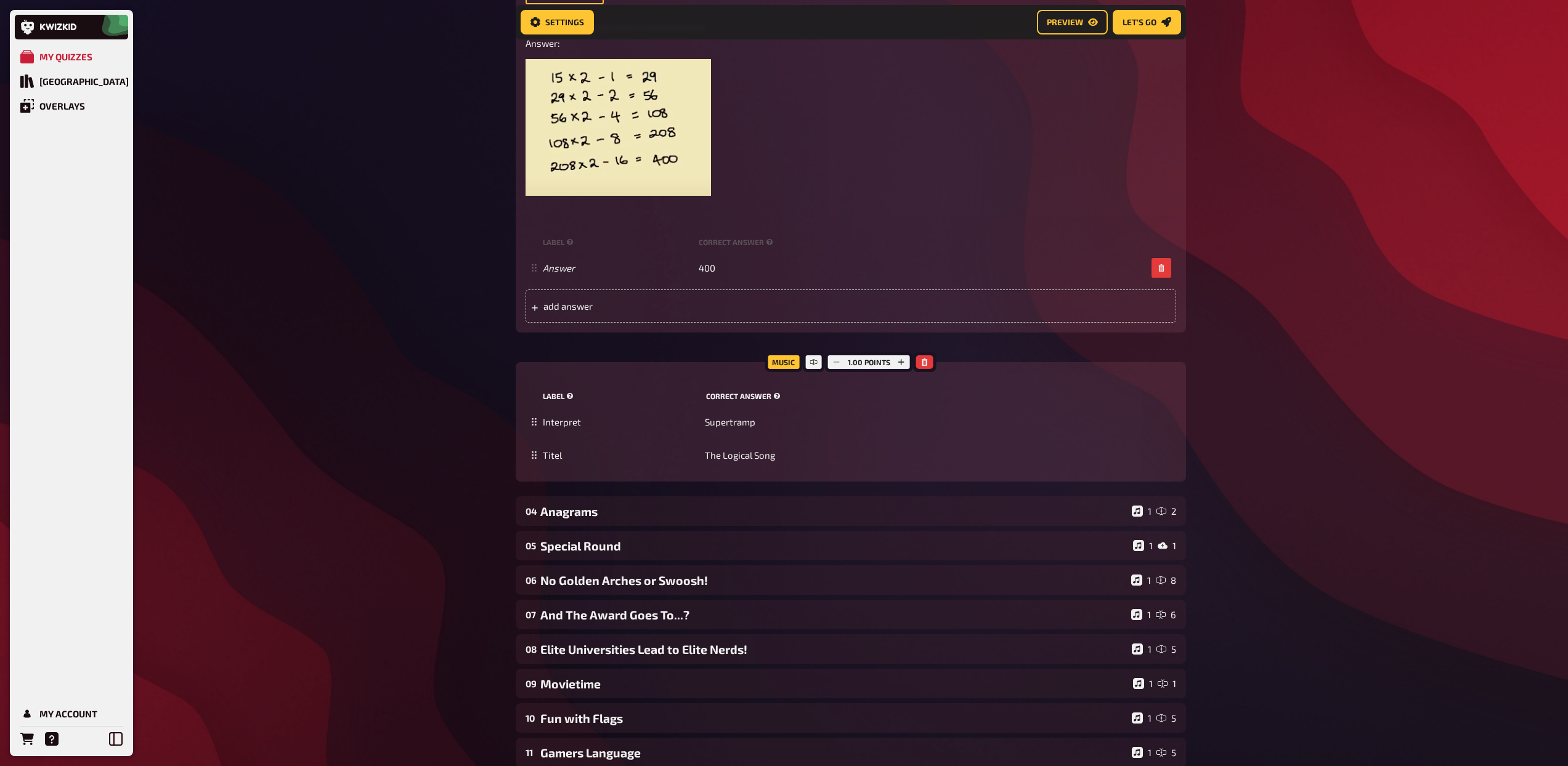
scroll to position [0, 0]
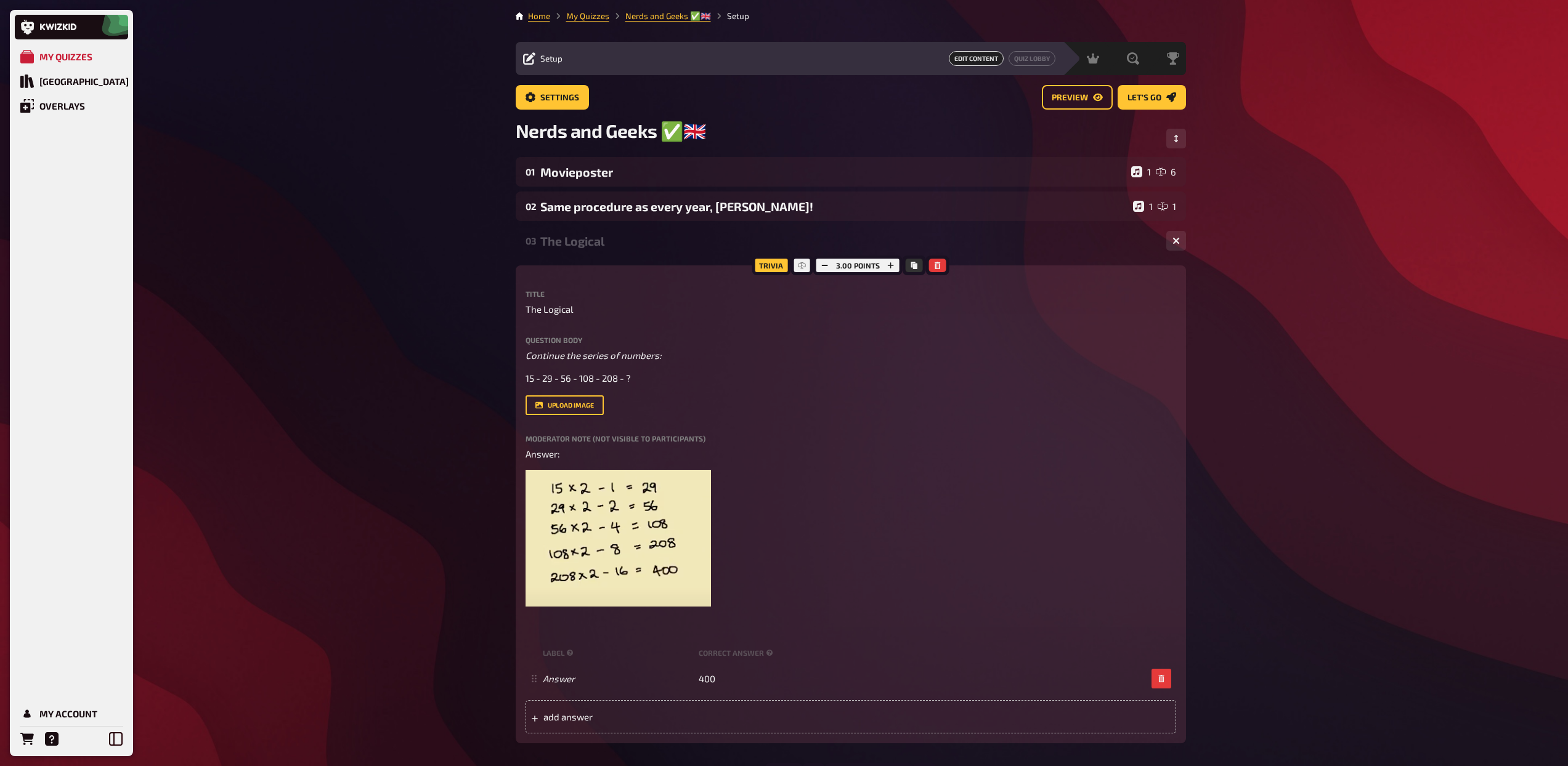
click at [644, 254] on div "03 The Logical 1 1" at bounding box center [851, 241] width 670 height 30
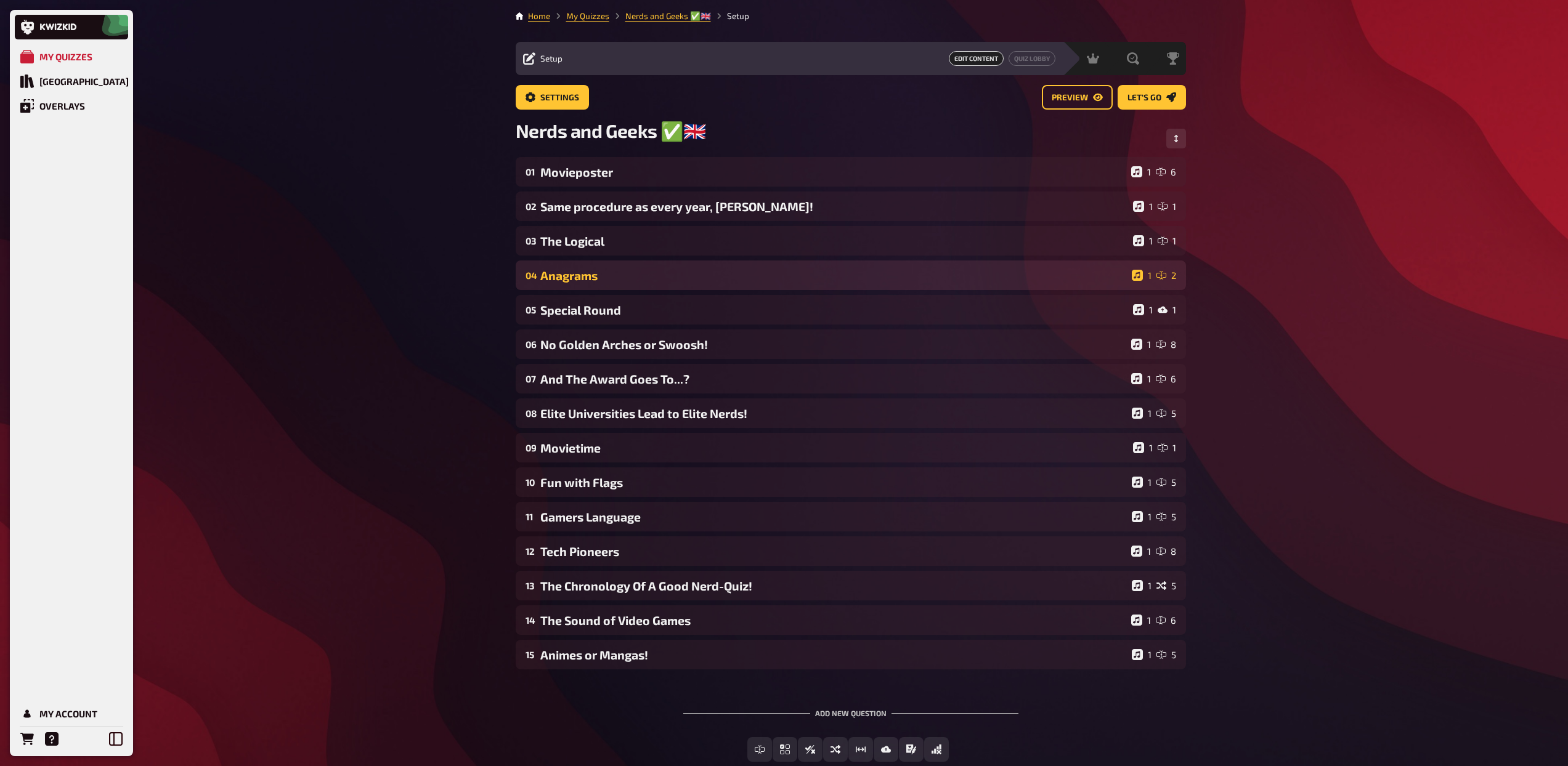
click at [642, 282] on div "Anagrams" at bounding box center [833, 276] width 587 height 14
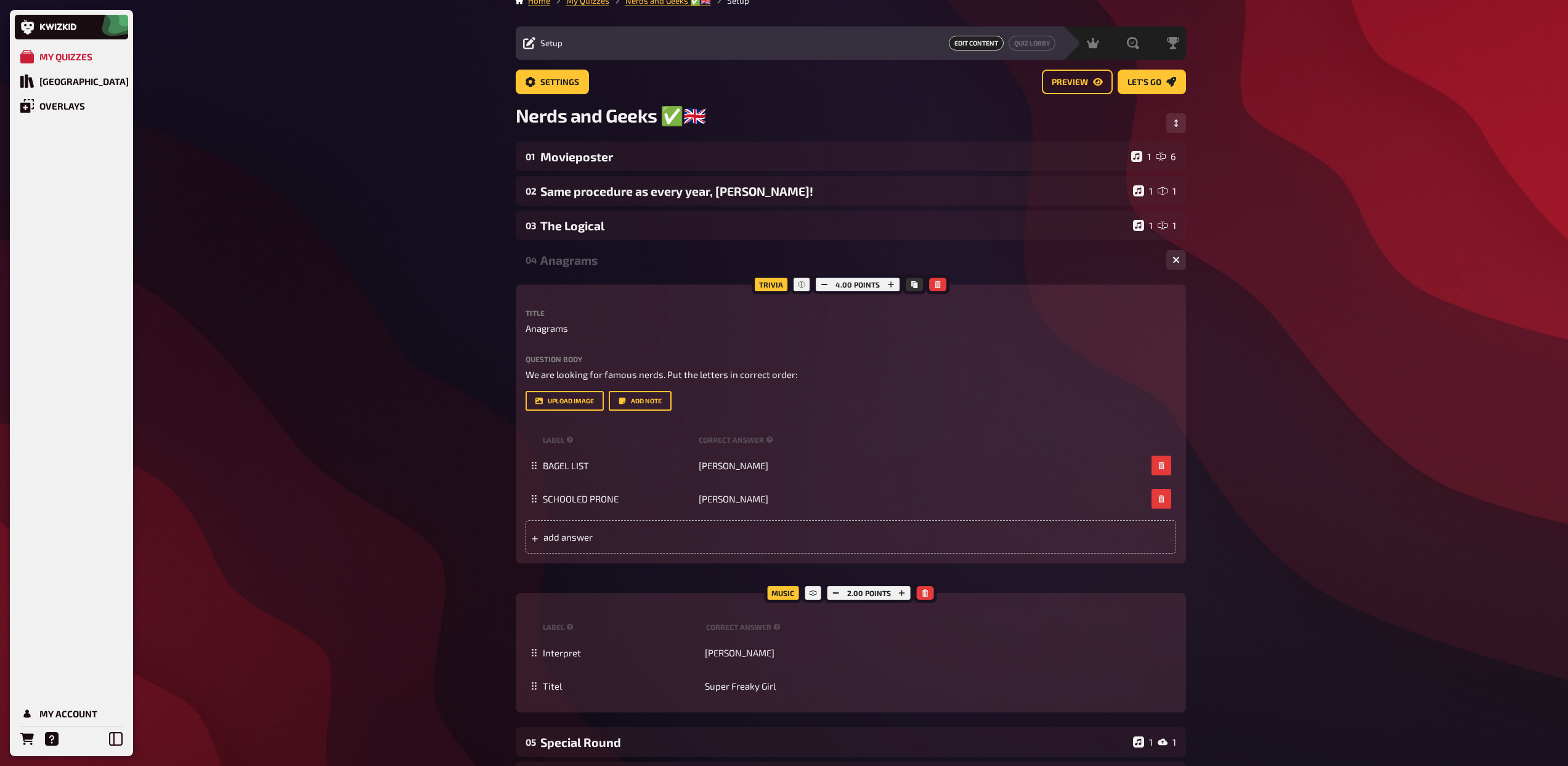
scroll to position [17, 0]
click at [837, 592] on rect "button" at bounding box center [836, 591] width 6 height 1
click at [656, 268] on div "04 Anagrams 1 2" at bounding box center [851, 258] width 670 height 30
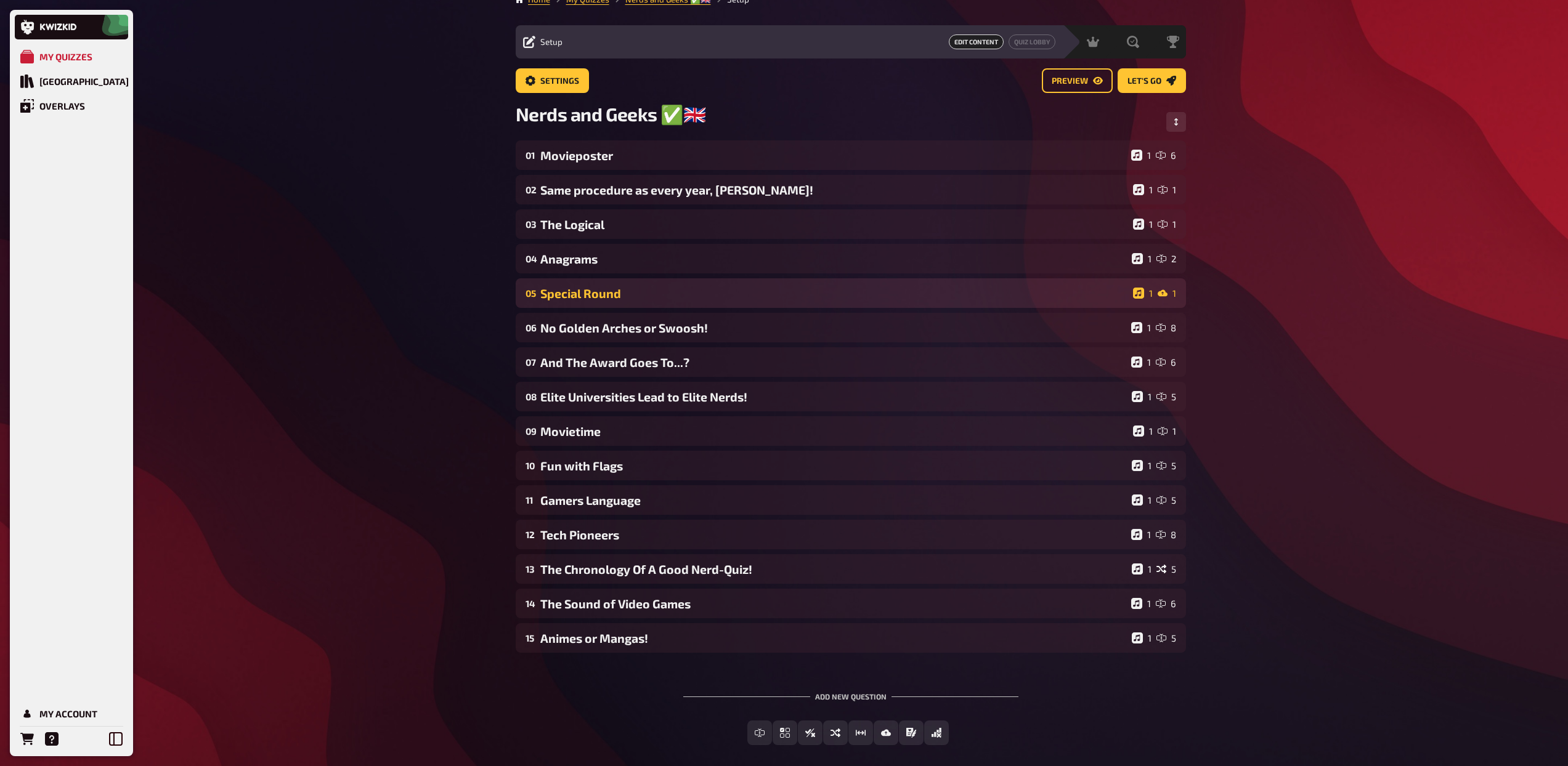
click at [657, 304] on div "05 Special Round 1 1" at bounding box center [851, 293] width 670 height 30
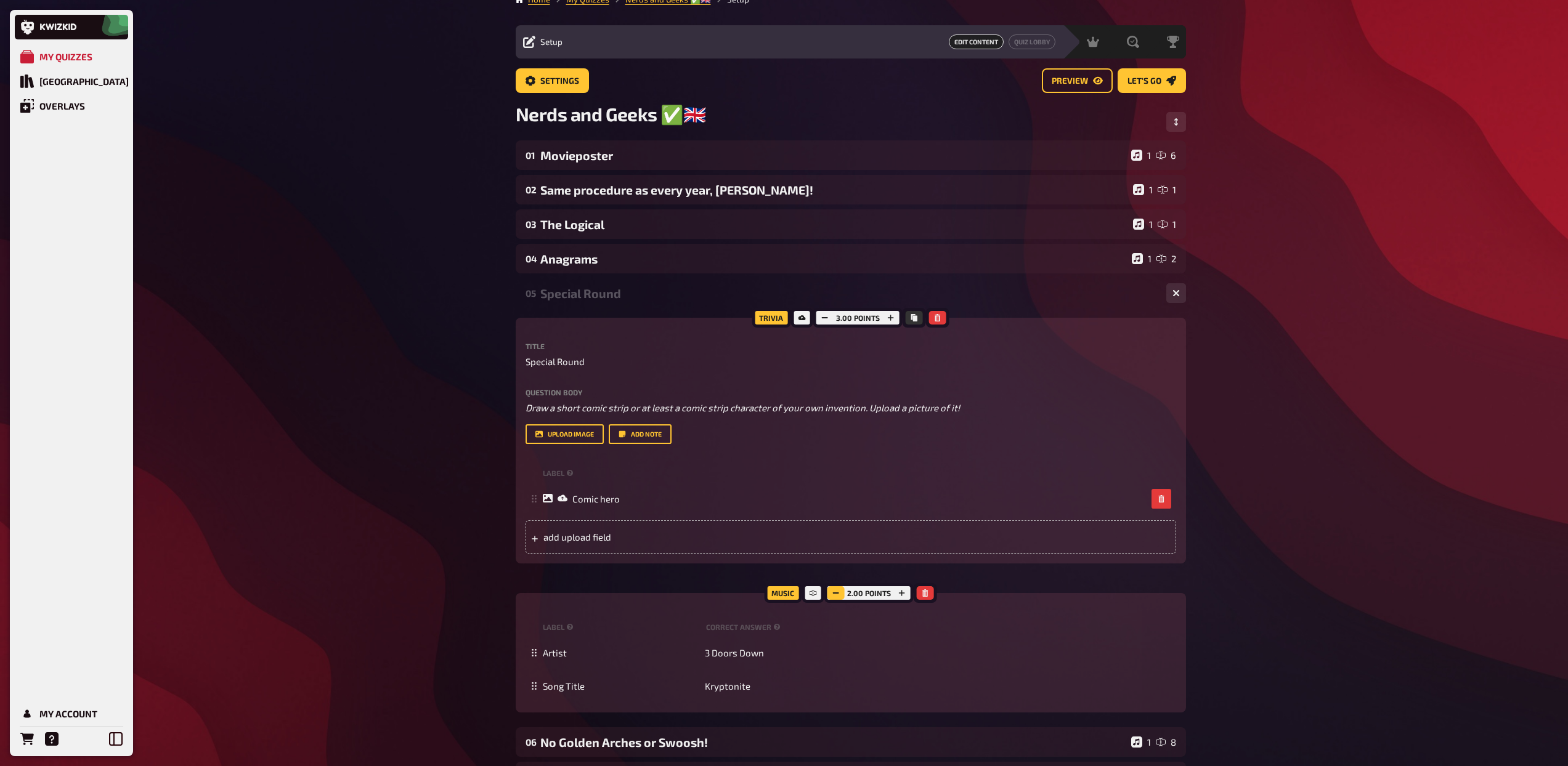
click at [838, 596] on icon "button" at bounding box center [836, 593] width 7 height 7
click at [642, 299] on div "Special Round" at bounding box center [848, 294] width 616 height 14
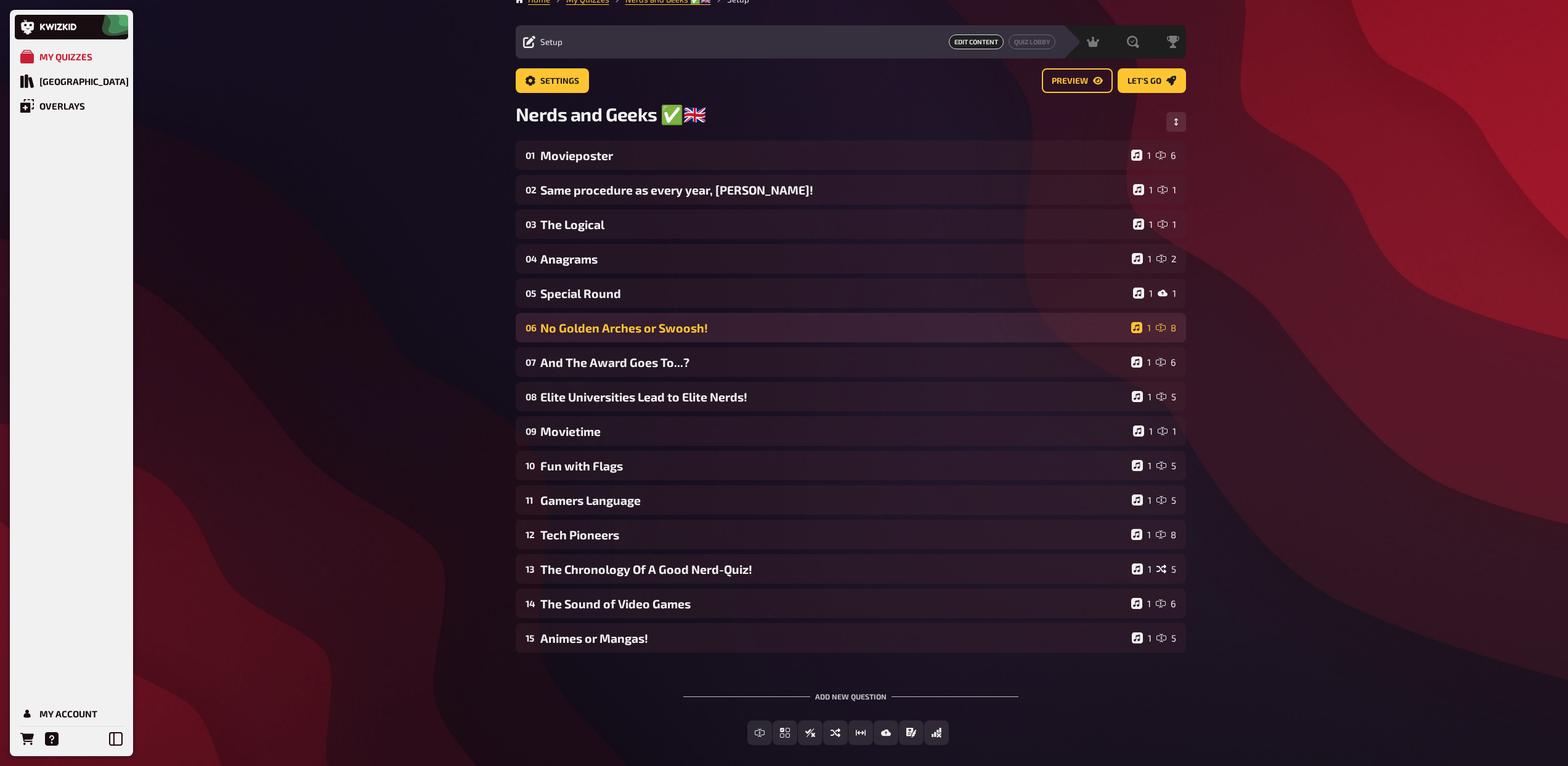
click at [651, 324] on div "No Golden Arches or Swoosh!" at bounding box center [833, 328] width 586 height 14
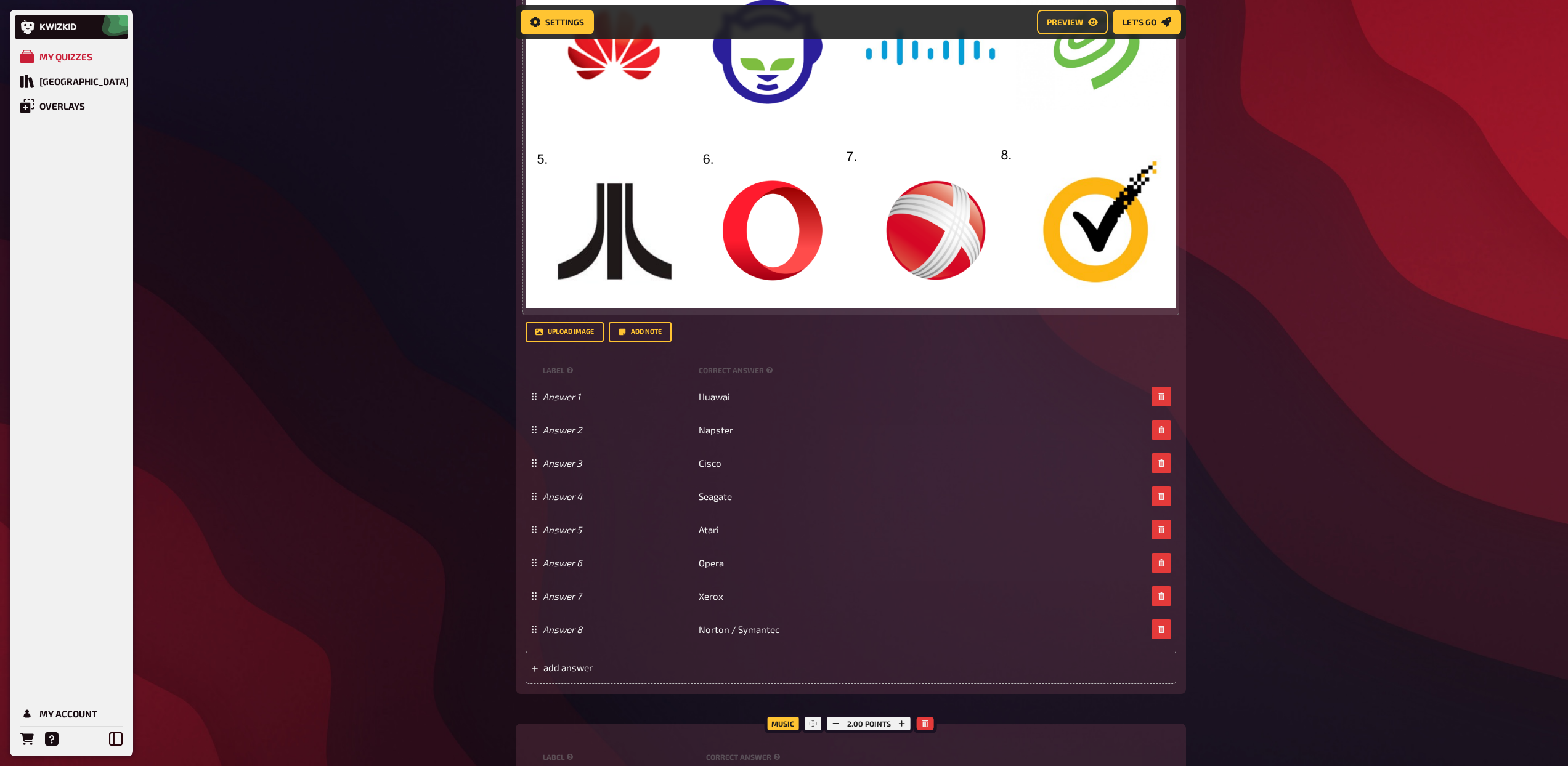
scroll to position [618, 0]
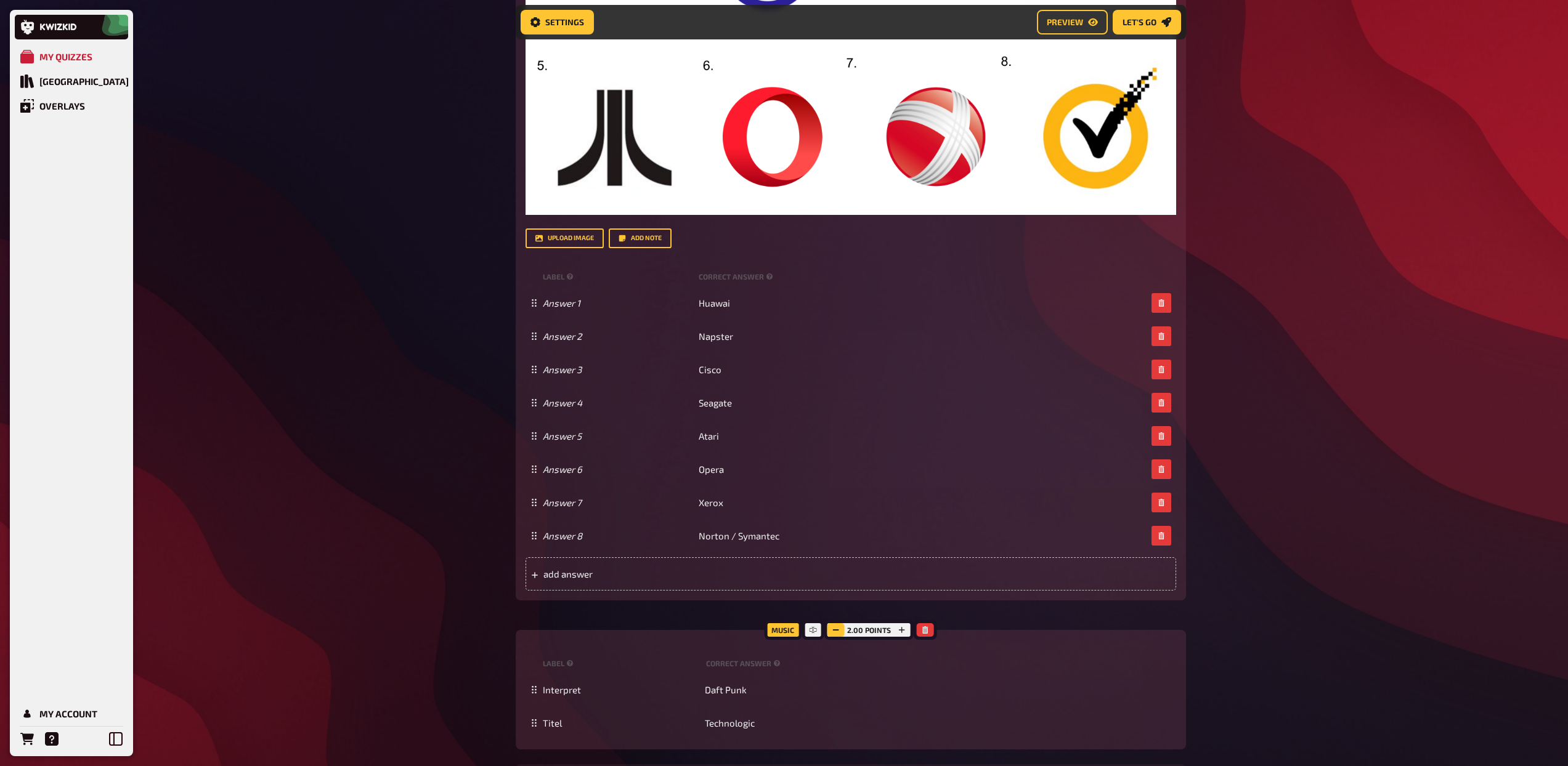
click at [831, 632] on button "button" at bounding box center [836, 630] width 17 height 13
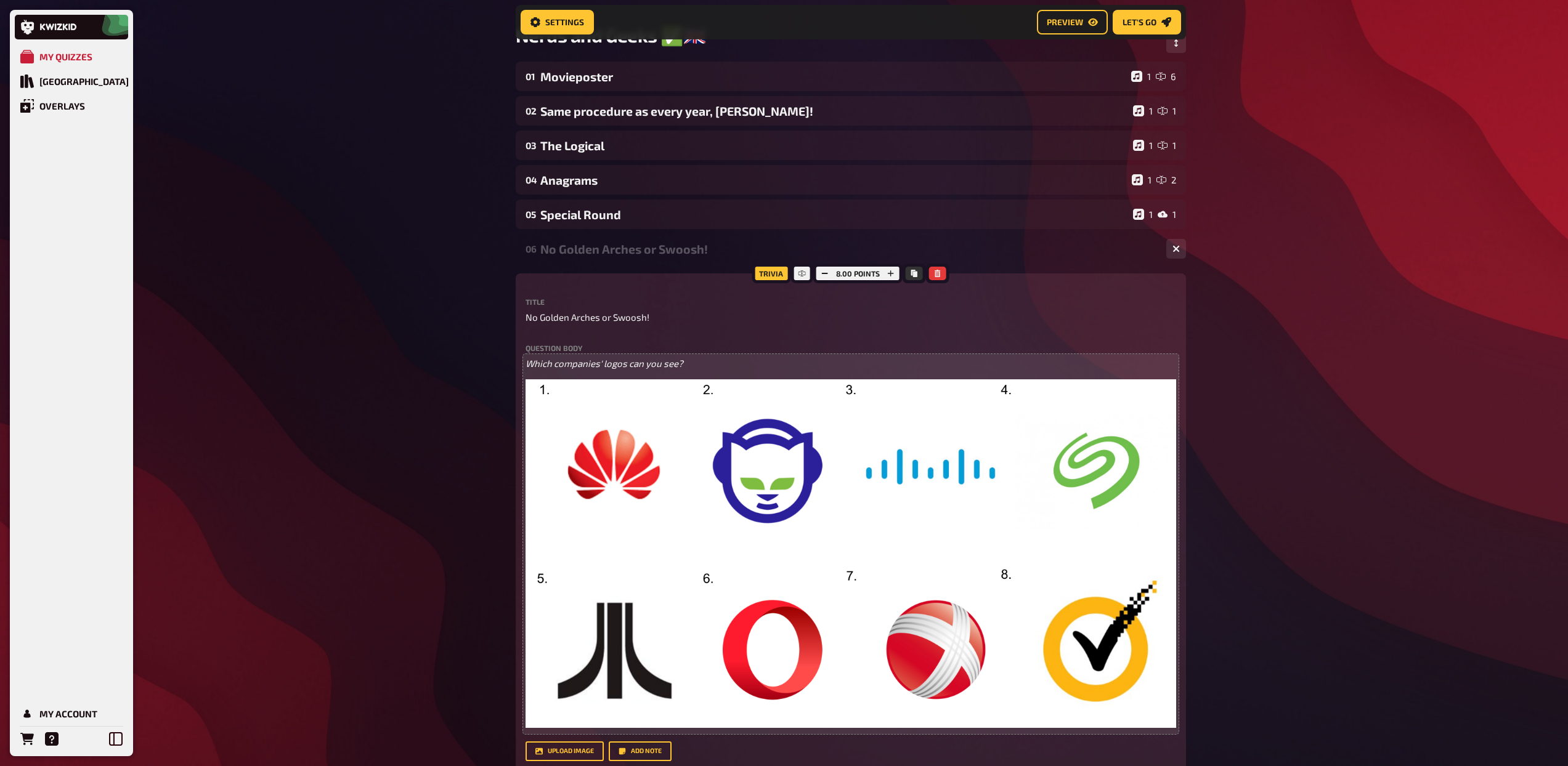
scroll to position [93, 0]
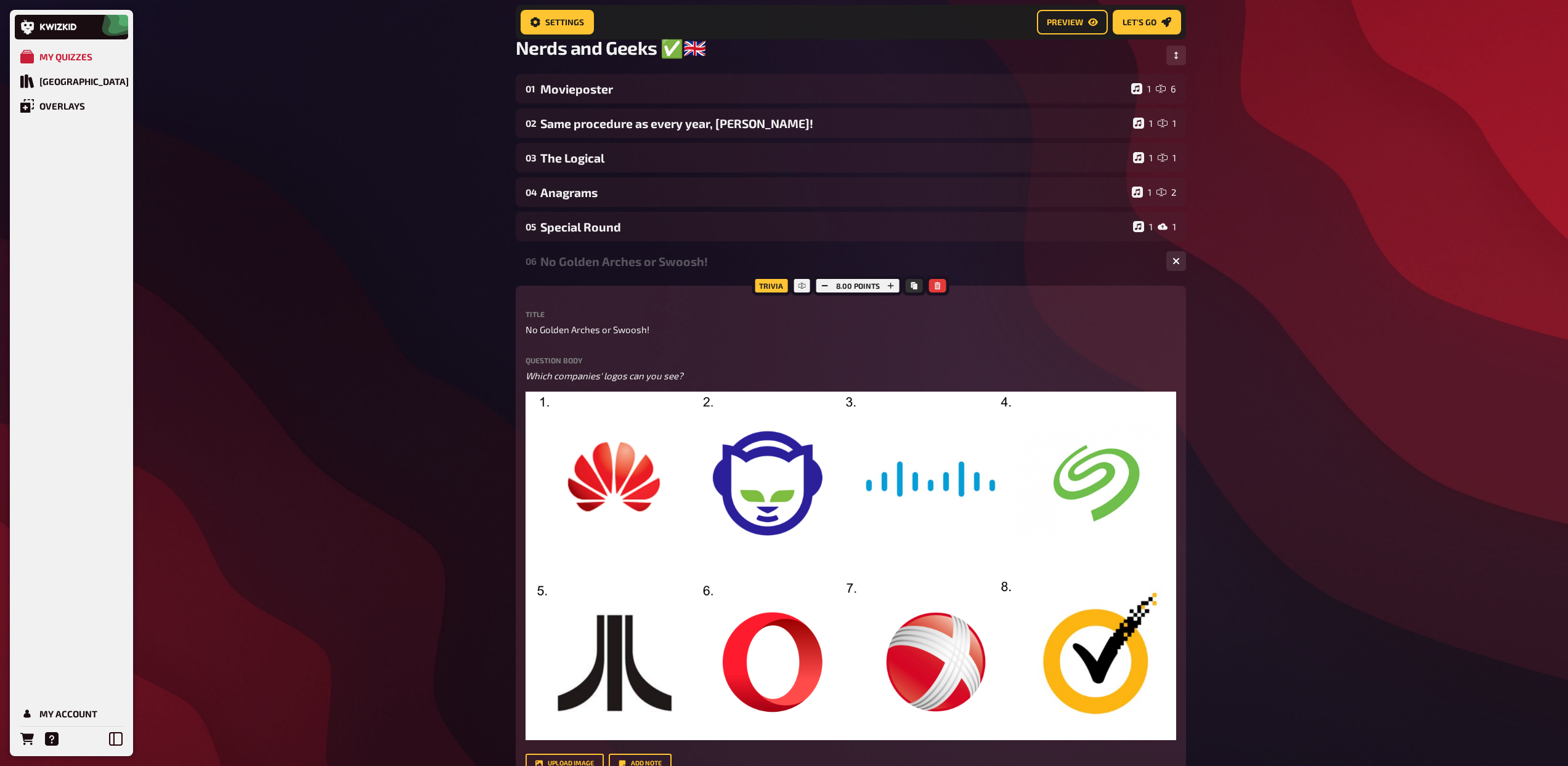
click at [598, 267] on div "No Golden Arches or Swoosh!" at bounding box center [848, 261] width 616 height 14
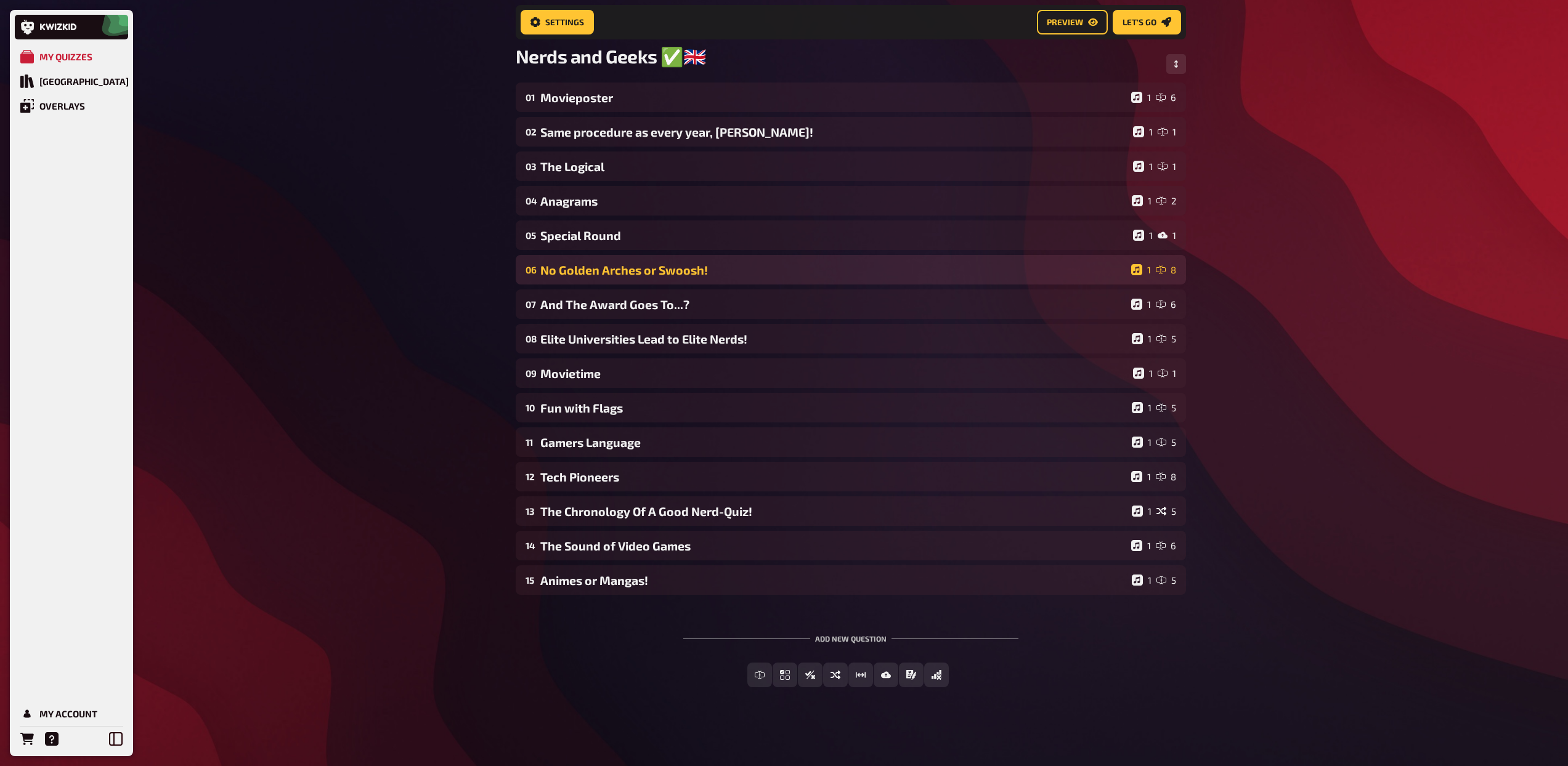
scroll to position [85, 0]
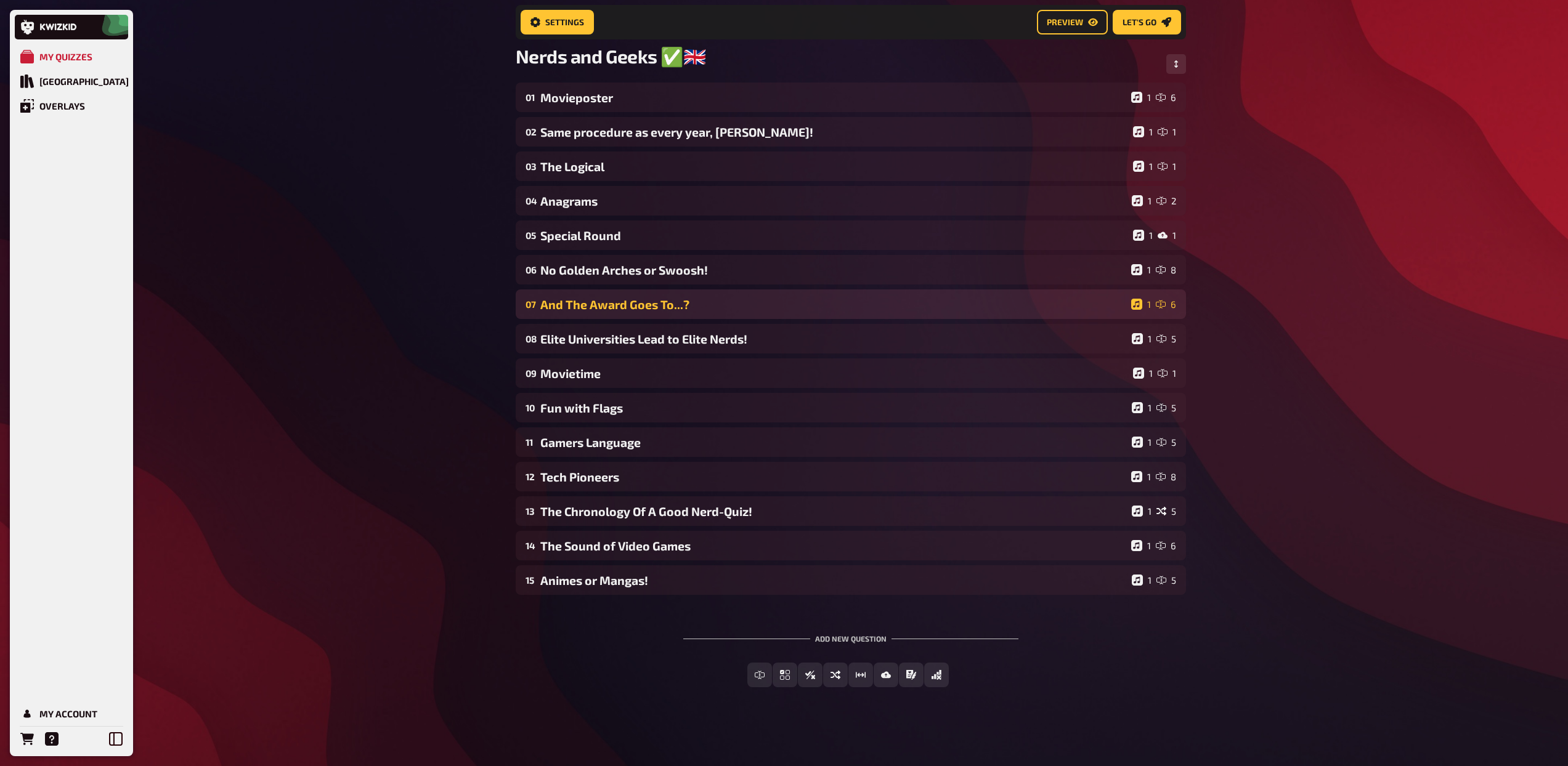
click at [591, 300] on div "And The Award Goes To...?" at bounding box center [833, 304] width 586 height 14
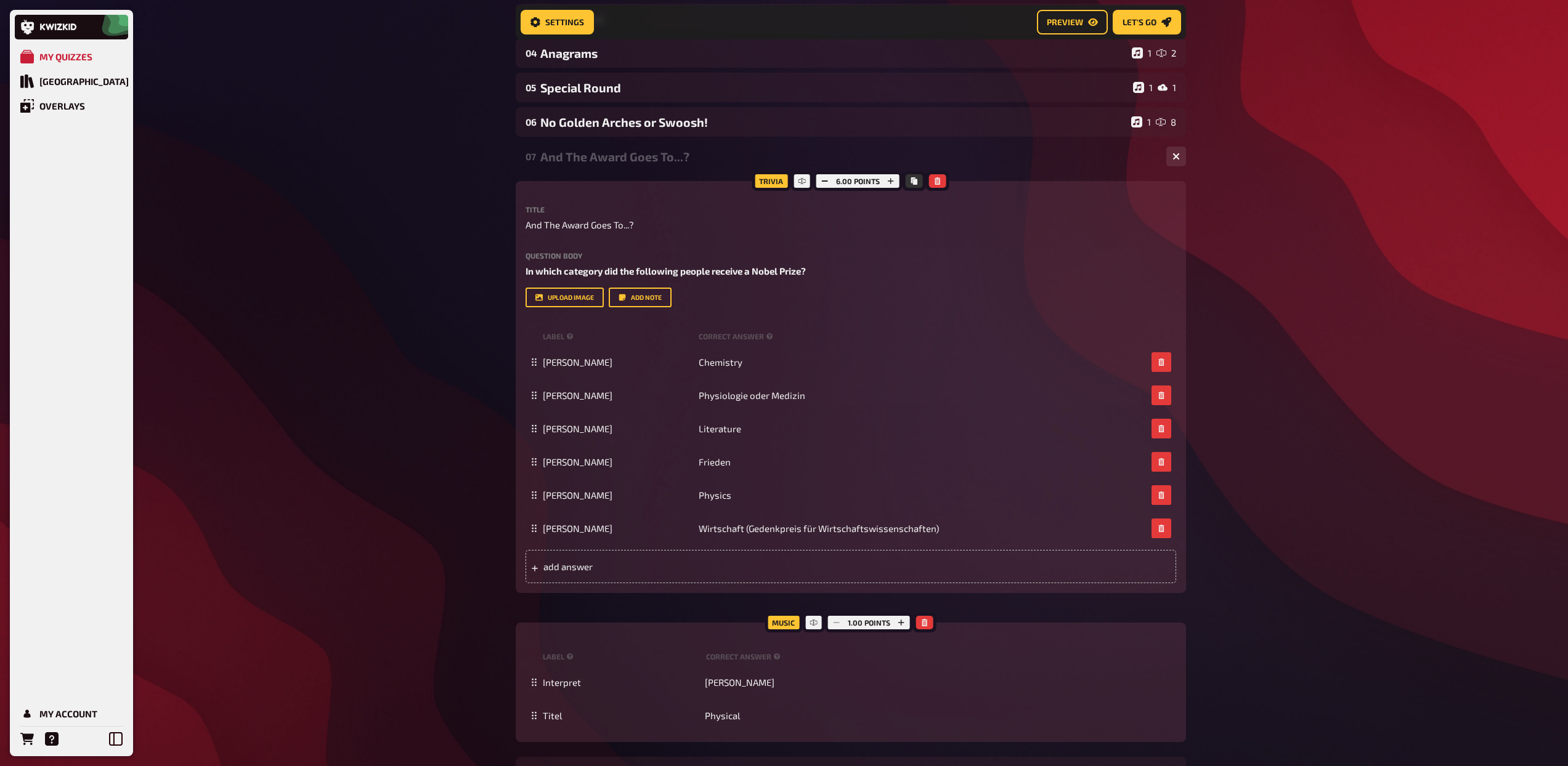
scroll to position [277, 0]
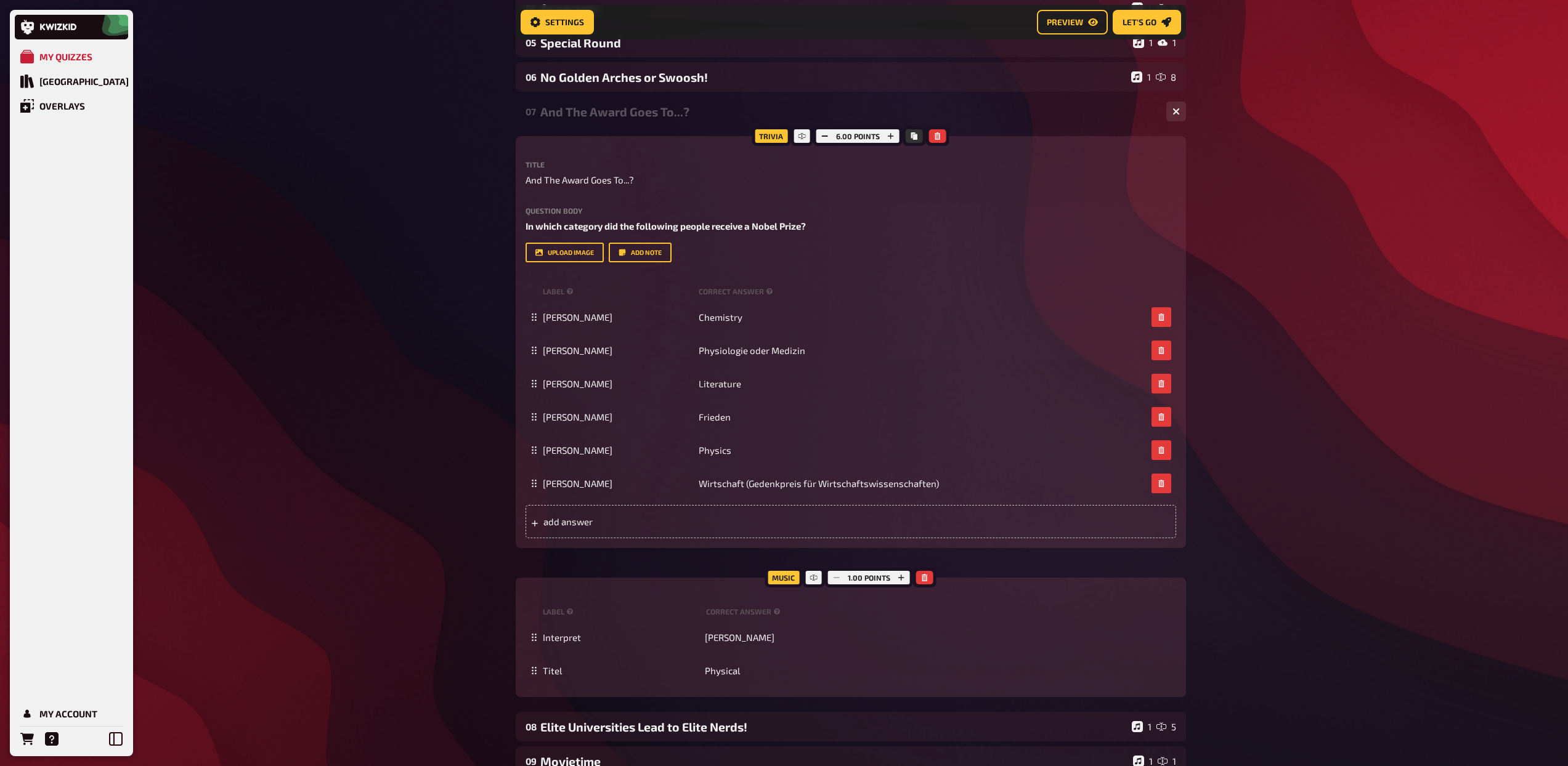
click at [640, 120] on div "07 And The Award Goes To...? 1 6" at bounding box center [851, 111] width 670 height 30
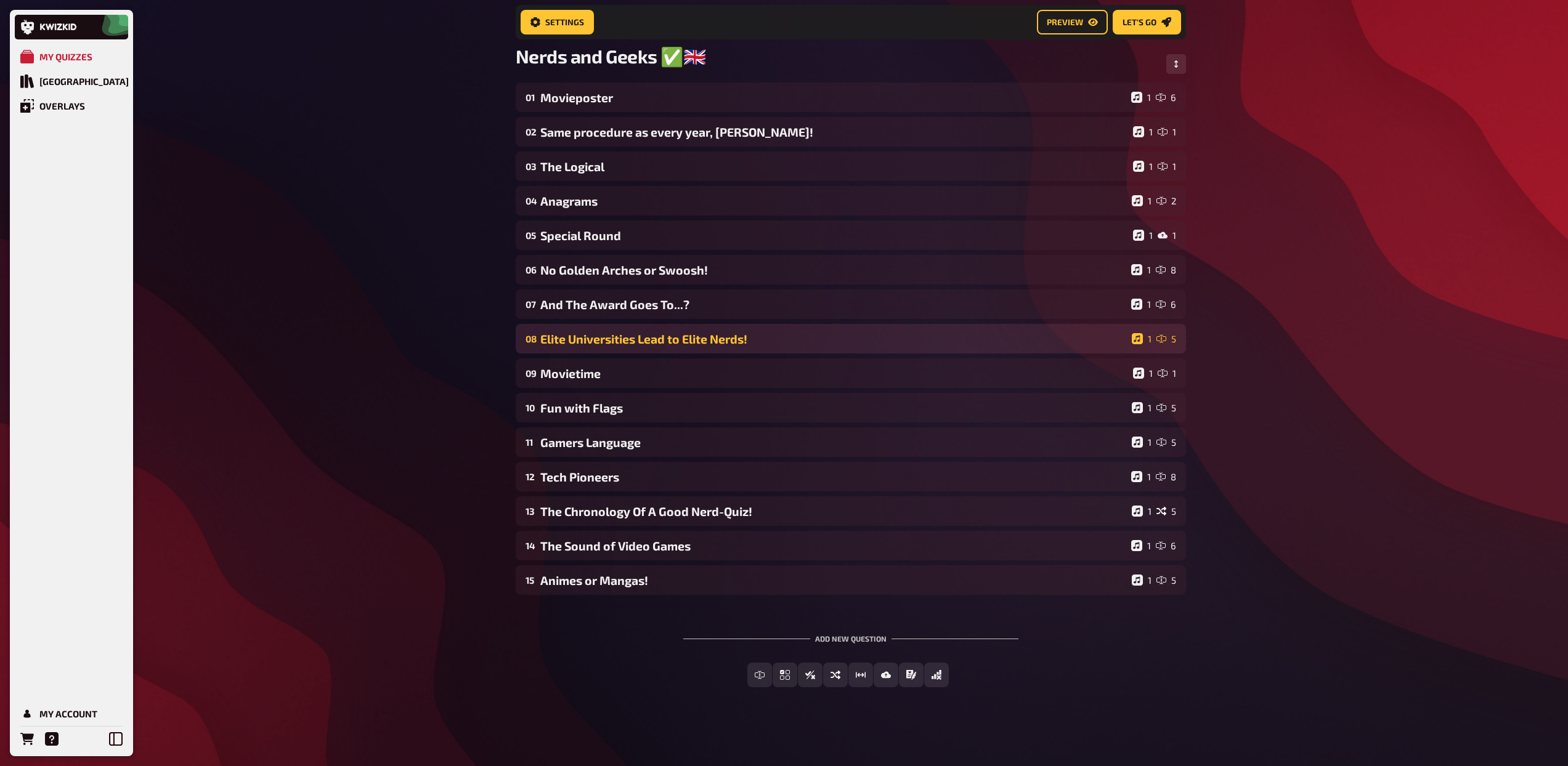
click at [658, 351] on div "08 Elite Universities Lead to Elite Nerds! 1 5" at bounding box center [851, 339] width 670 height 30
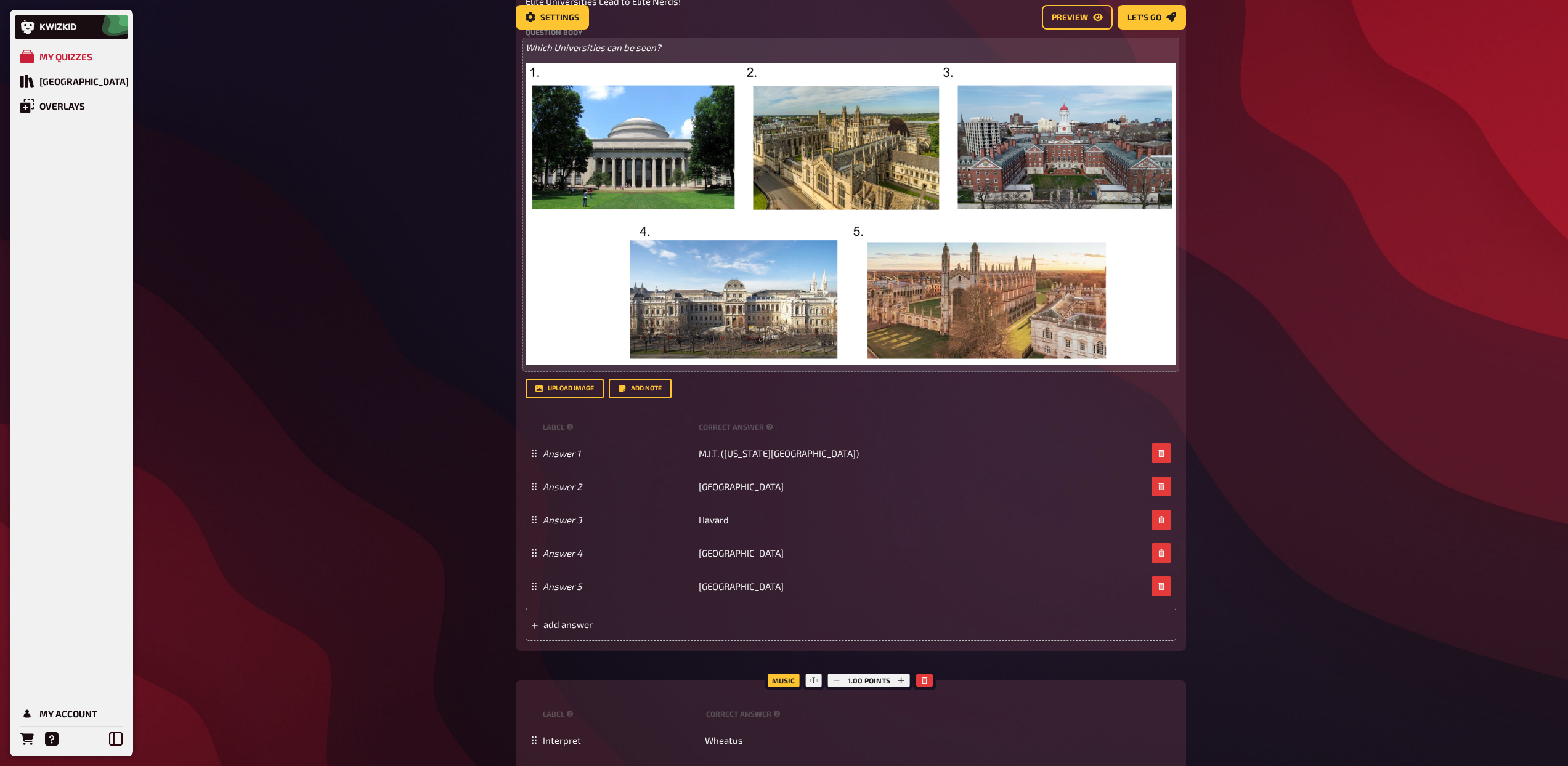
scroll to position [70, 0]
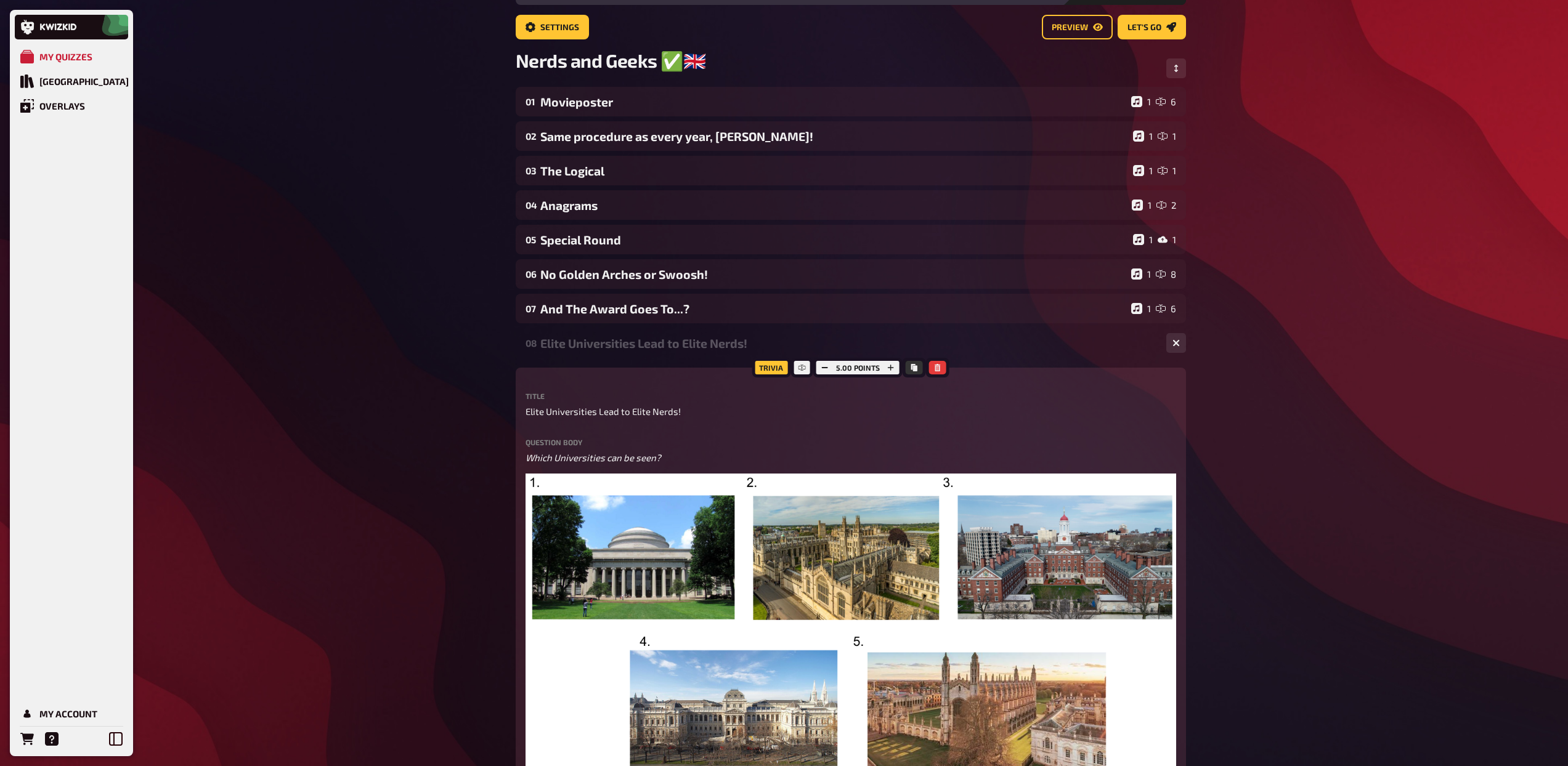
click at [660, 350] on div "Elite Universities Lead to Elite Nerds!" at bounding box center [848, 343] width 616 height 14
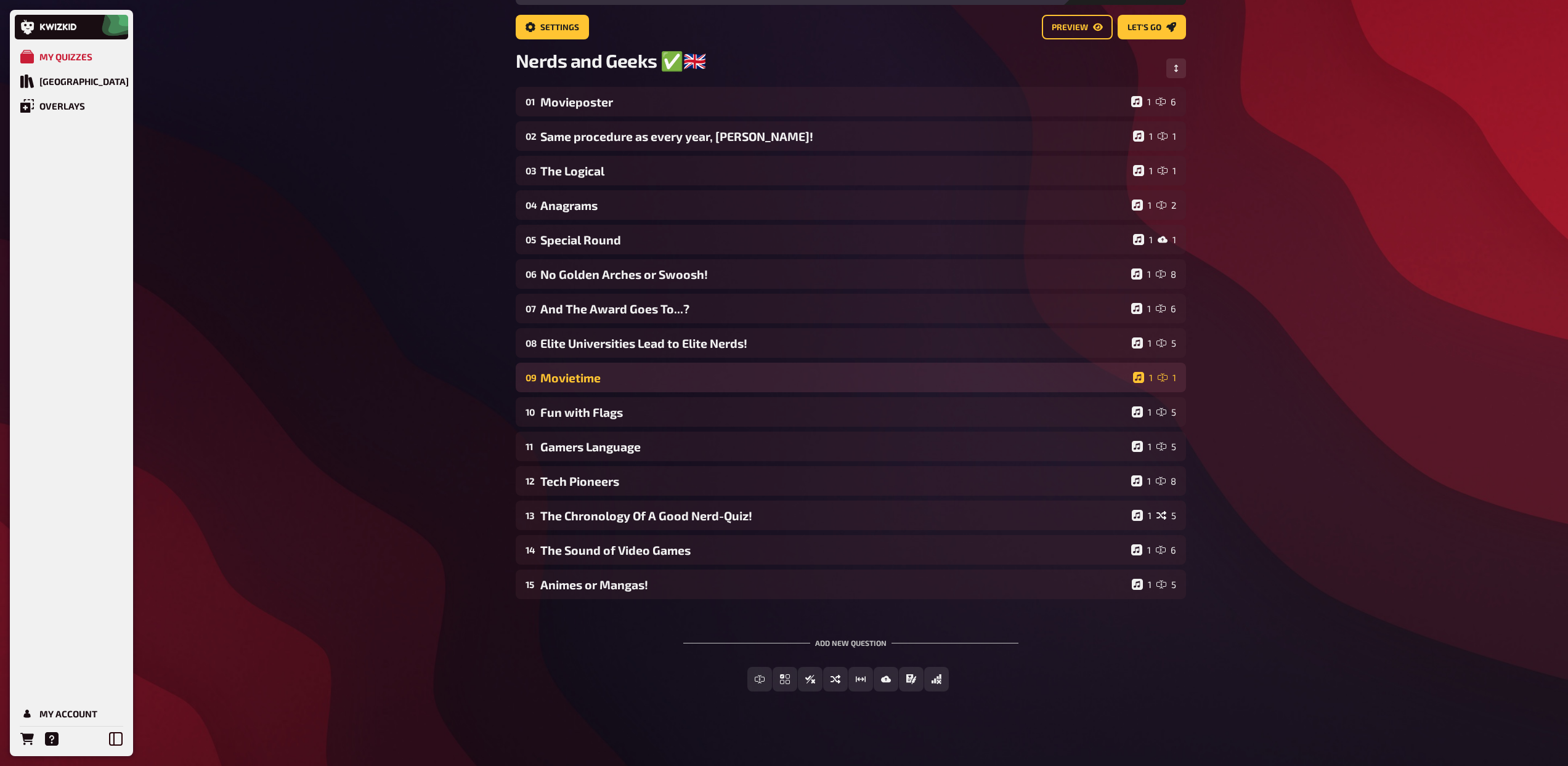
click at [662, 383] on div "Movietime" at bounding box center [834, 378] width 588 height 14
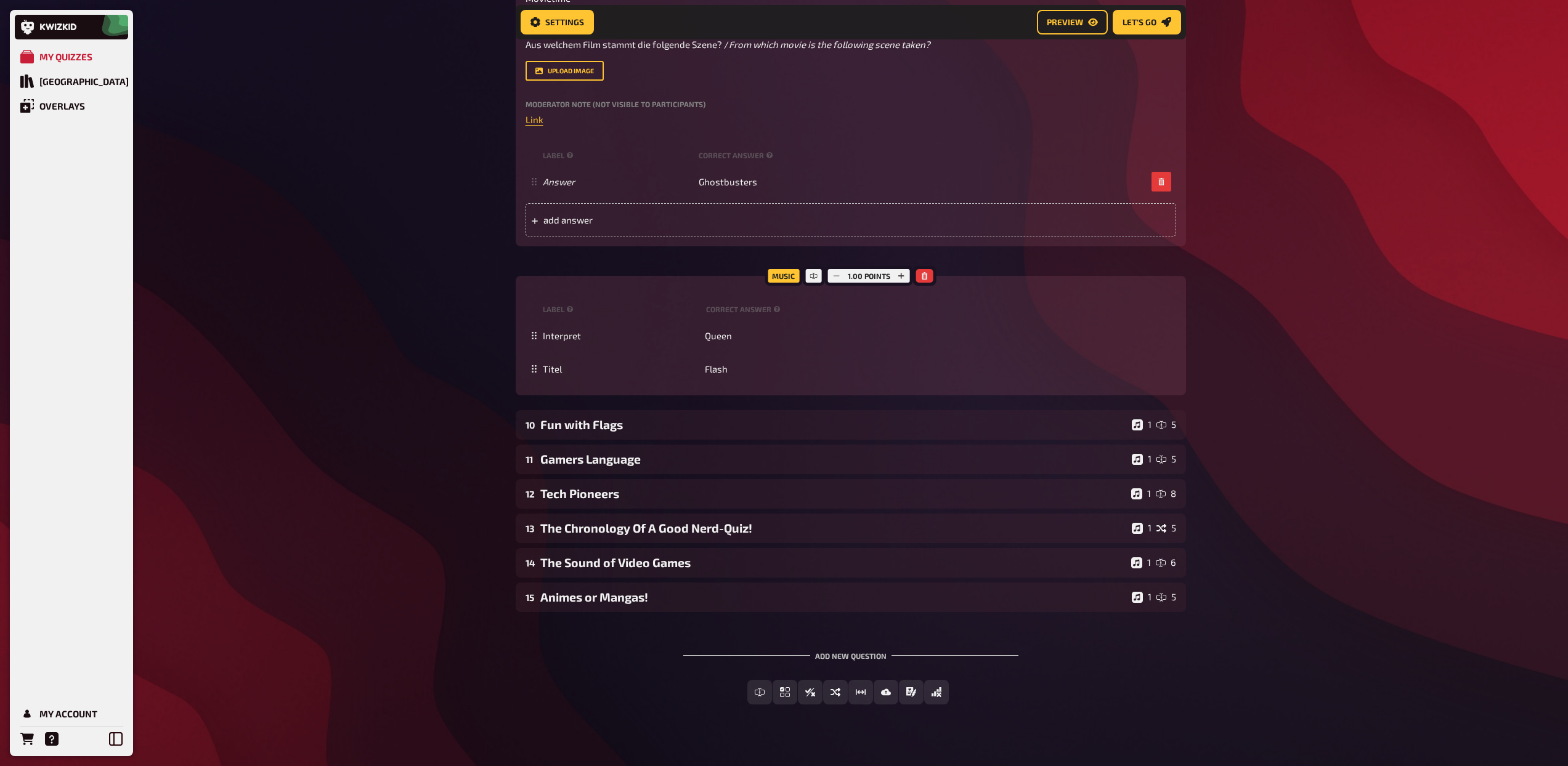
scroll to position [546, 0]
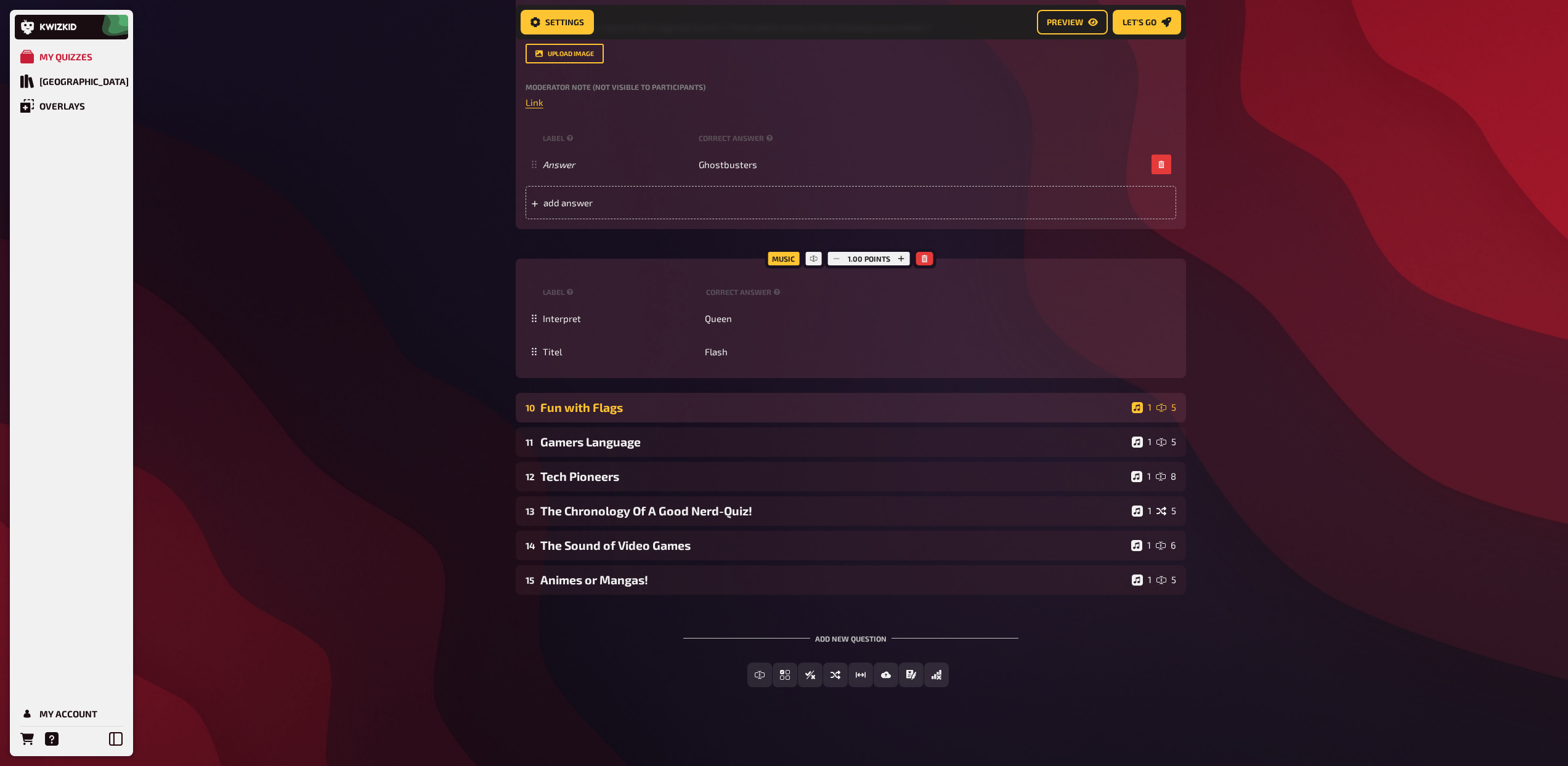
click at [666, 412] on div "Fun with Flags" at bounding box center [833, 408] width 587 height 14
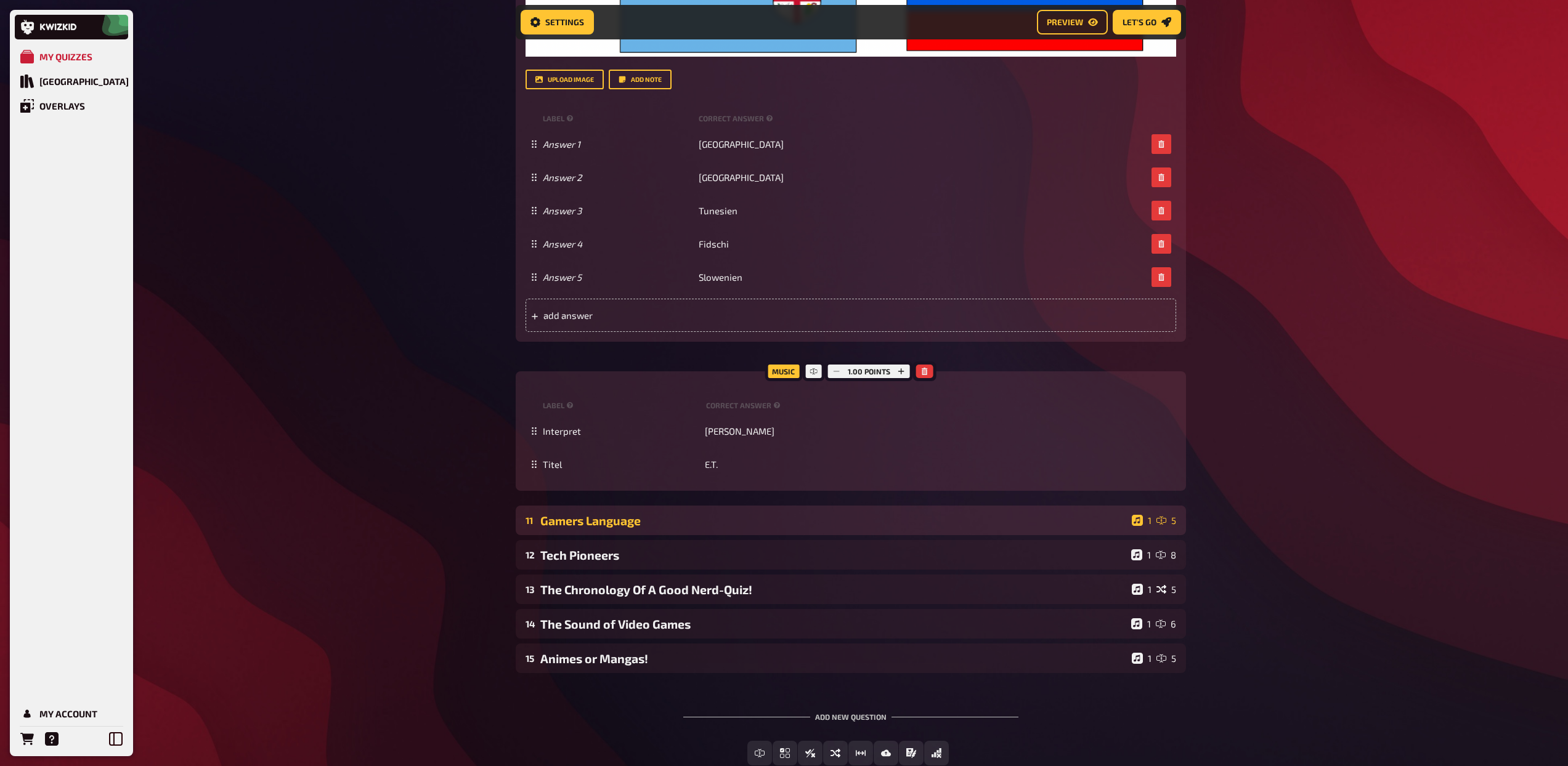
click at [678, 517] on div "Gamers Language" at bounding box center [833, 521] width 587 height 14
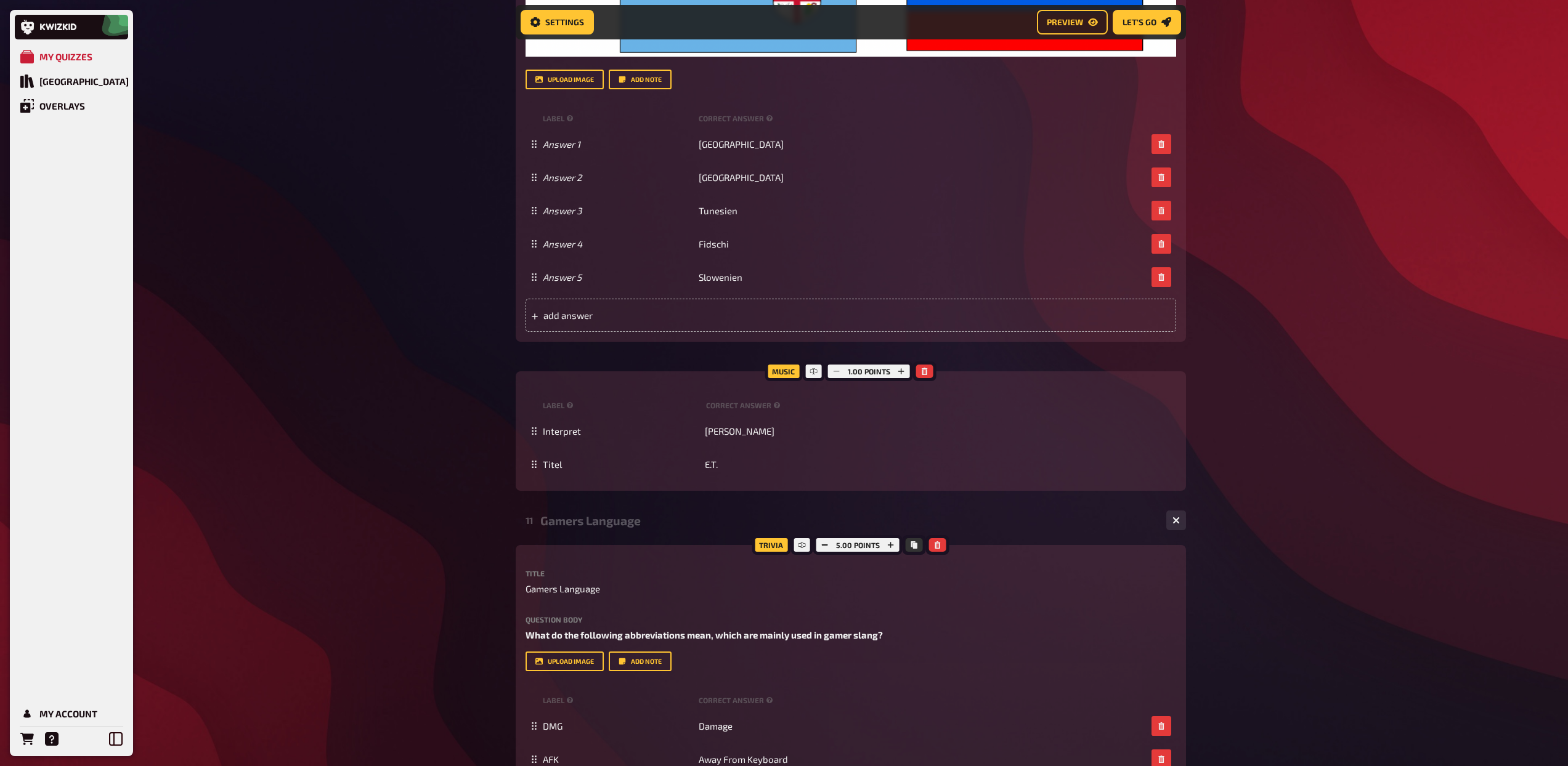
scroll to position [1978, 0]
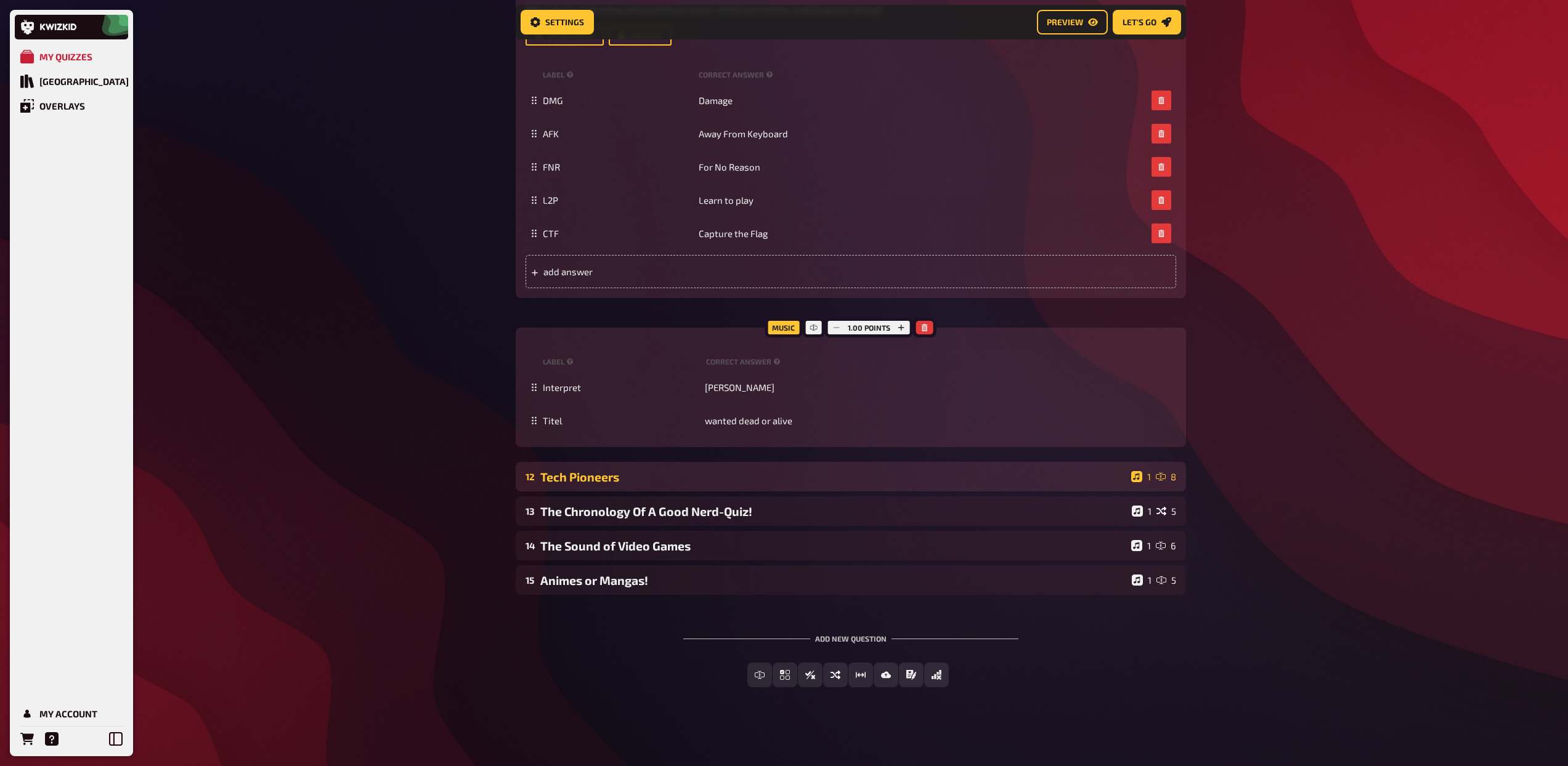
click at [683, 487] on div "12 Tech Pioneers 1 8" at bounding box center [851, 476] width 670 height 30
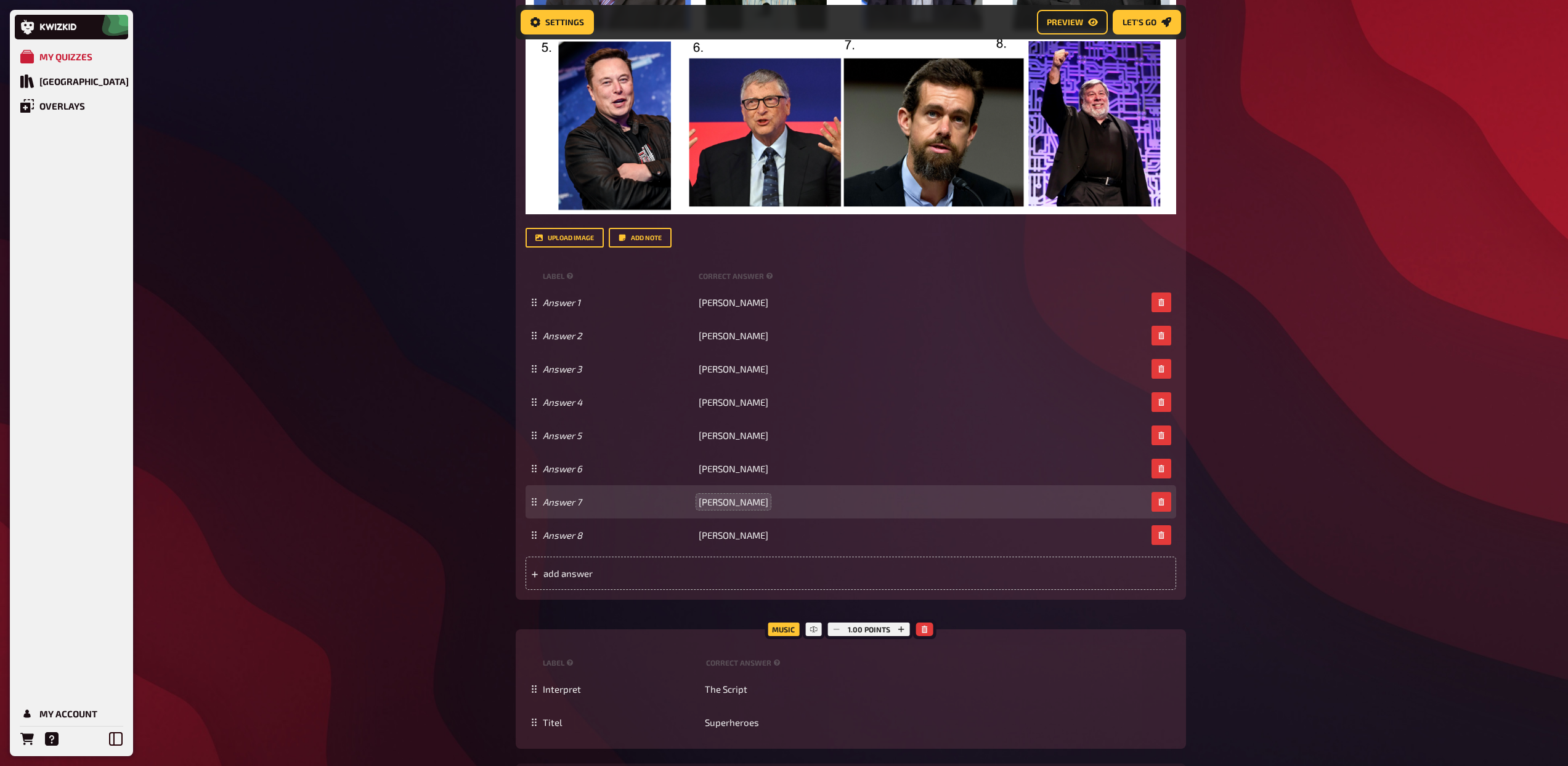
scroll to position [3002, 0]
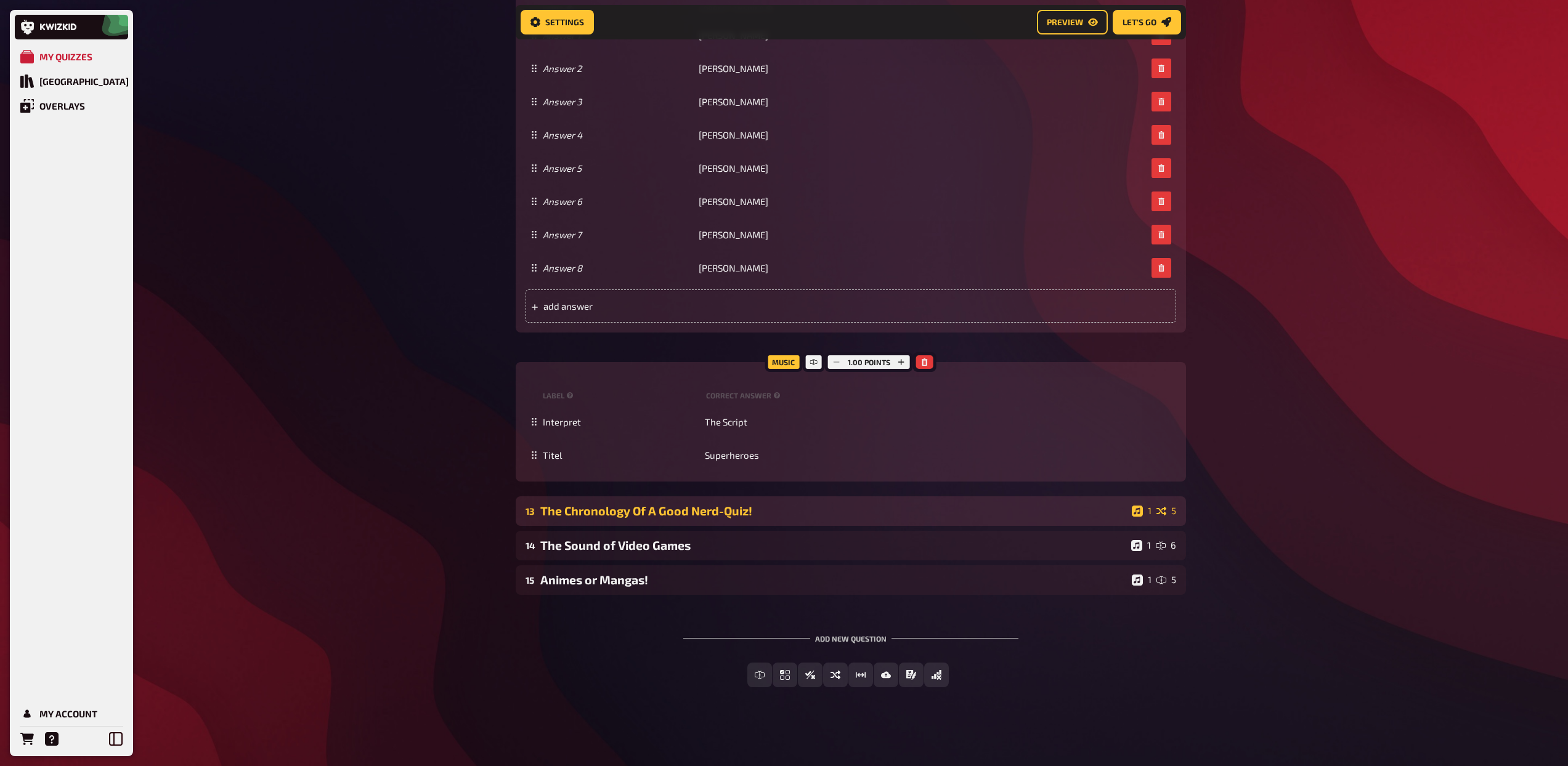
click at [790, 515] on div "The Chronology Of A Good Nerd-Quiz!" at bounding box center [833, 511] width 587 height 14
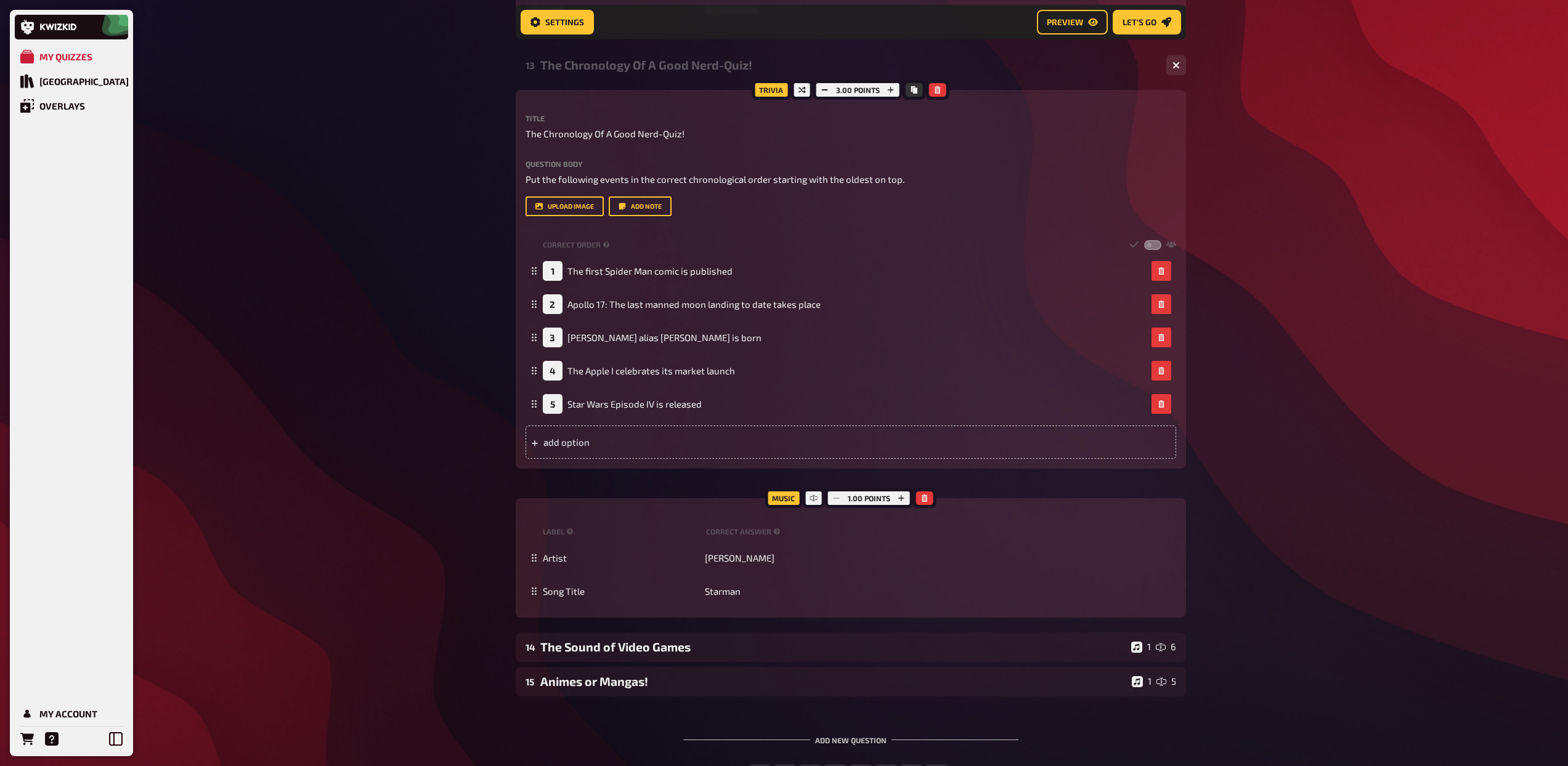
scroll to position [3536, 0]
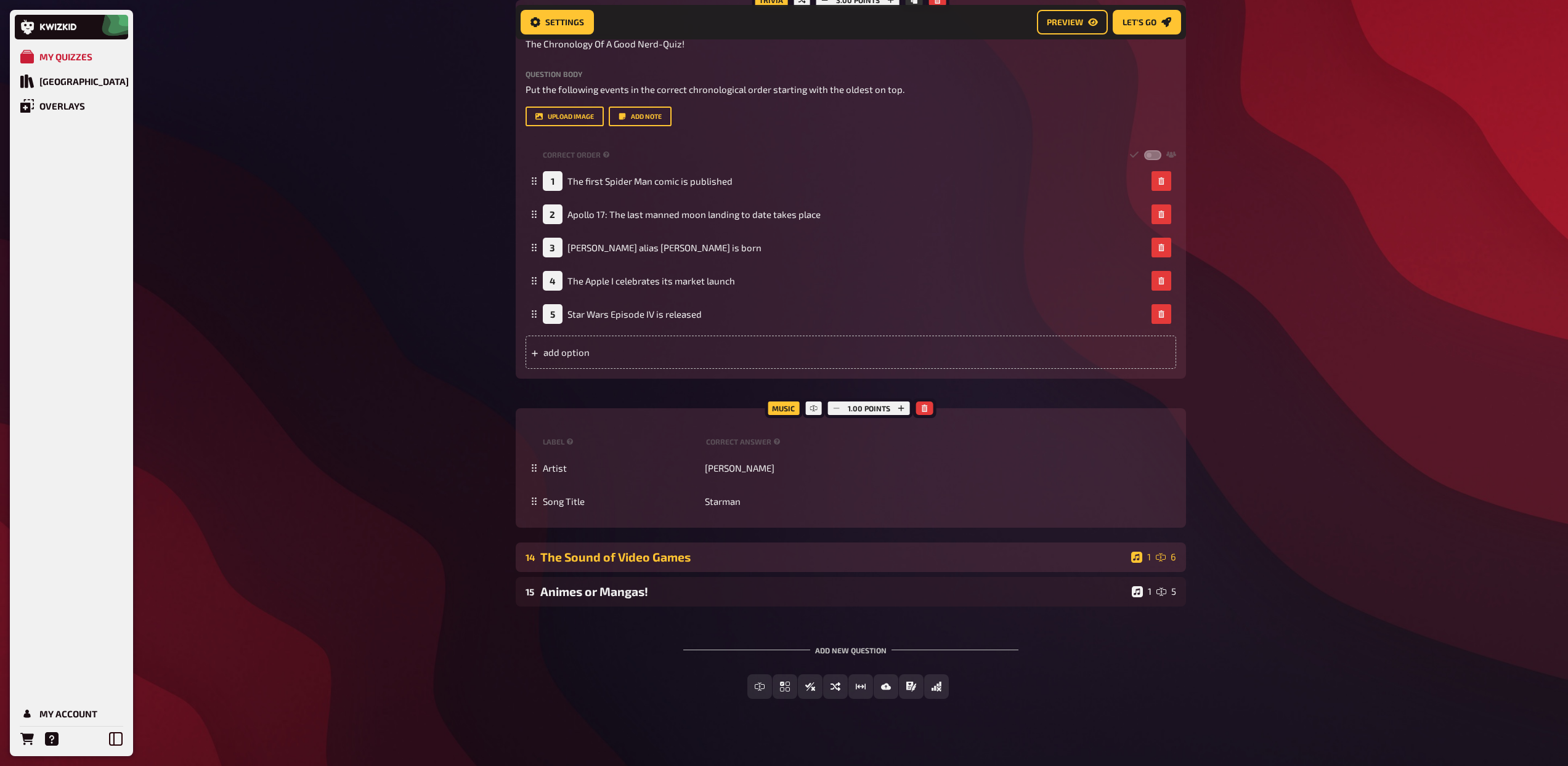
click at [791, 553] on div "The Sound of Video Games" at bounding box center [833, 557] width 586 height 14
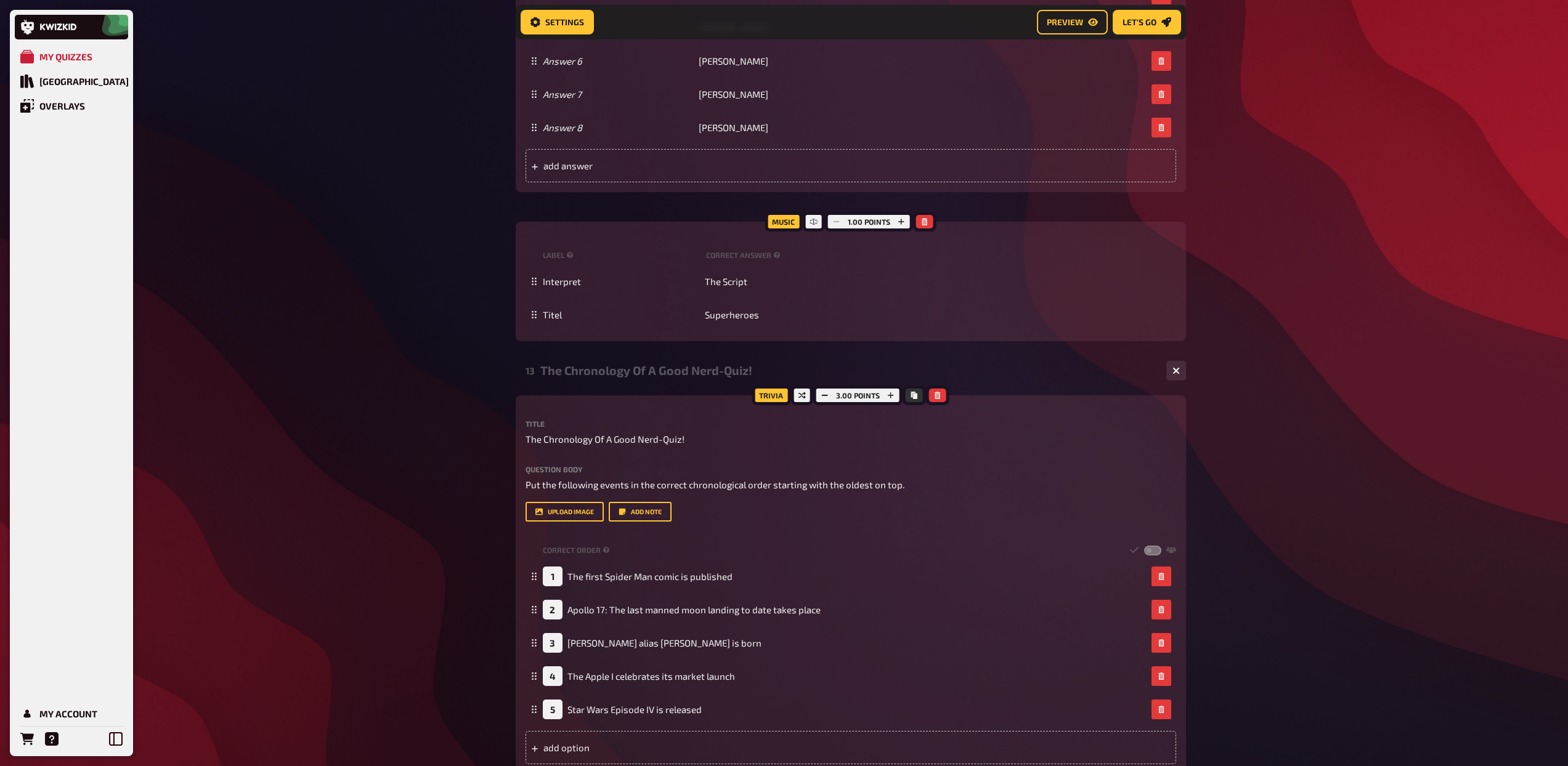
scroll to position [3140, 0]
click at [580, 374] on div "The Chronology Of A Good Nerd-Quiz!" at bounding box center [848, 371] width 616 height 14
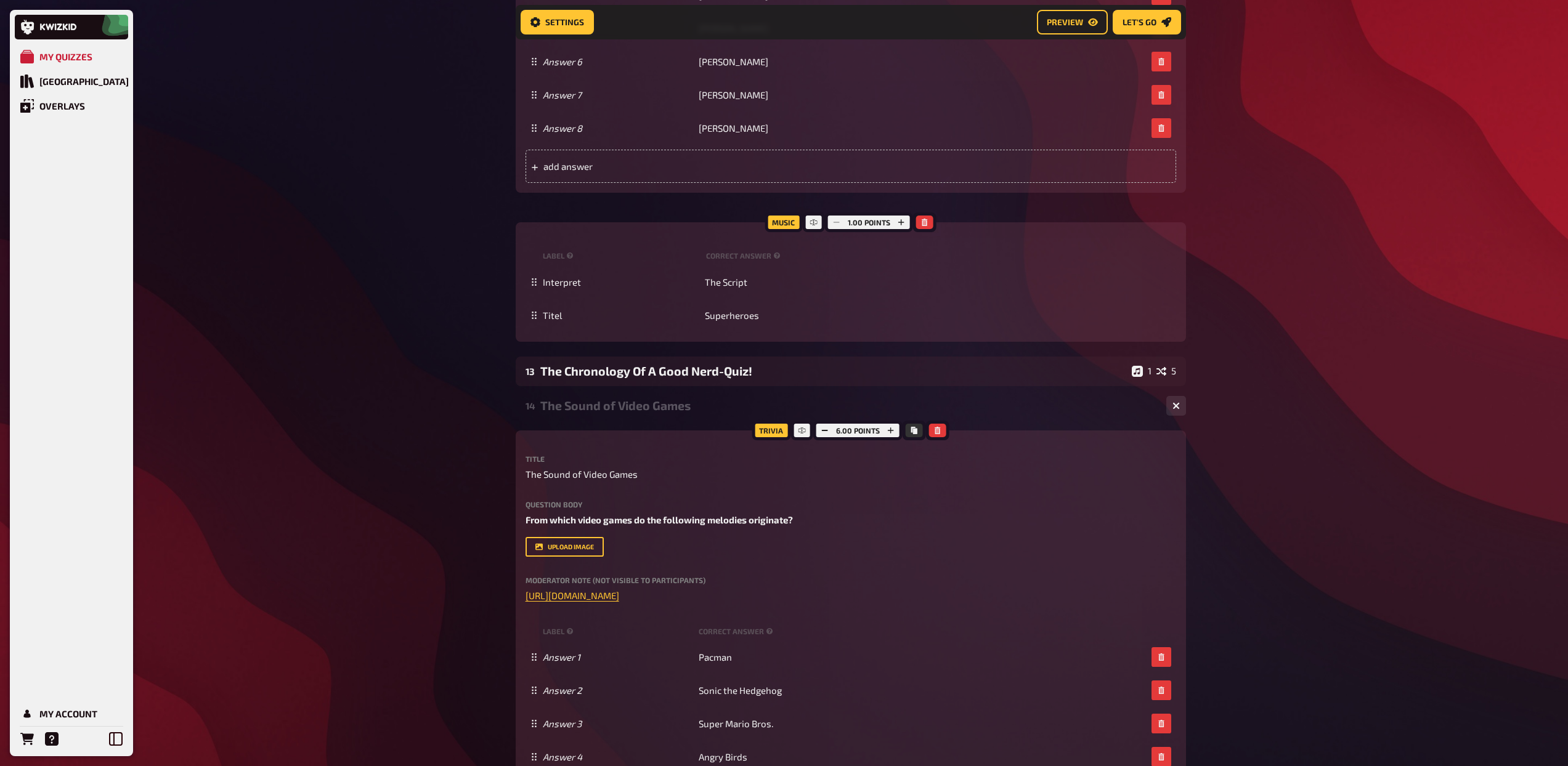
click at [592, 414] on div "14 The Sound of Video Games 1 6" at bounding box center [851, 405] width 670 height 30
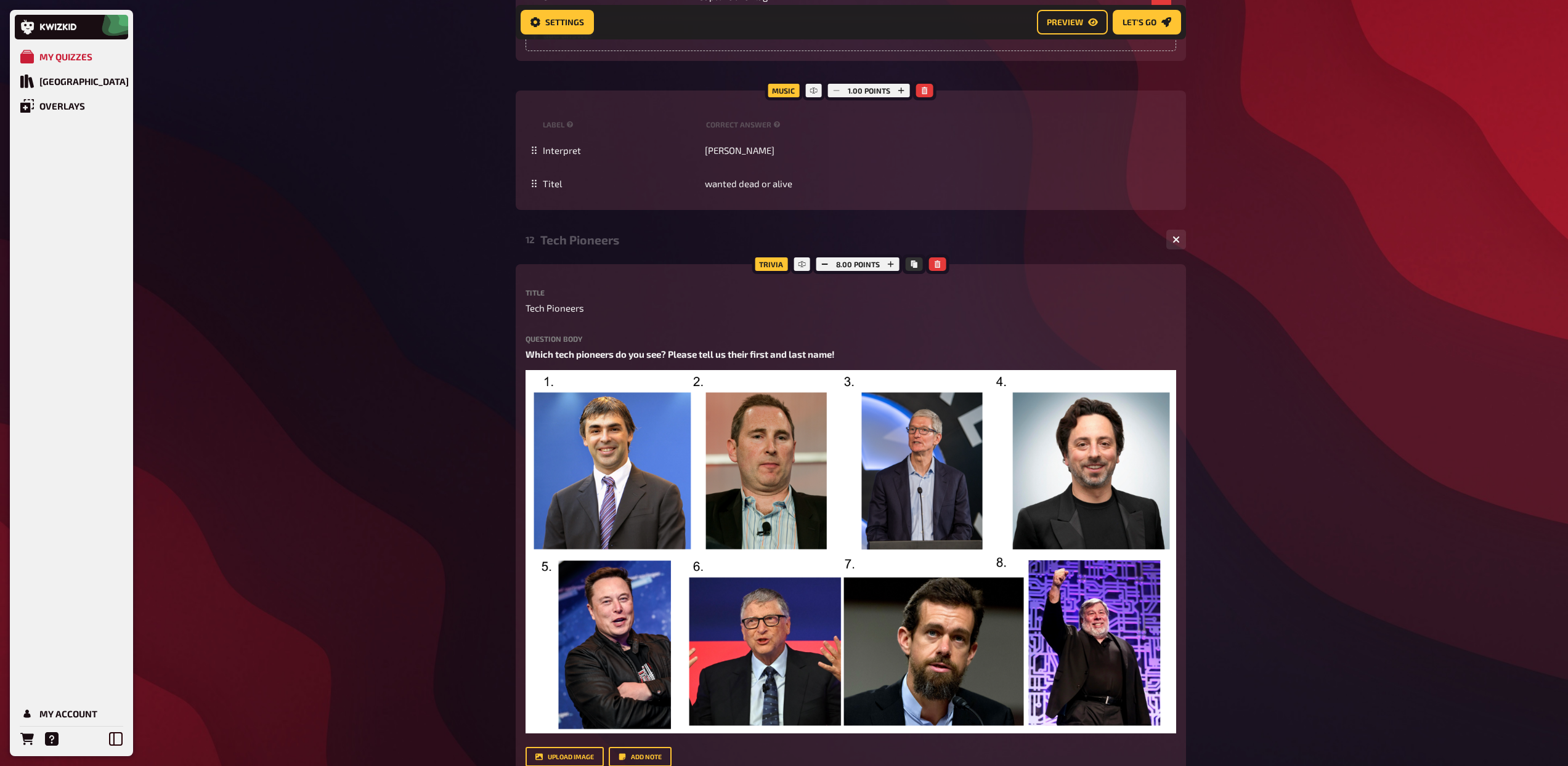
click at [591, 238] on div "Tech Pioneers" at bounding box center [848, 240] width 616 height 14
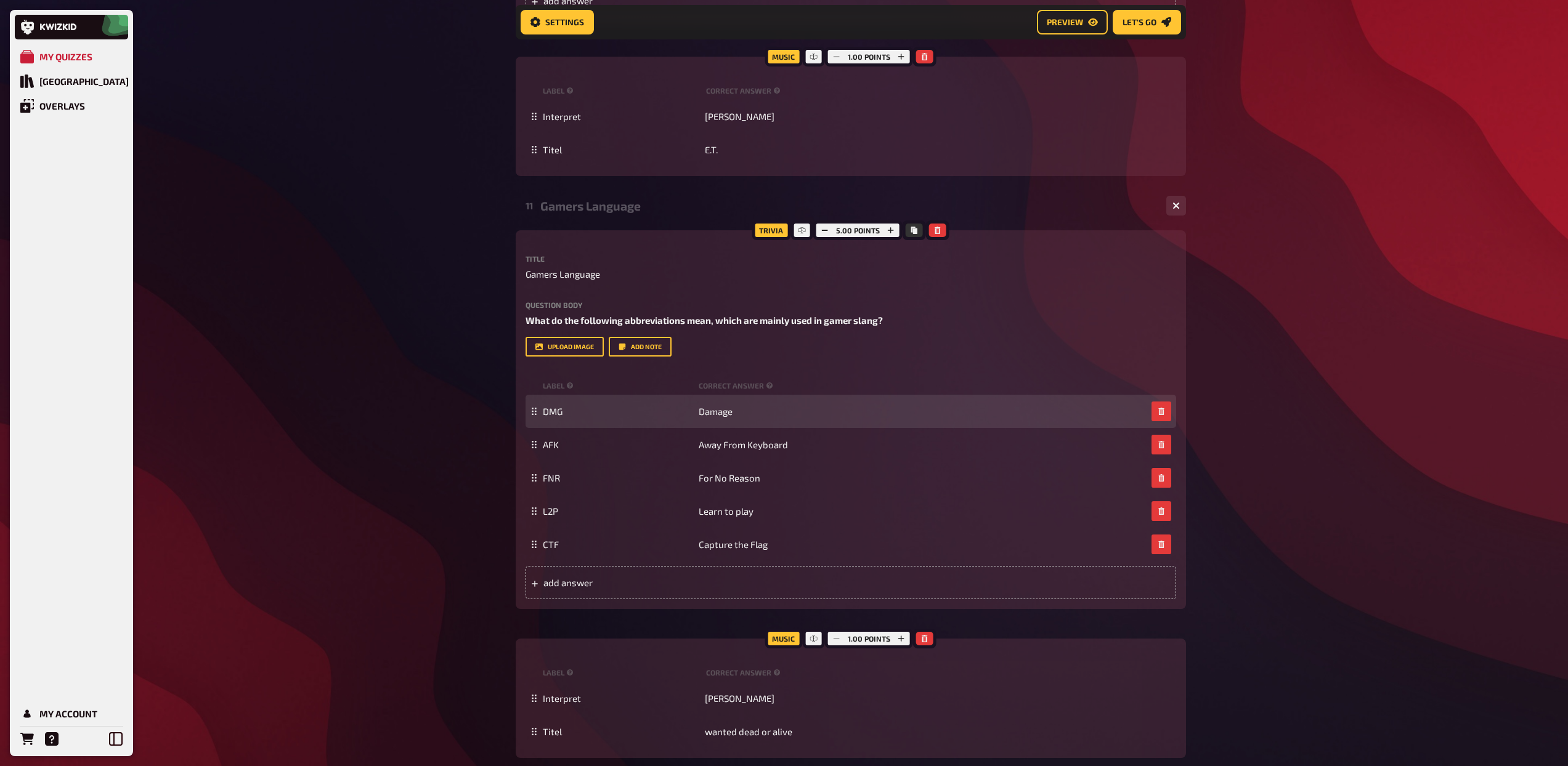
scroll to position [1445, 0]
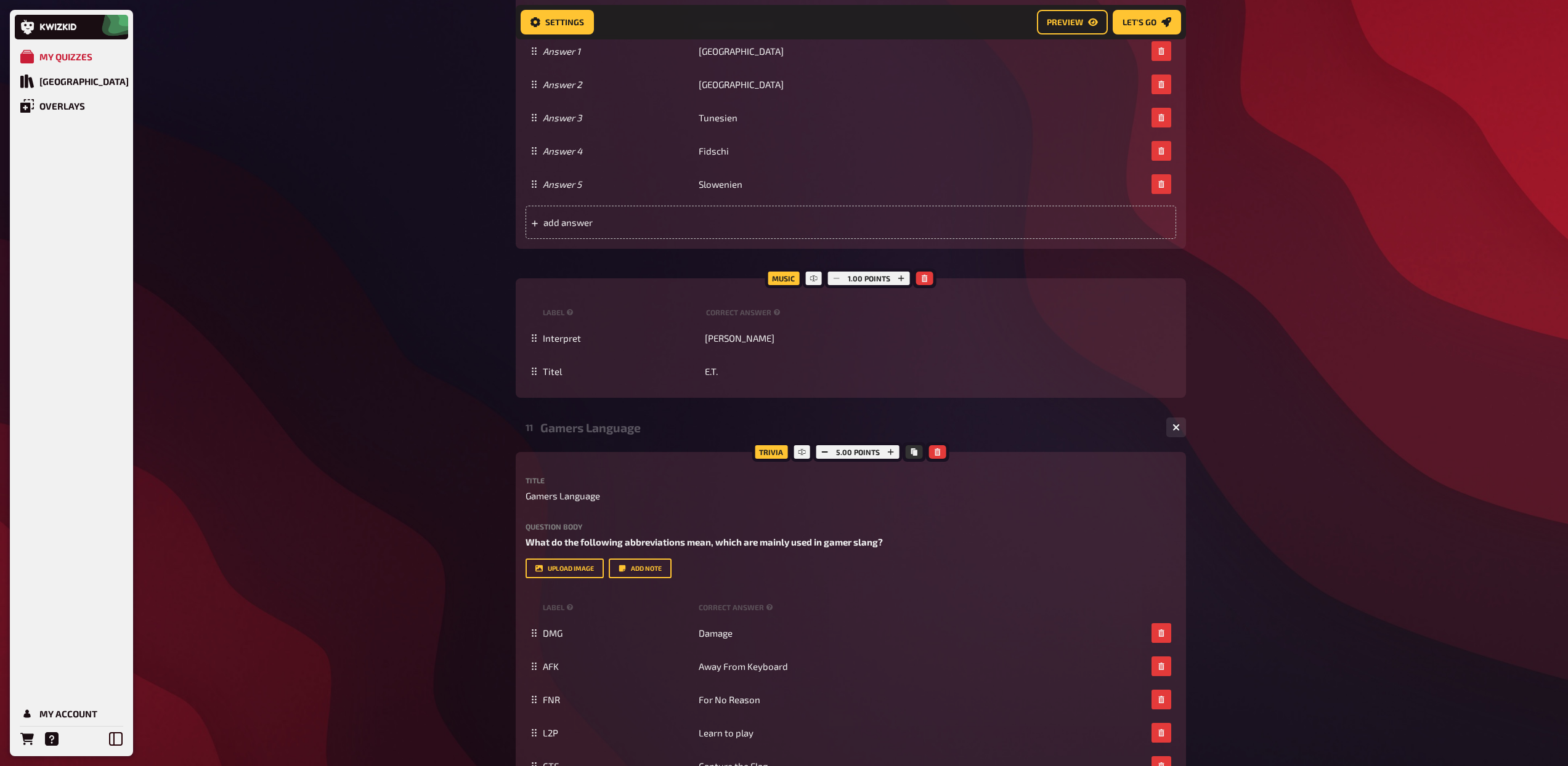
click at [602, 432] on div "Gamers Language" at bounding box center [848, 427] width 616 height 14
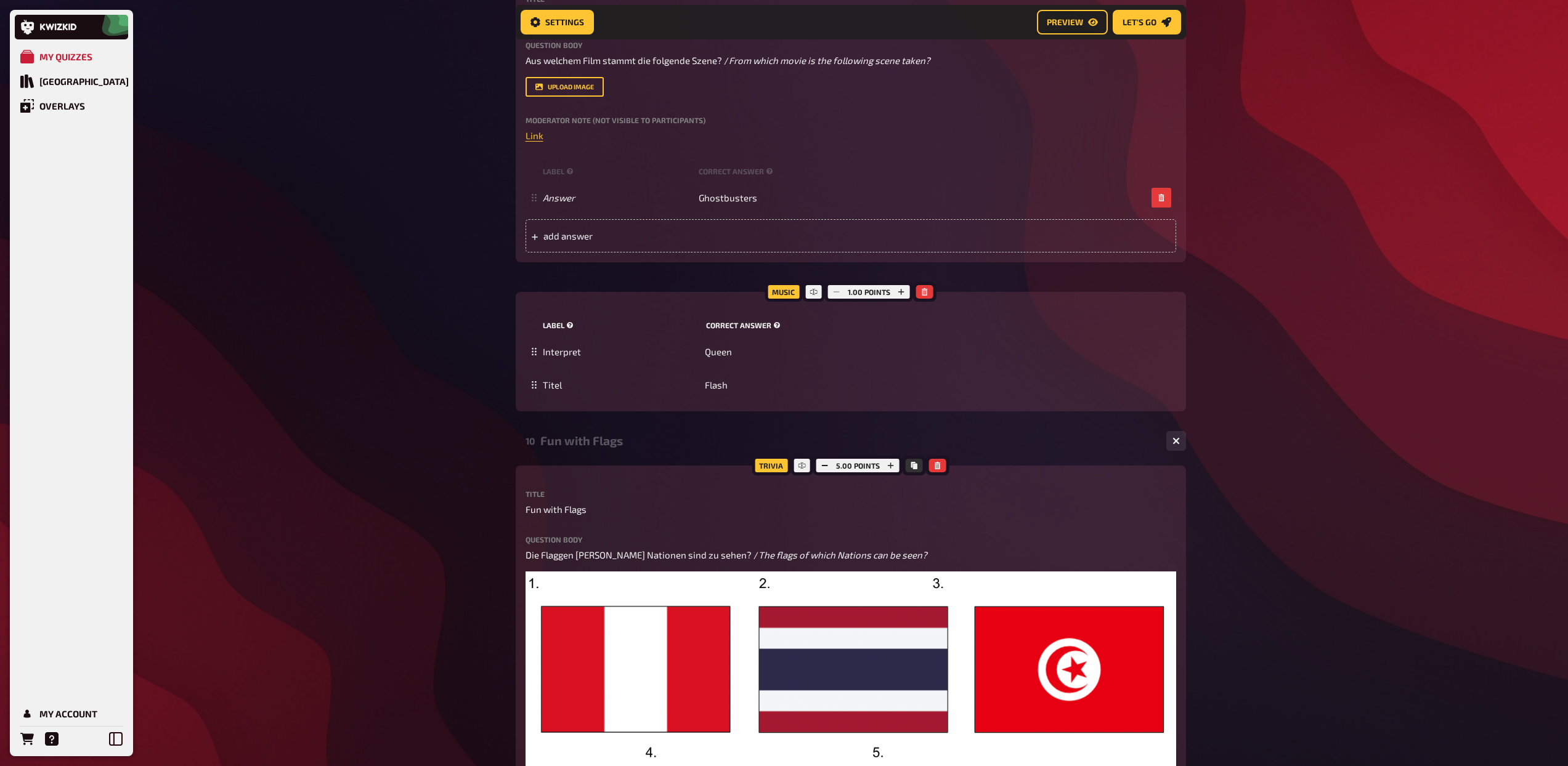
scroll to position [503, 0]
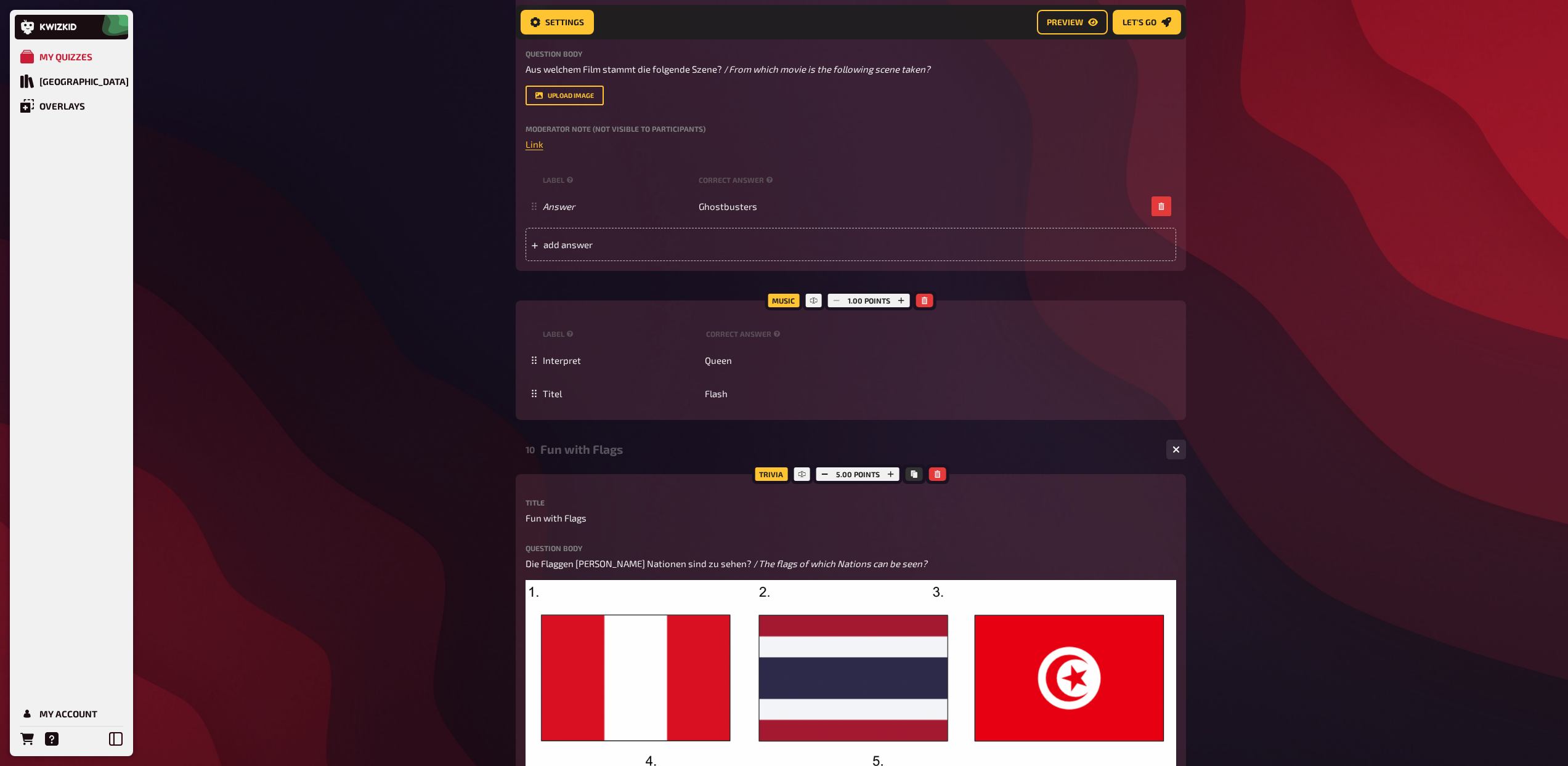
click at [583, 453] on div "Fun with Flags" at bounding box center [848, 449] width 616 height 14
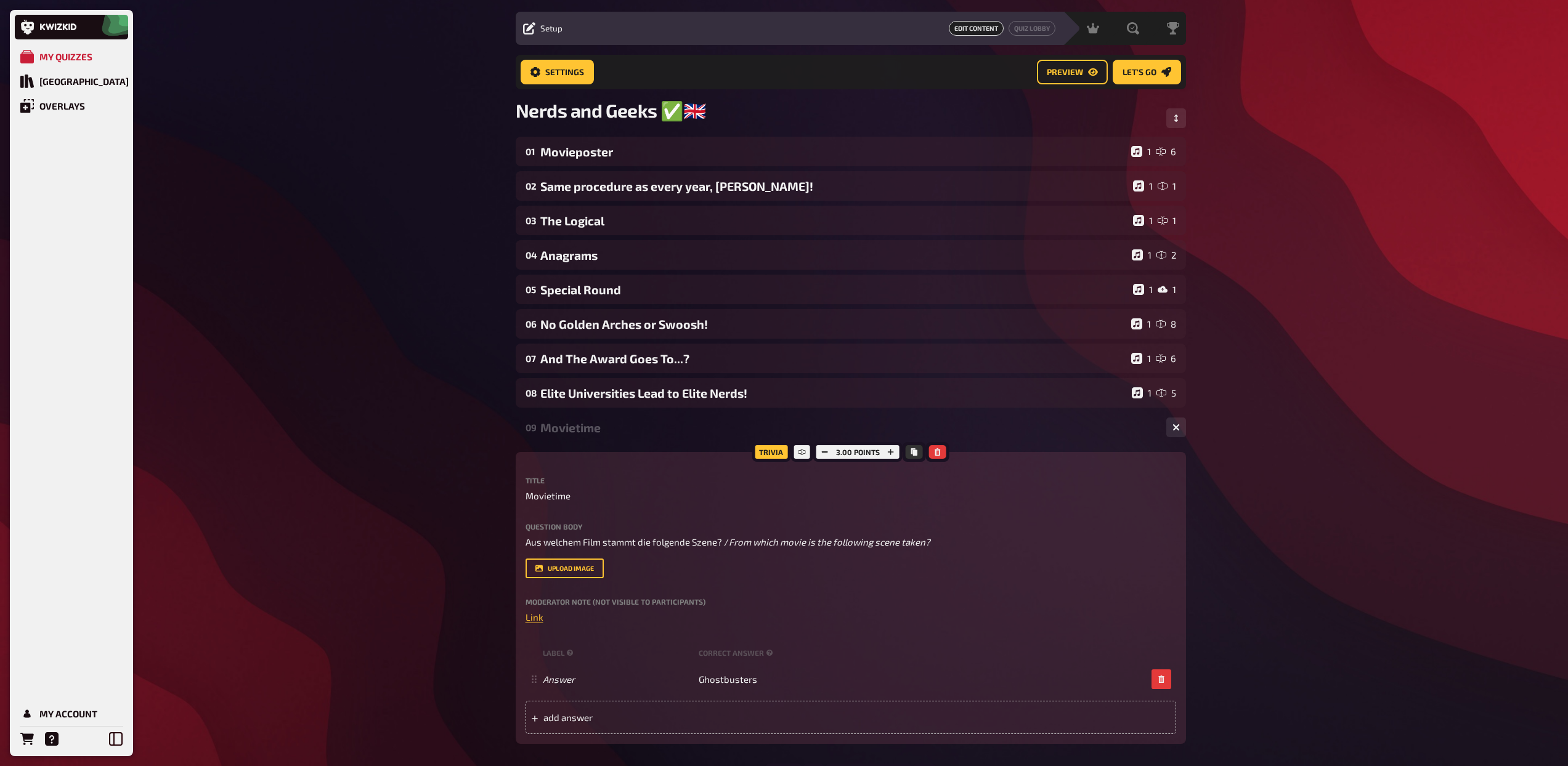
scroll to position [0, 0]
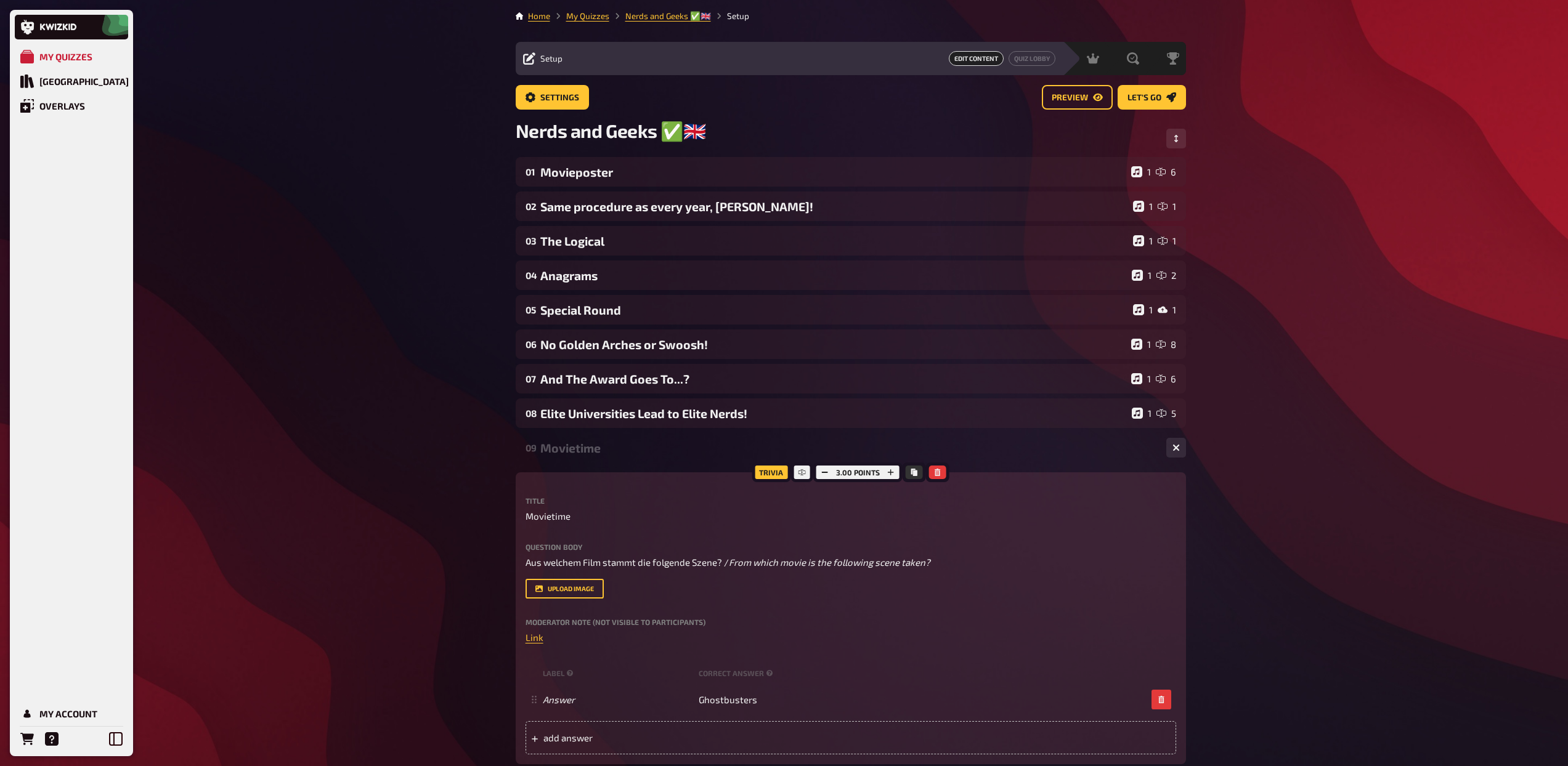
click at [586, 441] on div "Movietime" at bounding box center [848, 448] width 616 height 14
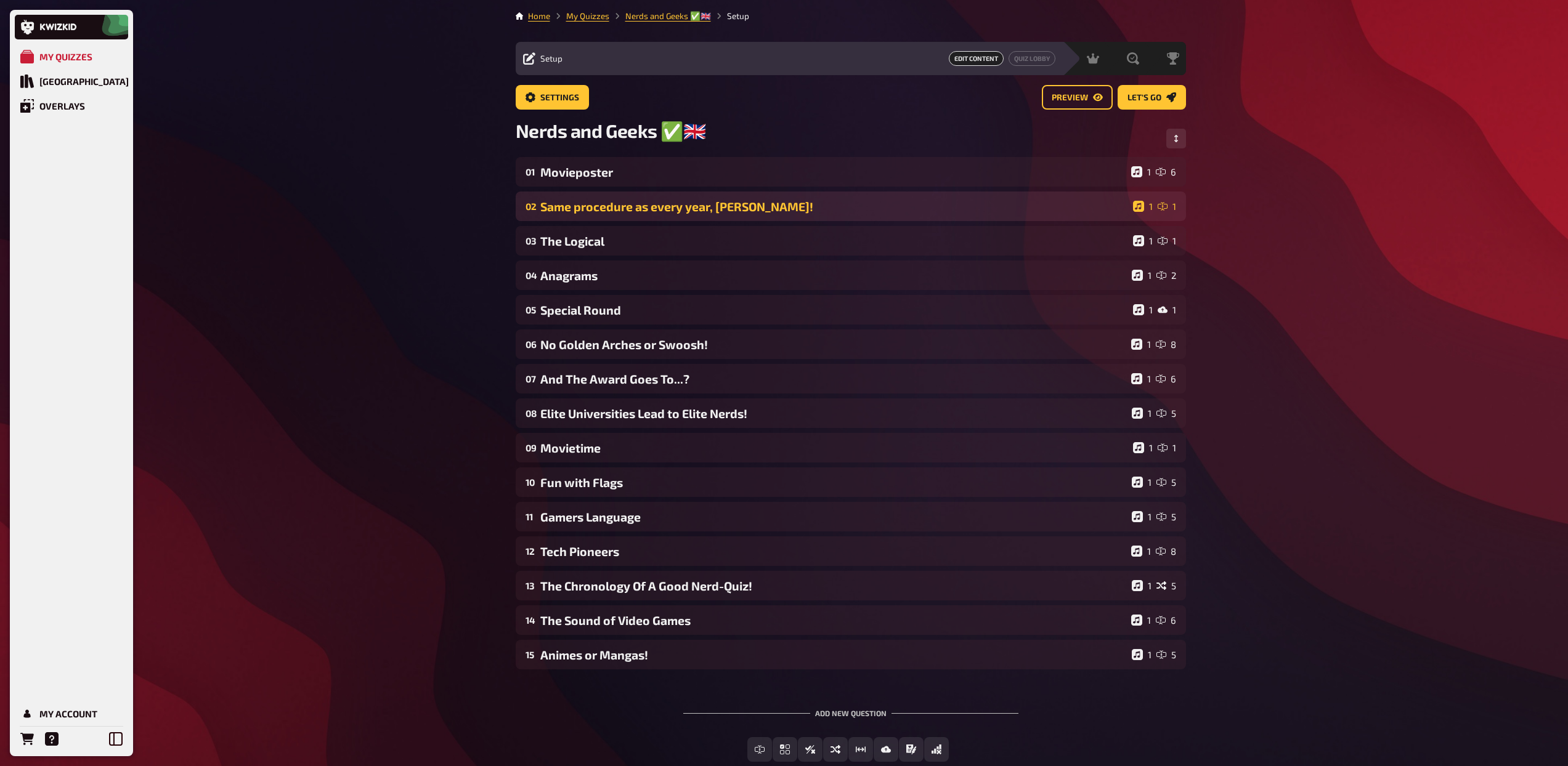
click at [612, 215] on div "02 Same procedure as every year, [PERSON_NAME]! 1 1" at bounding box center [851, 206] width 670 height 30
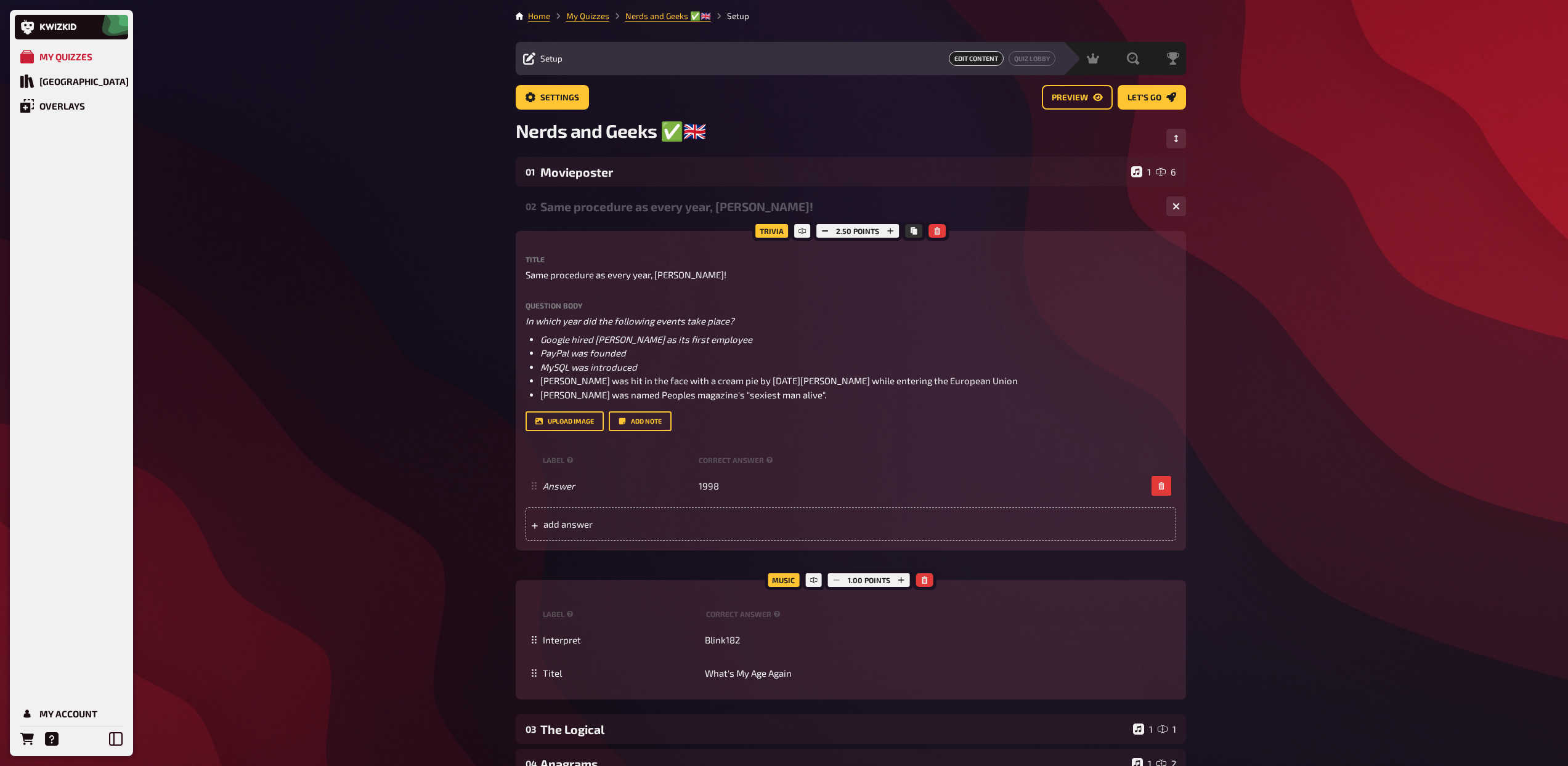
click at [645, 215] on div "02 Same procedure as every year, [PERSON_NAME]! 1 1" at bounding box center [851, 206] width 670 height 30
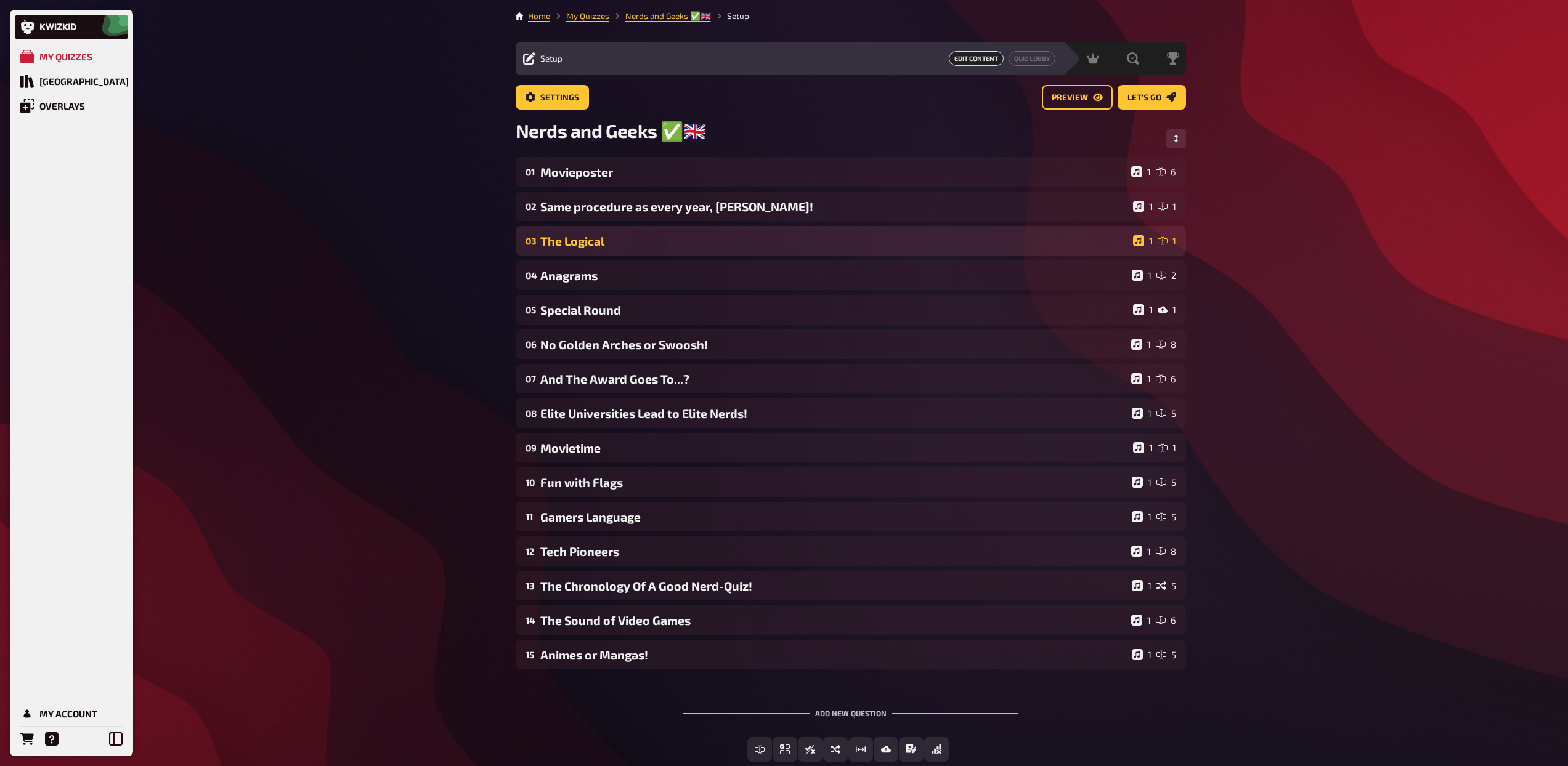
click at [639, 242] on div "The Logical" at bounding box center [834, 242] width 588 height 14
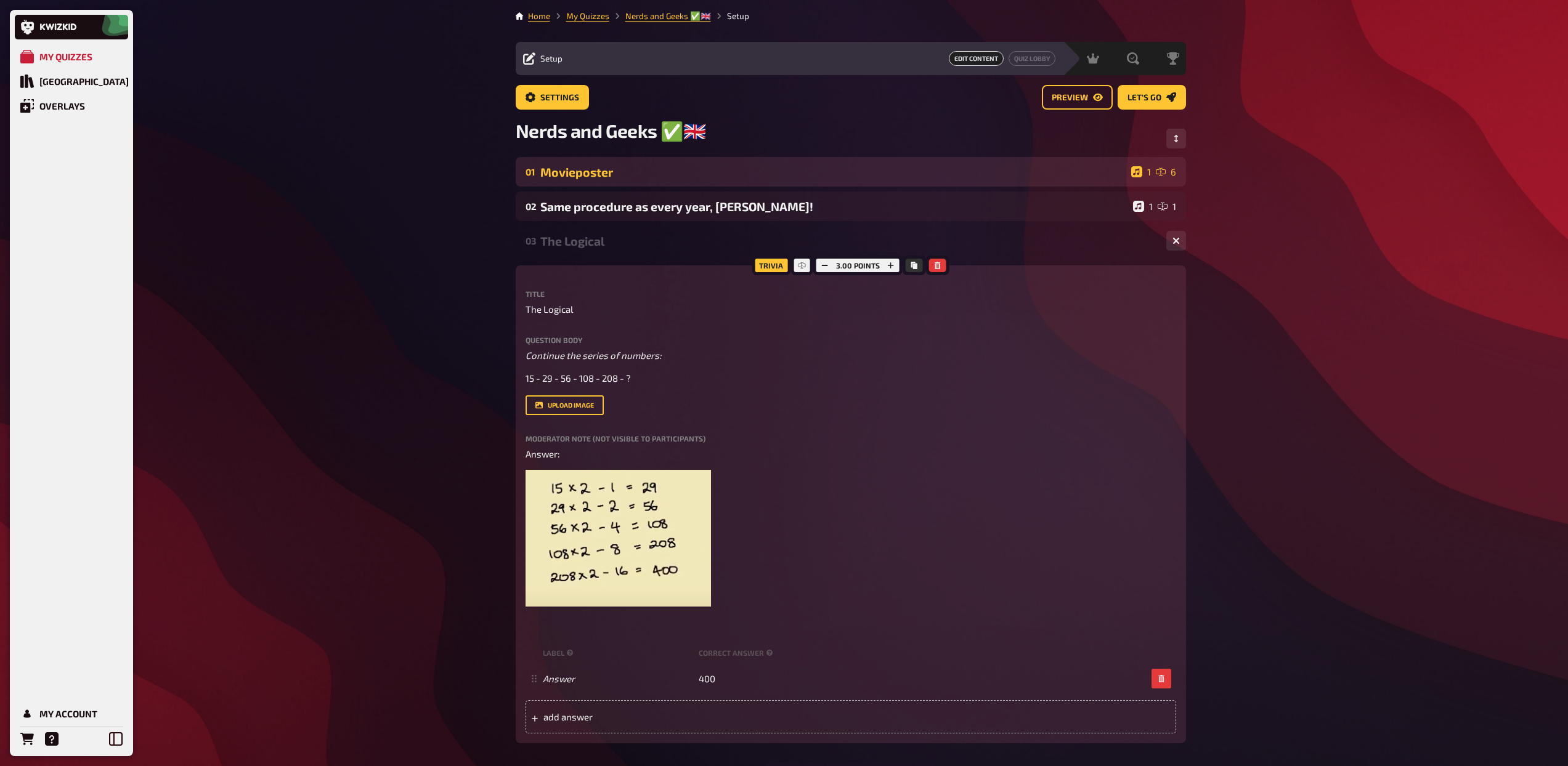
click at [632, 170] on div "Movieposter" at bounding box center [833, 172] width 586 height 14
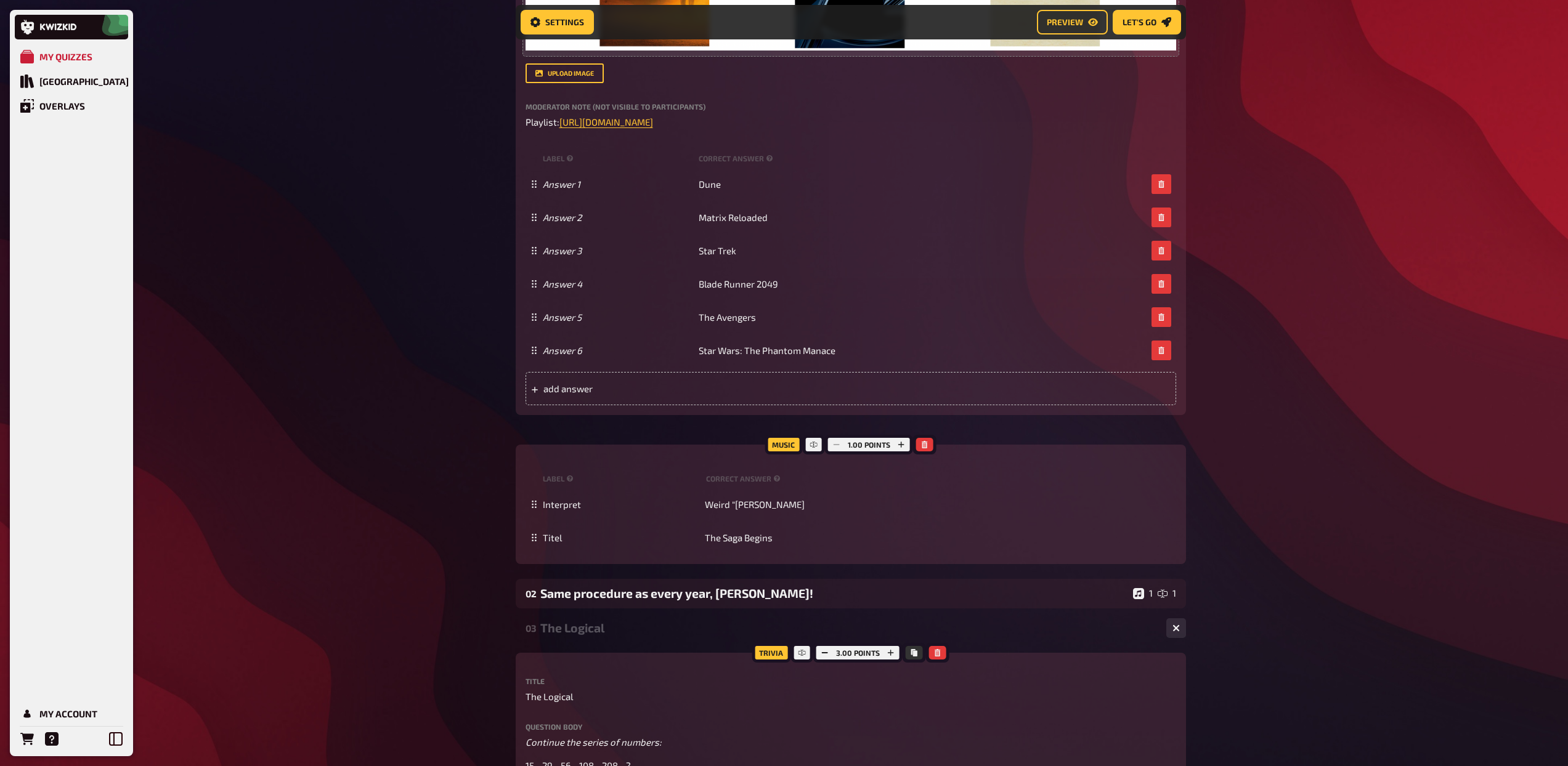
scroll to position [97, 0]
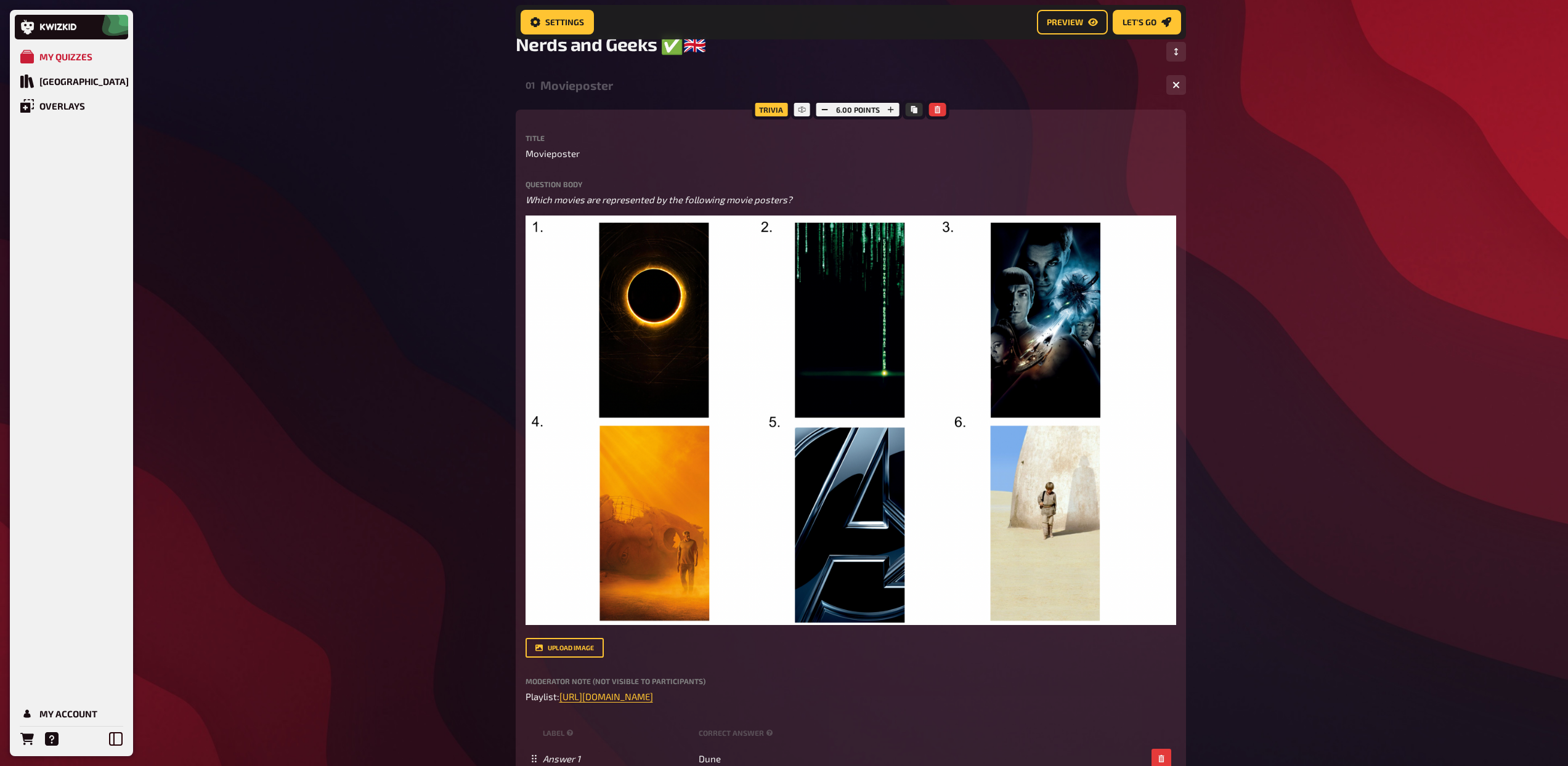
click at [630, 81] on div "Movieposter" at bounding box center [848, 85] width 616 height 14
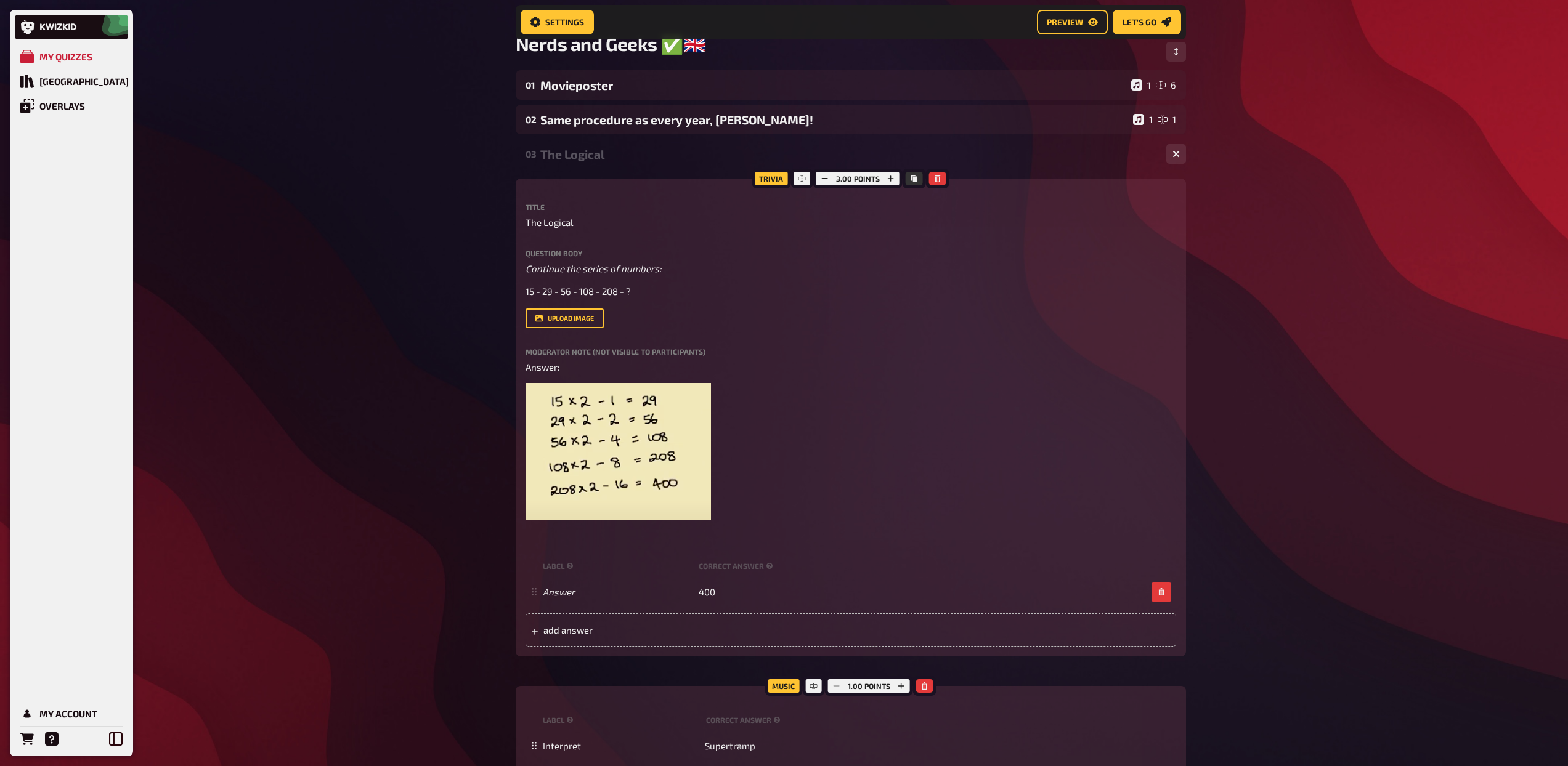
click at [628, 163] on div "03 The Logical 1 1" at bounding box center [851, 154] width 670 height 30
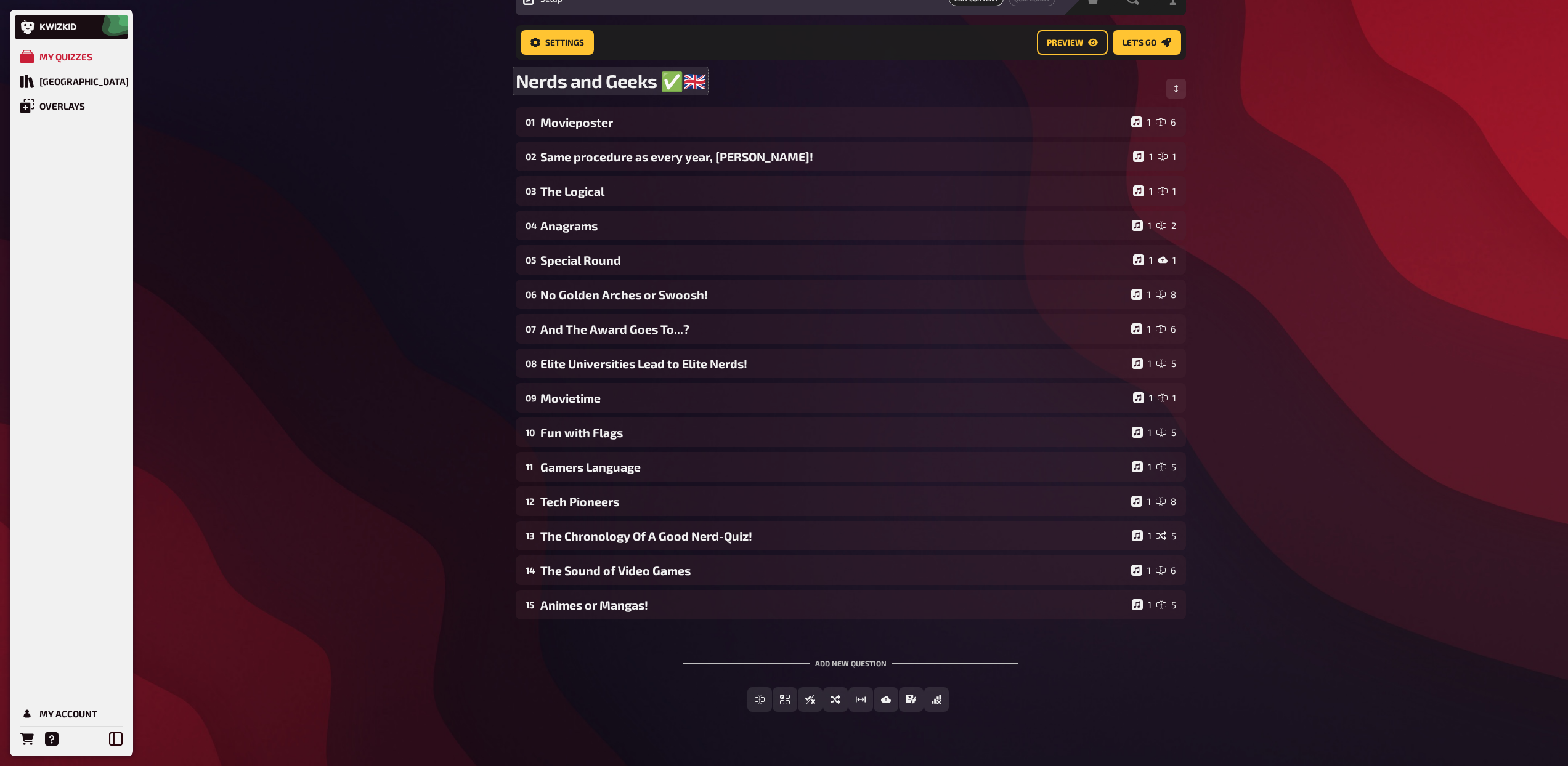
scroll to position [31, 0]
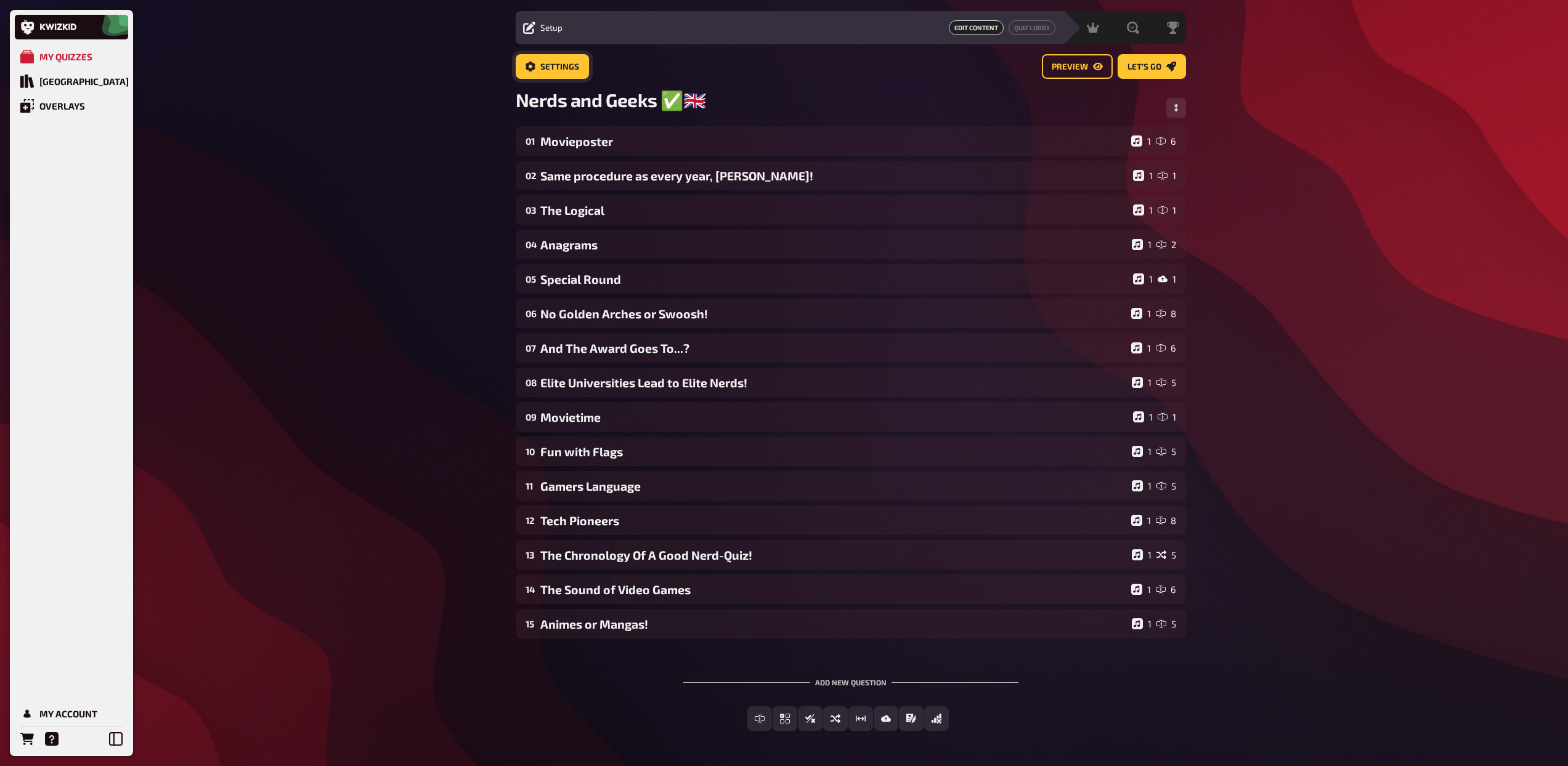
click at [568, 66] on span "Settings" at bounding box center [559, 67] width 39 height 9
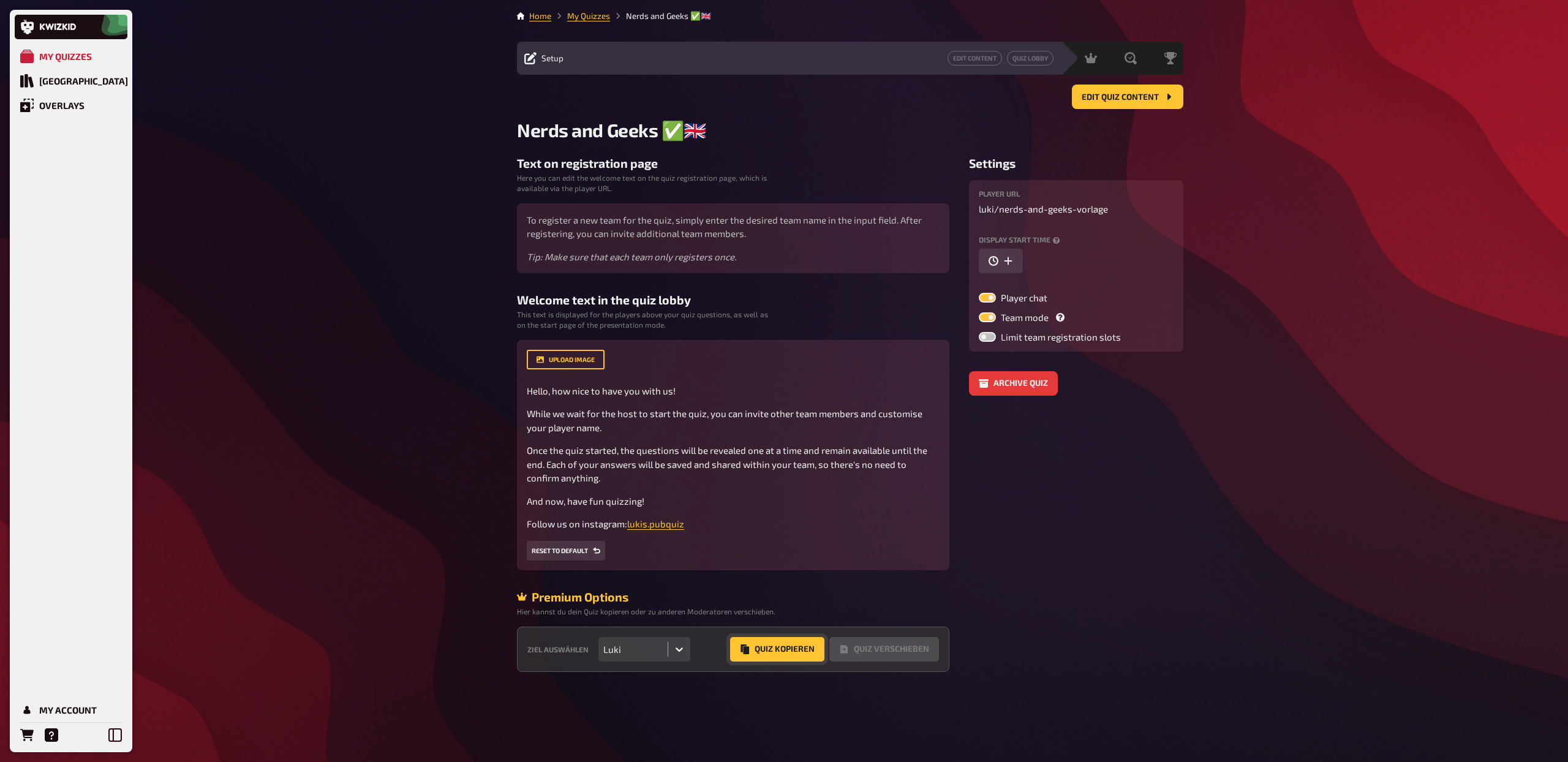
click at [773, 654] on button "Quiz Kopieren" at bounding box center [777, 649] width 95 height 24
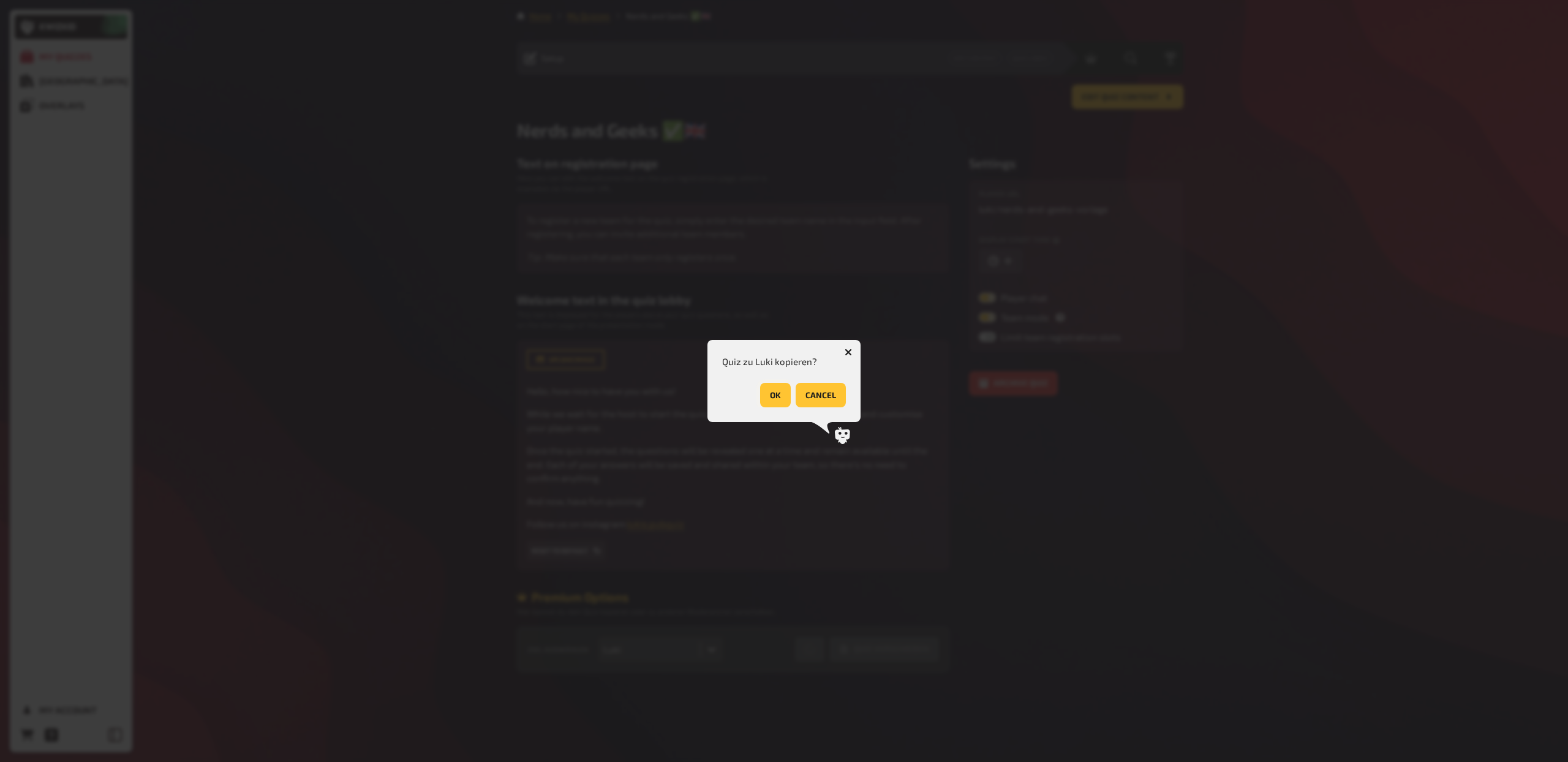
click at [771, 399] on button "OK" at bounding box center [776, 394] width 30 height 24
click at [823, 395] on button "OK" at bounding box center [830, 394] width 30 height 24
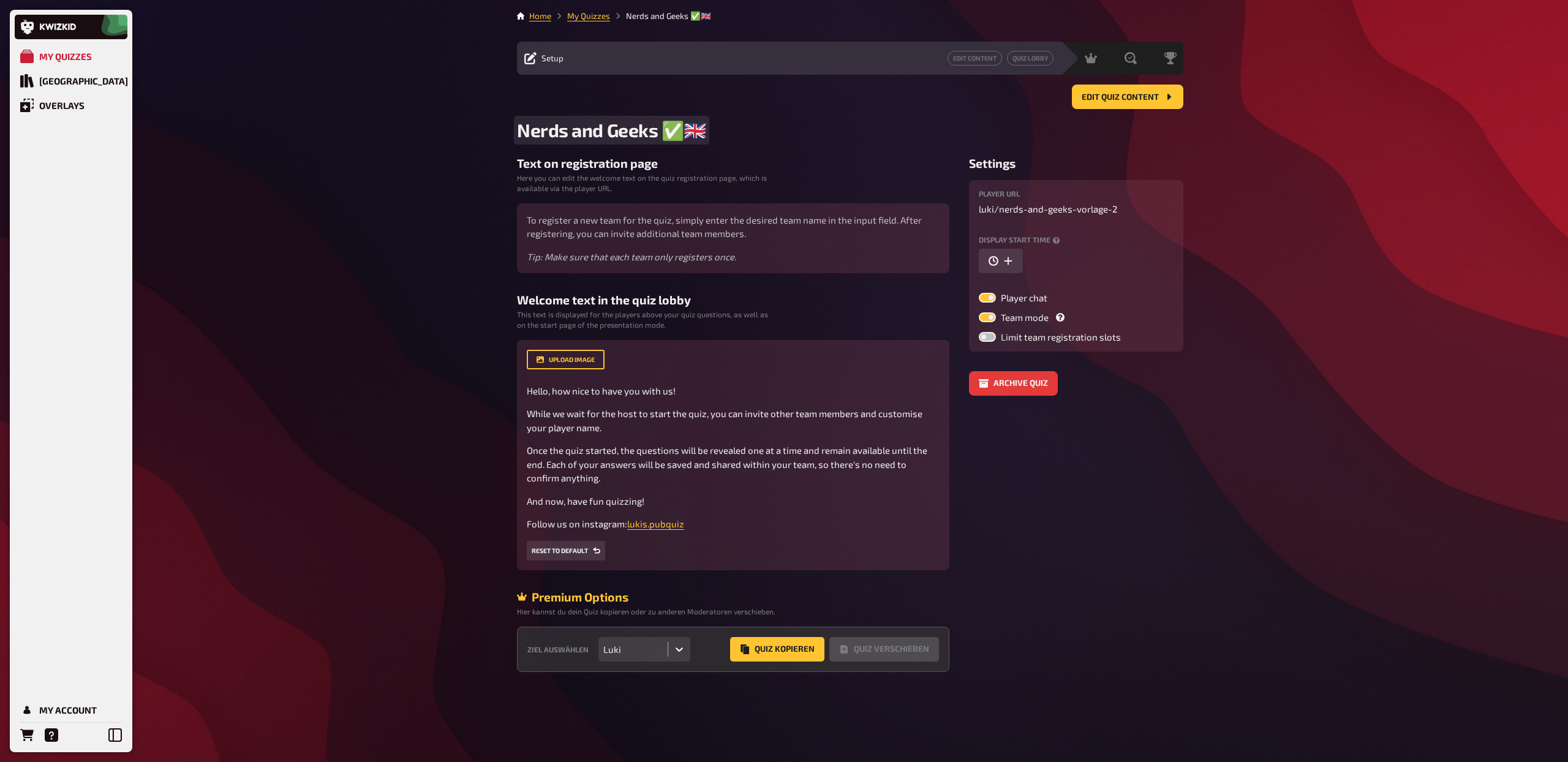
click at [667, 126] on span "Nerds and Geeks ✅​🇬🇧​" at bounding box center [612, 130] width 189 height 22
drag, startPoint x: 661, startPoint y: 126, endPoint x: 717, endPoint y: 124, distance: 56.0
click at [717, 124] on h2 "Nerds and Geeks ✅​🇬🇧​" at bounding box center [851, 130] width 667 height 22
